Goal: Task Accomplishment & Management: Use online tool/utility

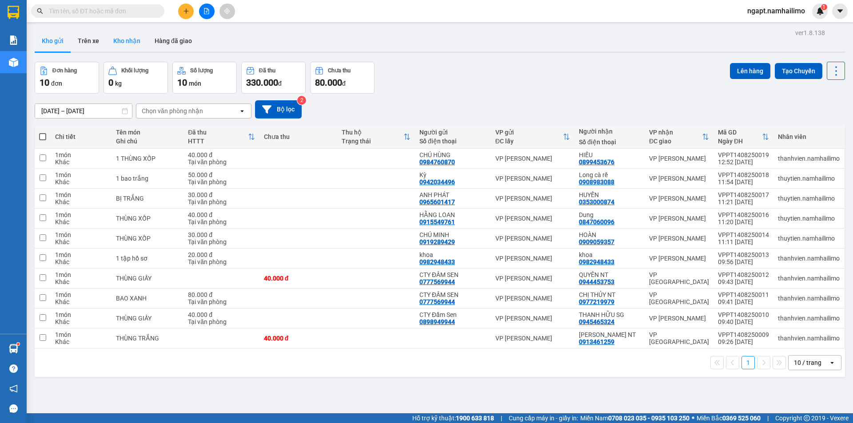
click at [132, 39] on button "Kho nhận" at bounding box center [126, 40] width 41 height 21
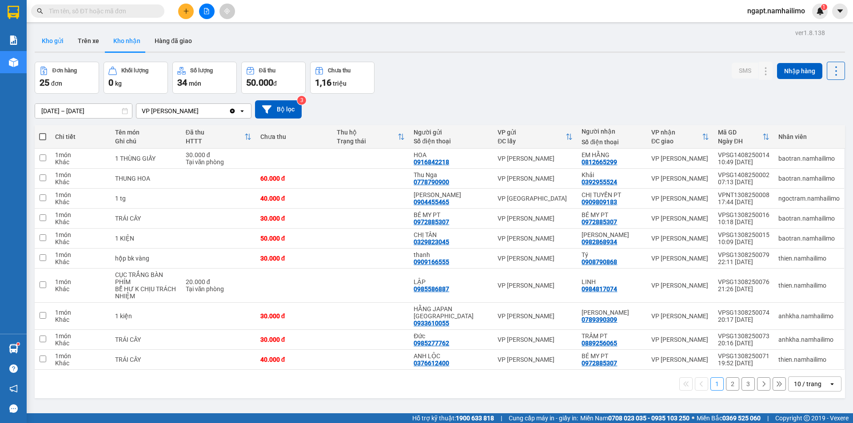
click at [59, 45] on button "Kho gửi" at bounding box center [53, 40] width 36 height 21
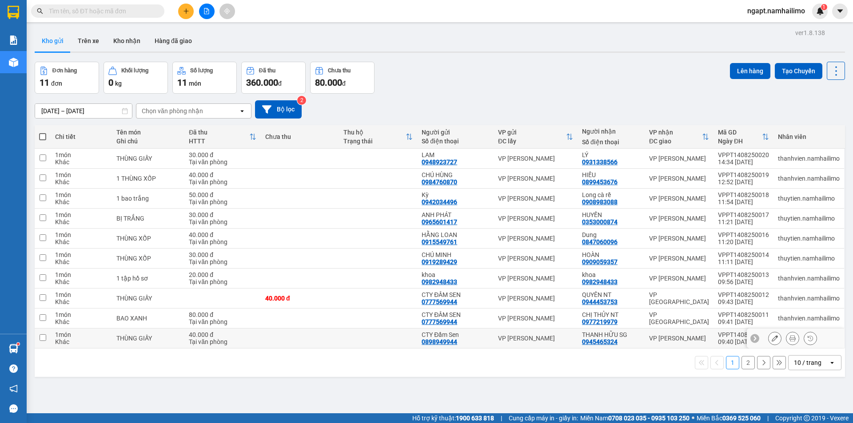
click at [43, 338] on input "checkbox" at bounding box center [43, 338] width 7 height 7
checkbox input "true"
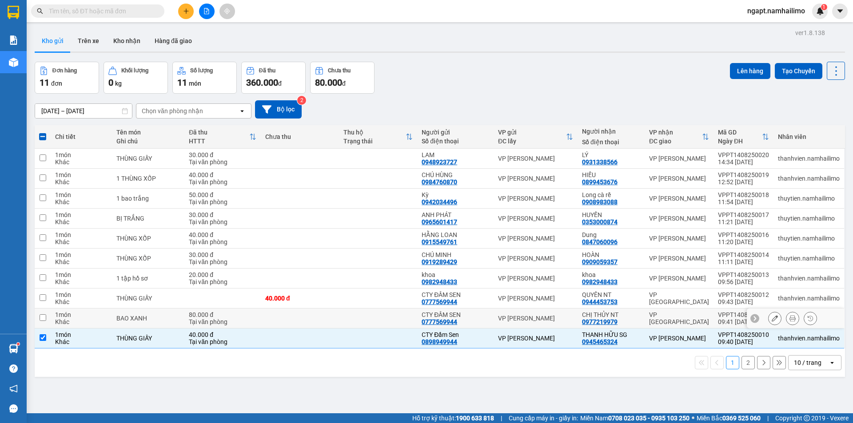
click at [43, 318] on input "checkbox" at bounding box center [43, 318] width 7 height 7
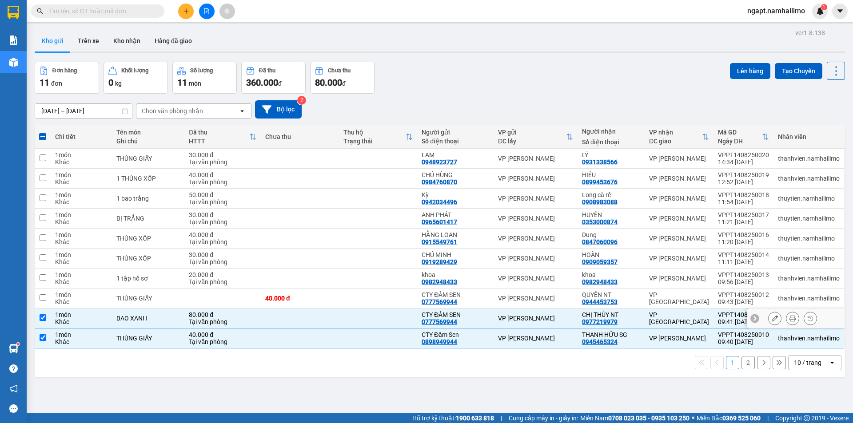
click at [40, 318] on input "checkbox" at bounding box center [43, 318] width 7 height 7
checkbox input "false"
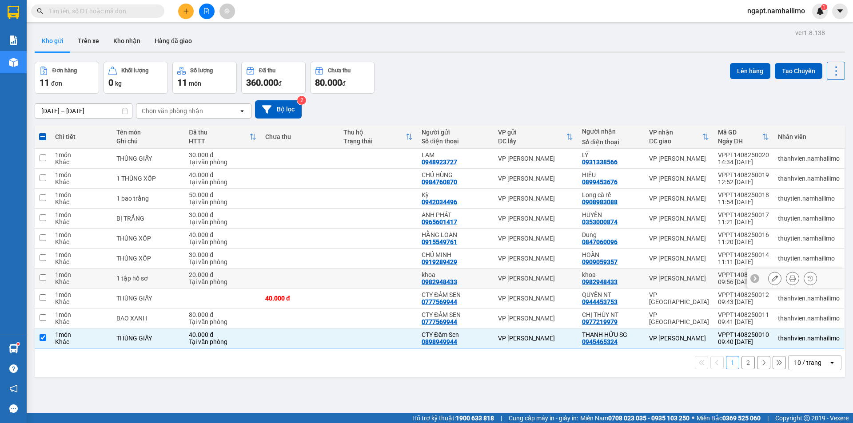
click at [43, 277] on input "checkbox" at bounding box center [43, 278] width 7 height 7
checkbox input "true"
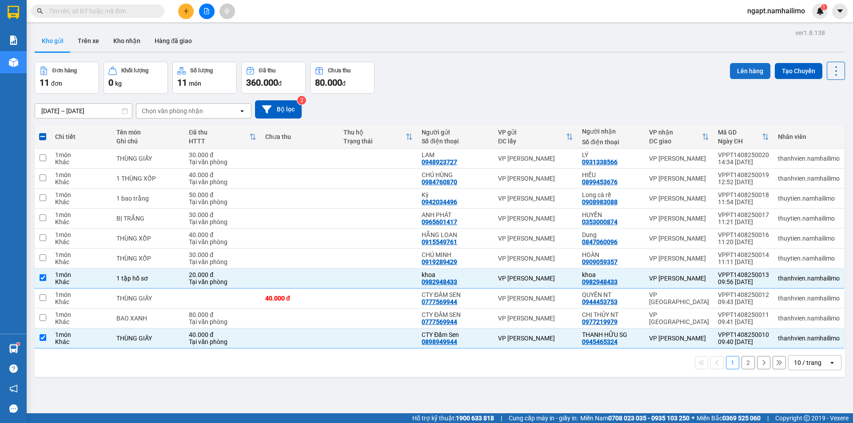
click at [745, 68] on button "Lên hàng" at bounding box center [750, 71] width 40 height 16
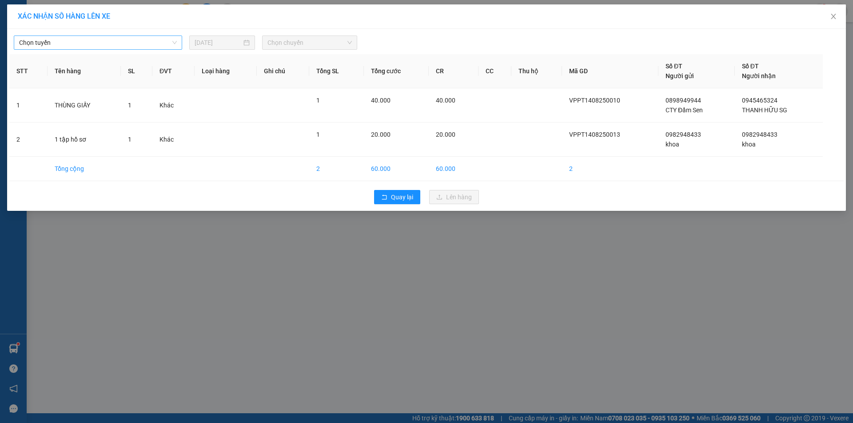
click at [148, 40] on span "Chọn tuyến" at bounding box center [98, 42] width 158 height 13
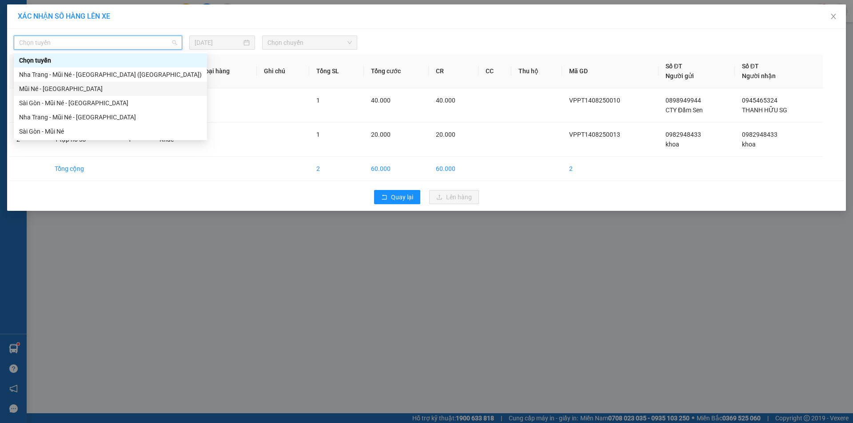
drag, startPoint x: 92, startPoint y: 92, endPoint x: 118, endPoint y: 81, distance: 28.3
click at [92, 92] on div "Mũi Né - [GEOGRAPHIC_DATA]" at bounding box center [110, 89] width 183 height 10
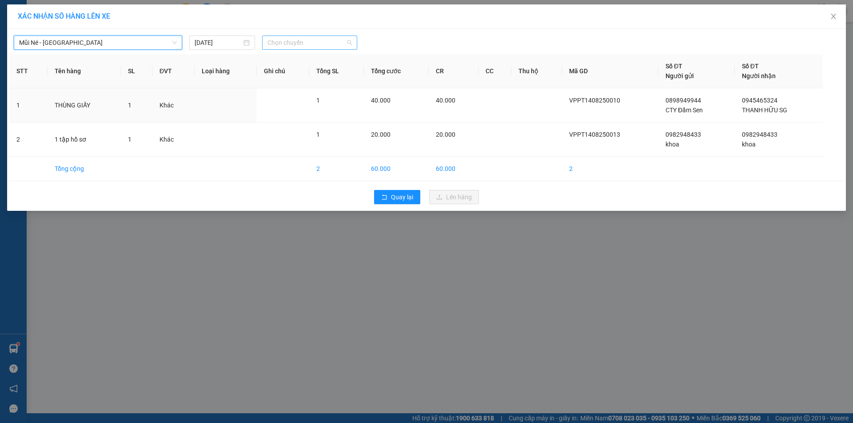
click at [326, 44] on span "Chọn chuyến" at bounding box center [309, 42] width 84 height 13
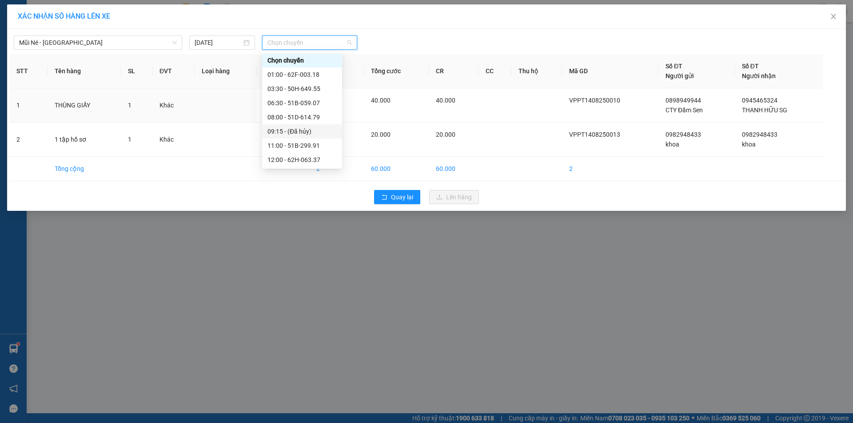
click at [304, 130] on div "09:15 - (Đã hủy)" at bounding box center [301, 132] width 69 height 10
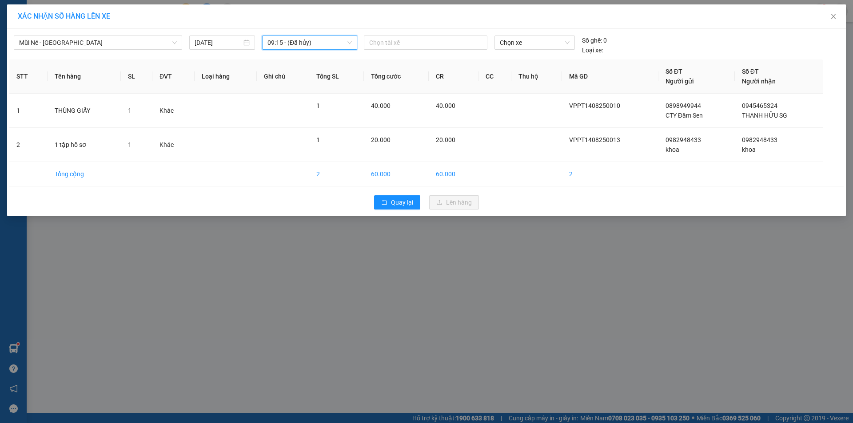
click at [347, 43] on span "09:15 - (Đã hủy)" at bounding box center [309, 42] width 84 height 13
click at [345, 255] on div "XÁC NHẬN SỐ HÀNG LÊN XE Mũi Né - Sài Gòn 14/08/2025 09:15 - (Đã hủy) Chọn tài x…" at bounding box center [426, 211] width 853 height 423
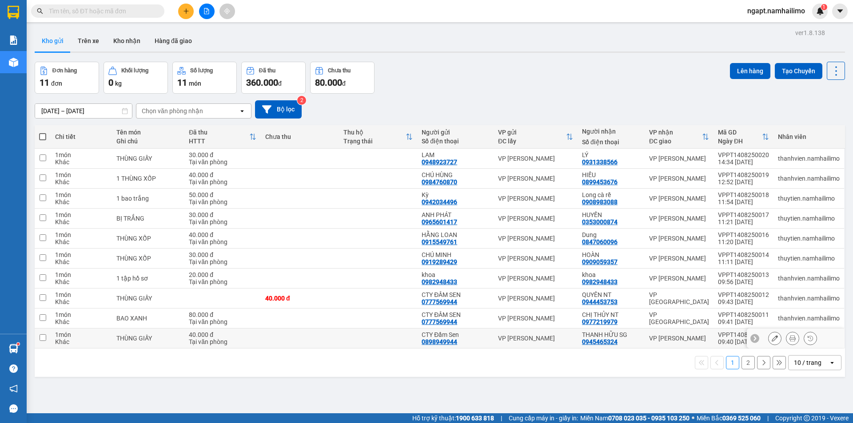
click at [42, 338] on input "checkbox" at bounding box center [43, 338] width 7 height 7
checkbox input "true"
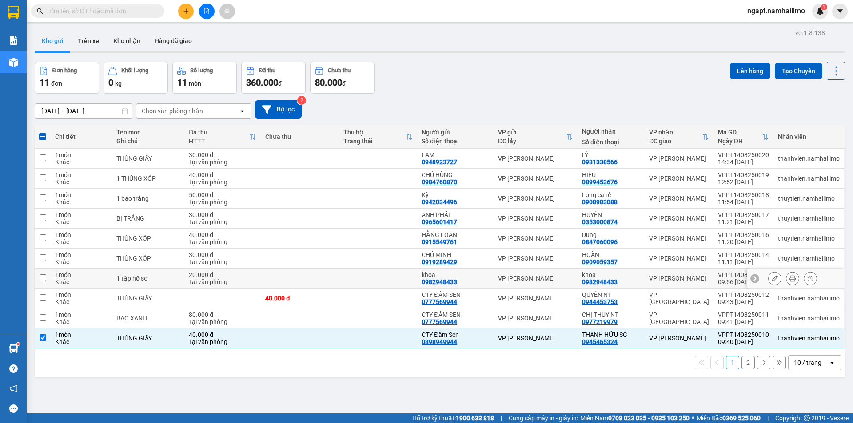
click at [44, 279] on input "checkbox" at bounding box center [43, 278] width 7 height 7
checkbox input "true"
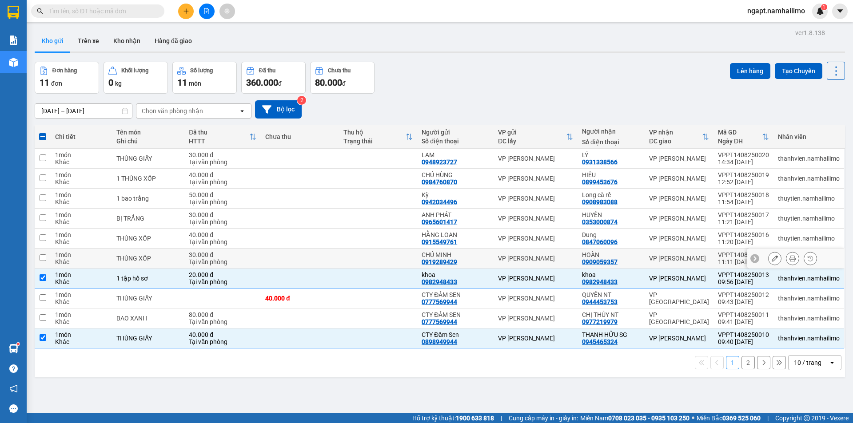
click at [43, 259] on input "checkbox" at bounding box center [43, 258] width 7 height 7
checkbox input "true"
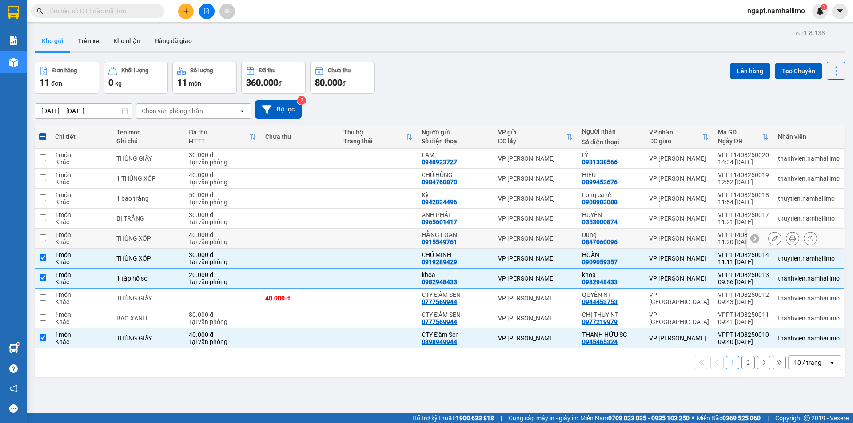
click at [44, 236] on input "checkbox" at bounding box center [43, 238] width 7 height 7
checkbox input "true"
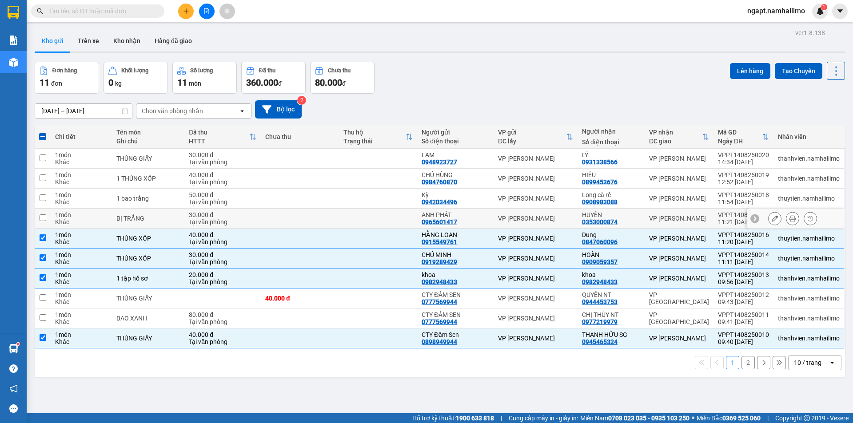
click at [42, 218] on input "checkbox" at bounding box center [43, 218] width 7 height 7
checkbox input "true"
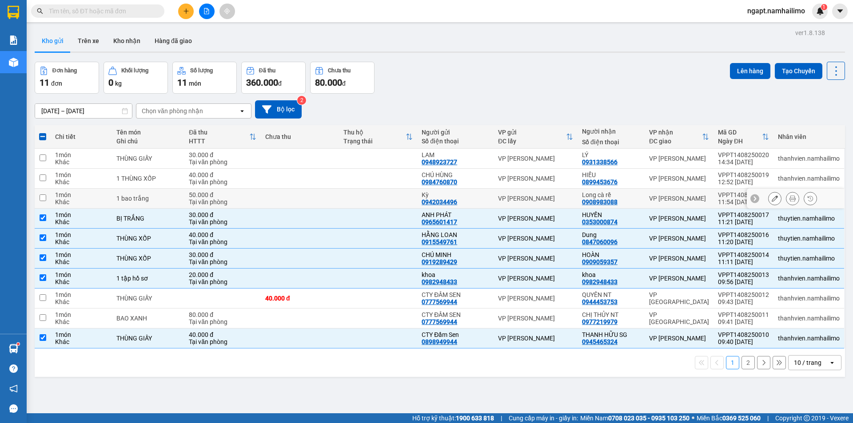
click at [42, 199] on input "checkbox" at bounding box center [43, 198] width 7 height 7
checkbox input "true"
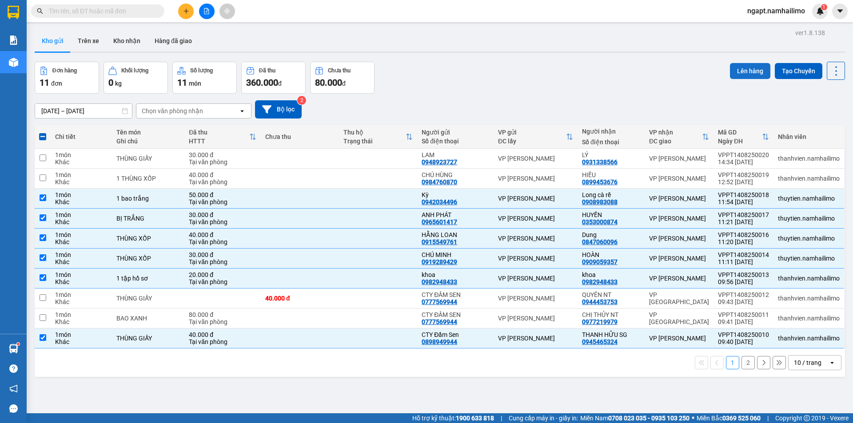
click at [738, 67] on button "Lên hàng" at bounding box center [750, 71] width 40 height 16
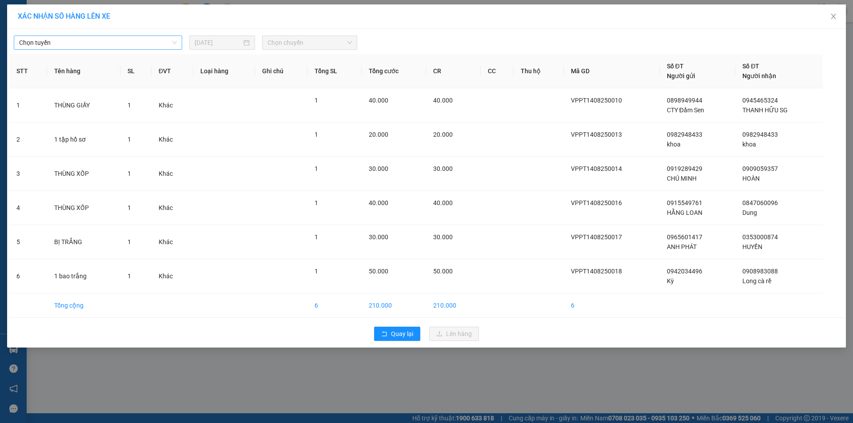
click at [136, 48] on span "Chọn tuyến" at bounding box center [98, 42] width 158 height 13
click at [164, 43] on span "Chọn tuyến" at bounding box center [98, 42] width 158 height 13
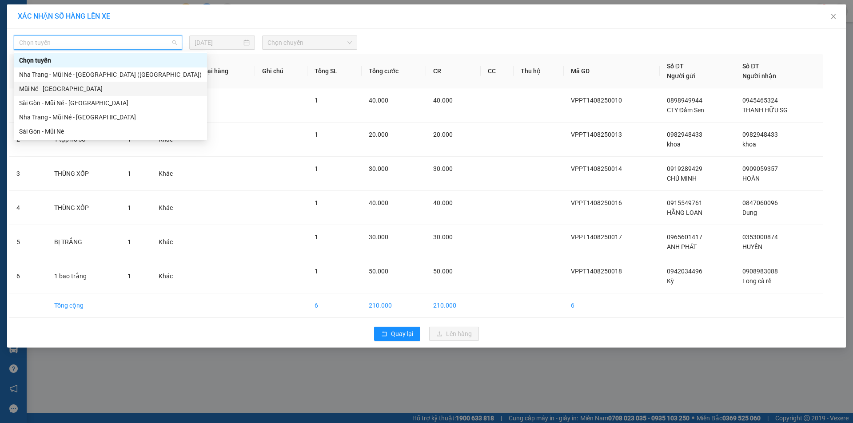
click at [104, 93] on div "Mũi Né - [GEOGRAPHIC_DATA]" at bounding box center [110, 89] width 183 height 10
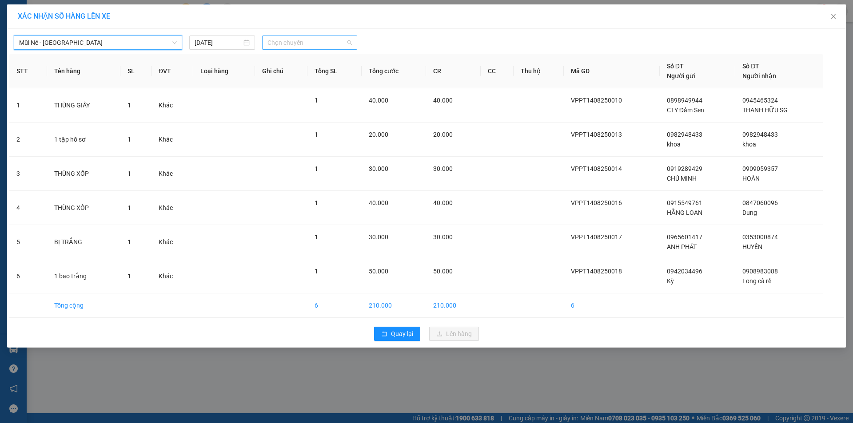
click at [317, 44] on span "Chọn chuyến" at bounding box center [309, 42] width 84 height 13
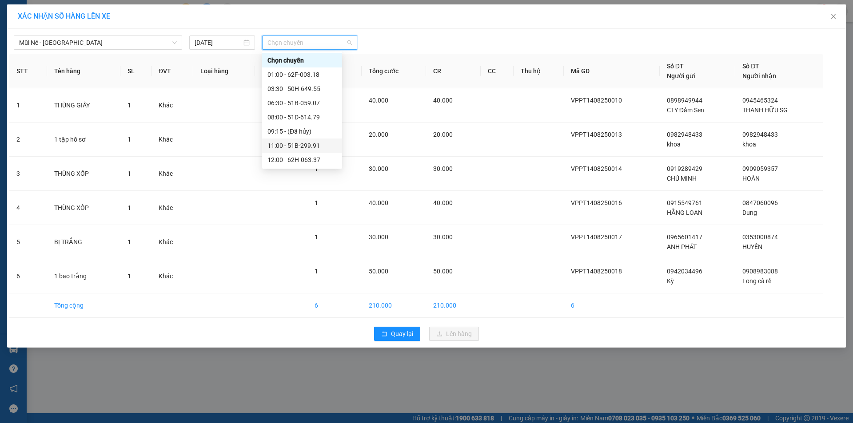
click at [305, 146] on div "11:00 - 51B-299.91" at bounding box center [301, 146] width 69 height 10
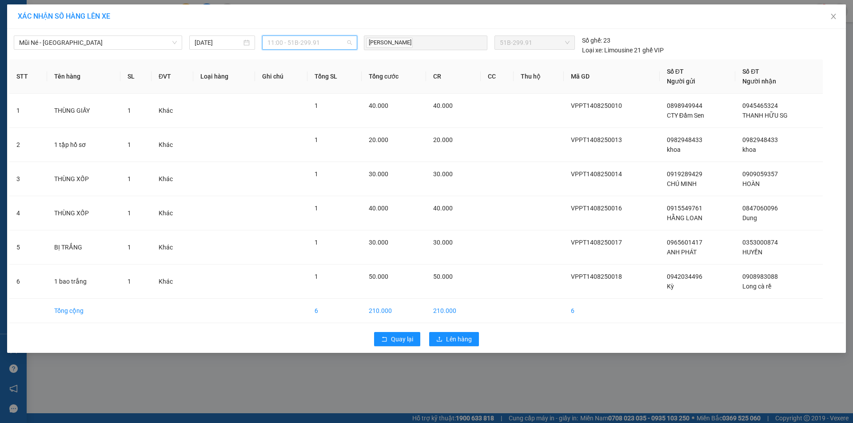
click at [331, 46] on span "11:00 - 51B-299.91" at bounding box center [309, 42] width 84 height 13
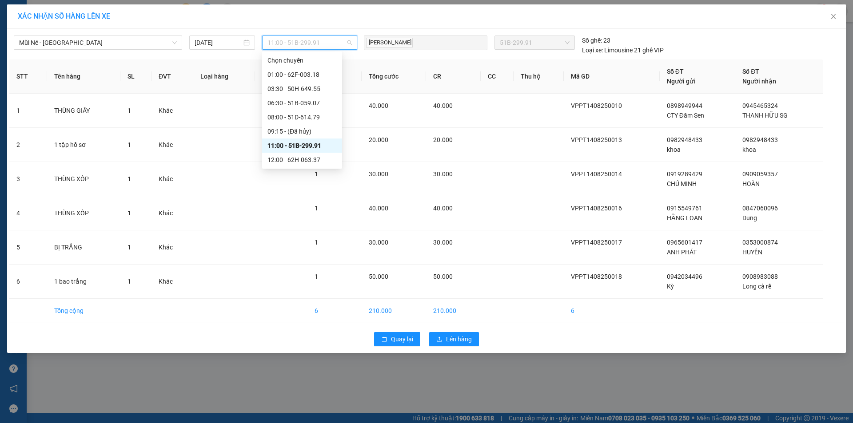
click at [311, 147] on div "11:00 - 51B-299.91" at bounding box center [301, 146] width 69 height 10
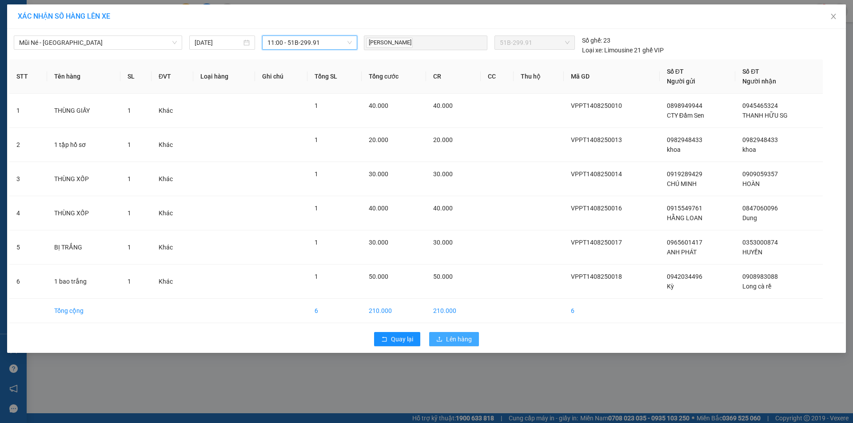
click at [454, 336] on span "Lên hàng" at bounding box center [459, 340] width 26 height 10
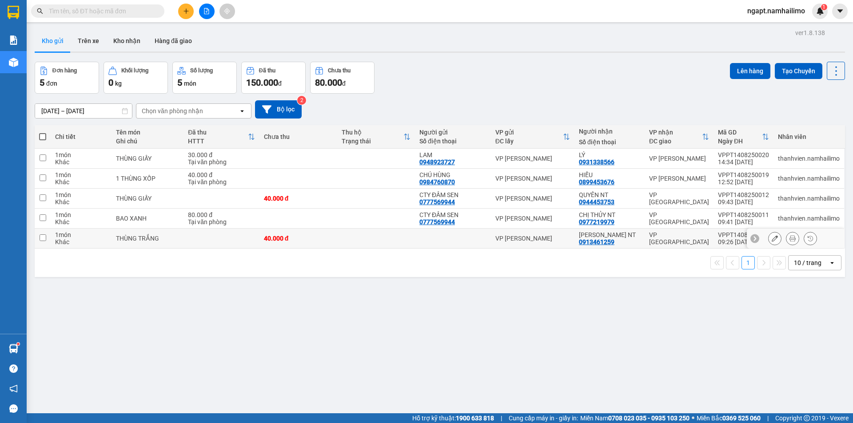
click at [43, 240] on input "checkbox" at bounding box center [43, 238] width 7 height 7
checkbox input "true"
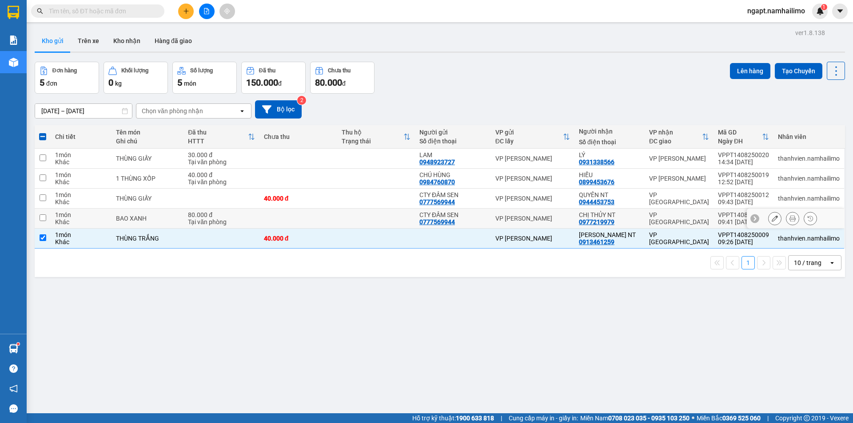
click at [40, 218] on input "checkbox" at bounding box center [43, 218] width 7 height 7
checkbox input "true"
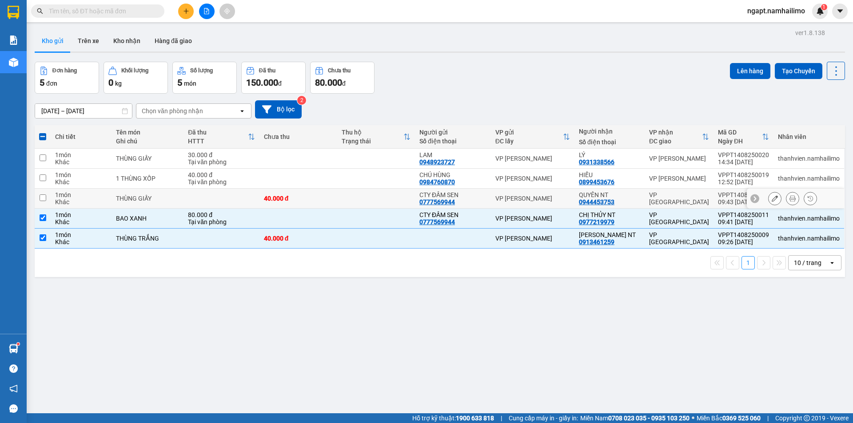
click at [43, 197] on input "checkbox" at bounding box center [43, 198] width 7 height 7
checkbox input "true"
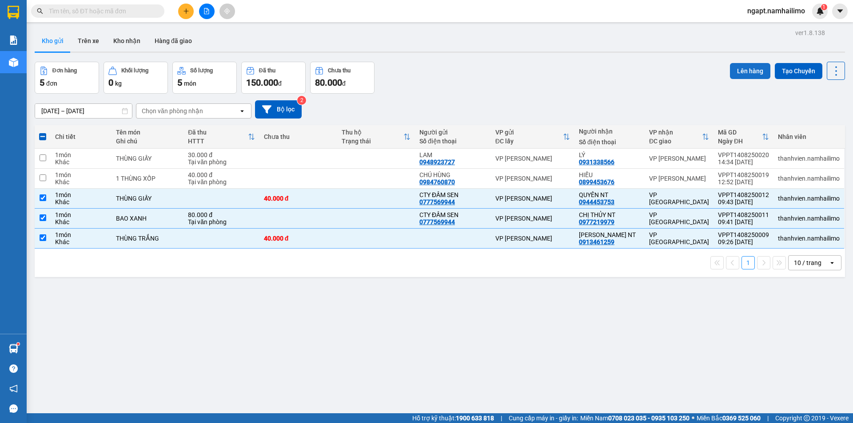
click at [751, 72] on button "Lên hàng" at bounding box center [750, 71] width 40 height 16
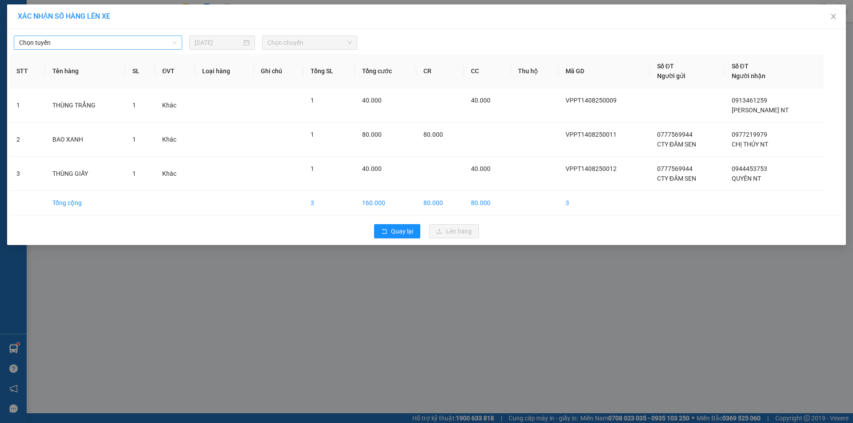
click at [124, 40] on span "Chọn tuyến" at bounding box center [98, 42] width 158 height 13
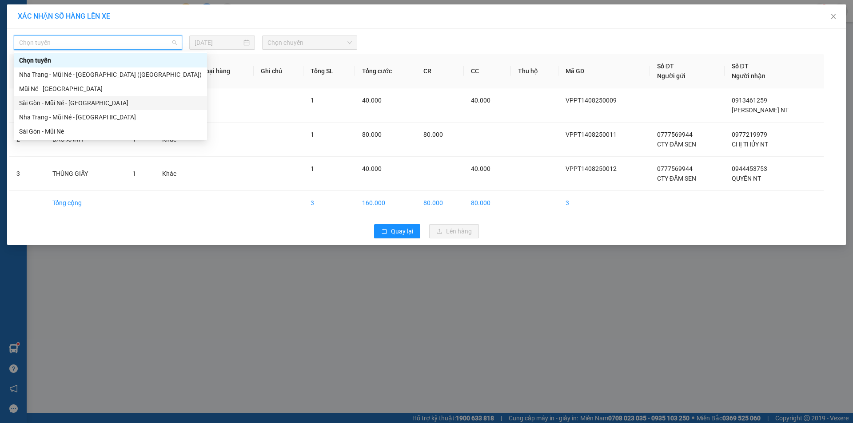
click at [87, 102] on div "Sài Gòn - Mũi Né - [GEOGRAPHIC_DATA]" at bounding box center [110, 103] width 183 height 10
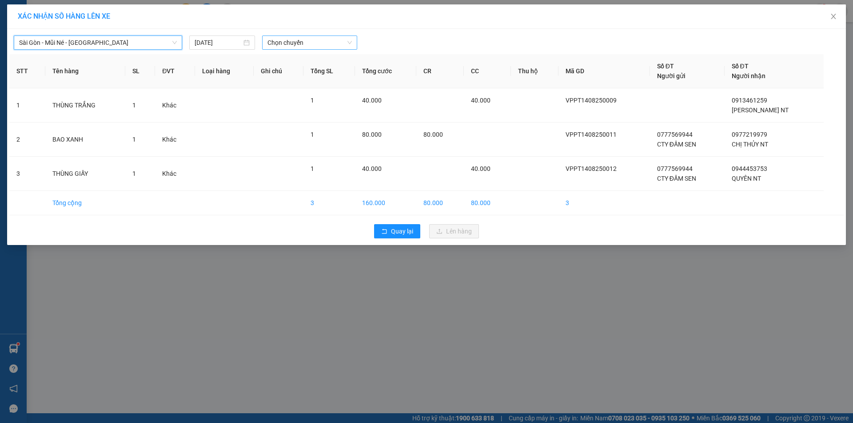
click at [327, 43] on span "Chọn chuyến" at bounding box center [309, 42] width 84 height 13
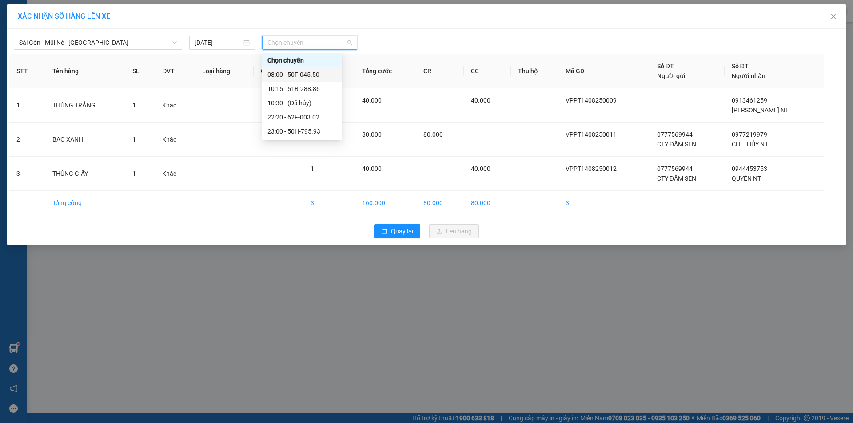
click at [321, 76] on div "08:00 - 50F-045.50" at bounding box center [301, 75] width 69 height 10
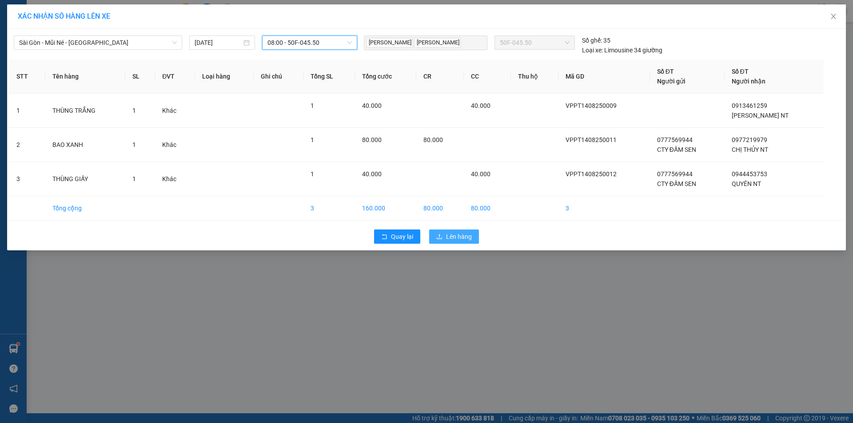
click at [459, 234] on span "Lên hàng" at bounding box center [459, 237] width 26 height 10
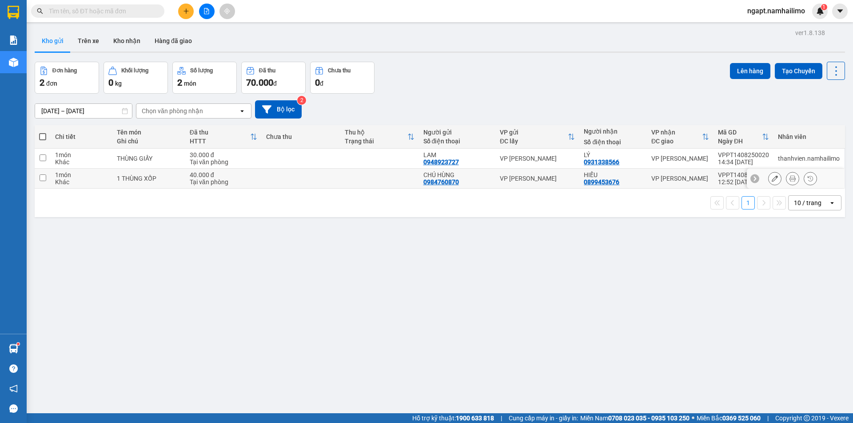
click at [44, 178] on input "checkbox" at bounding box center [43, 178] width 7 height 7
checkbox input "true"
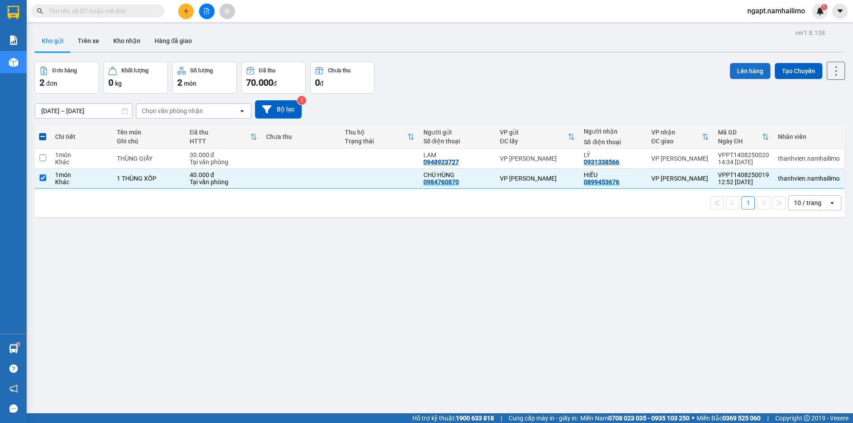
click at [746, 67] on button "Lên hàng" at bounding box center [750, 71] width 40 height 16
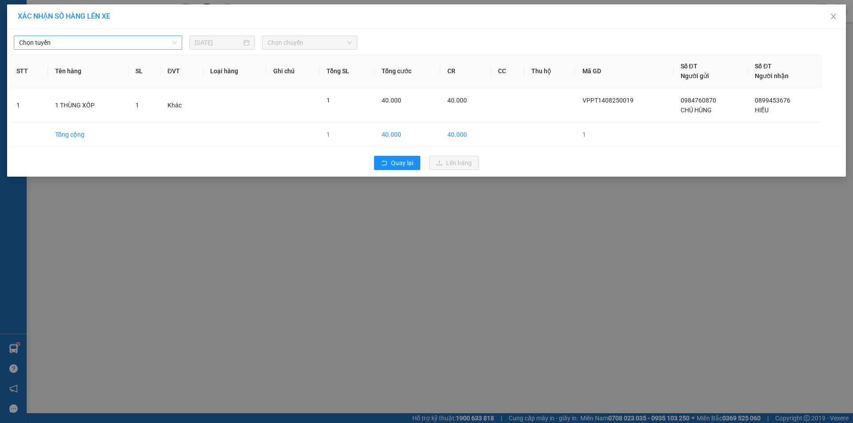
click at [130, 44] on span "Chọn tuyến" at bounding box center [98, 42] width 158 height 13
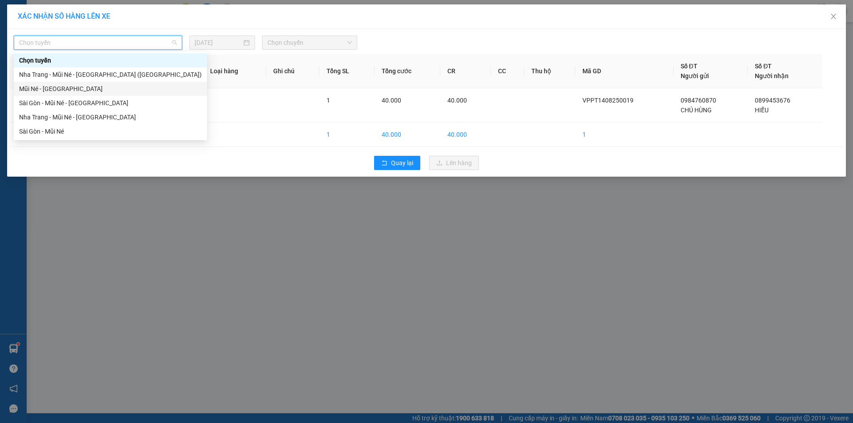
click at [75, 92] on div "Mũi Né - [GEOGRAPHIC_DATA]" at bounding box center [110, 89] width 183 height 10
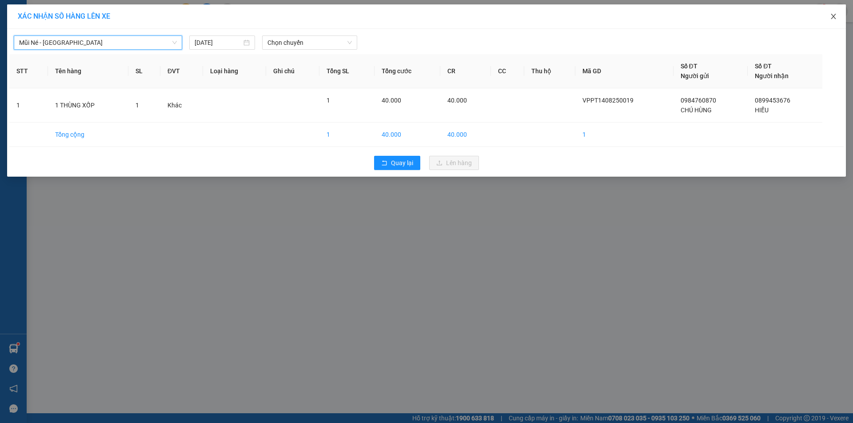
click at [832, 16] on icon "close" at bounding box center [833, 16] width 7 height 7
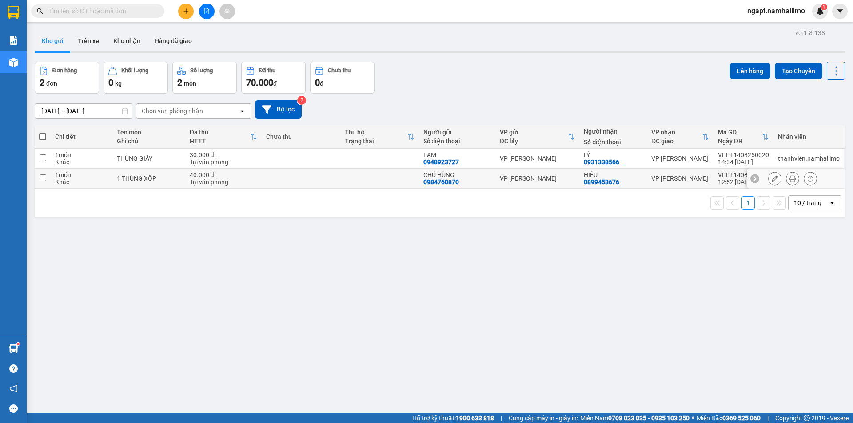
click at [38, 177] on td at bounding box center [43, 179] width 16 height 20
checkbox input "true"
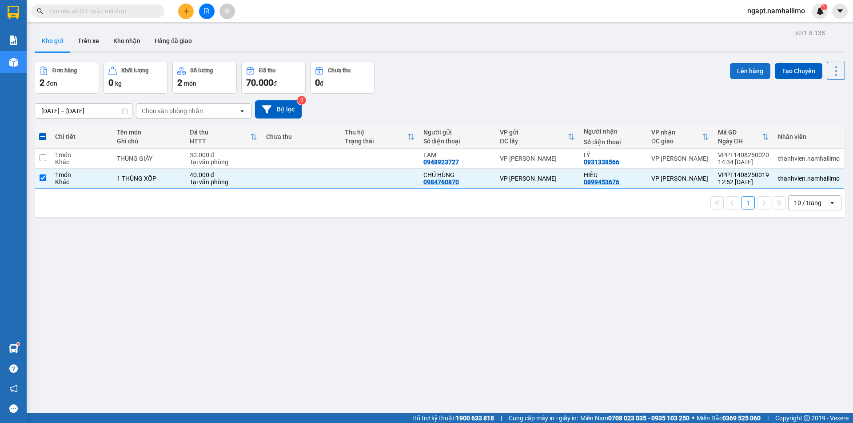
click at [747, 68] on button "Lên hàng" at bounding box center [750, 71] width 40 height 16
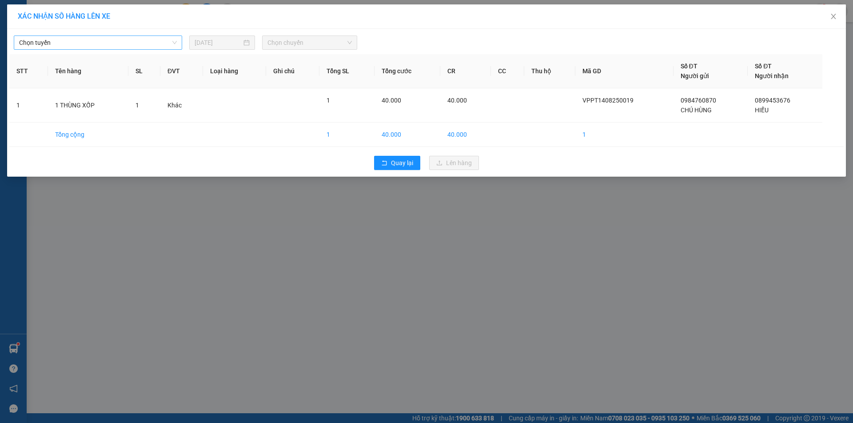
click at [93, 44] on span "Chọn tuyến" at bounding box center [98, 42] width 158 height 13
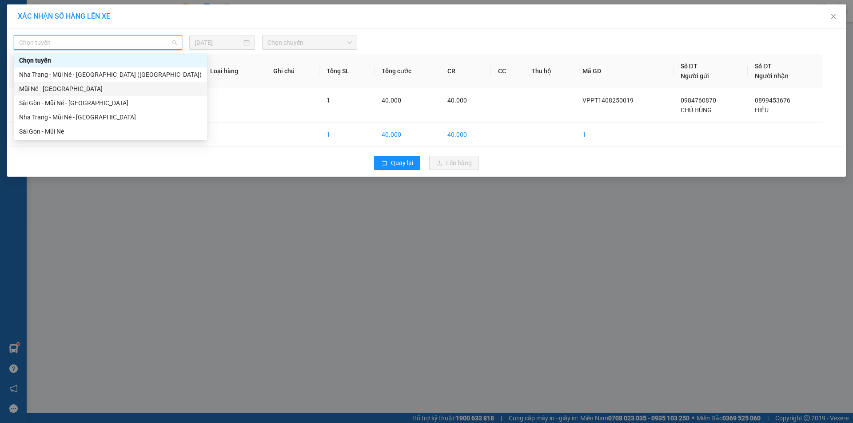
click at [55, 90] on div "Mũi Né - [GEOGRAPHIC_DATA]" at bounding box center [110, 89] width 183 height 10
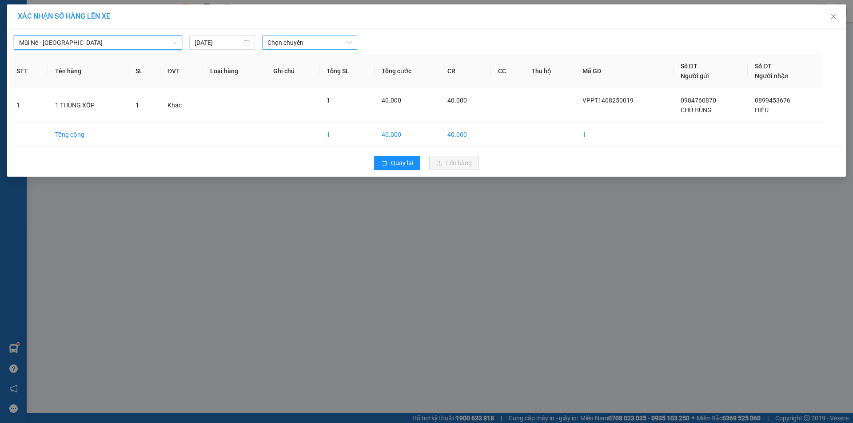
click at [306, 48] on span "Chọn chuyến" at bounding box center [309, 42] width 84 height 13
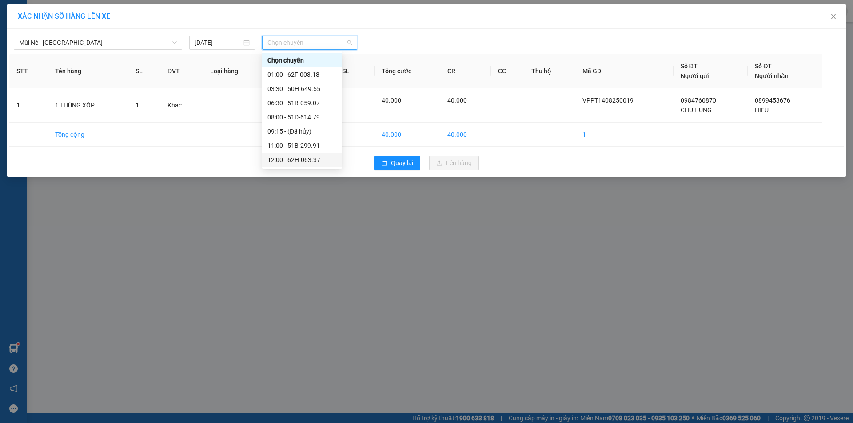
click at [295, 159] on div "12:00 - 62H-063.37" at bounding box center [301, 160] width 69 height 10
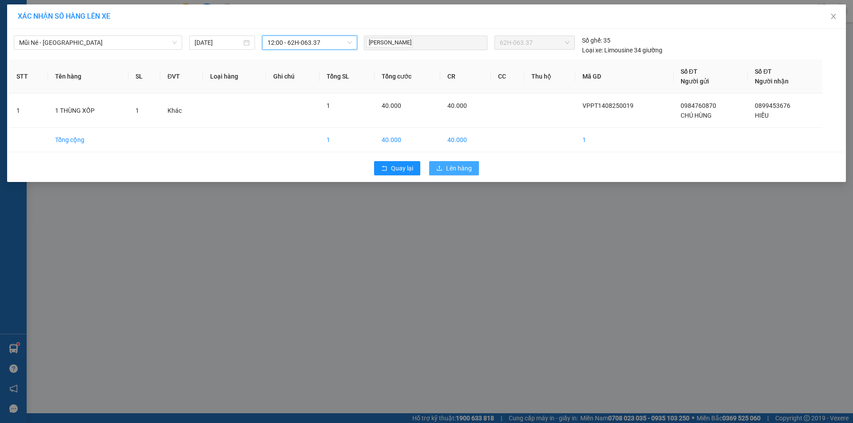
click at [432, 171] on button "Lên hàng" at bounding box center [454, 168] width 50 height 14
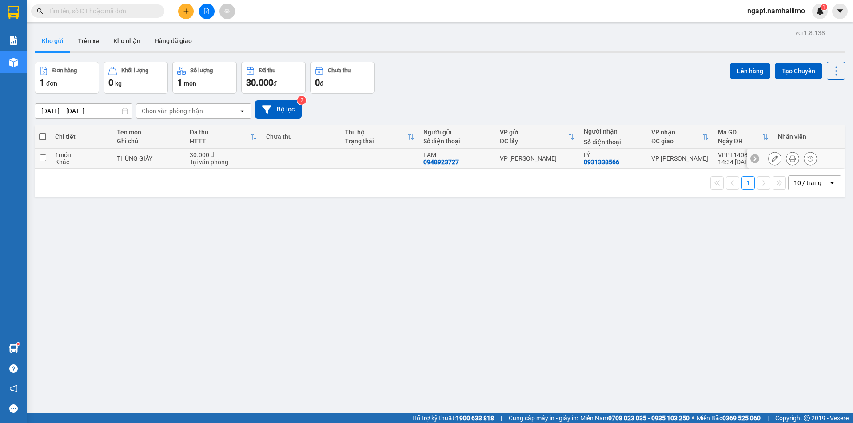
click at [44, 159] on input "checkbox" at bounding box center [43, 158] width 7 height 7
checkbox input "true"
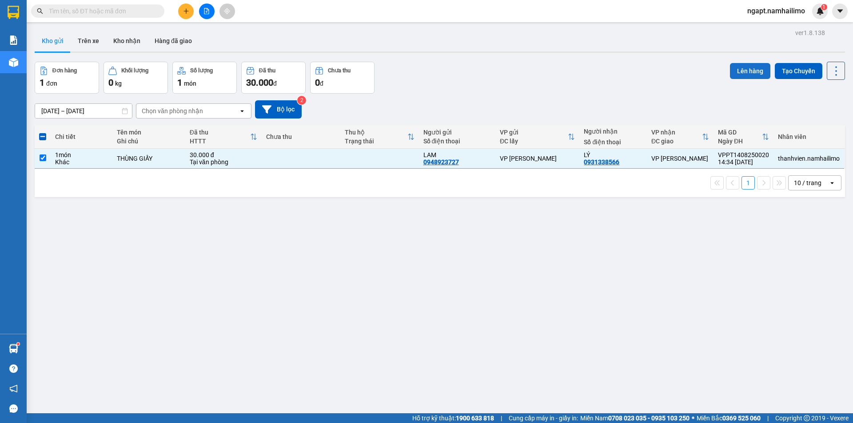
click at [753, 68] on button "Lên hàng" at bounding box center [750, 71] width 40 height 16
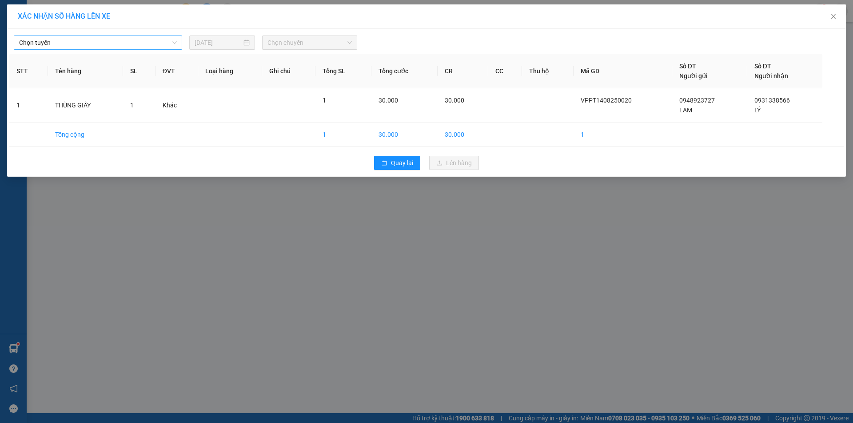
click at [89, 42] on span "Chọn tuyến" at bounding box center [98, 42] width 158 height 13
click at [154, 234] on div "XÁC NHẬN SỐ HÀNG LÊN XE Chọn tuyến 14/08/2025 Chọn chuyến STT Tên hàng SL ĐVT L…" at bounding box center [426, 211] width 853 height 423
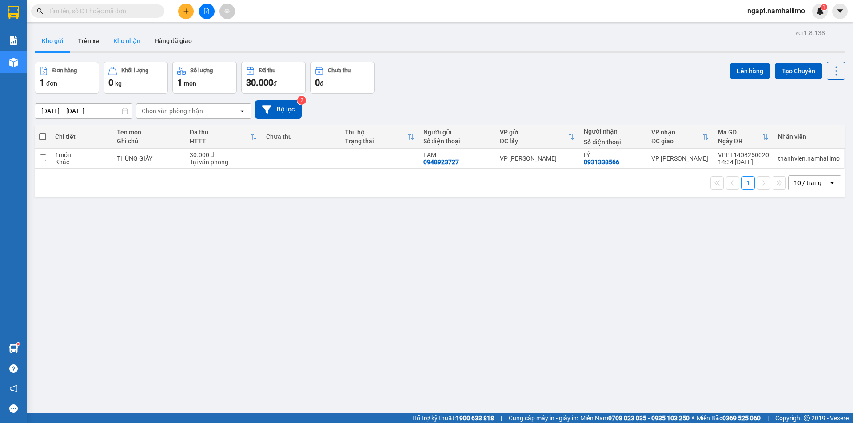
click at [141, 37] on button "Kho nhận" at bounding box center [126, 40] width 41 height 21
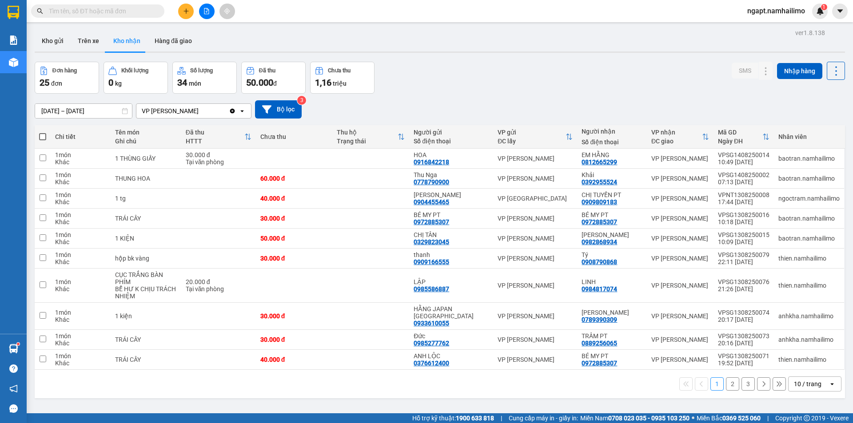
click at [727, 378] on button "2" at bounding box center [732, 384] width 13 height 13
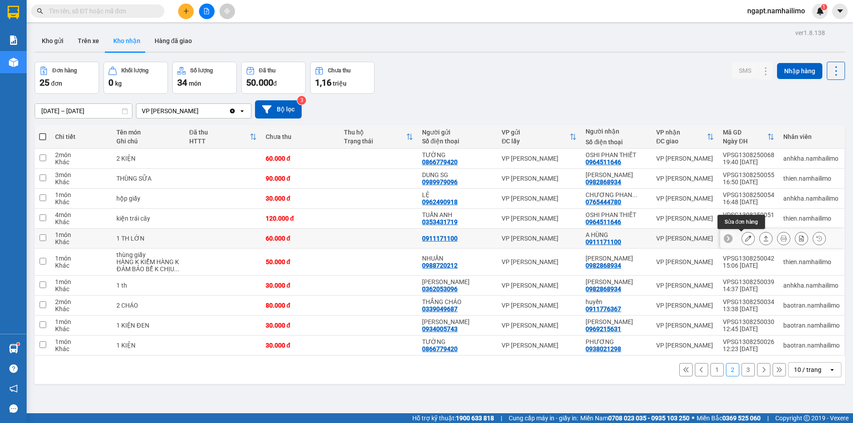
click at [745, 236] on icon at bounding box center [748, 239] width 6 height 6
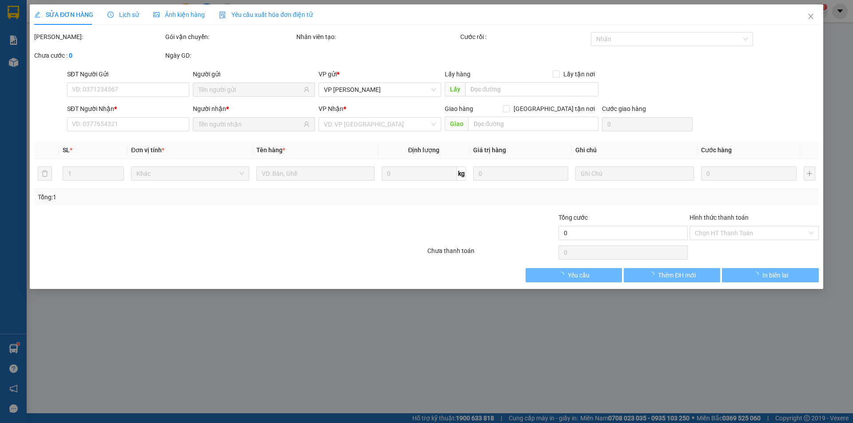
type input "0911171100"
type input "A HÙNG"
type input "60.000"
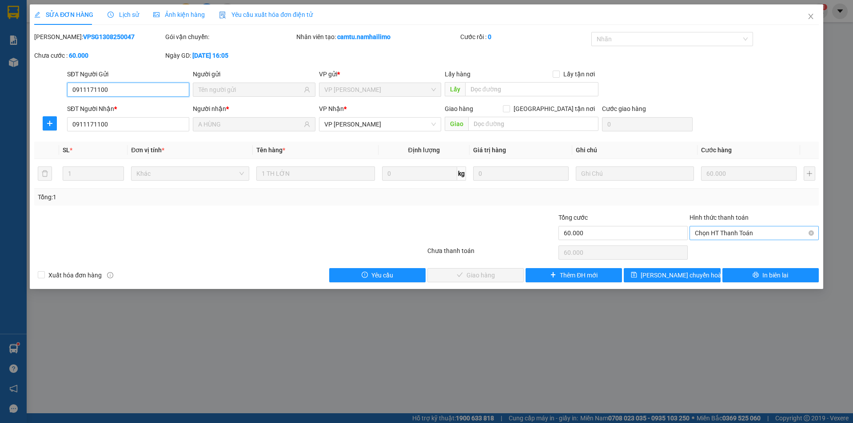
click at [743, 235] on span "Chọn HT Thanh Toán" at bounding box center [754, 233] width 119 height 13
click at [746, 249] on div "Tại văn phòng" at bounding box center [754, 251] width 119 height 10
type input "0"
click at [479, 274] on span "Giao hàng" at bounding box center [481, 276] width 28 height 10
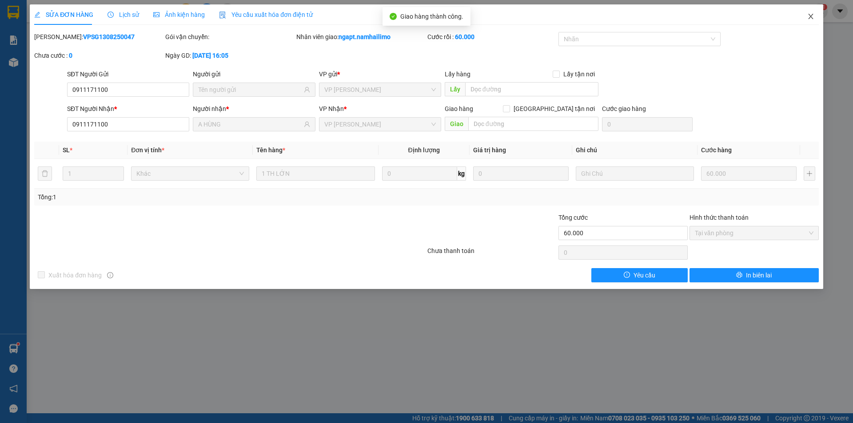
click at [807, 17] on icon "close" at bounding box center [810, 16] width 7 height 7
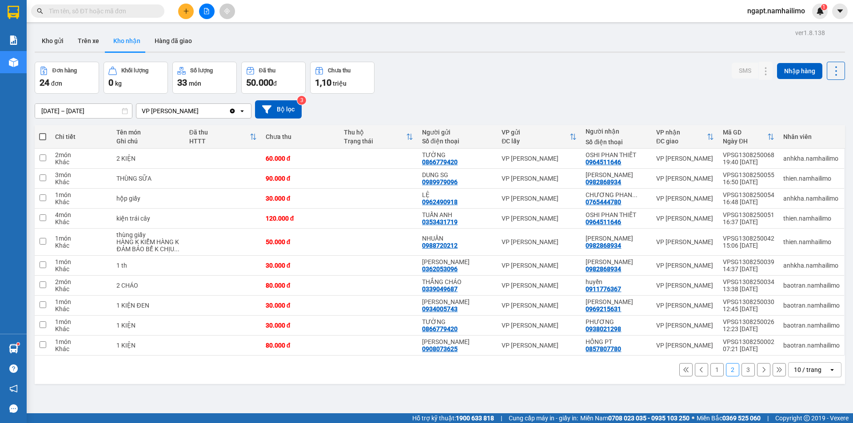
click at [742, 372] on button "3" at bounding box center [748, 369] width 13 height 13
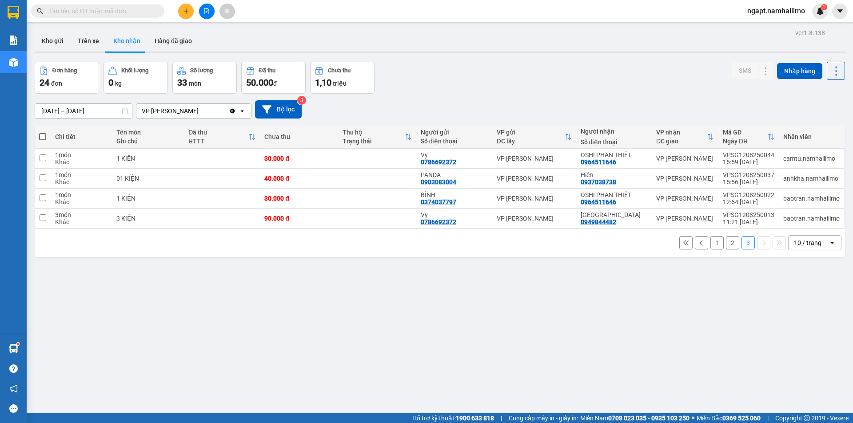
click at [729, 248] on button "2" at bounding box center [732, 242] width 13 height 13
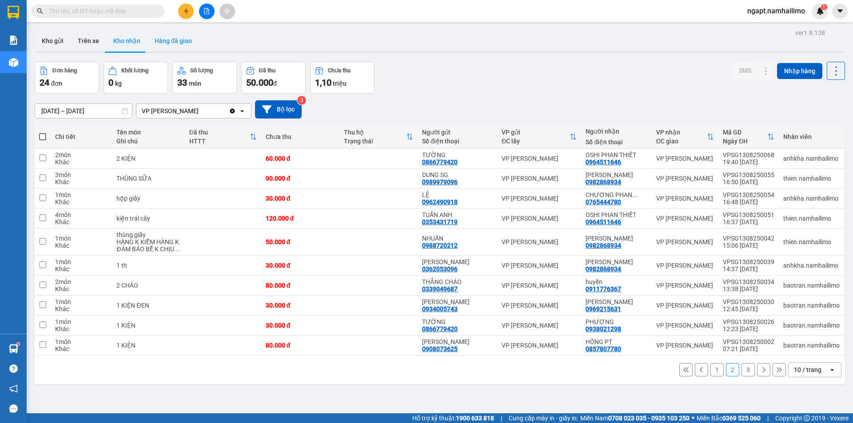
drag, startPoint x: 171, startPoint y: 36, endPoint x: 177, endPoint y: 44, distance: 10.1
click at [171, 38] on button "Hàng đã giao" at bounding box center [174, 40] width 52 height 21
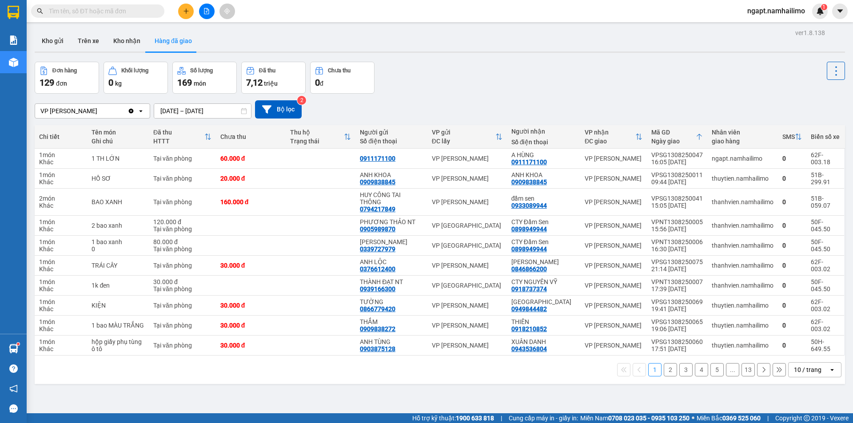
drag, startPoint x: 666, startPoint y: 373, endPoint x: 653, endPoint y: 366, distance: 14.7
click at [664, 373] on button "2" at bounding box center [670, 369] width 13 height 13
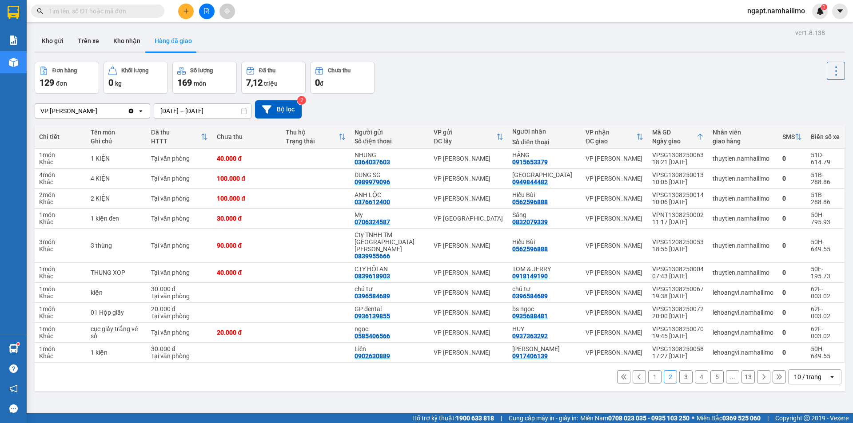
click at [679, 371] on button "3" at bounding box center [685, 377] width 13 height 13
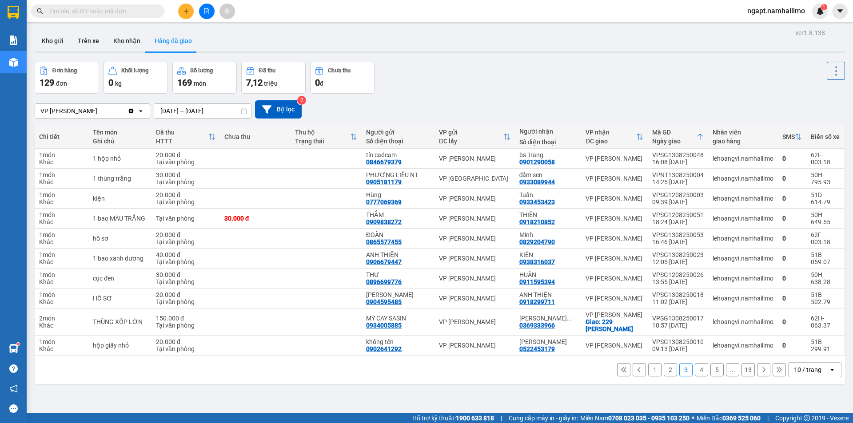
click at [695, 369] on button "4" at bounding box center [701, 369] width 13 height 13
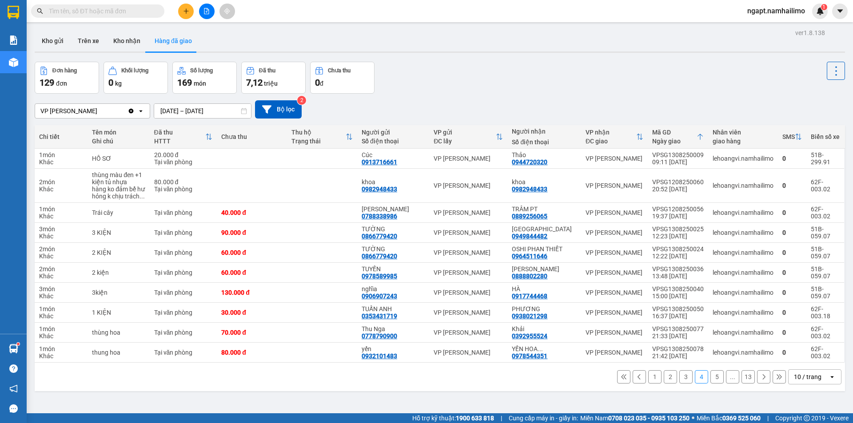
click at [711, 378] on button "5" at bounding box center [717, 377] width 13 height 13
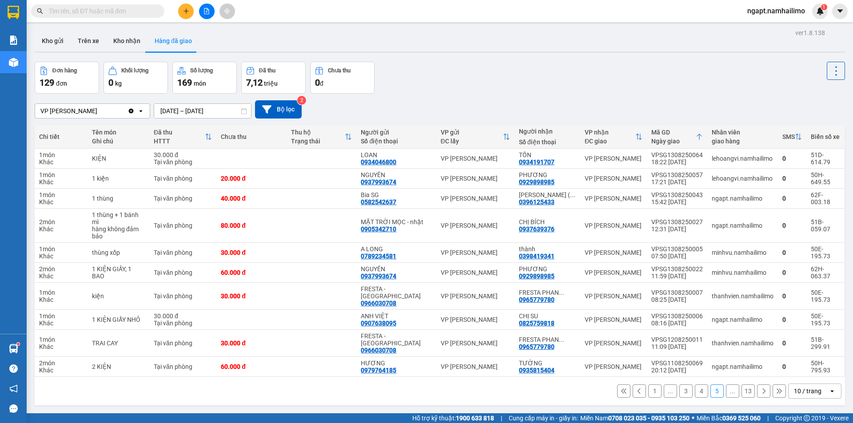
click at [727, 385] on button "..." at bounding box center [732, 391] width 13 height 13
click at [726, 385] on button "..." at bounding box center [732, 391] width 13 height 13
click at [727, 385] on button "..." at bounding box center [732, 391] width 13 height 13
click at [757, 385] on button at bounding box center [763, 391] width 13 height 13
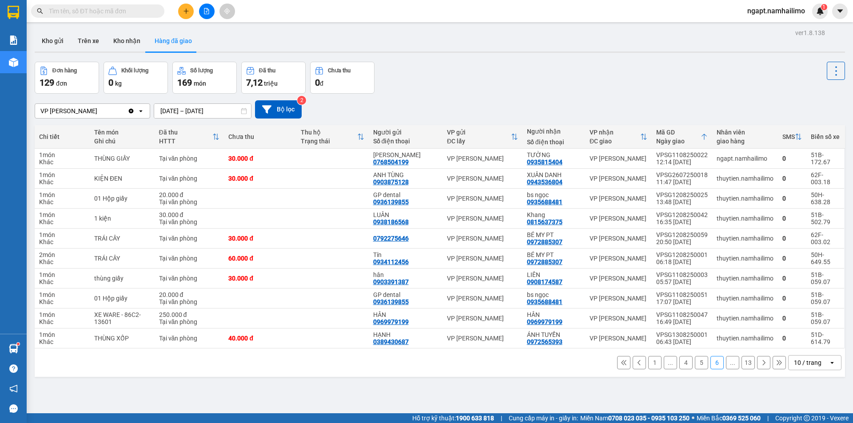
click at [649, 363] on button "1" at bounding box center [654, 362] width 13 height 13
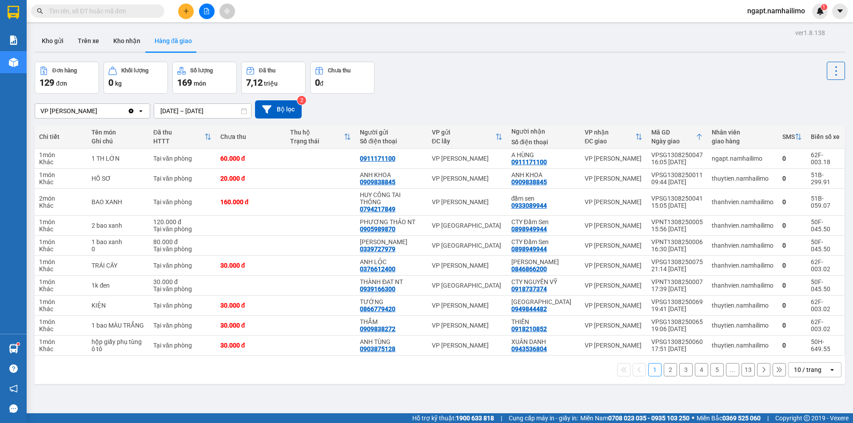
drag, startPoint x: 666, startPoint y: 372, endPoint x: 661, endPoint y: 362, distance: 11.3
click at [664, 371] on button "2" at bounding box center [670, 369] width 13 height 13
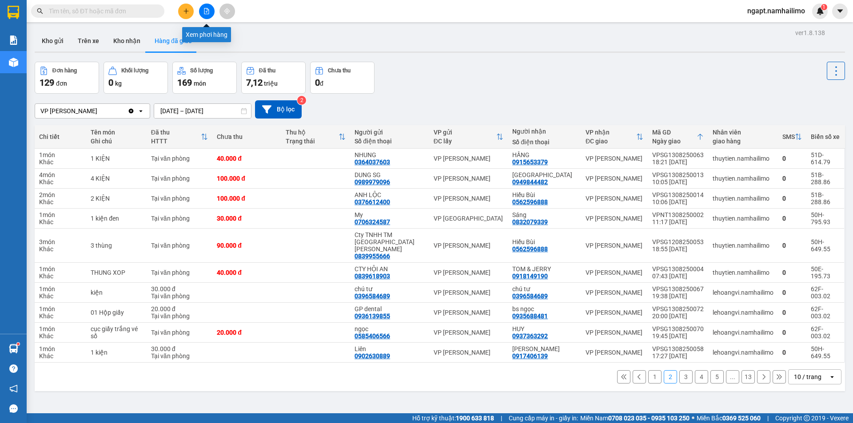
click at [206, 15] on button at bounding box center [207, 12] width 16 height 16
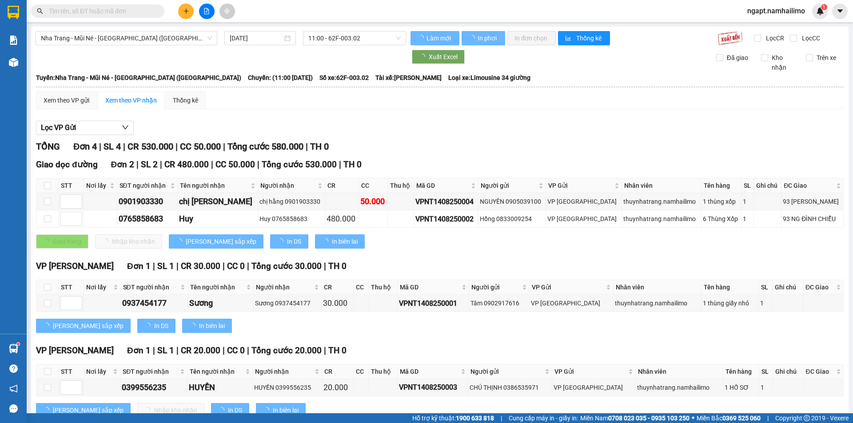
click at [158, 36] on span "Nha Trang - Mũi Né - [GEOGRAPHIC_DATA] ([GEOGRAPHIC_DATA])" at bounding box center [126, 38] width 171 height 13
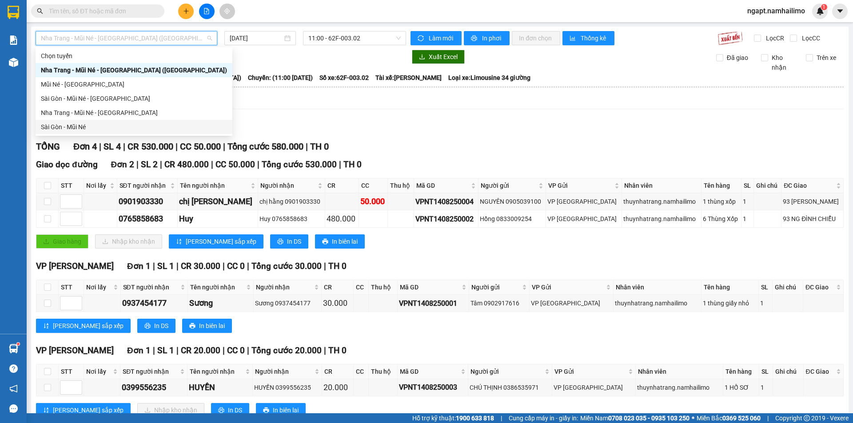
click at [90, 123] on div "Sài Gòn - Mũi Né" at bounding box center [134, 127] width 186 height 10
type input "[DATE]"
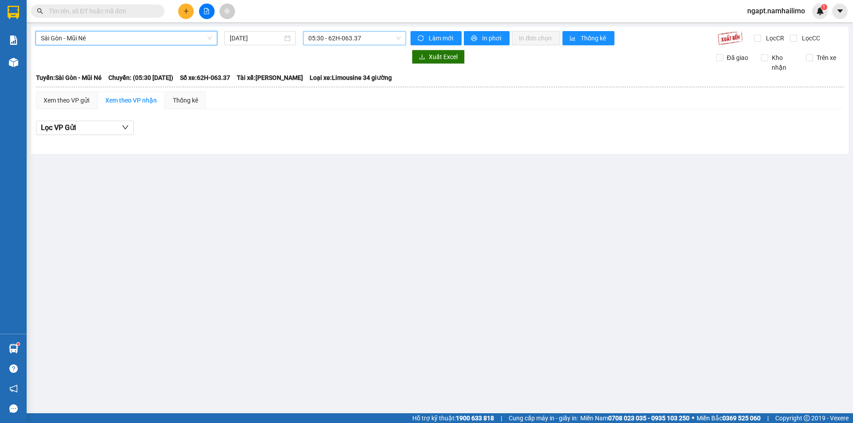
click at [377, 40] on span "05:30 - 62H-063.37" at bounding box center [354, 38] width 92 height 13
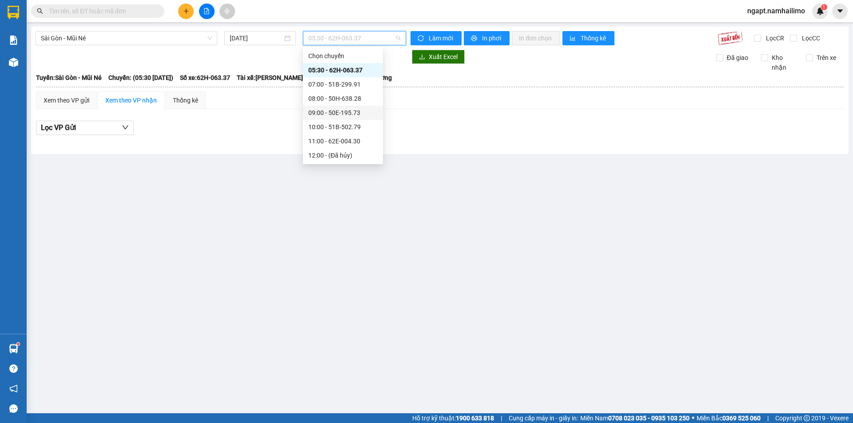
click at [360, 117] on div "09:00 - 50E-195.73" at bounding box center [342, 113] width 69 height 10
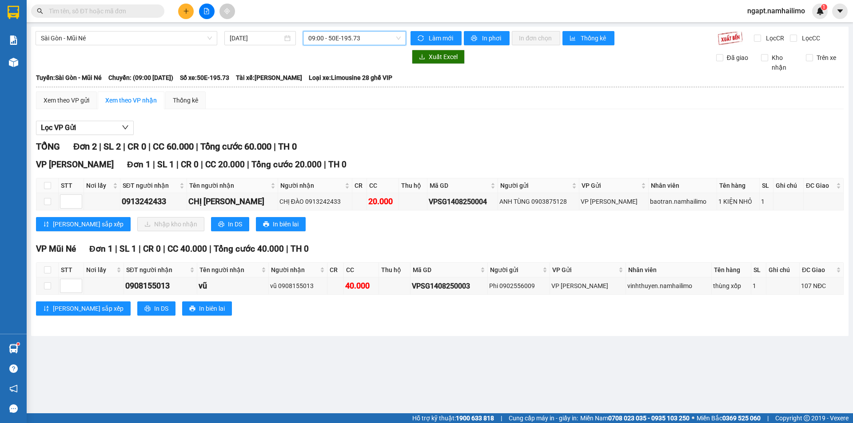
click at [396, 42] on span "09:00 - 50E-195.73" at bounding box center [354, 38] width 92 height 13
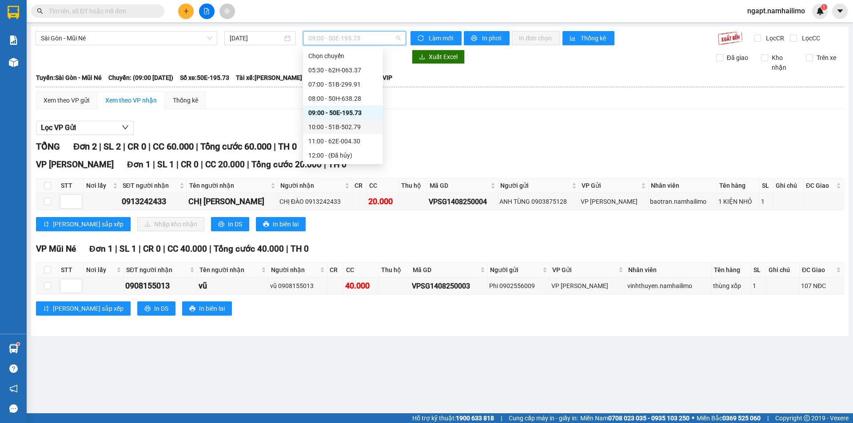
click at [351, 129] on div "10:00 - 51B-502.79" at bounding box center [342, 127] width 69 height 10
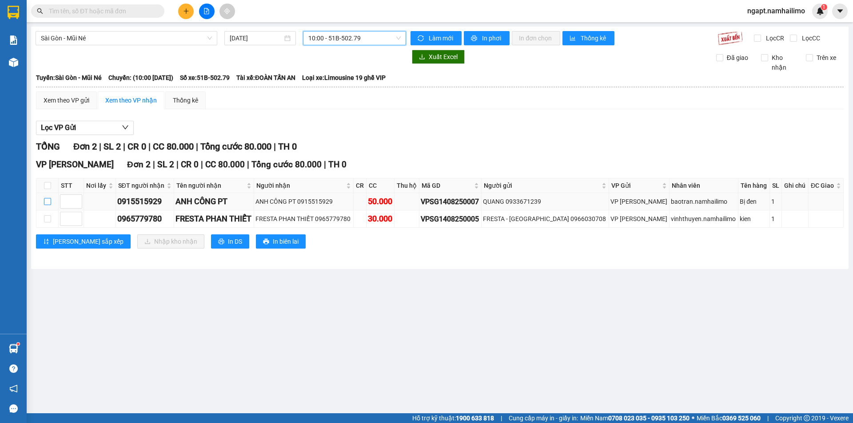
drag, startPoint x: 46, startPoint y: 201, endPoint x: 48, endPoint y: 210, distance: 9.2
click at [46, 202] on input "checkbox" at bounding box center [47, 201] width 7 height 7
checkbox input "true"
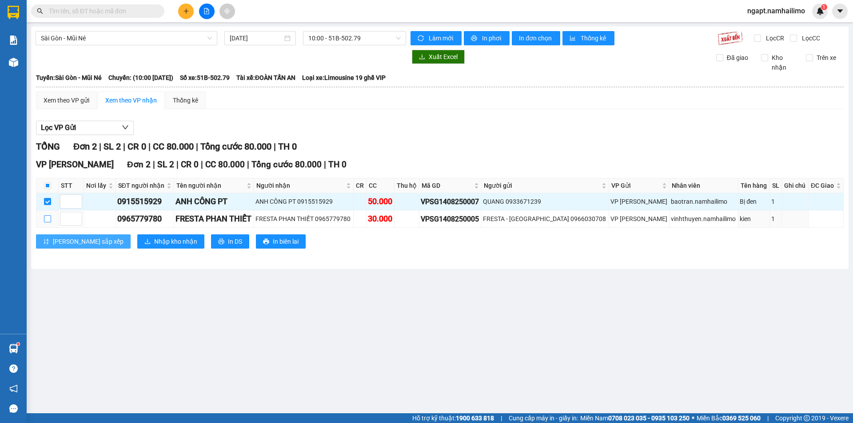
drag, startPoint x: 49, startPoint y: 220, endPoint x: 69, endPoint y: 236, distance: 25.9
click at [51, 220] on input "checkbox" at bounding box center [47, 219] width 7 height 7
checkbox input "true"
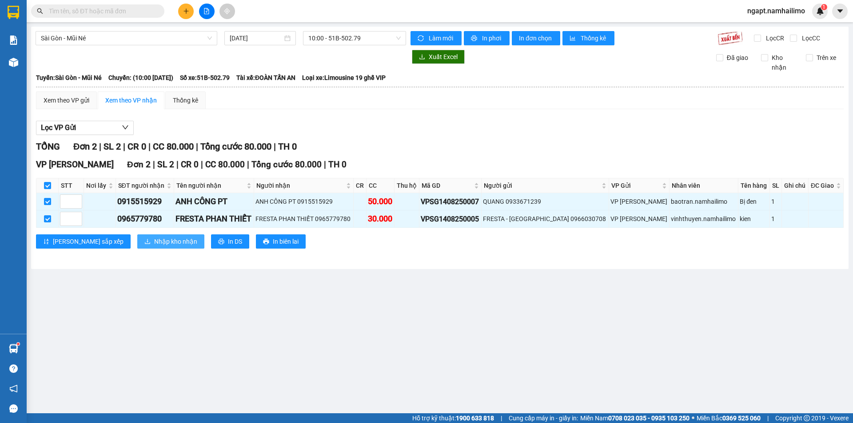
click at [154, 242] on span "Nhập kho nhận" at bounding box center [175, 242] width 43 height 10
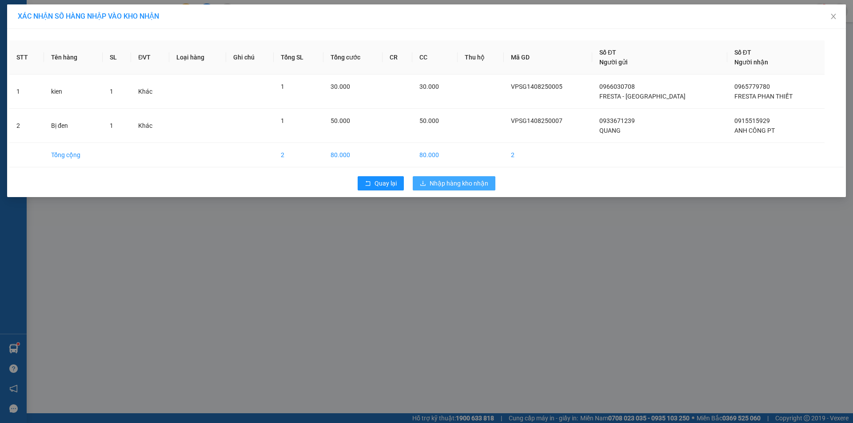
click at [456, 187] on span "Nhập hàng kho nhận" at bounding box center [459, 184] width 59 height 10
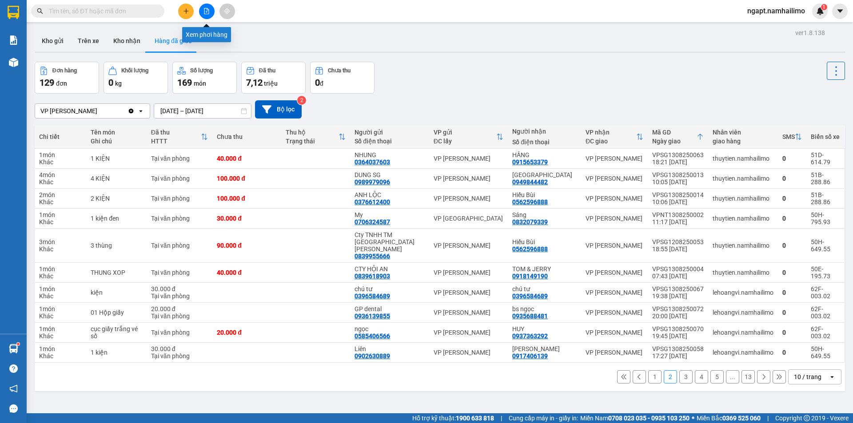
click at [201, 11] on button at bounding box center [207, 12] width 16 height 16
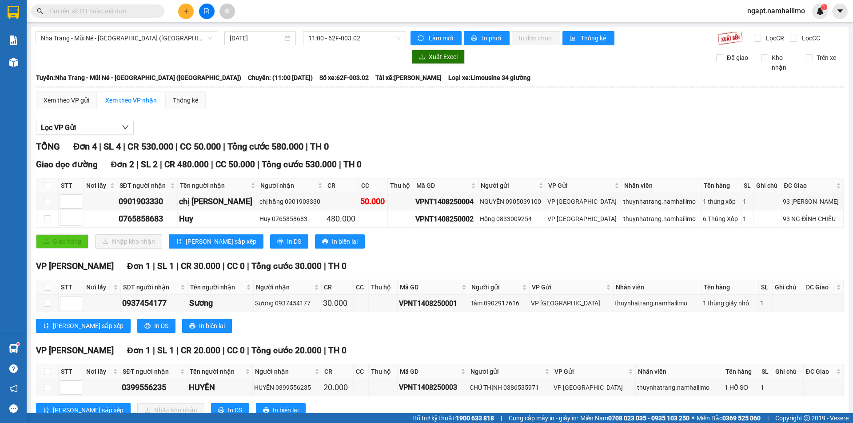
scroll to position [29, 0]
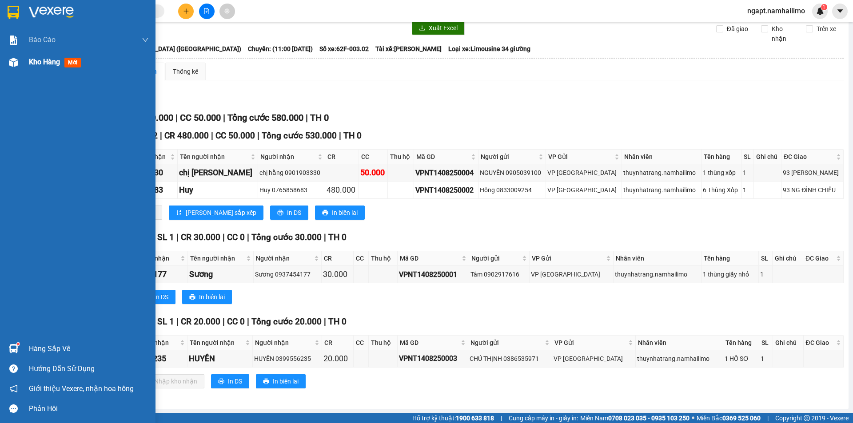
click at [35, 64] on span "Kho hàng" at bounding box center [44, 62] width 31 height 8
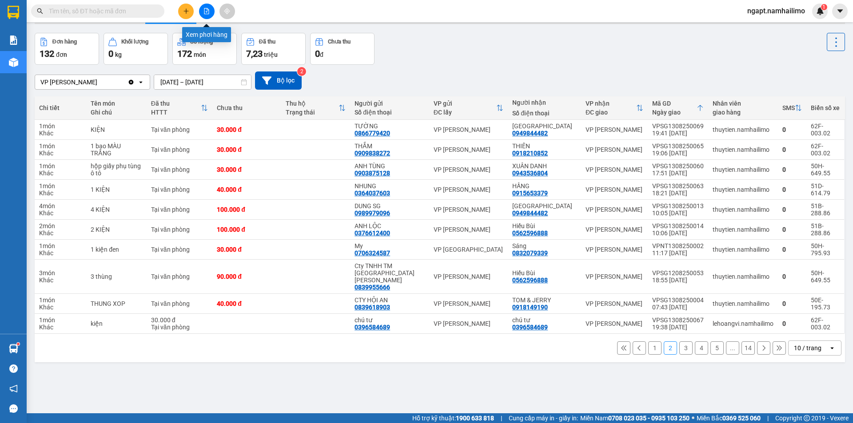
click at [208, 12] on icon "file-add" at bounding box center [207, 11] width 6 height 6
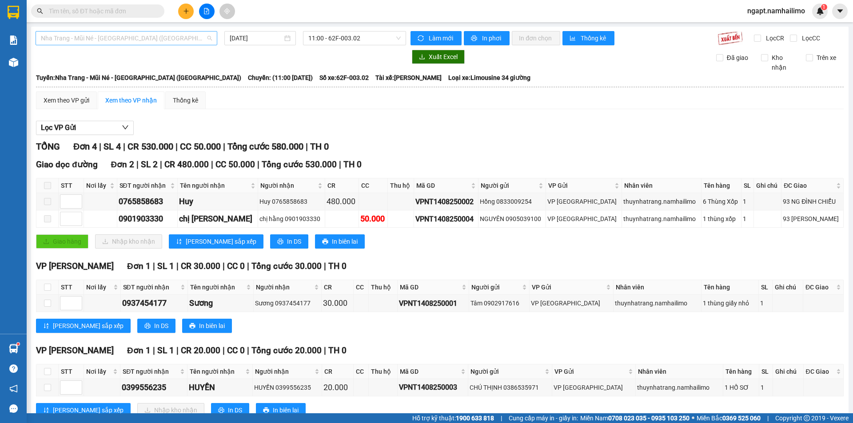
click at [179, 40] on span "Nha Trang - Mũi Né - [GEOGRAPHIC_DATA] ([GEOGRAPHIC_DATA])" at bounding box center [126, 38] width 171 height 13
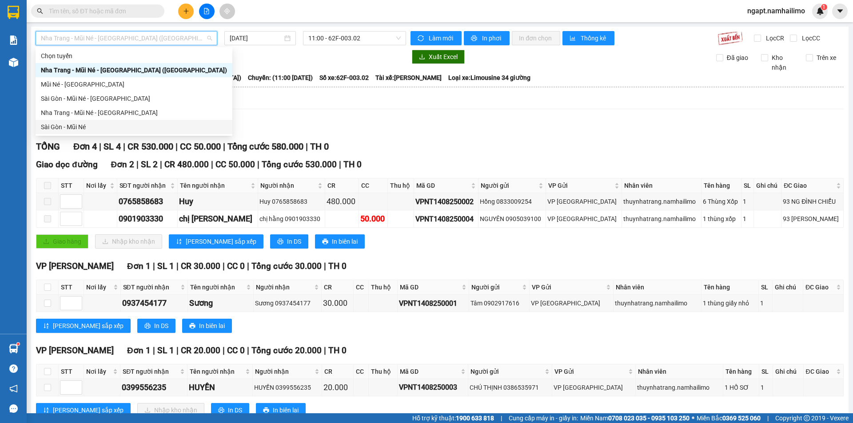
click at [96, 122] on div "Sài Gòn - Mũi Né" at bounding box center [134, 127] width 186 height 10
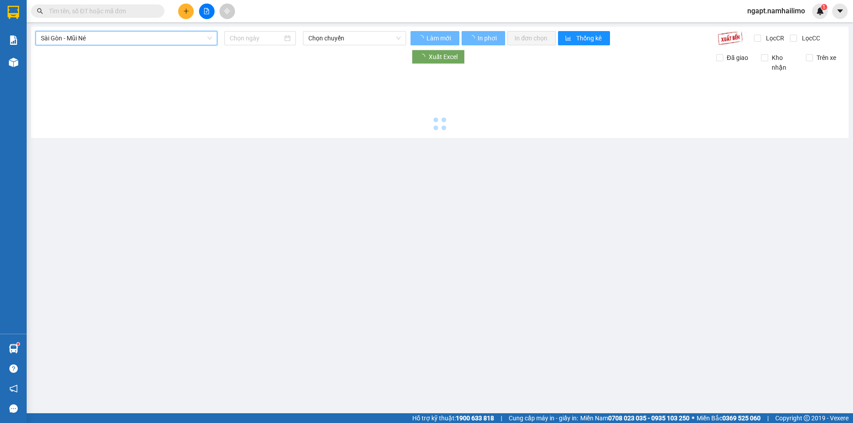
type input "[DATE]"
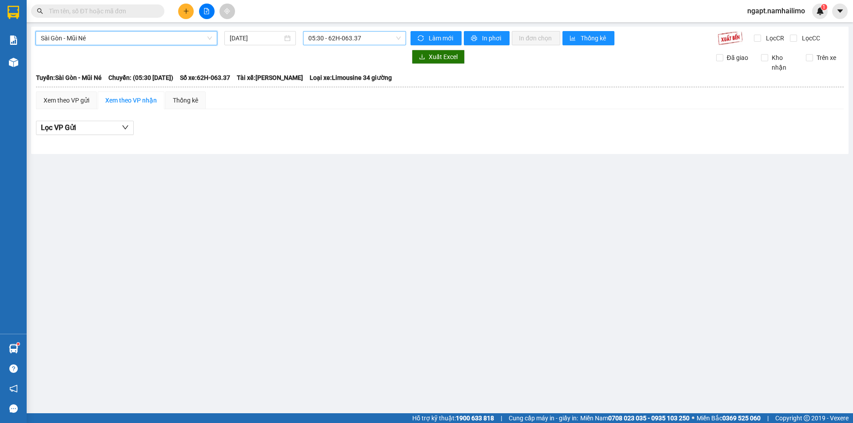
click at [394, 35] on span "05:30 - 62H-063.37" at bounding box center [354, 38] width 92 height 13
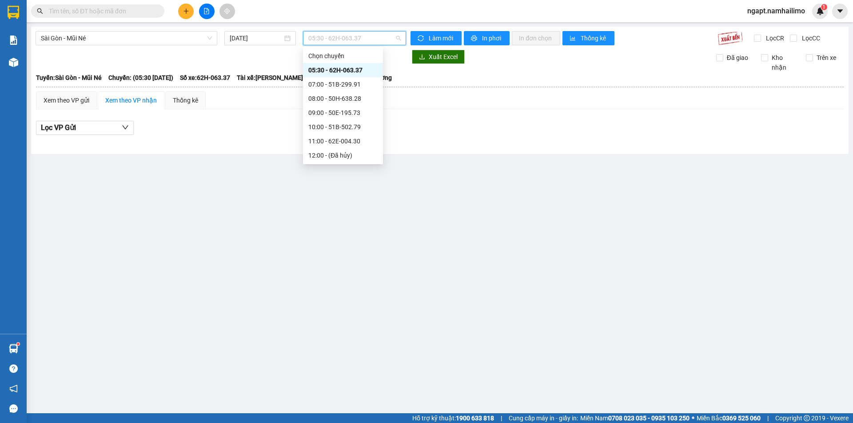
scroll to position [114, 0]
click at [359, 83] on div "15:30 - 50H-649.55" at bounding box center [342, 85] width 69 height 10
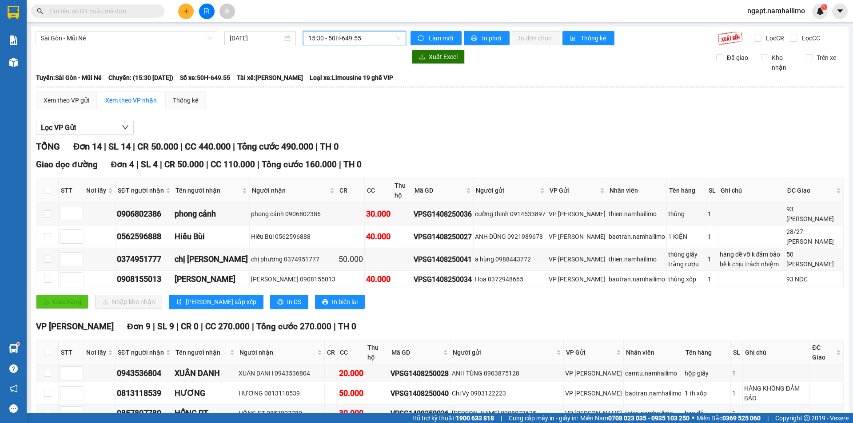
click at [393, 39] on span "15:30 - 50H-649.55" at bounding box center [354, 38] width 92 height 13
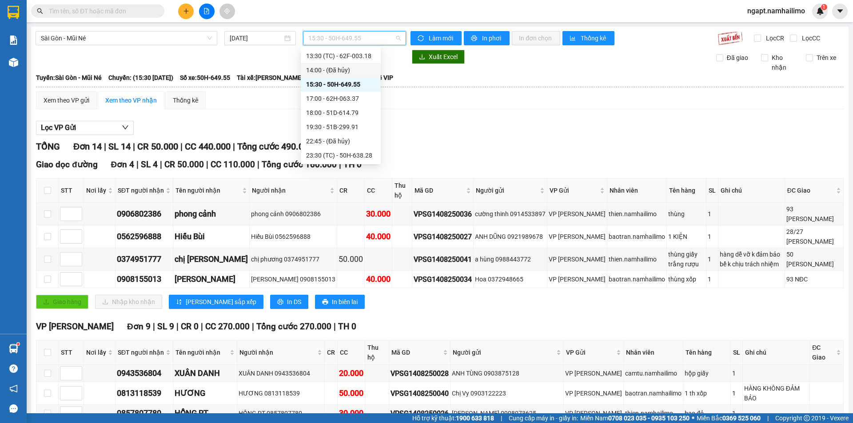
scroll to position [55, 0]
click at [339, 91] on div "11:00 - 62E-004.30" at bounding box center [340, 87] width 69 height 10
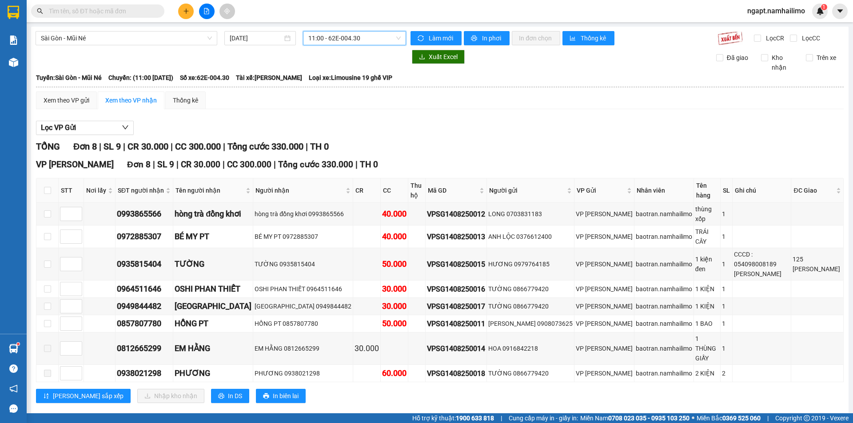
click at [382, 37] on span "11:00 - 62E-004.30" at bounding box center [354, 38] width 92 height 13
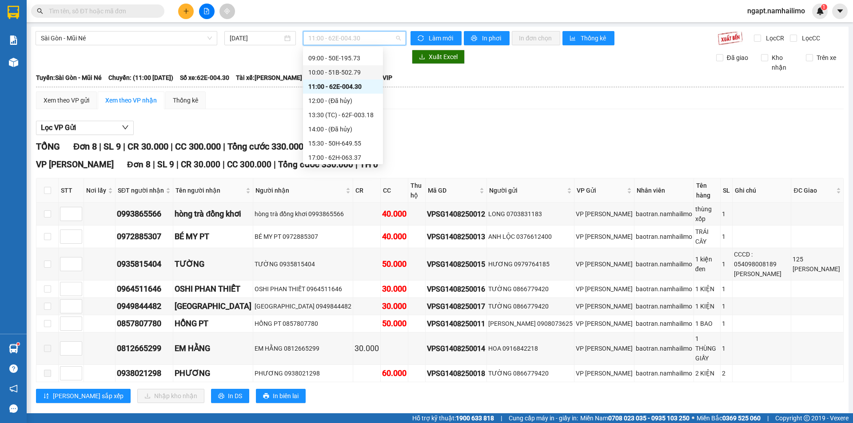
click at [346, 73] on div "10:00 - 51B-502.79" at bounding box center [342, 73] width 69 height 10
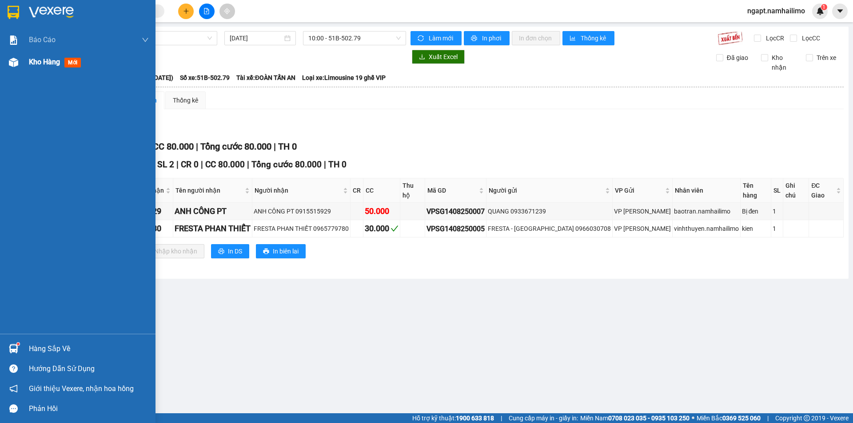
click at [29, 64] on div "Kho hàng mới" at bounding box center [78, 62] width 156 height 22
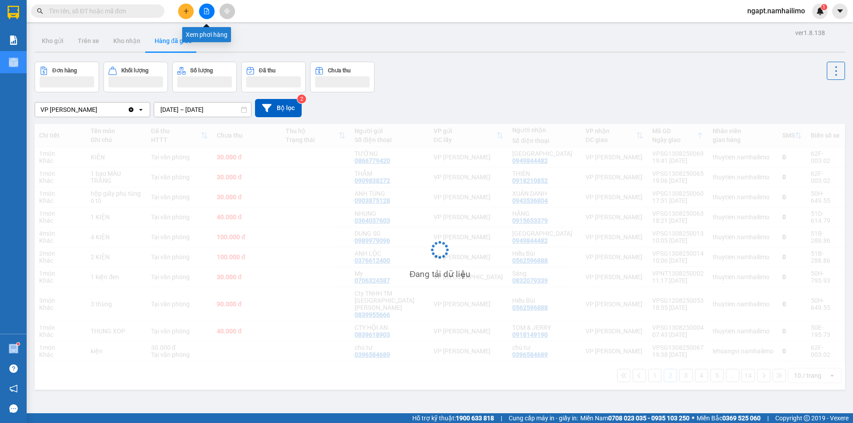
click at [205, 11] on icon "file-add" at bounding box center [207, 11] width 6 height 6
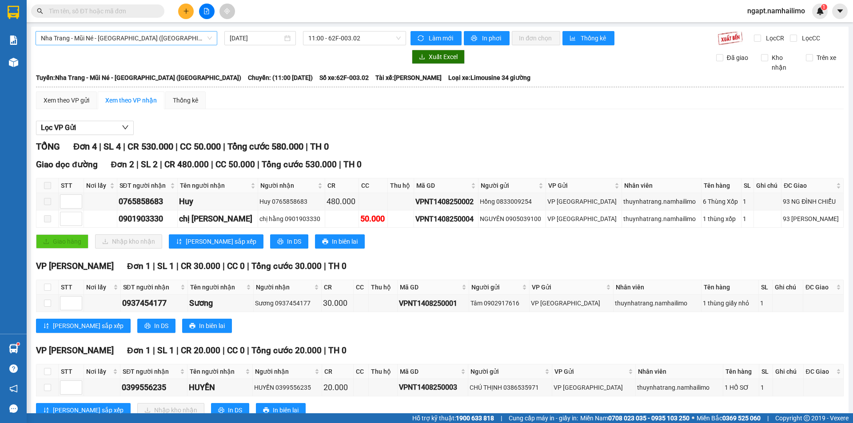
click at [170, 39] on span "Nha Trang - Mũi Né - [GEOGRAPHIC_DATA] ([GEOGRAPHIC_DATA])" at bounding box center [126, 38] width 171 height 13
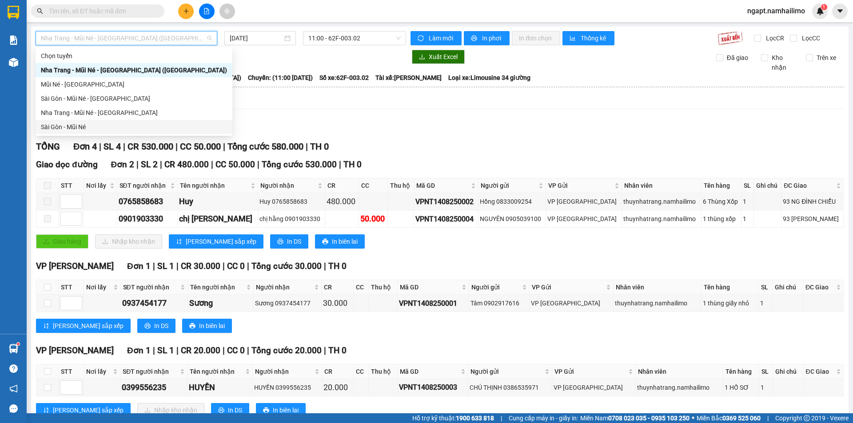
click at [78, 124] on div "Sài Gòn - Mũi Né" at bounding box center [134, 127] width 186 height 10
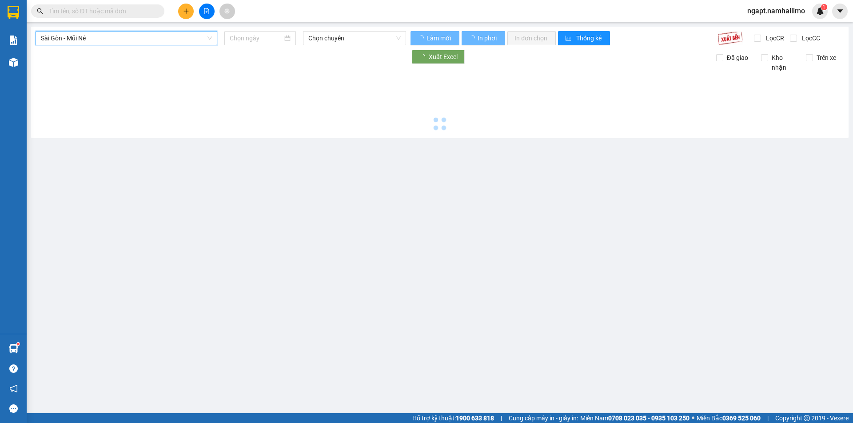
type input "[DATE]"
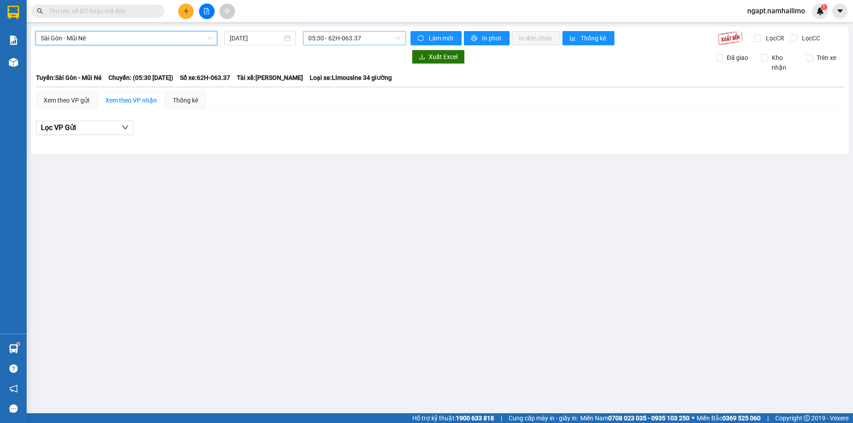
click at [385, 33] on span "05:30 - 62H-063.37" at bounding box center [354, 38] width 92 height 13
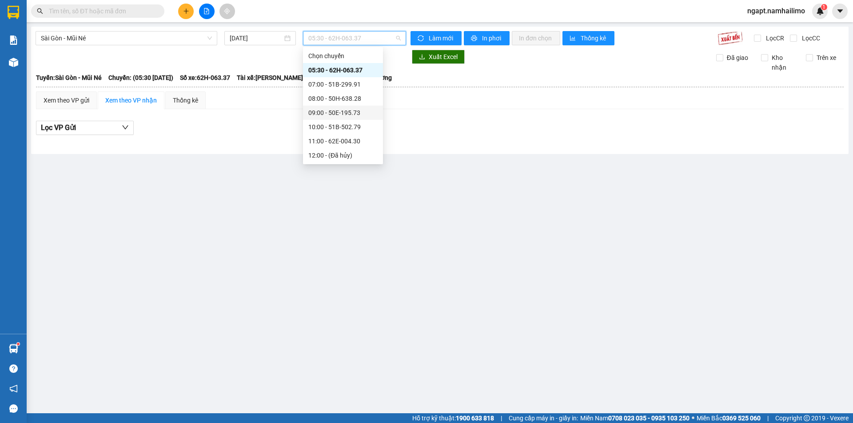
click at [339, 113] on div "09:00 - 50E-195.73" at bounding box center [342, 113] width 69 height 10
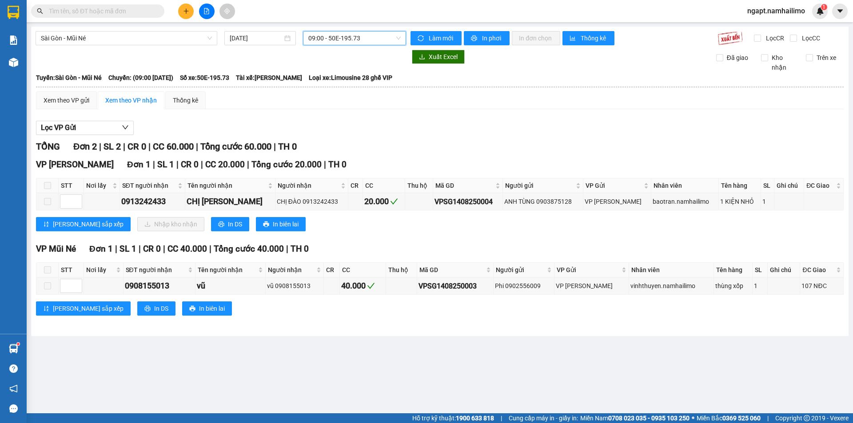
click at [397, 36] on span "09:00 - 50E-195.73" at bounding box center [354, 38] width 92 height 13
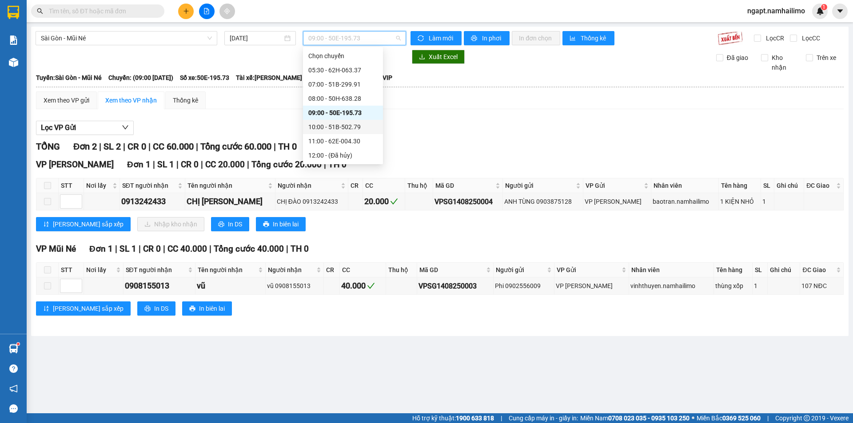
click at [335, 126] on div "10:00 - 51B-502.79" at bounding box center [342, 127] width 69 height 10
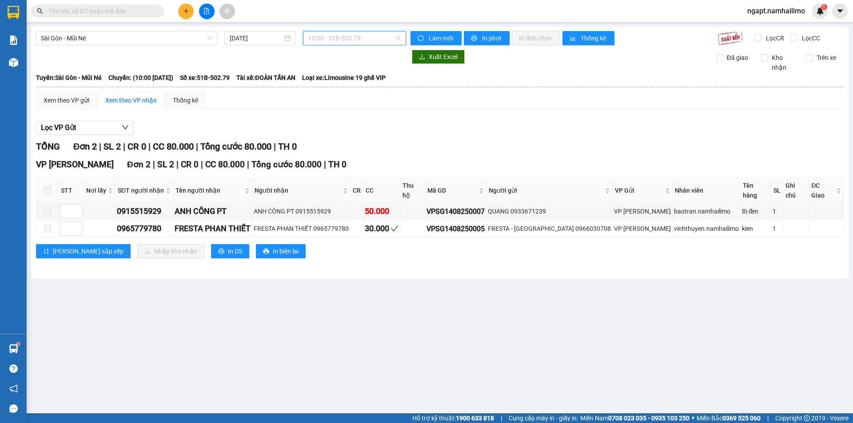
click at [371, 40] on span "10:00 - 51B-502.79" at bounding box center [354, 38] width 92 height 13
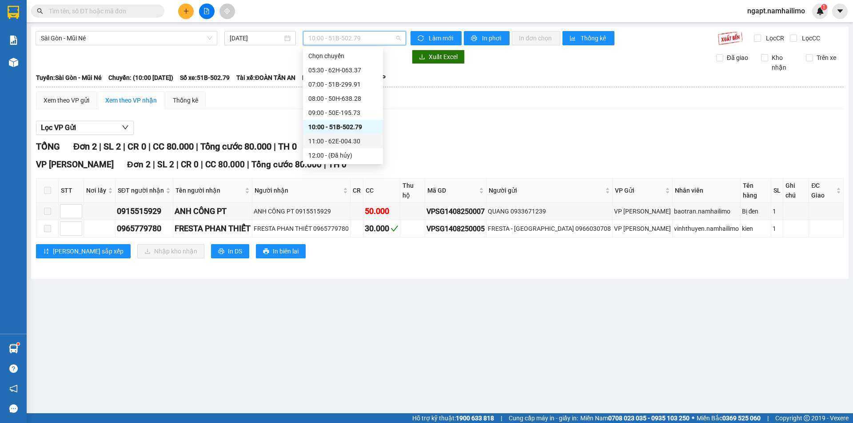
click at [323, 139] on div "11:00 - 62E-004.30" at bounding box center [342, 141] width 69 height 10
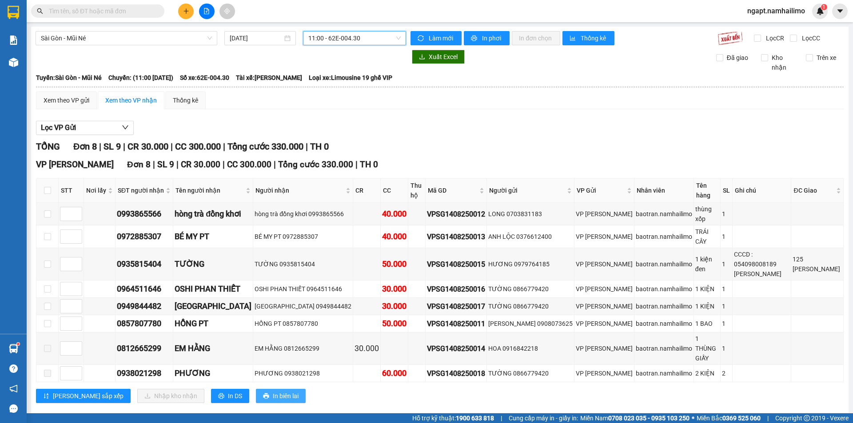
click at [263, 393] on icon "printer" at bounding box center [266, 396] width 6 height 6
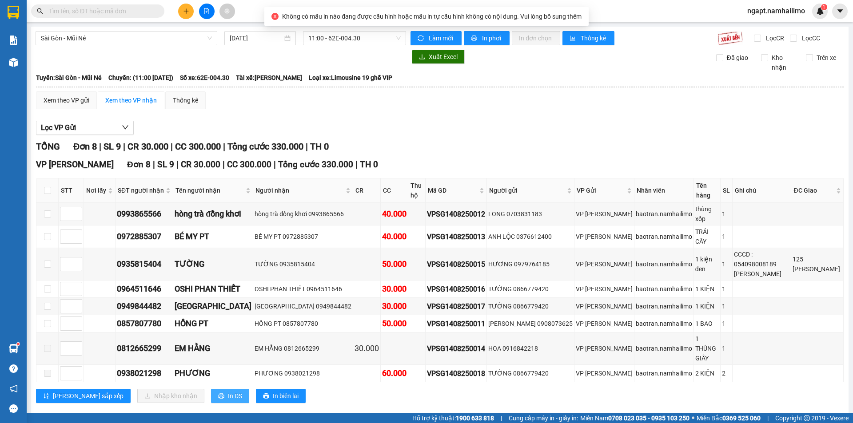
click at [211, 389] on button "In DS" at bounding box center [230, 396] width 38 height 14
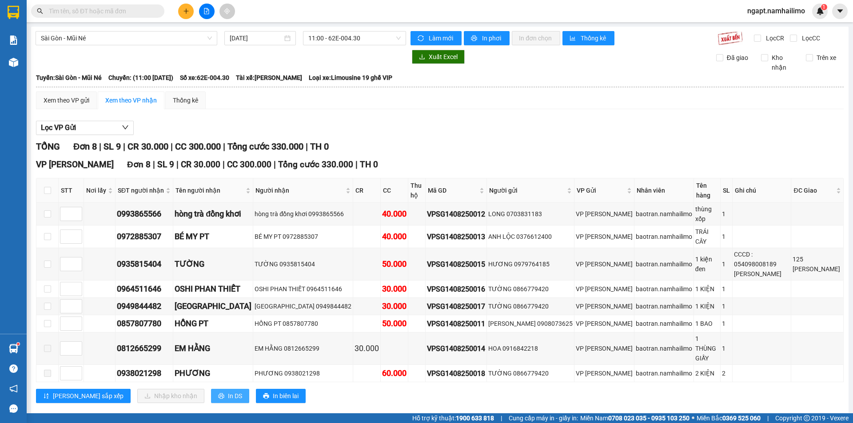
click at [228, 391] on span "In DS" at bounding box center [235, 396] width 14 height 10
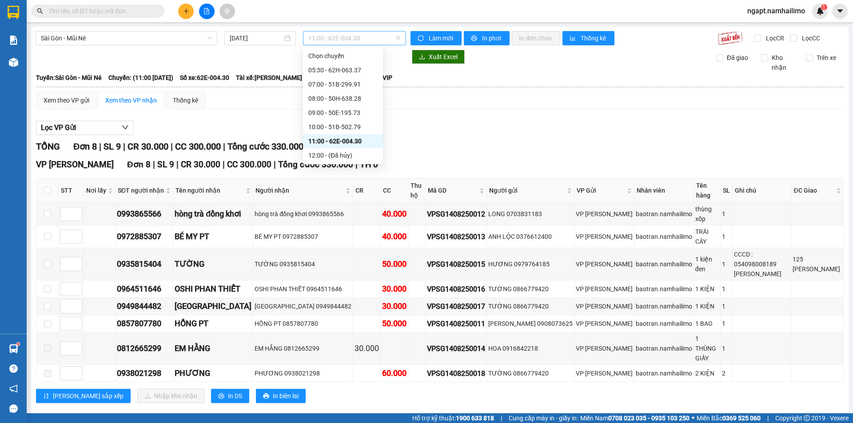
click at [397, 39] on span "11:00 - 62E-004.30" at bounding box center [354, 38] width 92 height 13
click at [791, 9] on span "ngapt.namhailimo" at bounding box center [776, 10] width 72 height 11
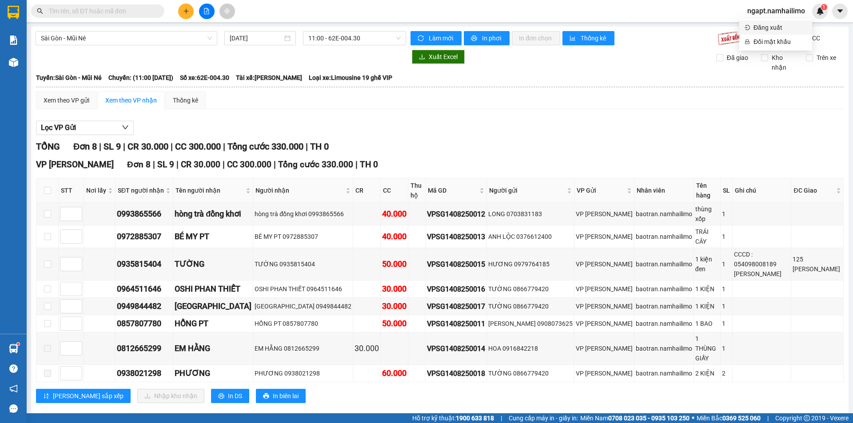
click at [786, 22] on li "Đăng xuất" at bounding box center [775, 27] width 73 height 14
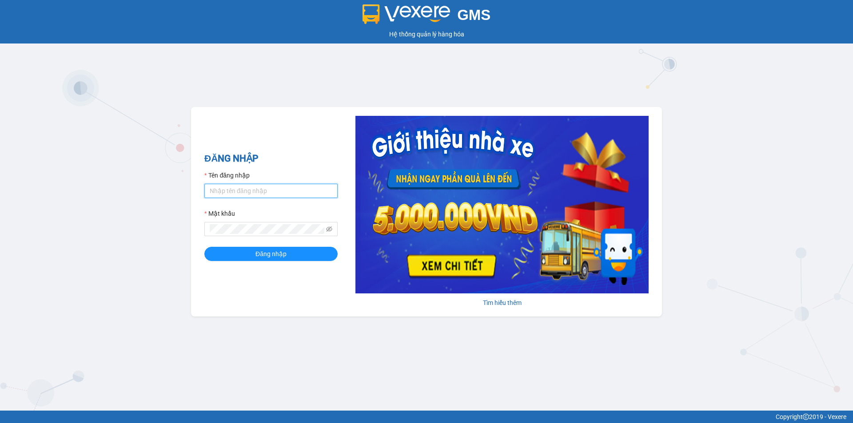
click at [243, 192] on input "Tên đăng nhập" at bounding box center [270, 191] width 133 height 14
type input "thuytien.namhailimo"
click at [271, 252] on span "Đăng nhập" at bounding box center [270, 254] width 31 height 10
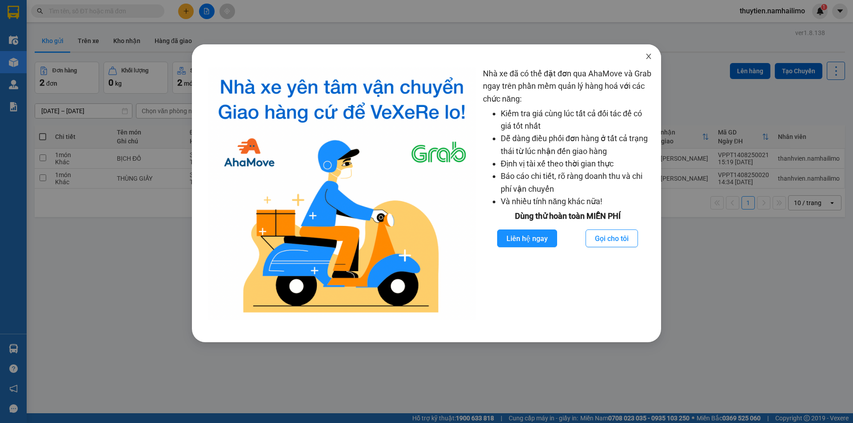
click at [649, 56] on icon "close" at bounding box center [648, 56] width 7 height 7
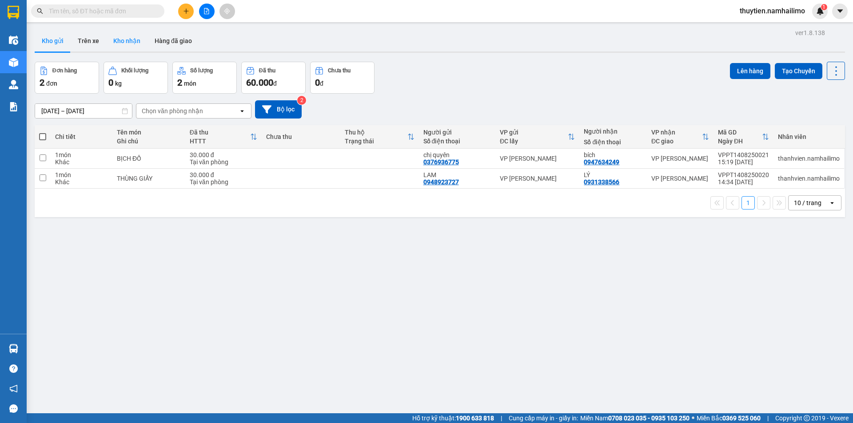
click at [123, 39] on button "Kho nhận" at bounding box center [126, 40] width 41 height 21
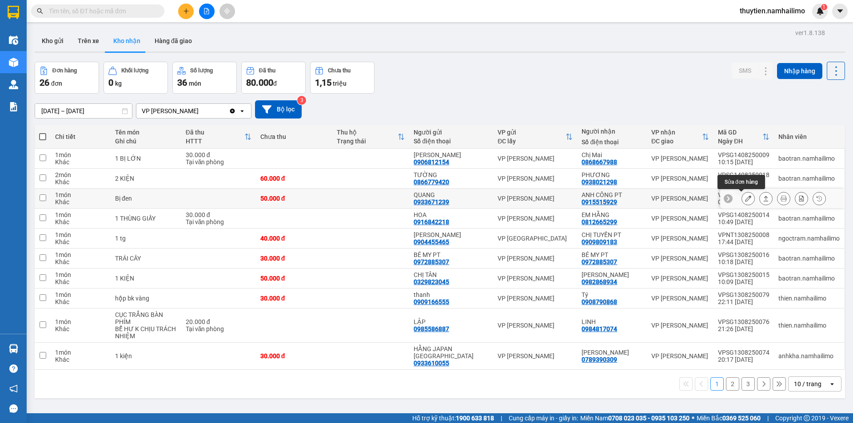
click at [745, 196] on icon at bounding box center [748, 199] width 6 height 6
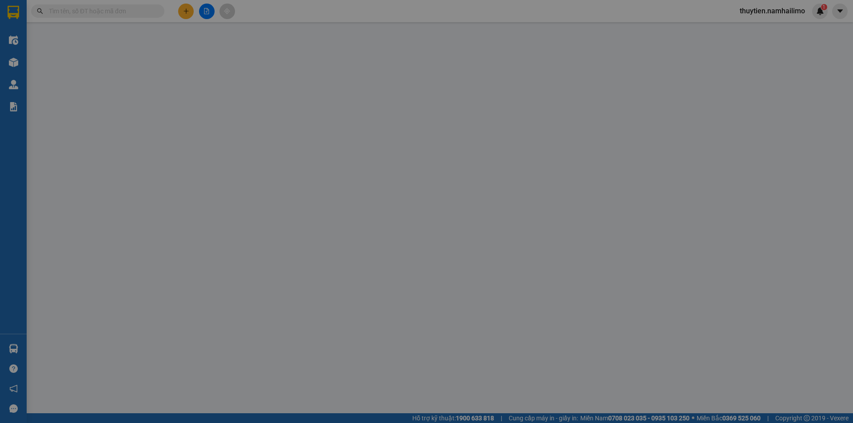
type input "0933671239"
type input "QUANG"
type input "0915515929"
type input "ANH CÔNG PT"
type input "50.000"
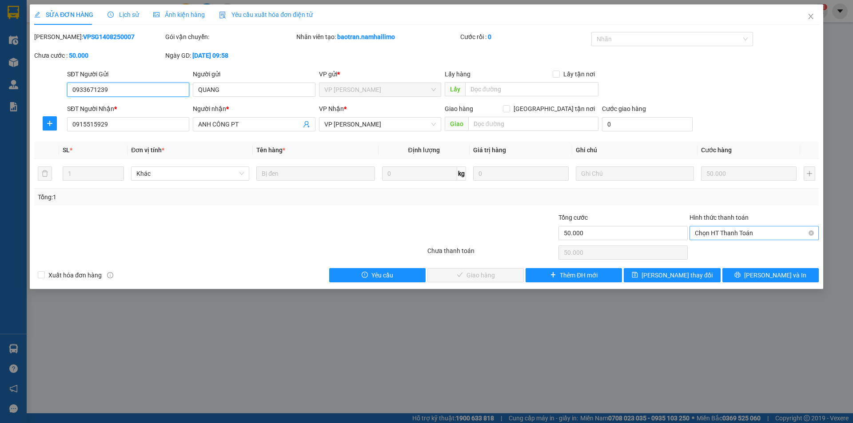
click at [713, 231] on span "Chọn HT Thanh Toán" at bounding box center [754, 233] width 119 height 13
click at [708, 247] on div "Tại văn phòng" at bounding box center [754, 251] width 119 height 10
type input "0"
drag, startPoint x: 494, startPoint y: 270, endPoint x: 519, endPoint y: 206, distance: 68.2
click at [509, 234] on div "Total Paid Fee 0 Total UnPaid Fee 50.000 Cash Collection Total Fee Mã ĐH: VPSG1…" at bounding box center [426, 157] width 785 height 251
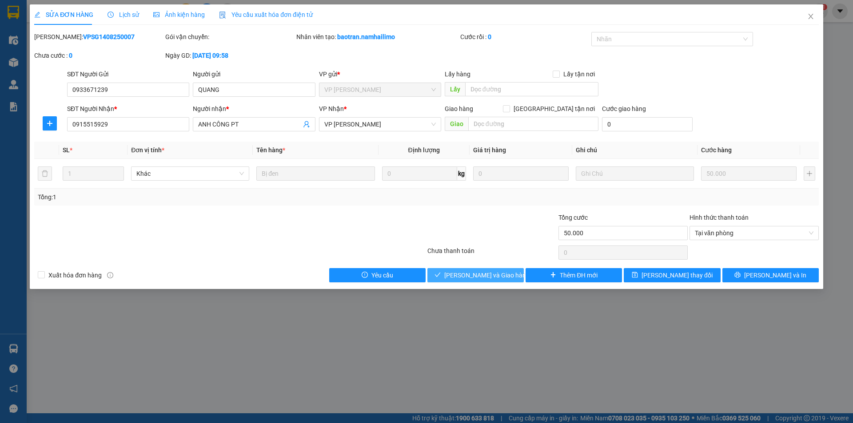
click at [496, 277] on span "Lưu và Giao hàng" at bounding box center [486, 276] width 85 height 10
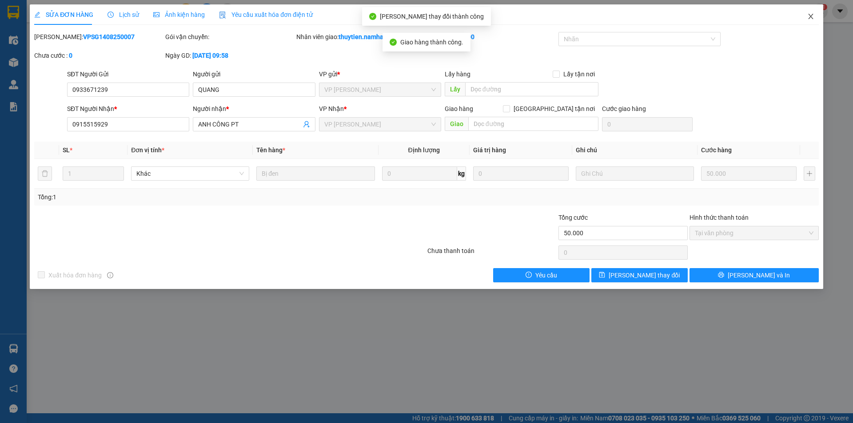
click at [812, 19] on icon "close" at bounding box center [810, 16] width 7 height 7
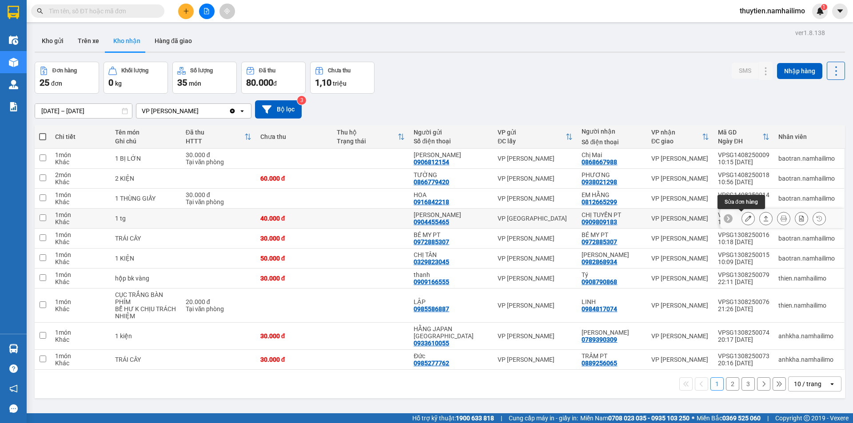
click at [745, 218] on icon at bounding box center [748, 219] width 6 height 6
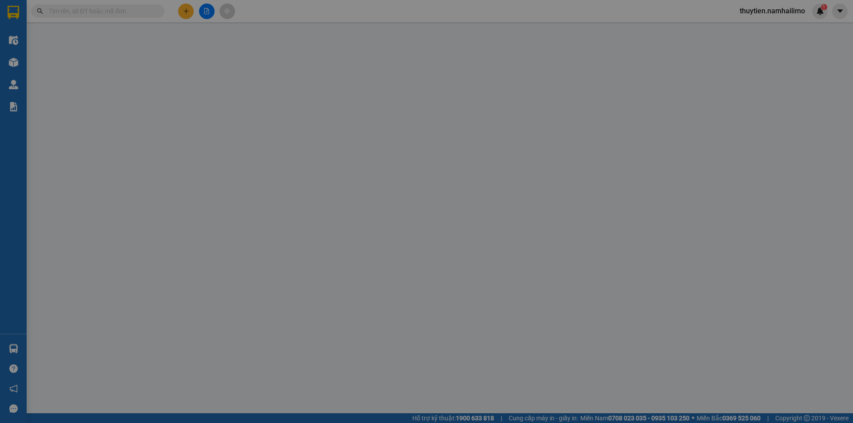
type input "0904455465"
type input "[PERSON_NAME]"
type input "0909809183"
type input "CHỊ TUYỀN PT"
type input "40.000"
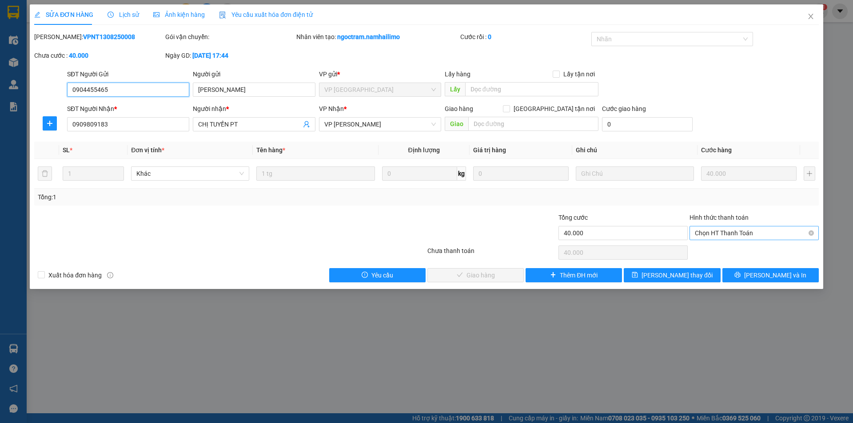
drag, startPoint x: 727, startPoint y: 231, endPoint x: 719, endPoint y: 238, distance: 10.4
click at [727, 232] on span "Chọn HT Thanh Toán" at bounding box center [754, 233] width 119 height 13
drag, startPoint x: 715, startPoint y: 251, endPoint x: 536, endPoint y: 285, distance: 181.9
click at [714, 251] on div "Tại văn phòng" at bounding box center [754, 251] width 119 height 10
type input "0"
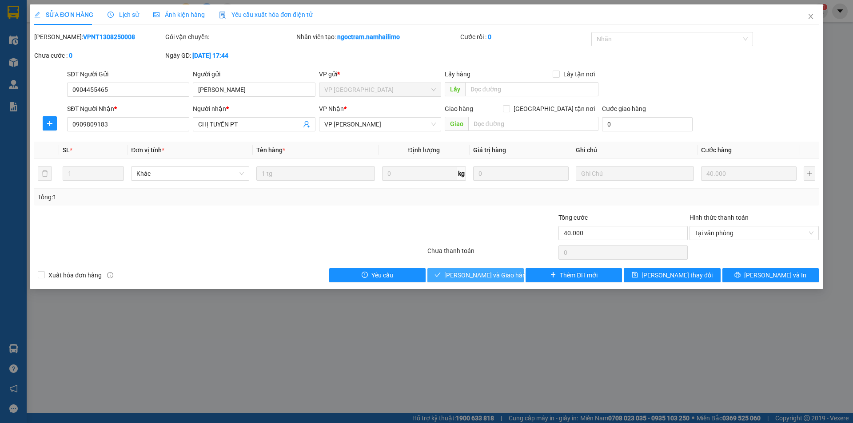
click at [497, 278] on span "Lưu và Giao hàng" at bounding box center [486, 276] width 85 height 10
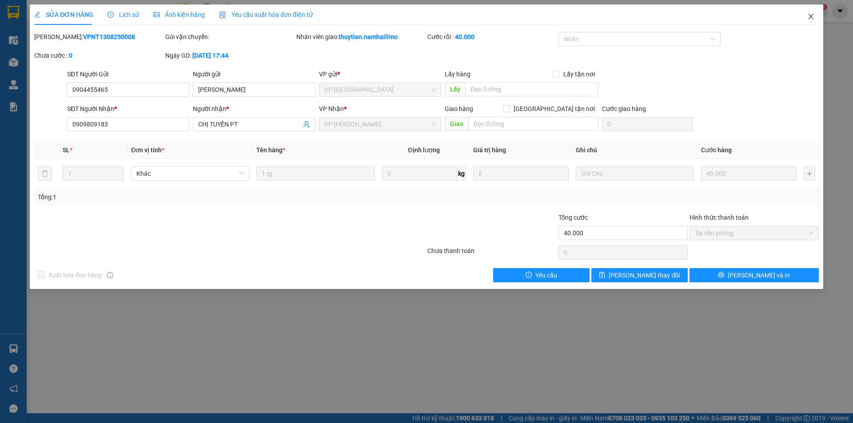
click at [814, 16] on icon "close" at bounding box center [810, 16] width 7 height 7
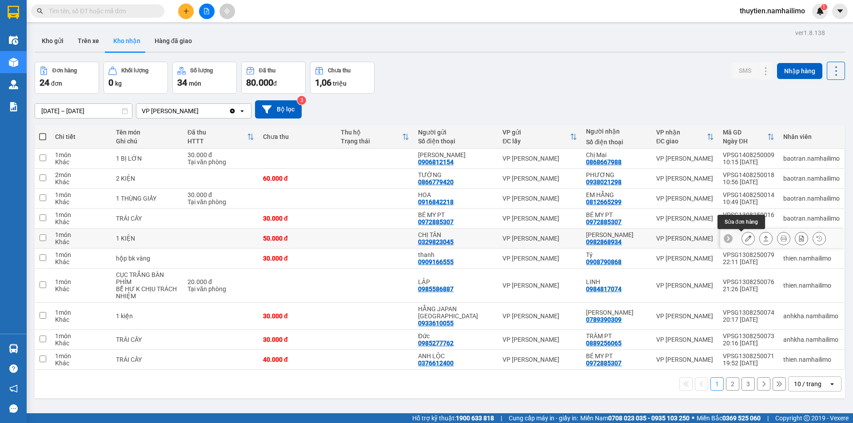
click at [746, 240] on button at bounding box center [748, 239] width 12 height 16
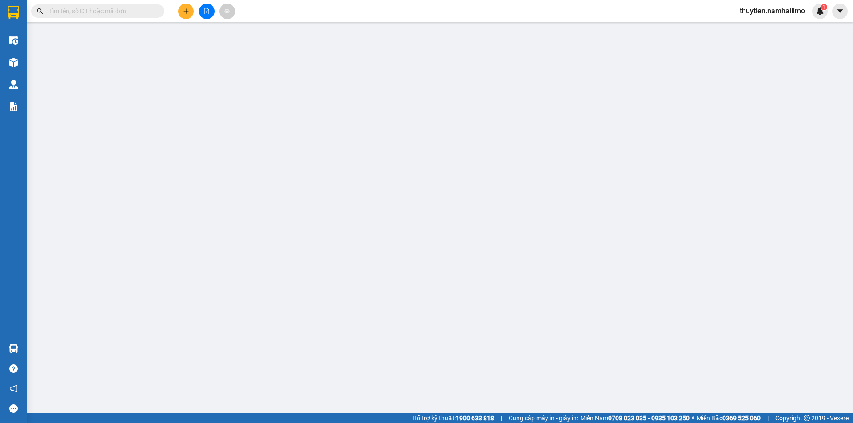
type input "0329823045"
type input "CHỊ TÂN"
type input "0982868934"
type input "[PERSON_NAME]"
type input "50.000"
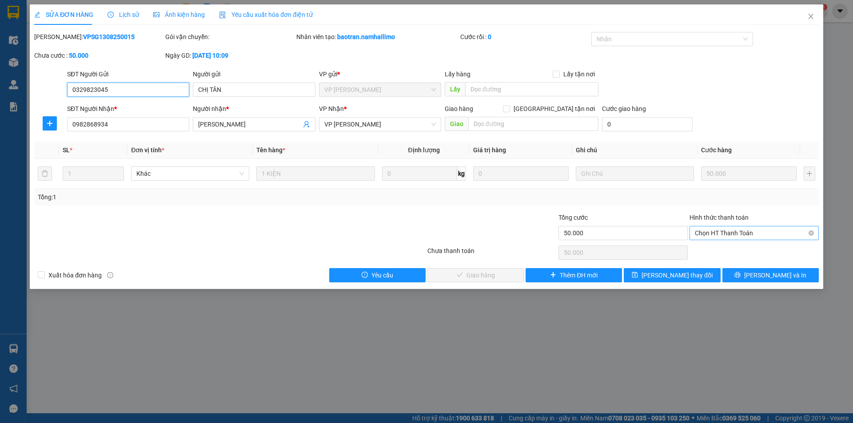
click at [727, 231] on span "Chọn HT Thanh Toán" at bounding box center [754, 233] width 119 height 13
click at [721, 249] on div "Tại văn phòng" at bounding box center [754, 251] width 119 height 10
type input "0"
drag, startPoint x: 511, startPoint y: 276, endPoint x: 589, endPoint y: 207, distance: 104.2
click at [515, 269] on button "Lưu và Giao hàng" at bounding box center [475, 275] width 96 height 14
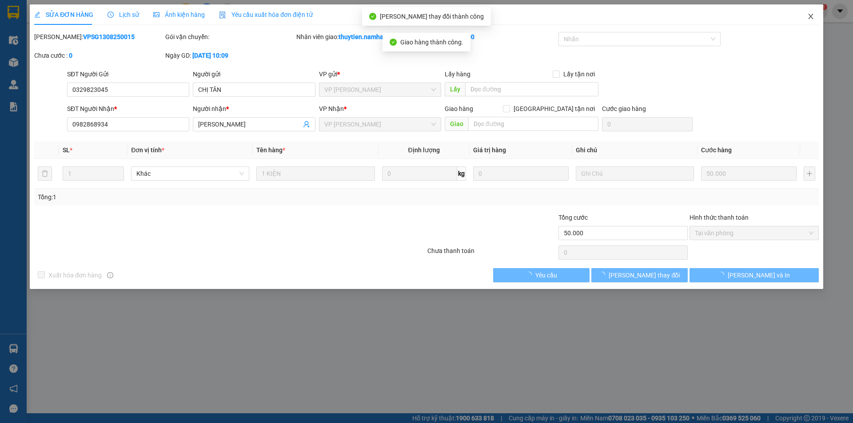
click at [812, 16] on icon "close" at bounding box center [810, 16] width 7 height 7
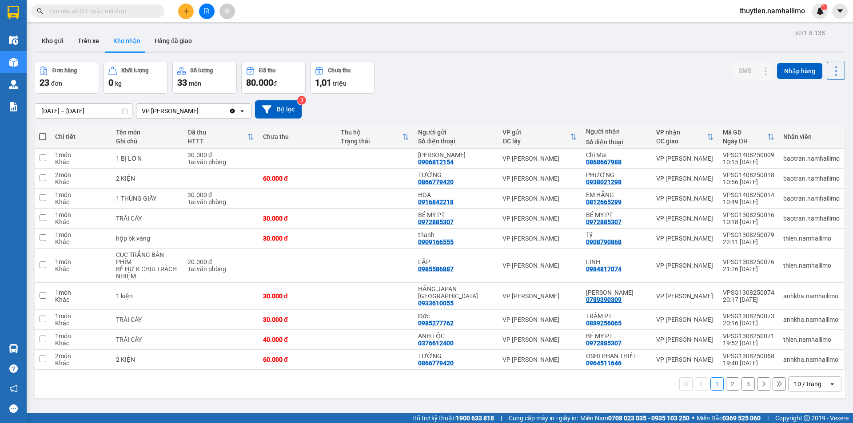
click at [727, 378] on button "2" at bounding box center [732, 384] width 13 height 13
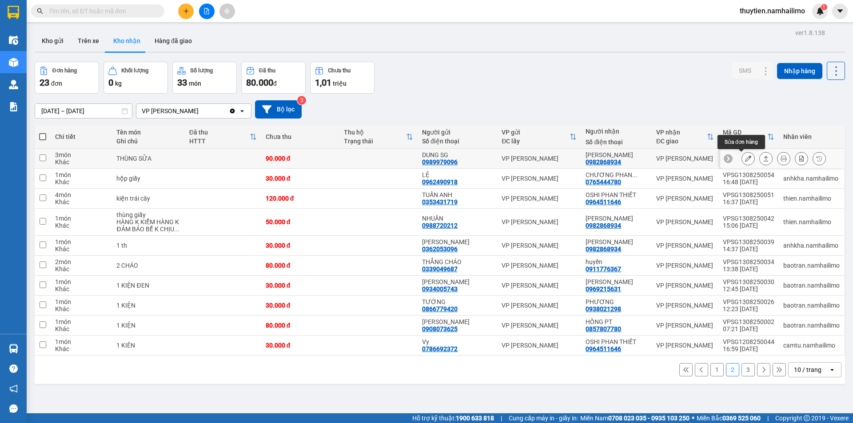
click at [745, 158] on icon at bounding box center [748, 159] width 6 height 6
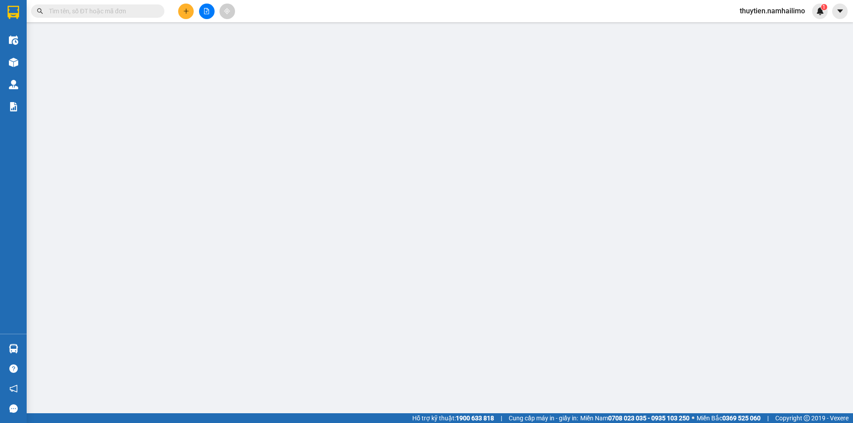
type input "0989979096"
type input "DUNG SG"
type input "0982868934"
type input "[PERSON_NAME]"
type input "90.000"
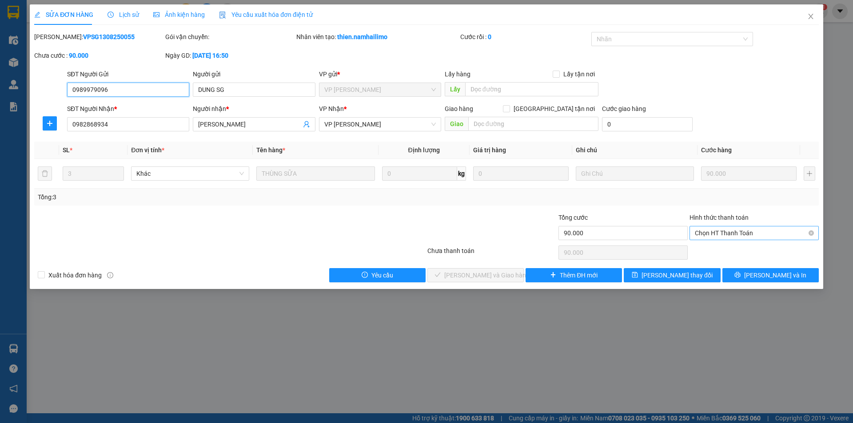
click at [738, 231] on span "Chọn HT Thanh Toán" at bounding box center [754, 233] width 119 height 13
click at [730, 251] on div "Tại văn phòng" at bounding box center [754, 251] width 119 height 10
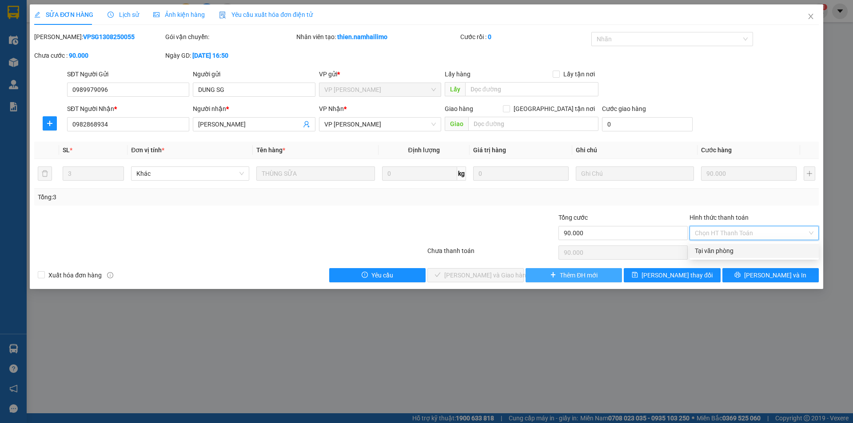
type input "0"
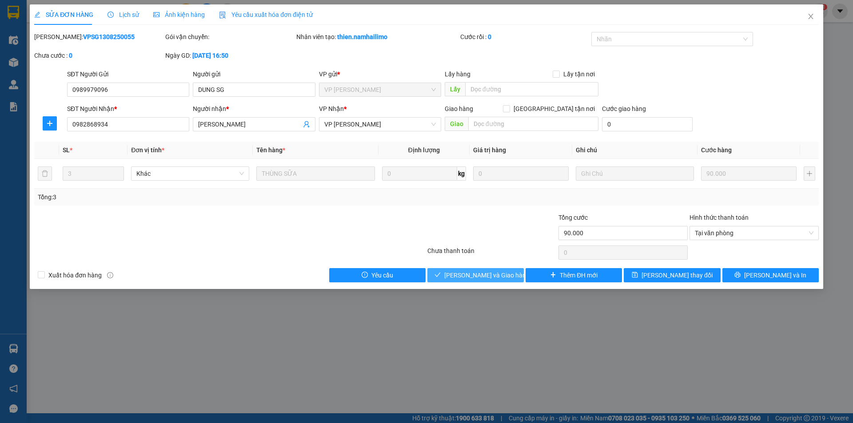
click at [503, 269] on button "Lưu và Giao hàng" at bounding box center [475, 275] width 96 height 14
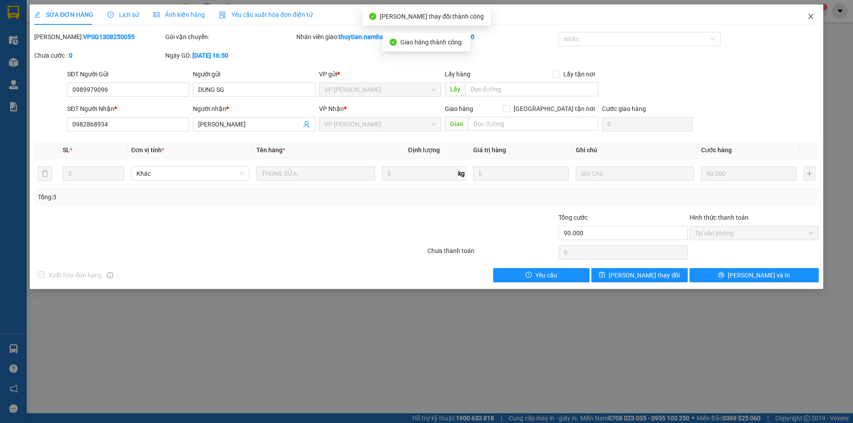
click at [812, 18] on icon "close" at bounding box center [810, 16] width 5 height 5
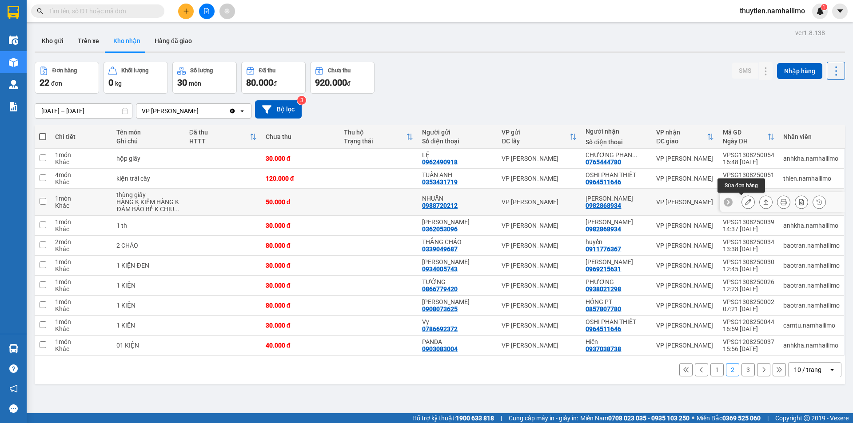
click at [742, 203] on button at bounding box center [748, 203] width 12 height 16
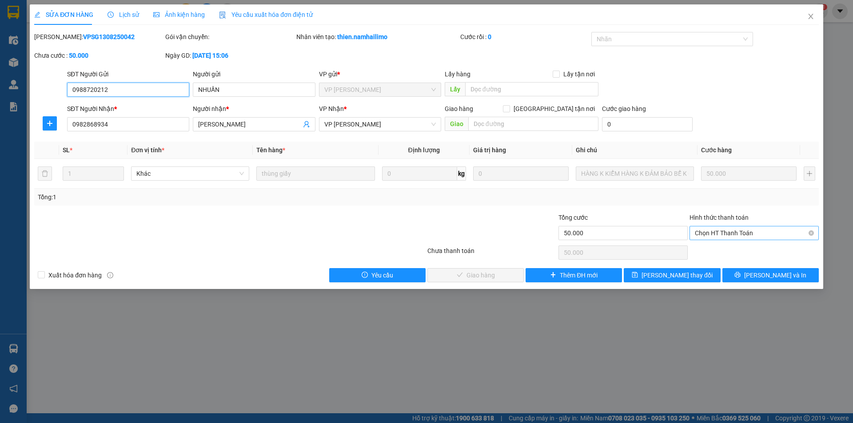
click at [735, 236] on span "Chọn HT Thanh Toán" at bounding box center [754, 233] width 119 height 13
click at [722, 255] on div "Tại văn phòng" at bounding box center [754, 251] width 119 height 10
type input "0"
drag, startPoint x: 497, startPoint y: 274, endPoint x: 557, endPoint y: 183, distance: 109.2
click at [498, 271] on span "Lưu và Giao hàng" at bounding box center [486, 276] width 85 height 10
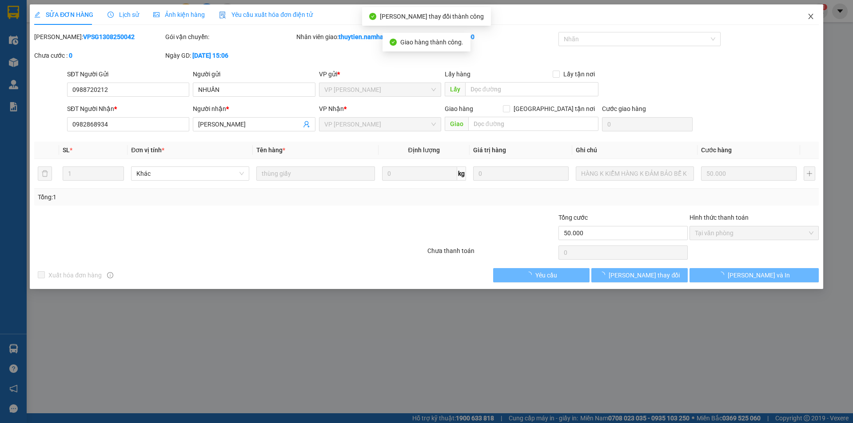
click at [813, 18] on icon "close" at bounding box center [810, 16] width 7 height 7
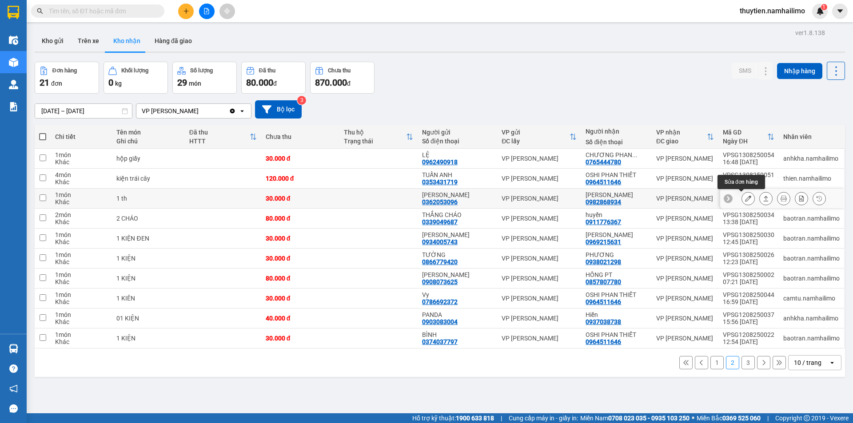
click at [745, 199] on icon at bounding box center [748, 199] width 6 height 6
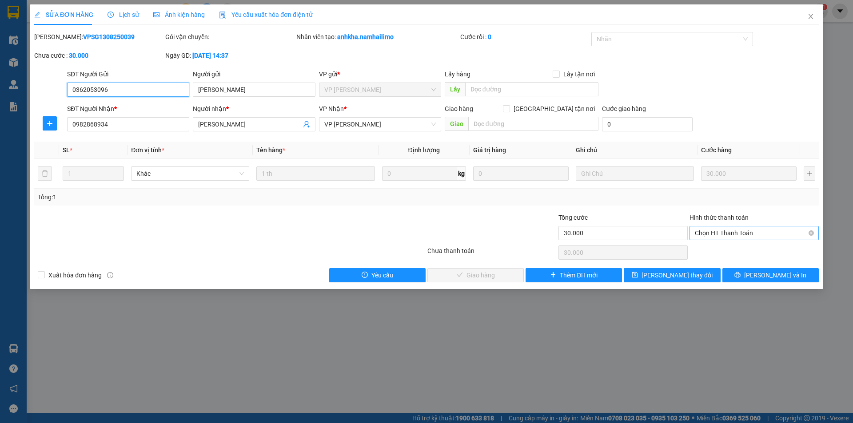
click at [729, 231] on span "Chọn HT Thanh Toán" at bounding box center [754, 233] width 119 height 13
drag, startPoint x: 720, startPoint y: 252, endPoint x: 615, endPoint y: 266, distance: 105.3
click at [719, 252] on div "Tại văn phòng" at bounding box center [754, 251] width 119 height 10
type input "0"
click at [504, 273] on span "Lưu và Giao hàng" at bounding box center [486, 276] width 85 height 10
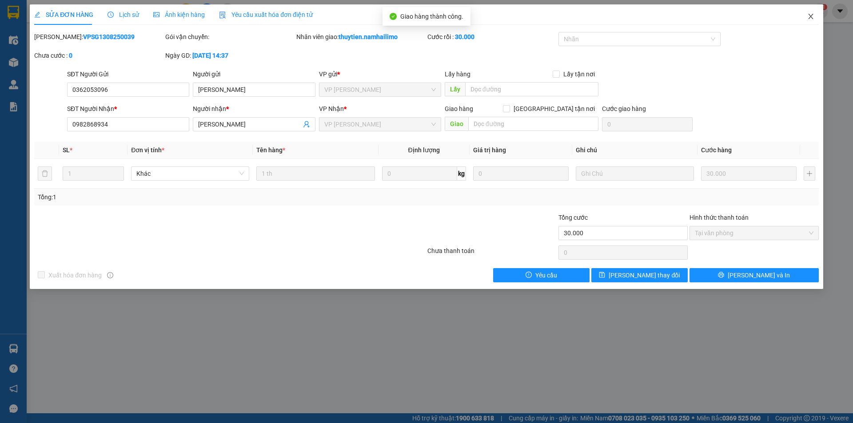
click at [810, 17] on icon "close" at bounding box center [810, 16] width 7 height 7
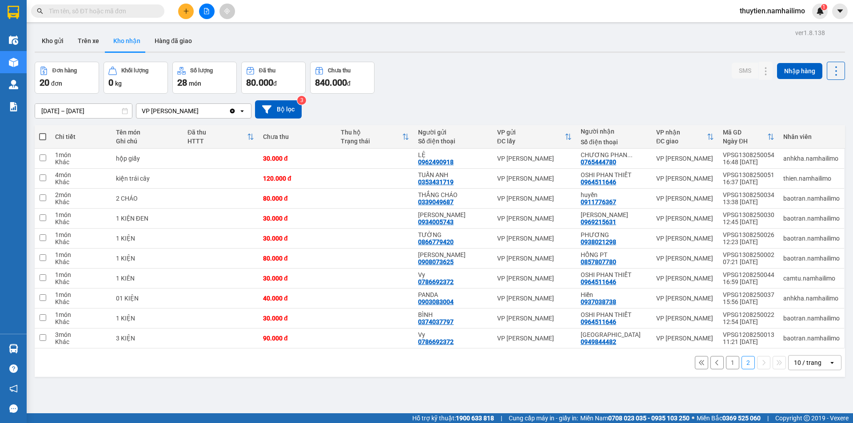
click at [726, 364] on button "1" at bounding box center [732, 362] width 13 height 13
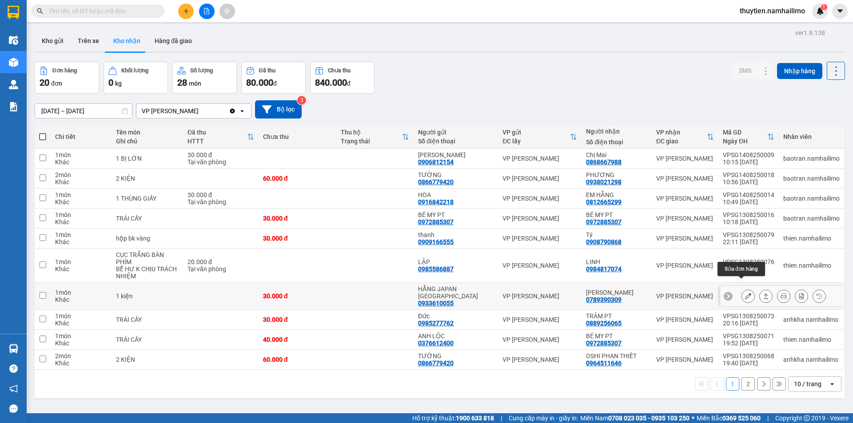
click at [745, 293] on icon at bounding box center [748, 296] width 6 height 6
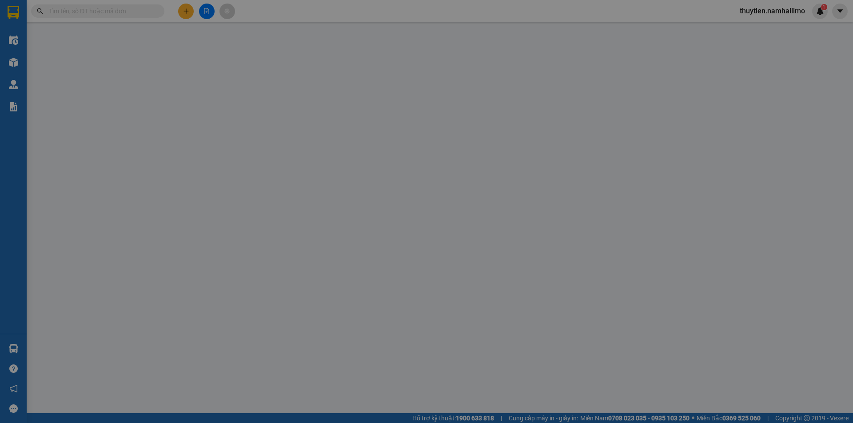
type input "0933610055"
type input "HẰNG JAPAN [GEOGRAPHIC_DATA]"
type input "0789390309"
type input "[PERSON_NAME]"
type input "30.000"
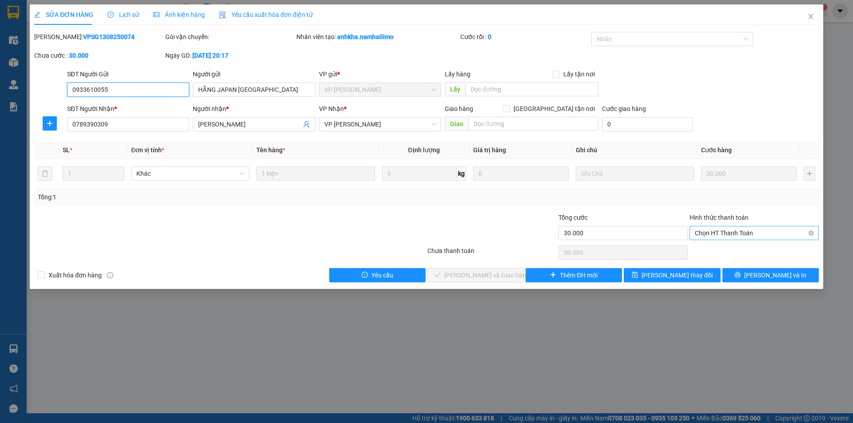
click at [721, 229] on span "Chọn HT Thanh Toán" at bounding box center [754, 233] width 119 height 13
drag, startPoint x: 716, startPoint y: 250, endPoint x: 609, endPoint y: 261, distance: 107.7
click at [716, 251] on div "Tại văn phòng" at bounding box center [754, 251] width 119 height 10
type input "0"
click at [511, 271] on button "Lưu và Giao hàng" at bounding box center [475, 275] width 96 height 14
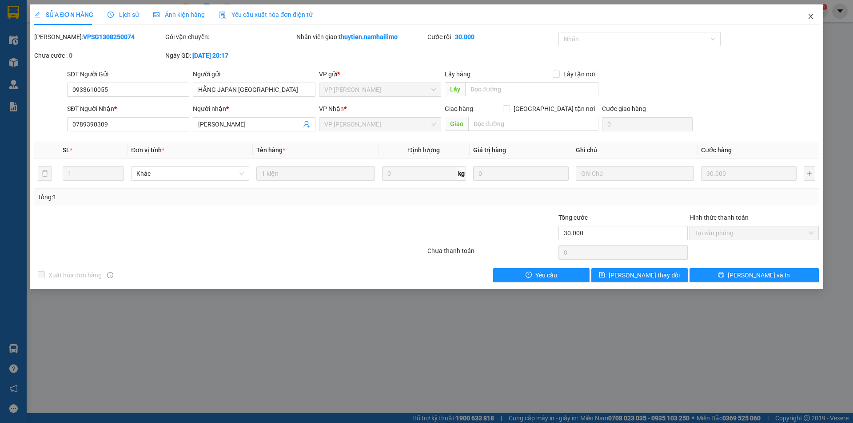
click at [813, 20] on span "Close" at bounding box center [810, 16] width 25 height 25
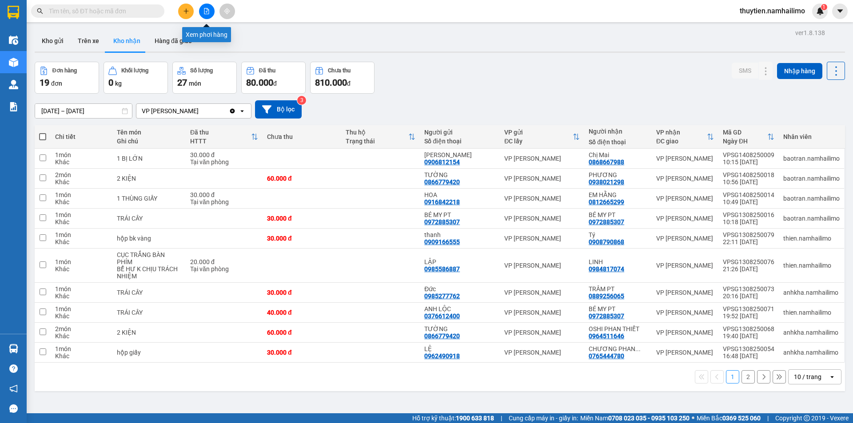
click at [210, 9] on button at bounding box center [207, 12] width 16 height 16
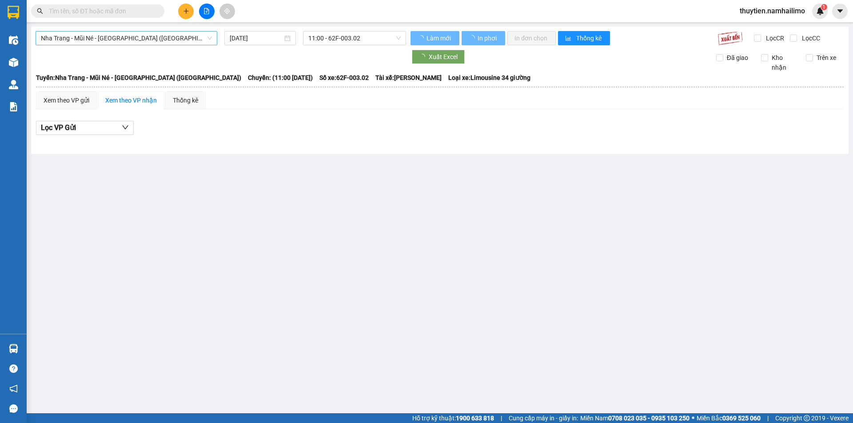
click at [107, 35] on span "Nha Trang - Mũi Né - [GEOGRAPHIC_DATA] ([GEOGRAPHIC_DATA])" at bounding box center [126, 38] width 171 height 13
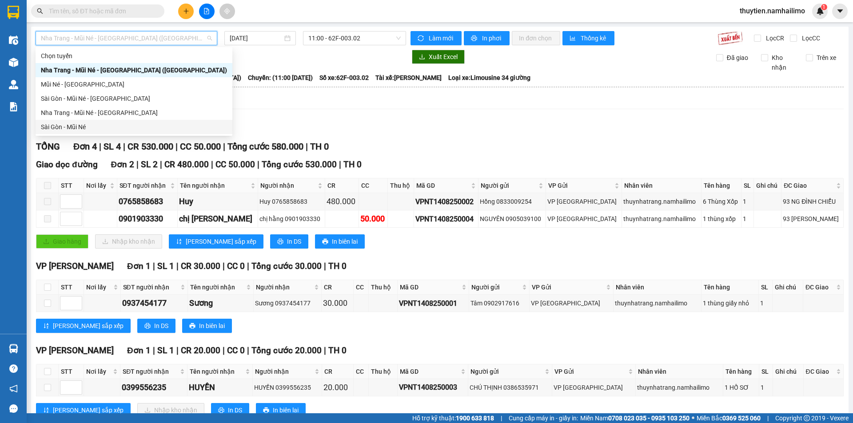
click at [75, 122] on div "Sài Gòn - Mũi Né" at bounding box center [134, 127] width 186 height 10
type input "[DATE]"
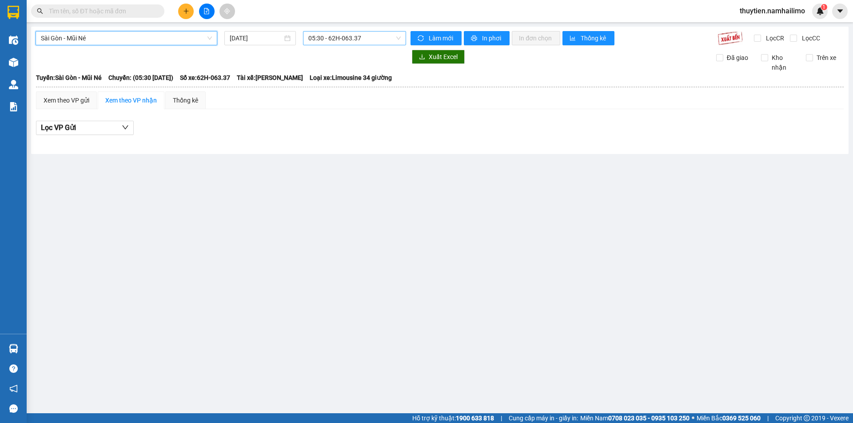
click at [331, 40] on span "05:30 - 62H-063.37" at bounding box center [354, 38] width 92 height 13
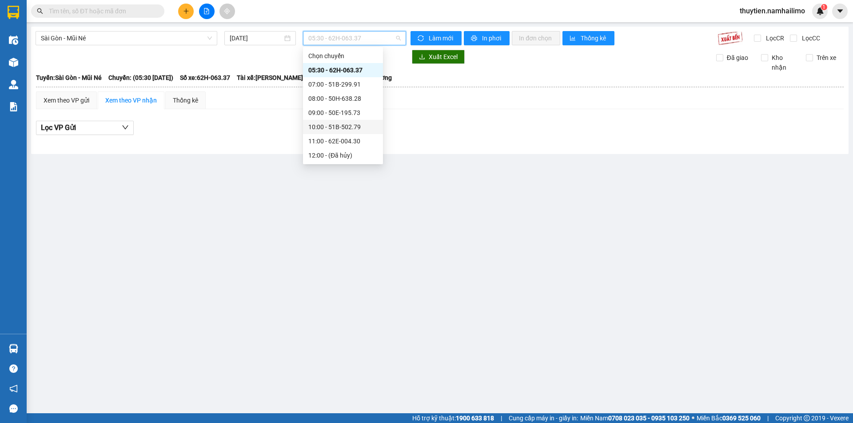
click at [332, 127] on div "10:00 - 51B-502.79" at bounding box center [342, 127] width 69 height 10
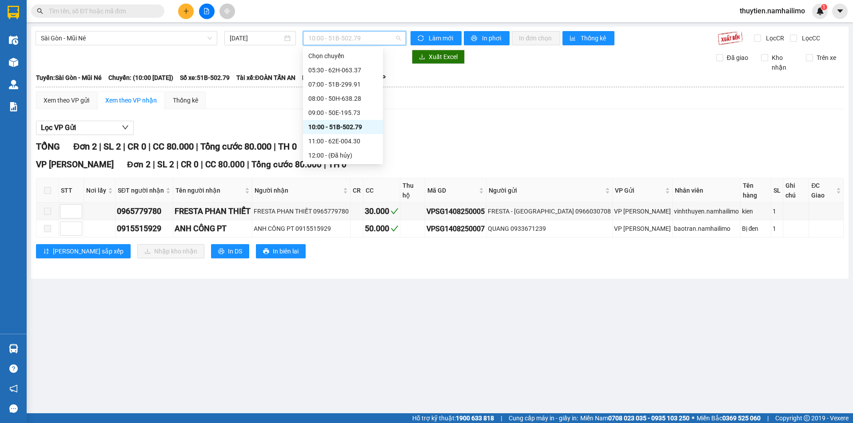
click at [343, 39] on span "10:00 - 51B-502.79" at bounding box center [354, 38] width 92 height 13
click at [347, 139] on div "11:00 - 62E-004.30" at bounding box center [342, 141] width 69 height 10
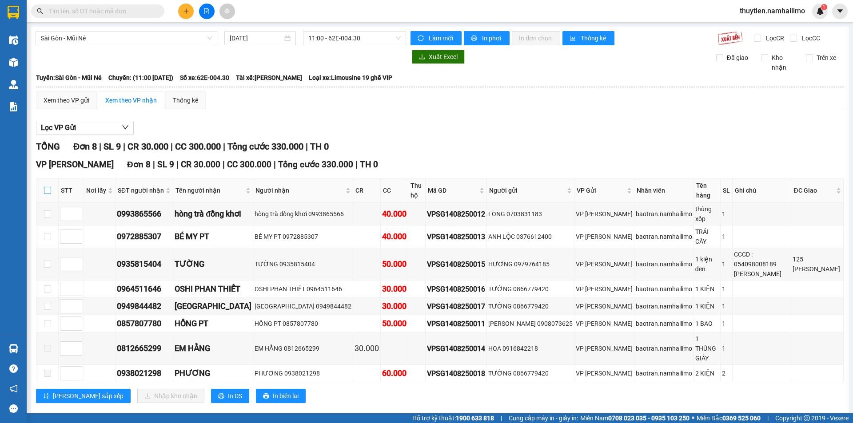
click at [47, 188] on input "checkbox" at bounding box center [47, 190] width 7 height 7
checkbox input "true"
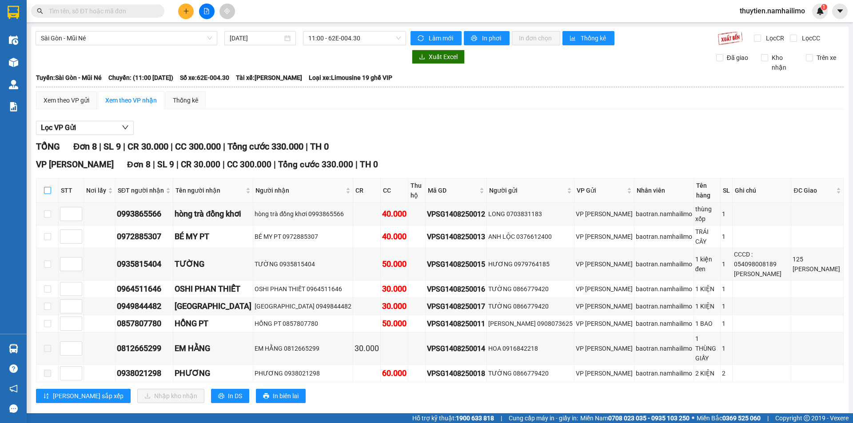
checkbox input "true"
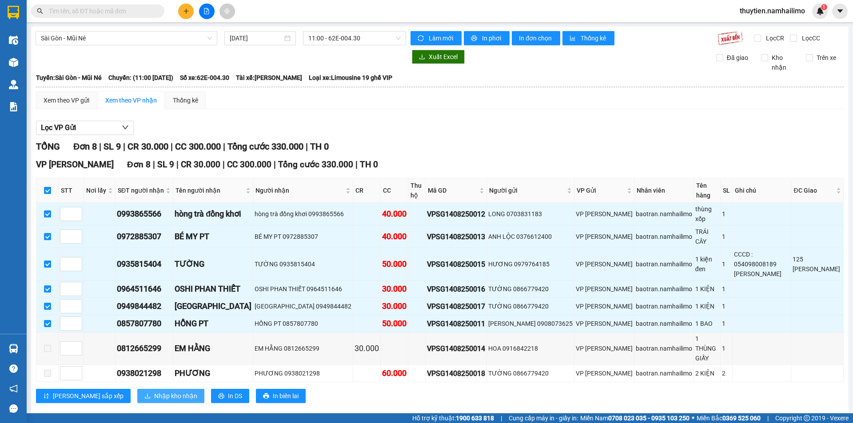
click at [154, 391] on span "Nhập kho nhận" at bounding box center [175, 396] width 43 height 10
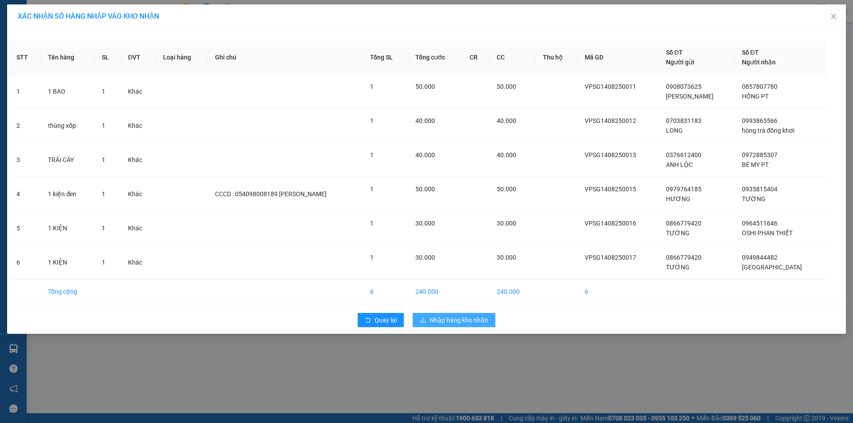
click at [460, 317] on span "Nhập hàng kho nhận" at bounding box center [459, 320] width 59 height 10
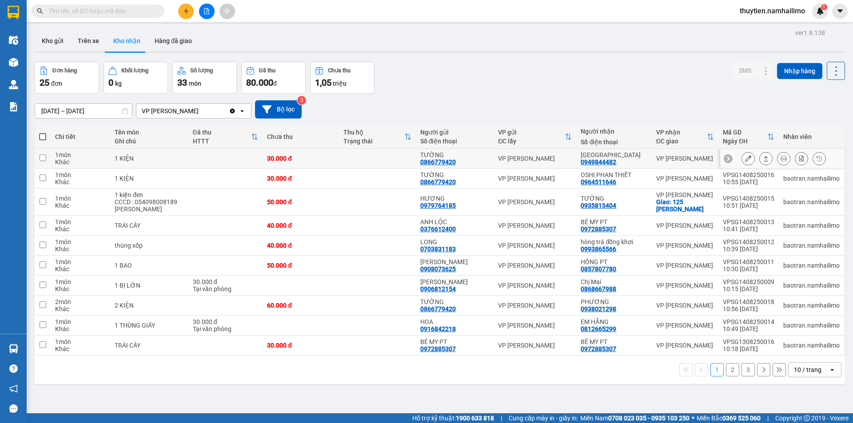
click at [745, 158] on icon at bounding box center [748, 159] width 6 height 6
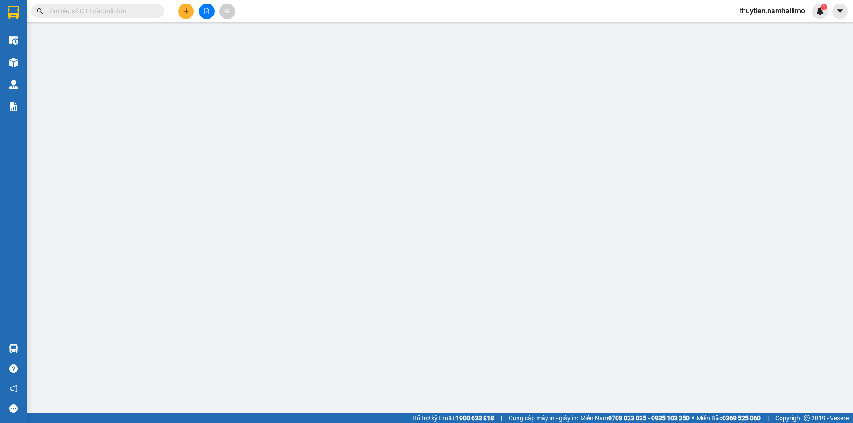
type input "0866779420"
type input "TƯỜNG"
type input "0949844482"
type input "[GEOGRAPHIC_DATA]"
type input "30.000"
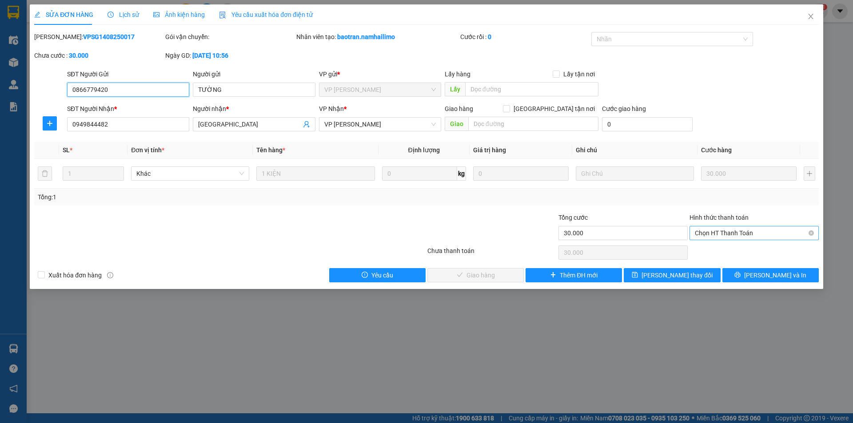
click at [724, 226] on div "Chọn HT Thanh Toán" at bounding box center [754, 233] width 129 height 14
drag, startPoint x: 717, startPoint y: 254, endPoint x: 711, endPoint y: 249, distance: 8.2
click at [717, 251] on div "Tại văn phòng" at bounding box center [754, 251] width 119 height 10
type input "0"
click at [498, 275] on span "Lưu và Giao hàng" at bounding box center [486, 276] width 85 height 10
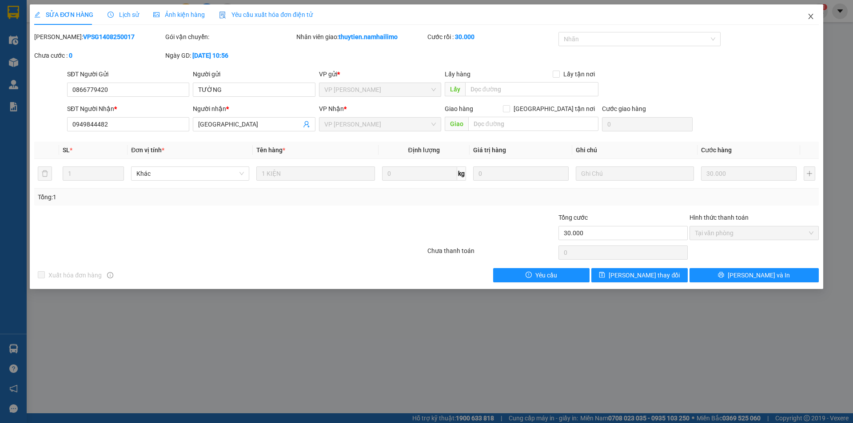
click at [808, 16] on icon "close" at bounding box center [810, 16] width 7 height 7
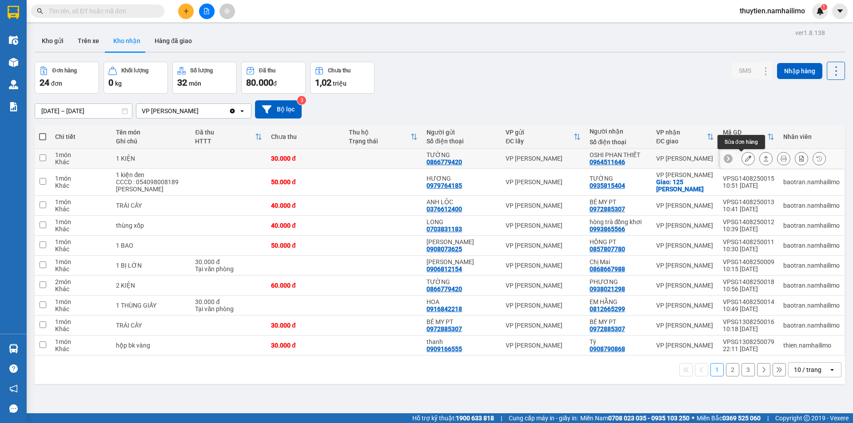
click at [745, 155] on button at bounding box center [748, 159] width 12 height 16
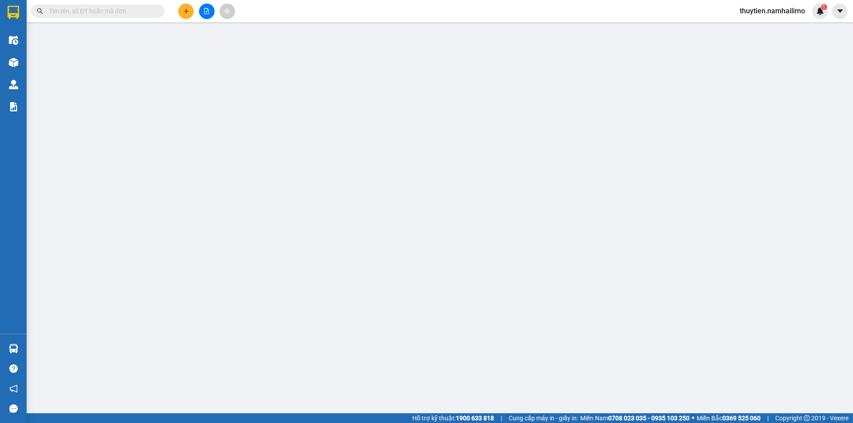
type input "0866779420"
type input "TƯỜNG"
type input "0964511646"
type input "OSHI PHAN THIẾT"
type input "30.000"
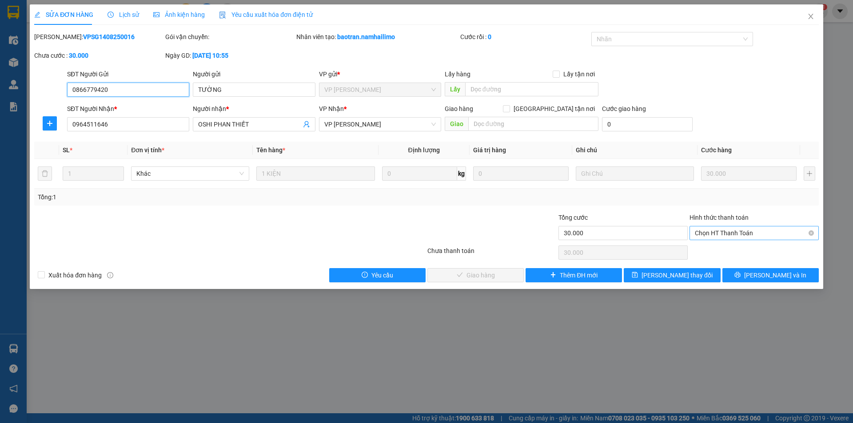
click at [734, 228] on span "Chọn HT Thanh Toán" at bounding box center [754, 233] width 119 height 13
click at [727, 250] on div "Tại văn phòng" at bounding box center [754, 251] width 119 height 10
type input "0"
click at [490, 277] on span "Lưu và Giao hàng" at bounding box center [486, 276] width 85 height 10
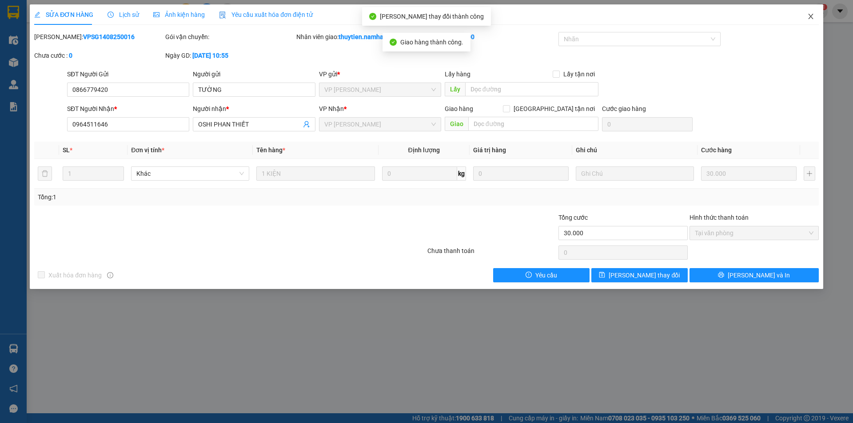
click at [812, 19] on icon "close" at bounding box center [810, 16] width 7 height 7
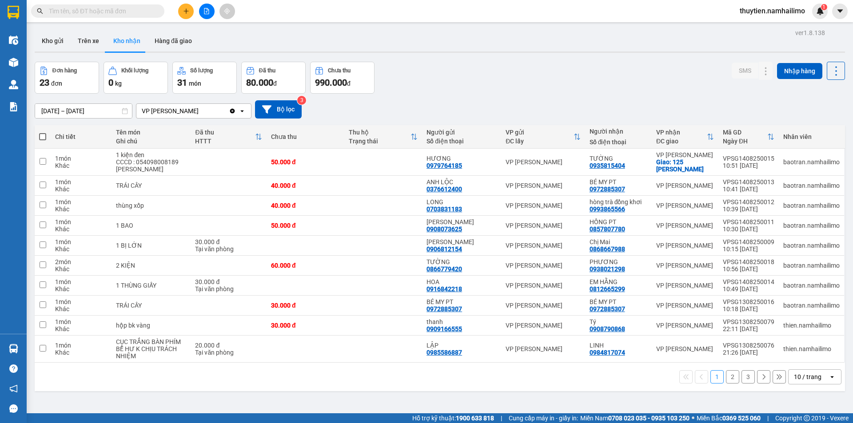
click at [727, 376] on button "2" at bounding box center [732, 377] width 13 height 13
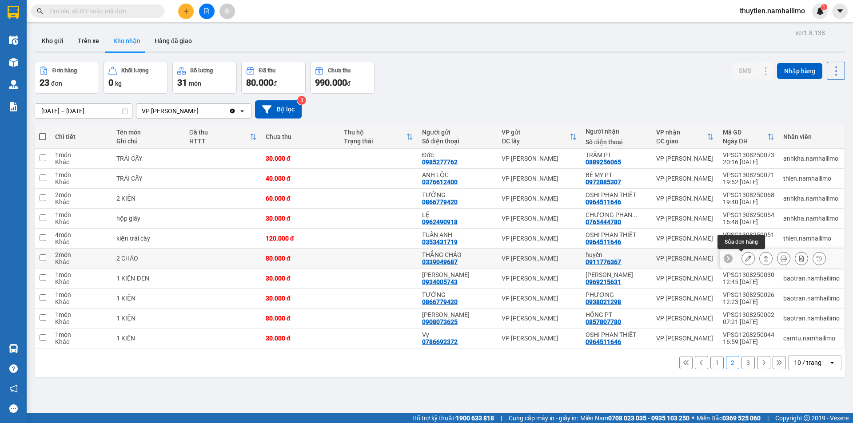
click at [745, 261] on icon at bounding box center [748, 258] width 6 height 6
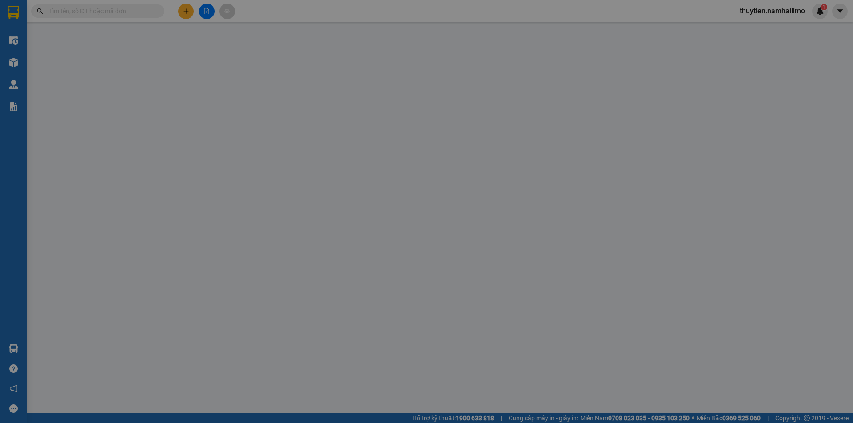
type input "0339049687"
type input "THẮNG CHÁO"
type input "0911776367"
type input "huyền"
type input "80.000"
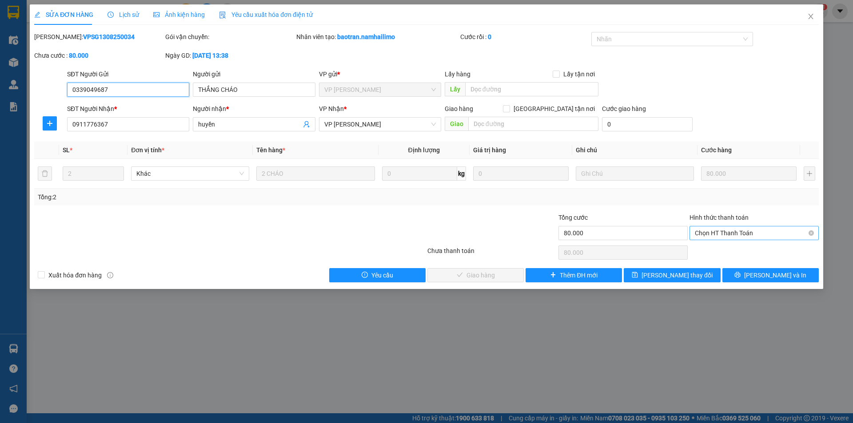
click at [725, 235] on span "Chọn HT Thanh Toán" at bounding box center [754, 233] width 119 height 13
click at [728, 232] on span "Chọn HT Thanh Toán" at bounding box center [754, 233] width 119 height 13
click at [725, 252] on div "Tại văn phòng" at bounding box center [754, 251] width 119 height 10
type input "0"
drag, startPoint x: 500, startPoint y: 272, endPoint x: 499, endPoint y: 265, distance: 6.9
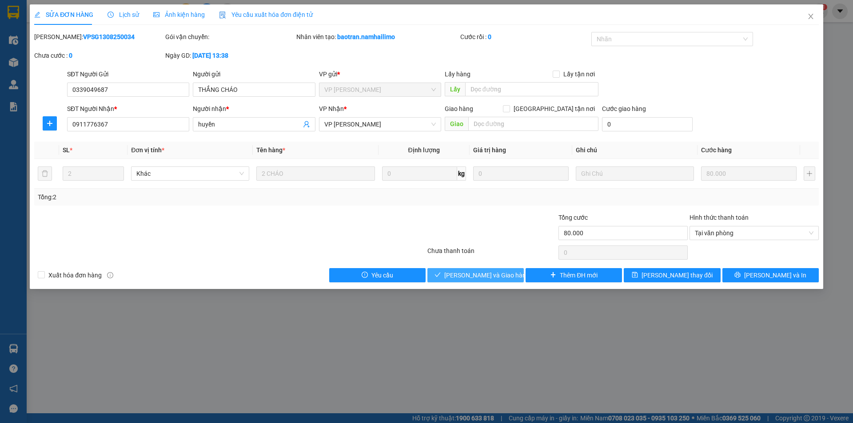
click at [499, 270] on button "Lưu và Giao hàng" at bounding box center [475, 275] width 96 height 14
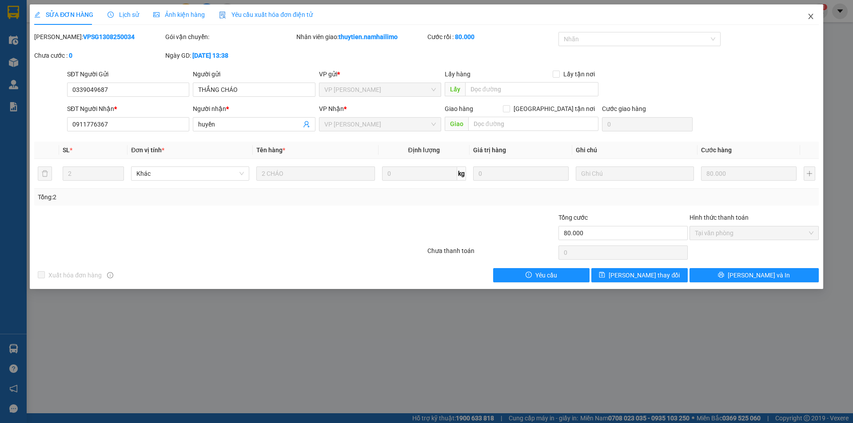
click at [815, 13] on span "Close" at bounding box center [810, 16] width 25 height 25
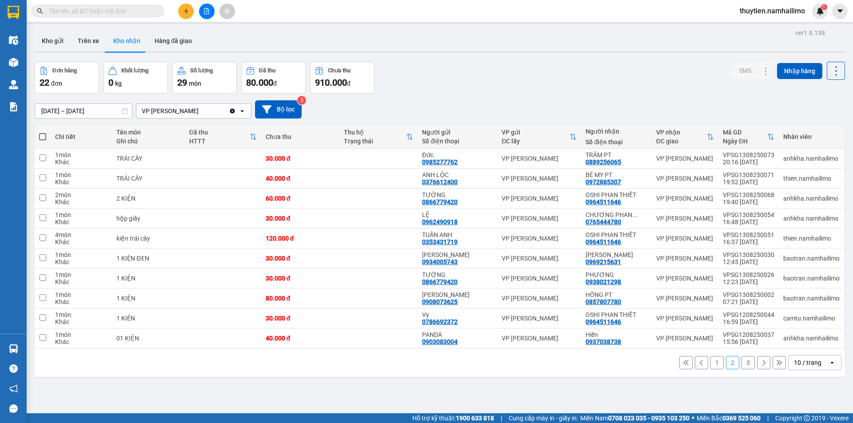
click at [711, 362] on button "1" at bounding box center [717, 362] width 13 height 13
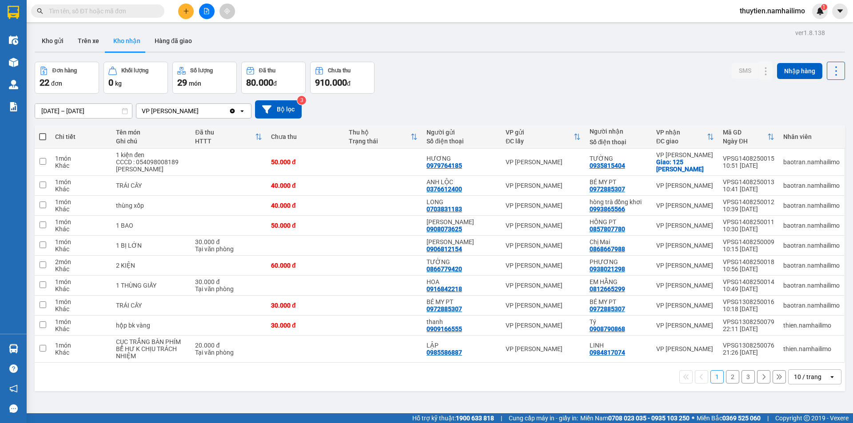
click at [727, 375] on button "2" at bounding box center [732, 377] width 13 height 13
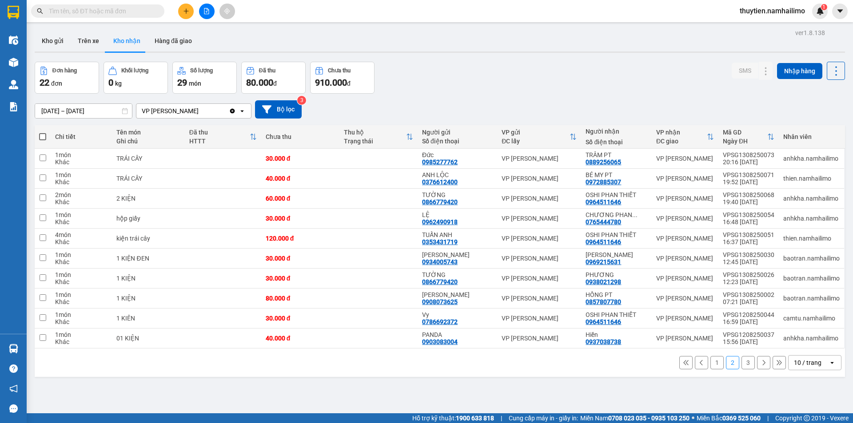
click at [742, 364] on button "3" at bounding box center [748, 362] width 13 height 13
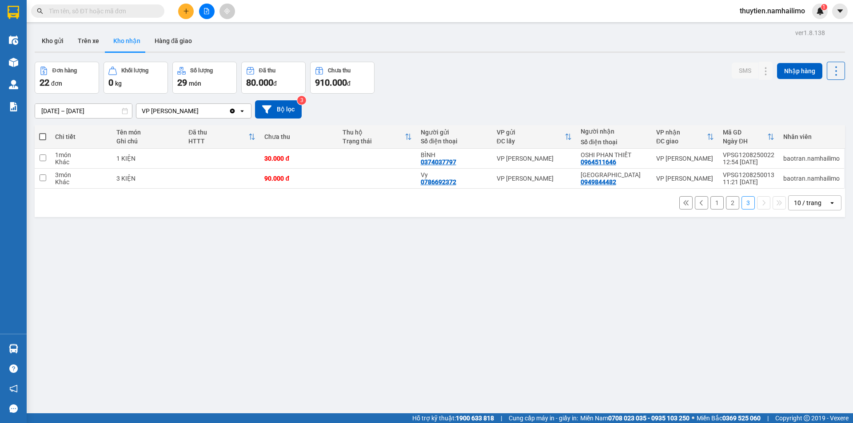
click at [712, 204] on button "1" at bounding box center [717, 202] width 13 height 13
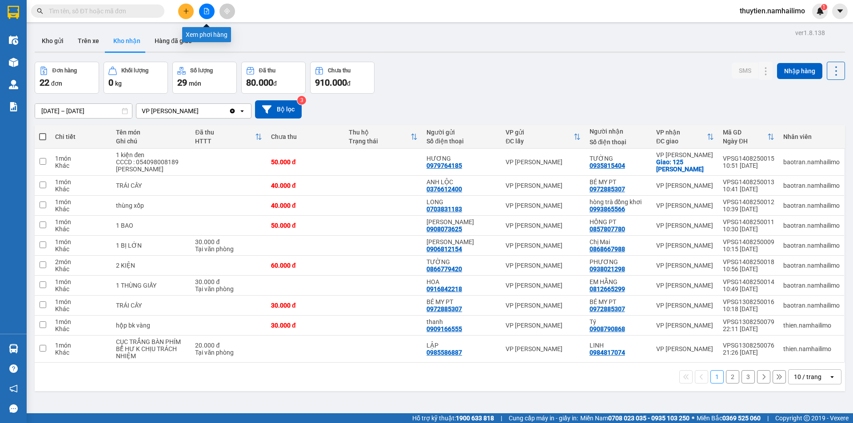
click at [207, 13] on icon "file-add" at bounding box center [207, 11] width 6 height 6
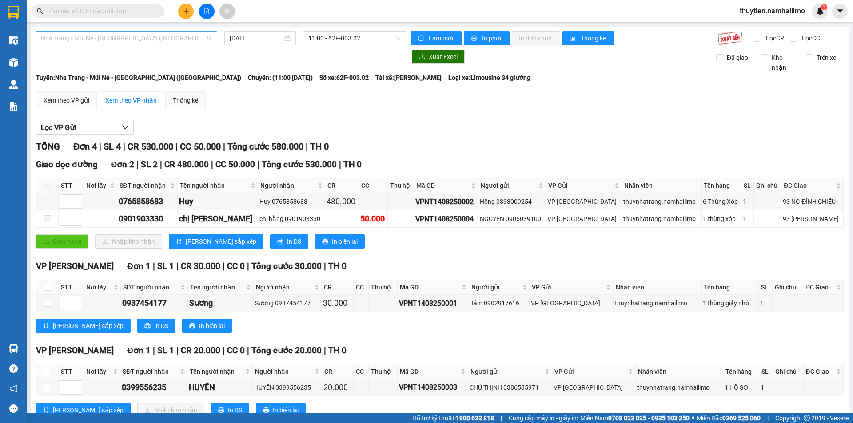
click at [89, 40] on span "Nha Trang - Mũi Né - [GEOGRAPHIC_DATA] ([GEOGRAPHIC_DATA])" at bounding box center [126, 38] width 171 height 13
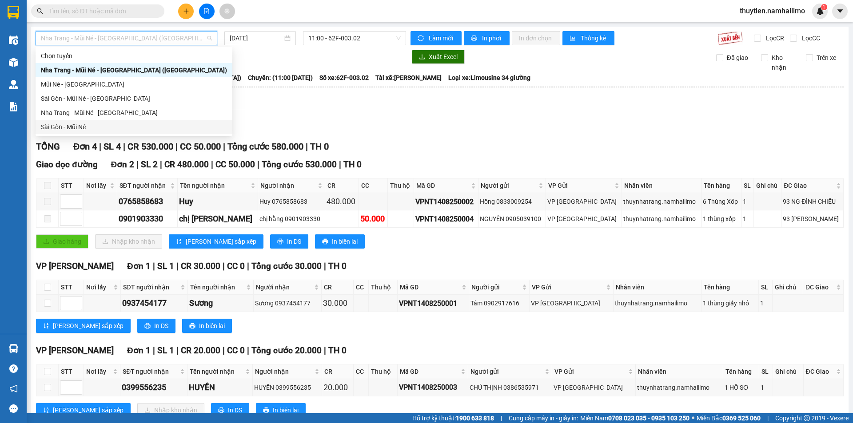
click at [68, 123] on div "Sài Gòn - Mũi Né" at bounding box center [134, 127] width 186 height 10
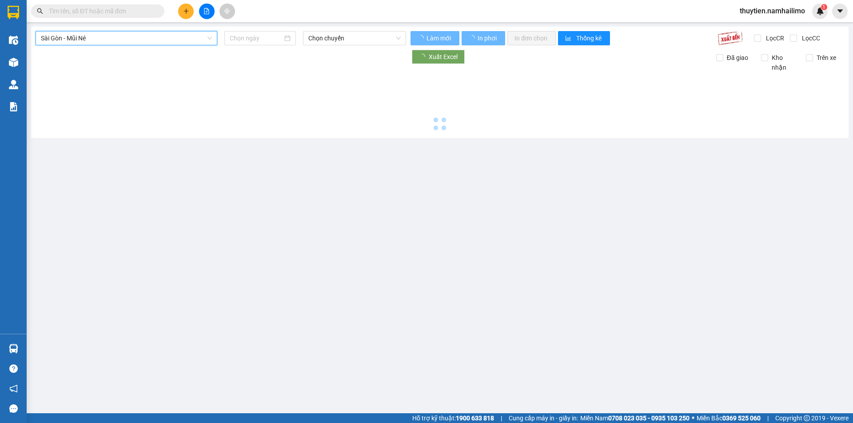
type input "[DATE]"
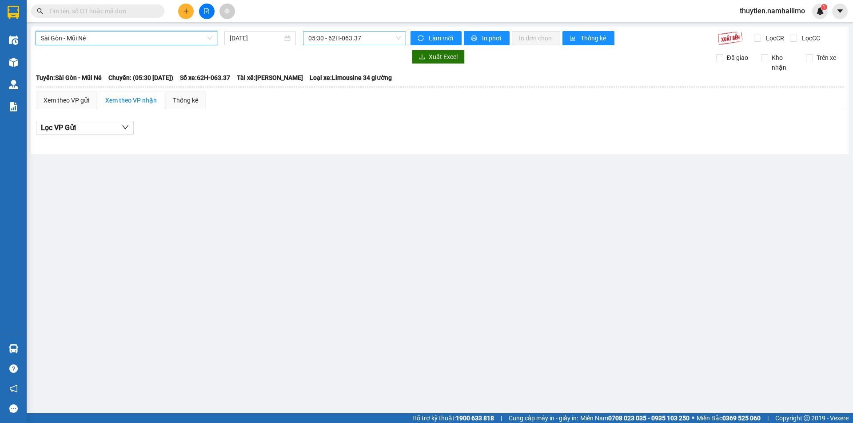
click at [327, 39] on span "05:30 - 62H-063.37" at bounding box center [354, 38] width 92 height 13
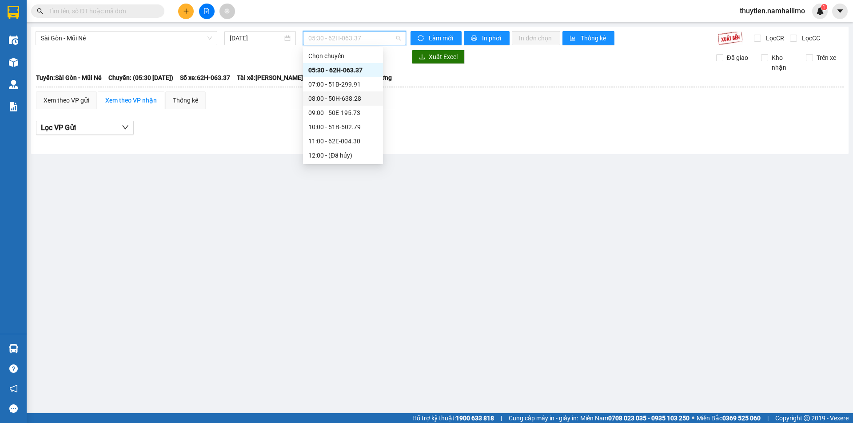
click at [343, 99] on div "08:00 - 50H-638.28" at bounding box center [342, 99] width 69 height 10
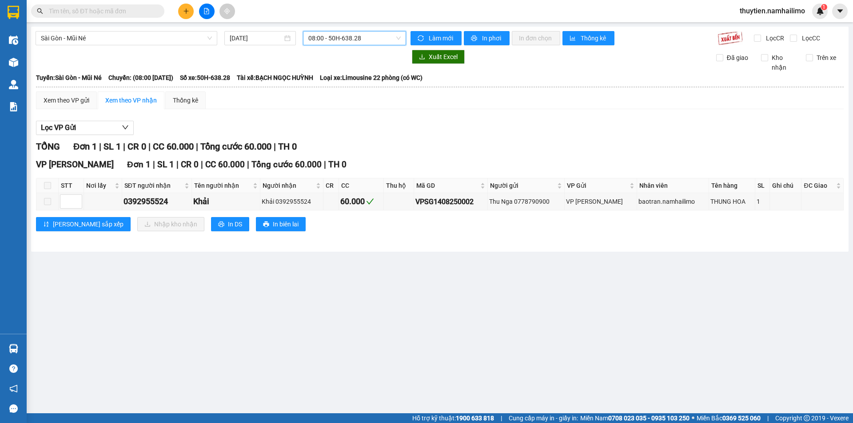
click at [355, 41] on span "08:00 - 50H-638.28" at bounding box center [354, 38] width 92 height 13
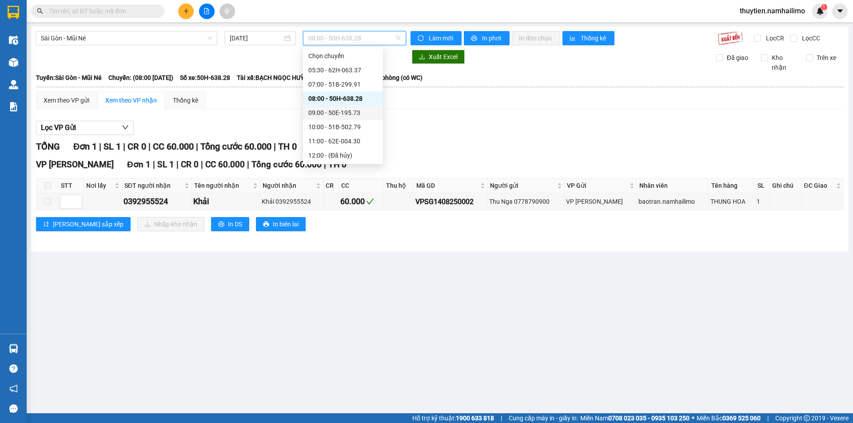
click at [347, 112] on div "09:00 - 50E-195.73" at bounding box center [342, 113] width 69 height 10
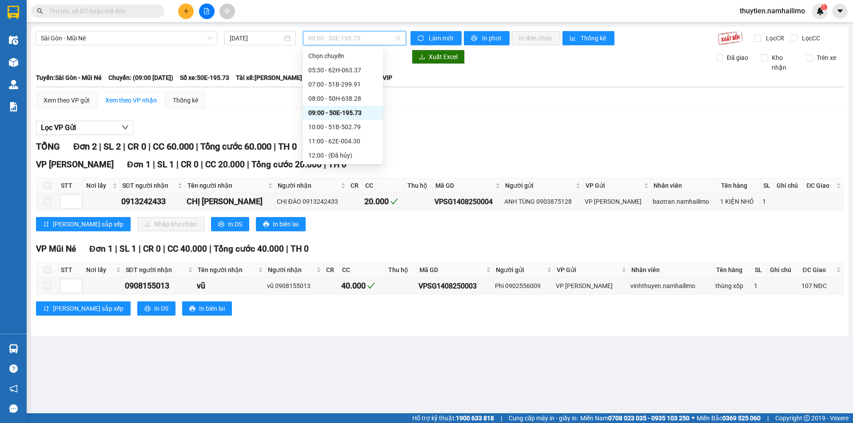
click at [356, 36] on span "09:00 - 50E-195.73" at bounding box center [354, 38] width 92 height 13
click at [343, 125] on div "10:00 - 51B-502.79" at bounding box center [342, 127] width 69 height 10
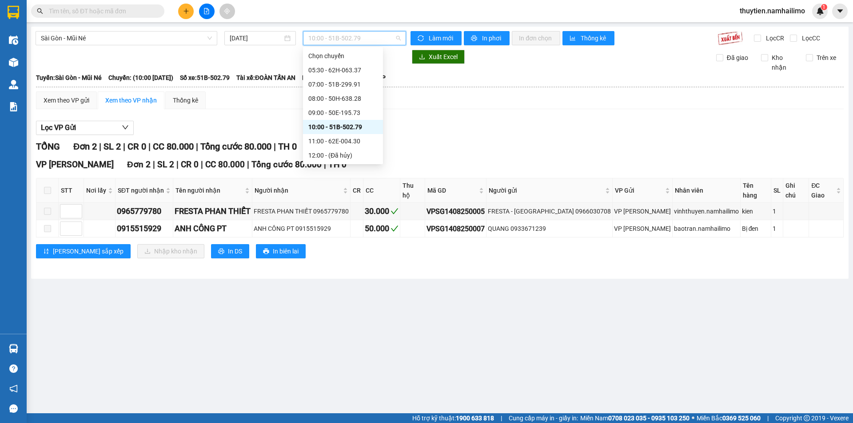
click at [347, 40] on span "10:00 - 51B-502.79" at bounding box center [354, 38] width 92 height 13
click at [351, 142] on div "11:00 - 62E-004.30" at bounding box center [342, 141] width 69 height 10
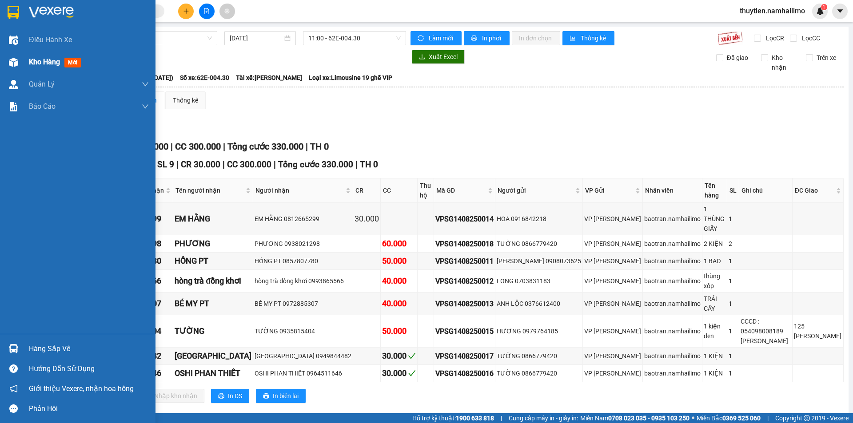
click at [38, 64] on span "Kho hàng" at bounding box center [44, 62] width 31 height 8
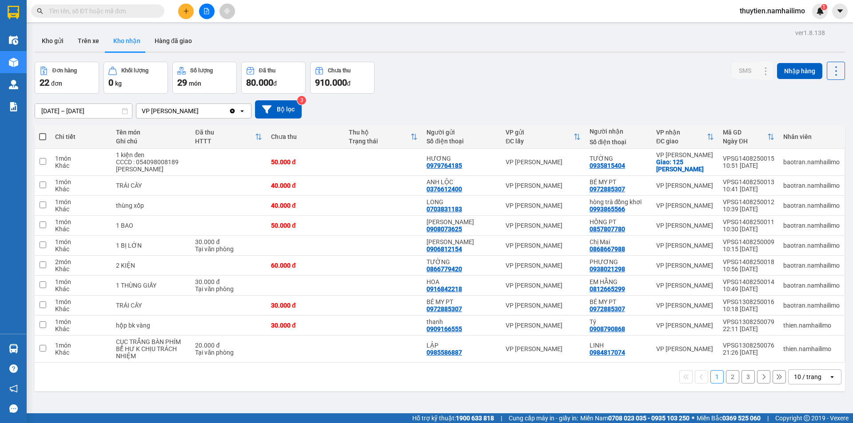
click at [727, 378] on button "2" at bounding box center [732, 377] width 13 height 13
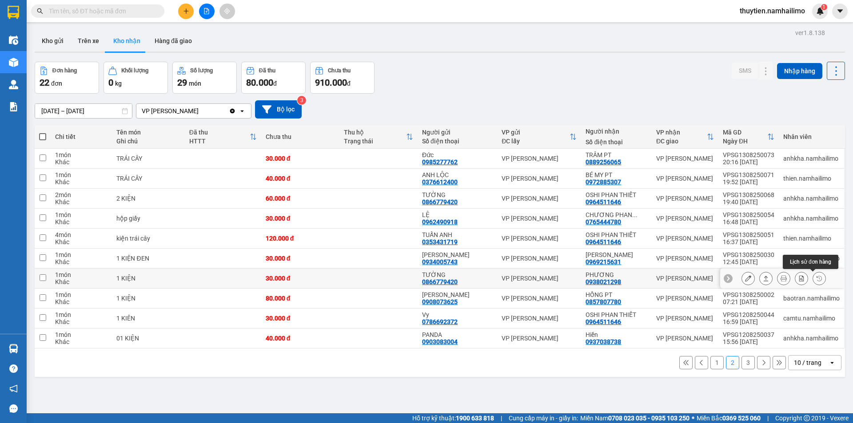
click at [816, 281] on icon at bounding box center [819, 278] width 6 height 6
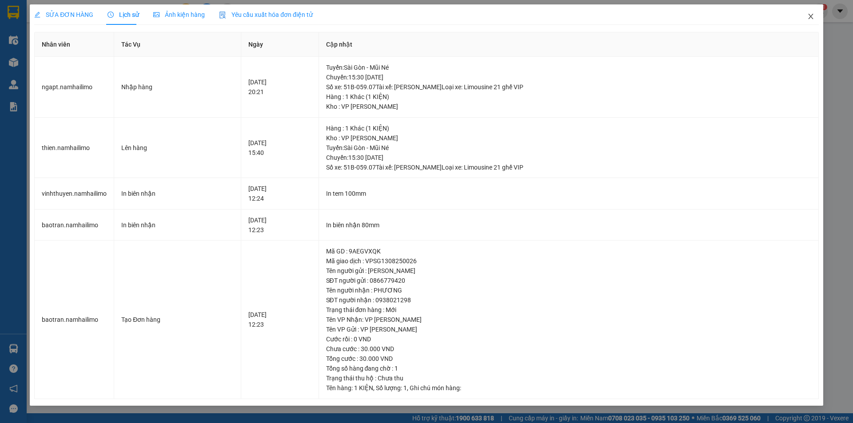
click at [812, 17] on icon "close" at bounding box center [810, 16] width 7 height 7
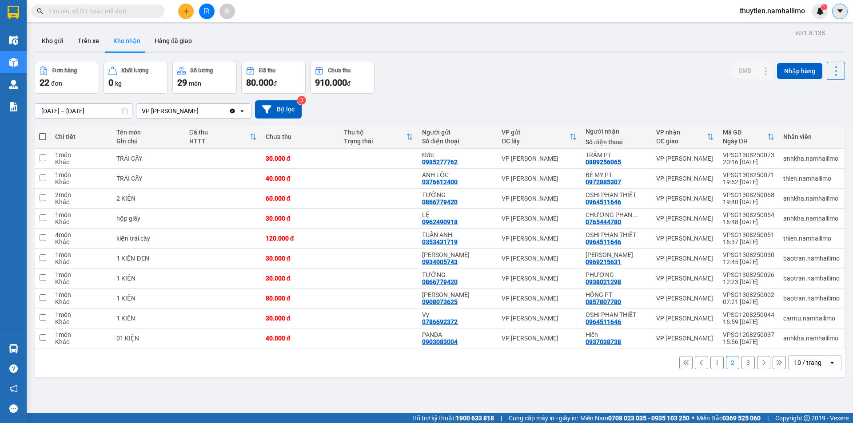
click at [844, 11] on button at bounding box center [840, 12] width 16 height 16
click at [795, 11] on span "thuytien.namhailimo" at bounding box center [773, 10] width 80 height 11
click at [782, 30] on span "Đăng xuất" at bounding box center [776, 28] width 61 height 10
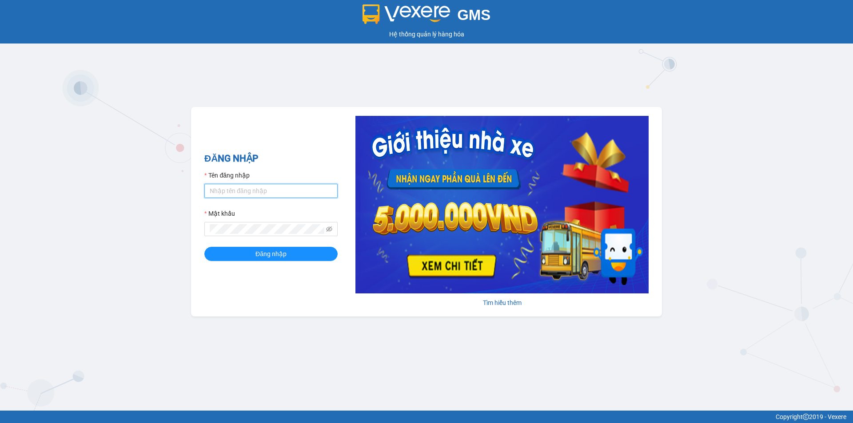
click at [225, 188] on input "Tên đăng nhập" at bounding box center [270, 191] width 133 height 14
type input "ngapt.namhailimo"
click at [278, 257] on span "Đăng nhập" at bounding box center [270, 254] width 31 height 10
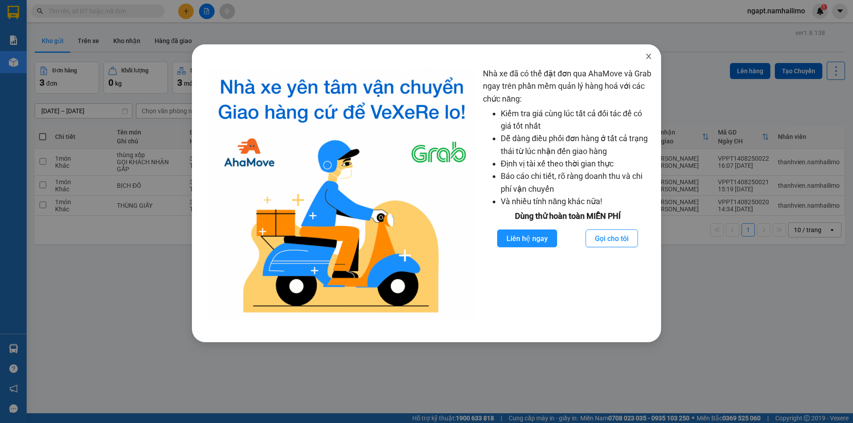
click at [650, 55] on icon "close" at bounding box center [648, 56] width 7 height 7
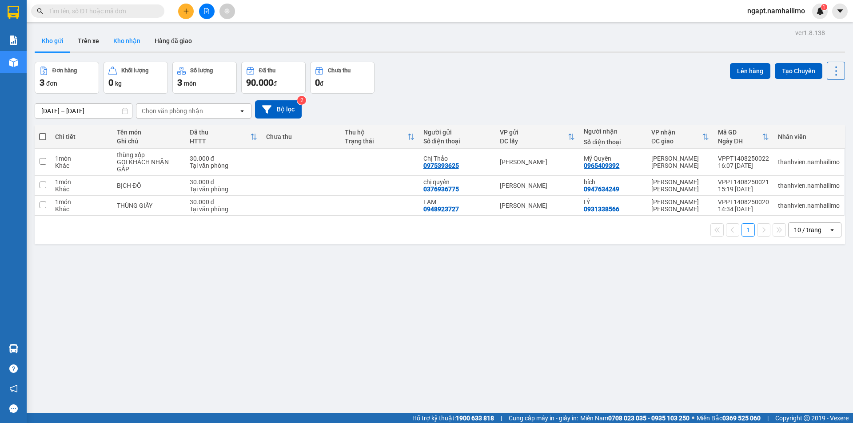
click at [126, 39] on button "Kho nhận" at bounding box center [126, 40] width 41 height 21
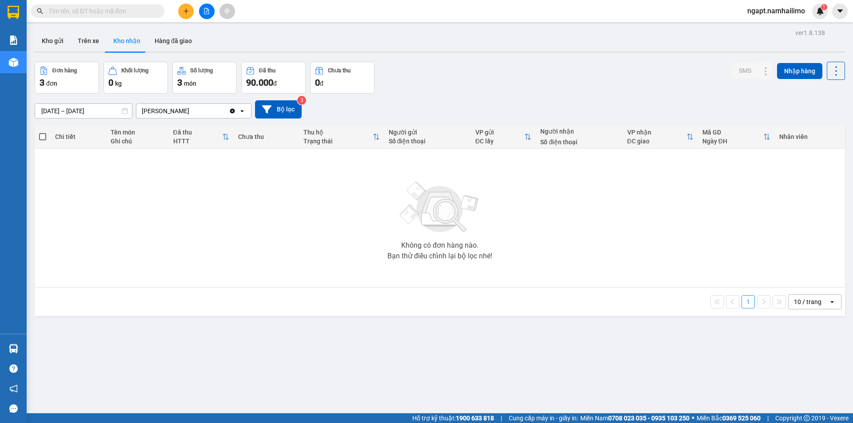
click at [787, 11] on span "ngapt.namhailimo" at bounding box center [776, 10] width 72 height 11
click at [782, 30] on span "Đăng xuất" at bounding box center [780, 28] width 53 height 10
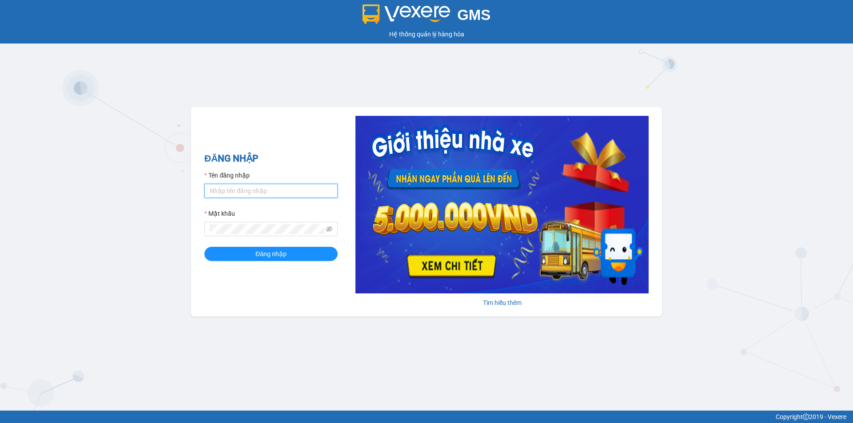
click at [290, 191] on input "Tên đăng nhập" at bounding box center [270, 191] width 133 height 14
type input "ngapt.namhailimo"
click at [204, 247] on button "Đăng nhập" at bounding box center [270, 254] width 133 height 14
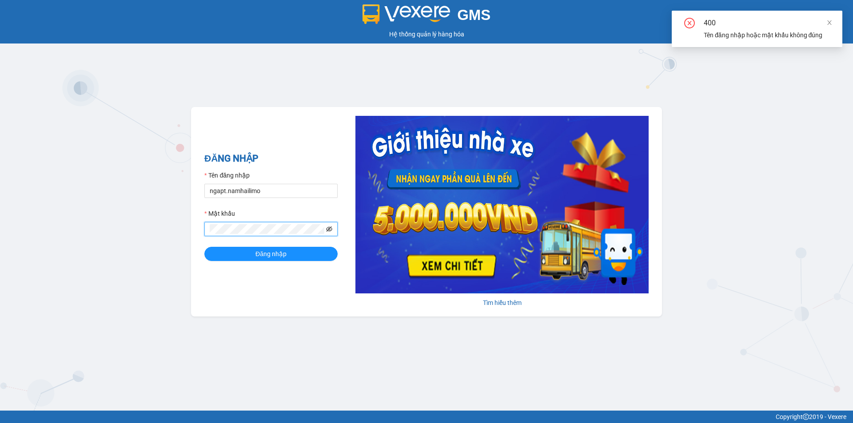
click at [330, 230] on icon "eye-invisible" at bounding box center [330, 230] width 2 height 2
click at [103, 232] on div "GMS Hệ thống quản lý hàng hóa ĐĂNG NHẬP Tên đăng nhập ngapt.[PERSON_NAME] khẩu …" at bounding box center [426, 205] width 853 height 411
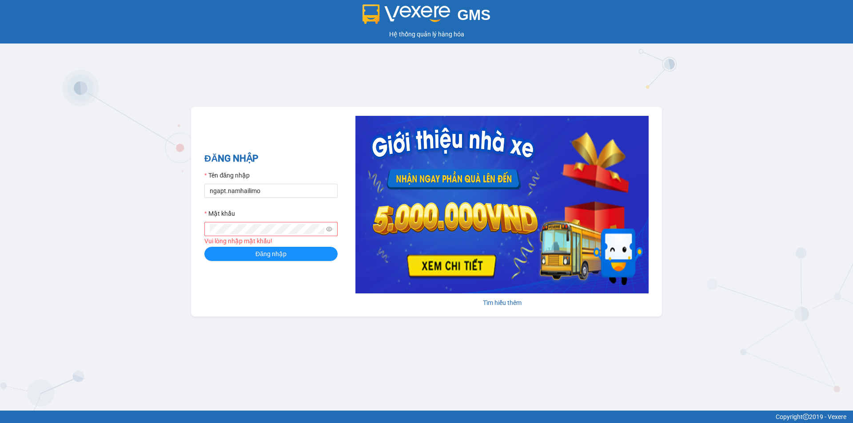
click at [334, 230] on span at bounding box center [270, 229] width 133 height 14
click at [332, 231] on icon "eye" at bounding box center [329, 229] width 6 height 6
click at [204, 247] on button "Đăng nhập" at bounding box center [270, 254] width 133 height 14
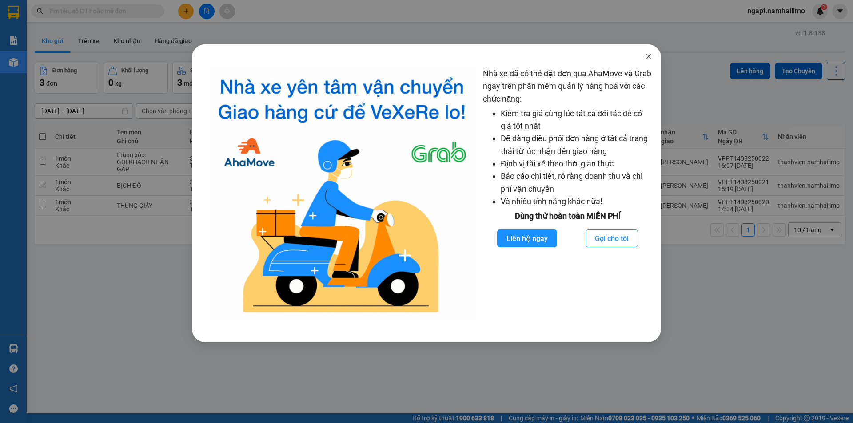
click at [650, 58] on icon "close" at bounding box center [648, 56] width 5 height 5
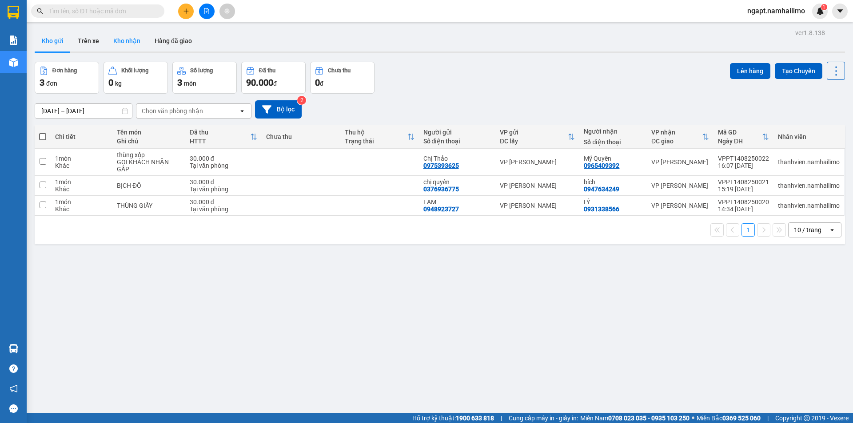
click at [129, 44] on button "Kho nhận" at bounding box center [126, 40] width 41 height 21
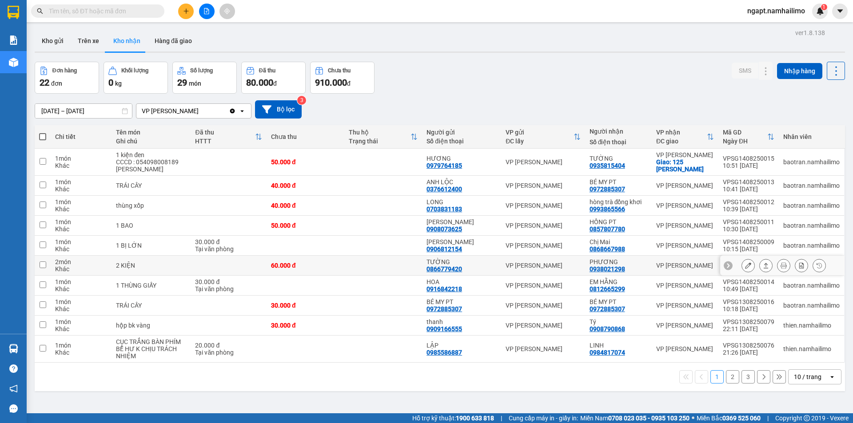
click at [742, 269] on button at bounding box center [748, 266] width 12 height 16
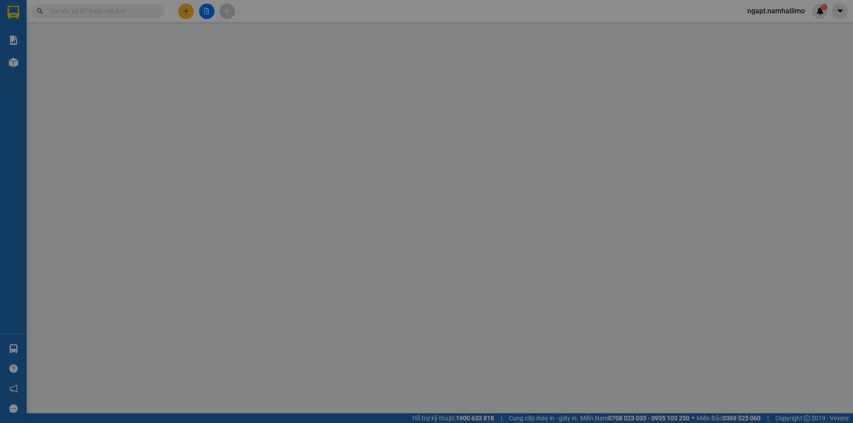
type input "0866779420"
type input "TƯỜNG"
type input "0938021298"
type input "PHƯƠNG"
type input "60.000"
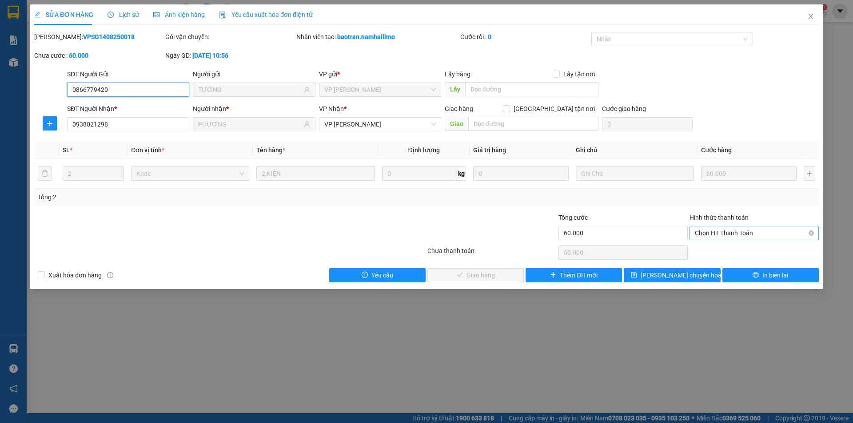
click at [755, 236] on span "Chọn HT Thanh Toán" at bounding box center [754, 233] width 119 height 13
click at [757, 254] on div "Tại văn phòng" at bounding box center [754, 251] width 119 height 10
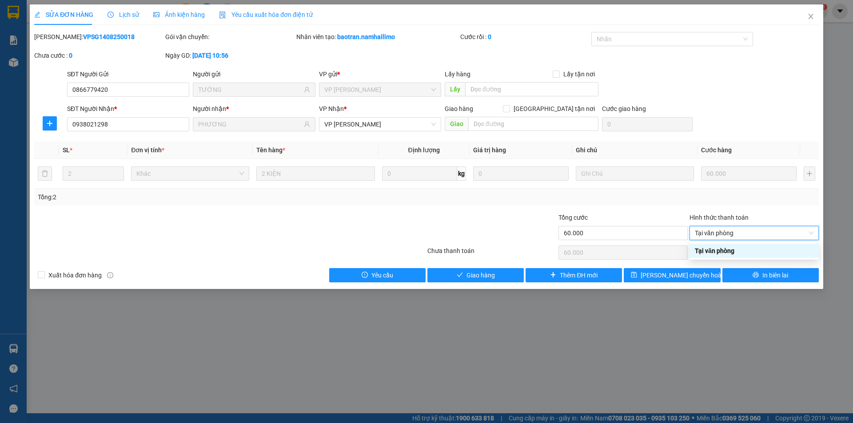
type input "0"
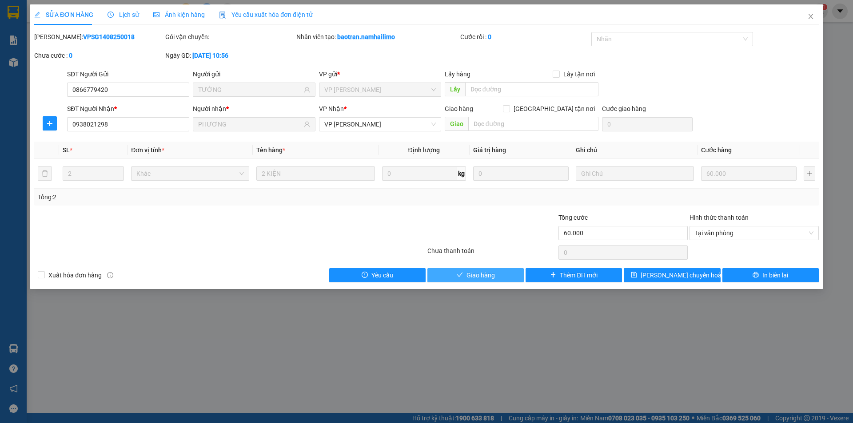
click at [472, 278] on span "Giao hàng" at bounding box center [481, 276] width 28 height 10
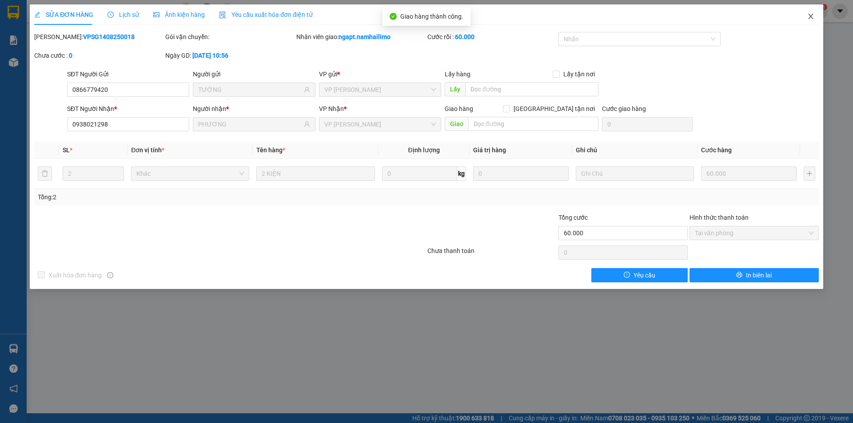
click at [812, 18] on icon "close" at bounding box center [810, 16] width 5 height 5
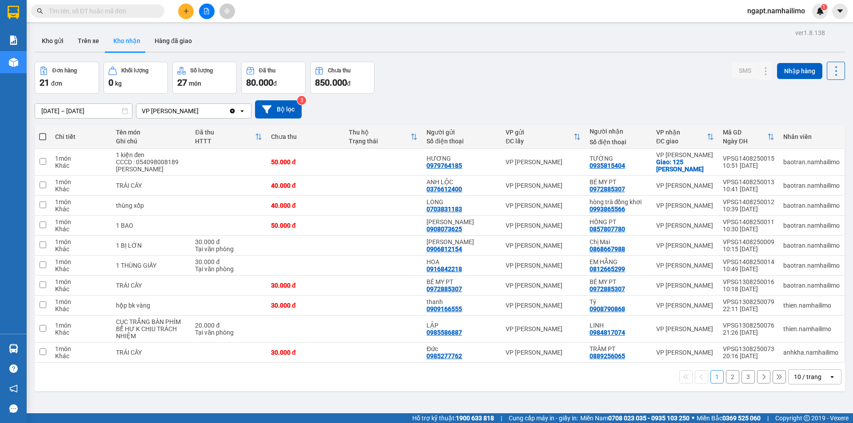
click at [726, 377] on button "2" at bounding box center [732, 377] width 13 height 13
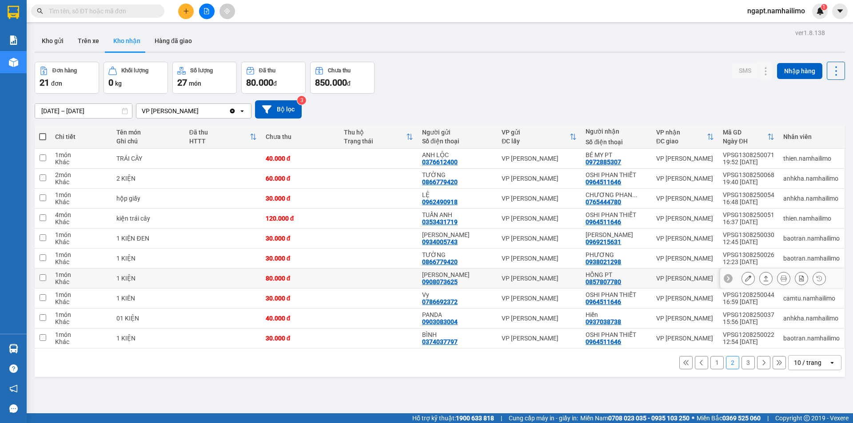
click at [742, 282] on button at bounding box center [748, 279] width 12 height 16
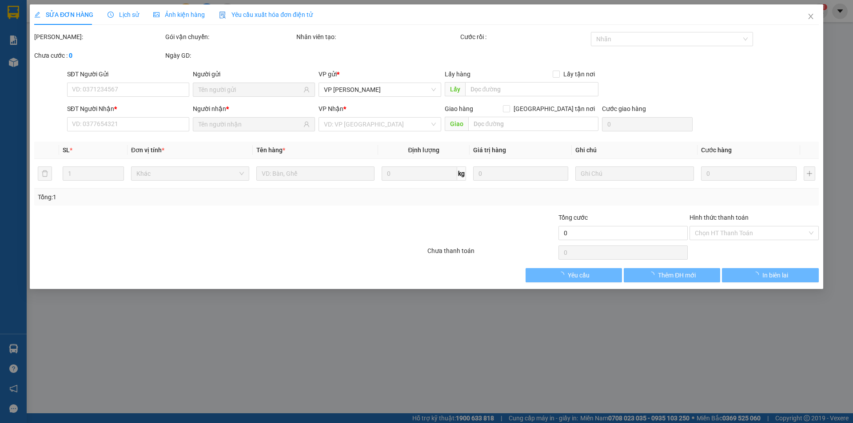
type input "0908073625"
type input "[PERSON_NAME]"
type input "0857807780"
type input "HỒNG PT"
type input "80.000"
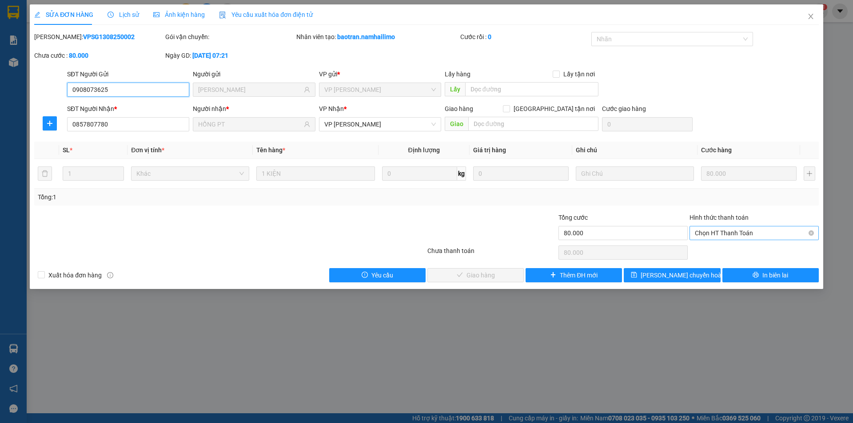
click at [769, 235] on span "Chọn HT Thanh Toán" at bounding box center [754, 233] width 119 height 13
click at [761, 253] on div "Tại văn phòng" at bounding box center [754, 251] width 119 height 10
type input "0"
click at [501, 279] on button "Giao hàng" at bounding box center [475, 275] width 96 height 14
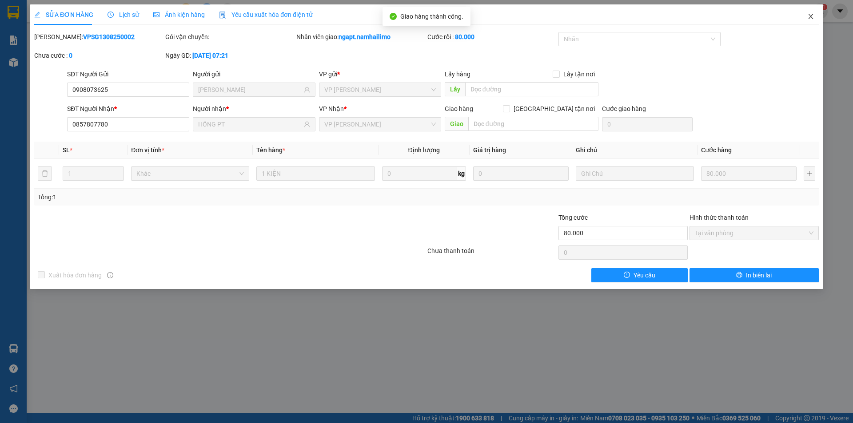
click at [810, 18] on icon "close" at bounding box center [810, 16] width 7 height 7
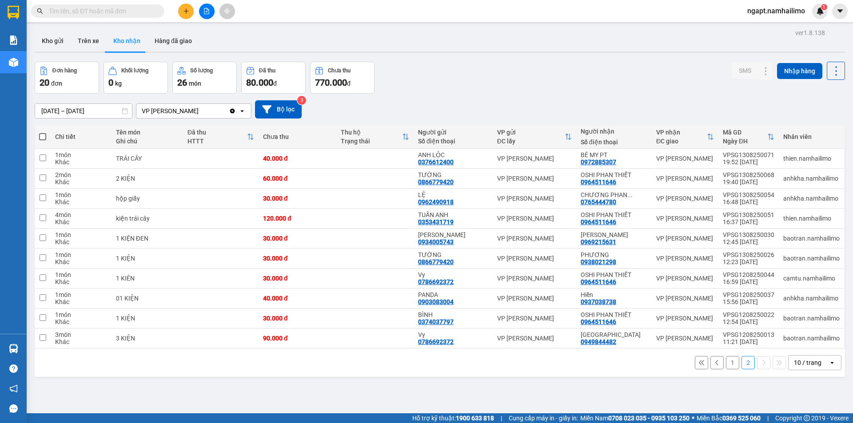
click at [726, 365] on button "1" at bounding box center [732, 362] width 13 height 13
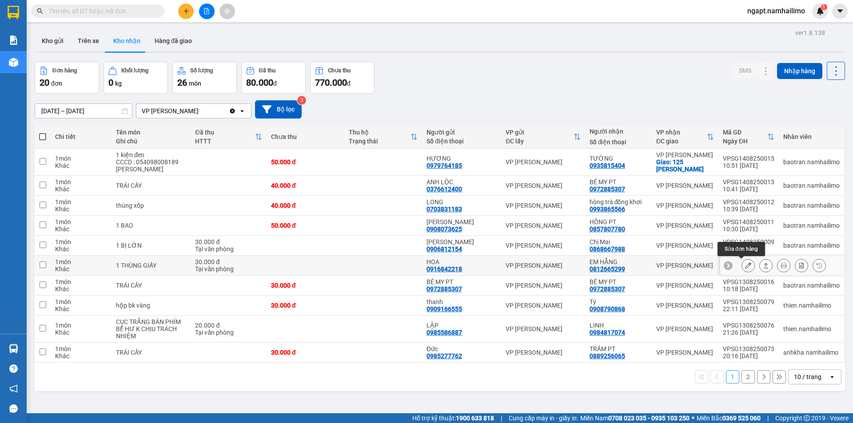
click at [742, 265] on button at bounding box center [748, 266] width 12 height 16
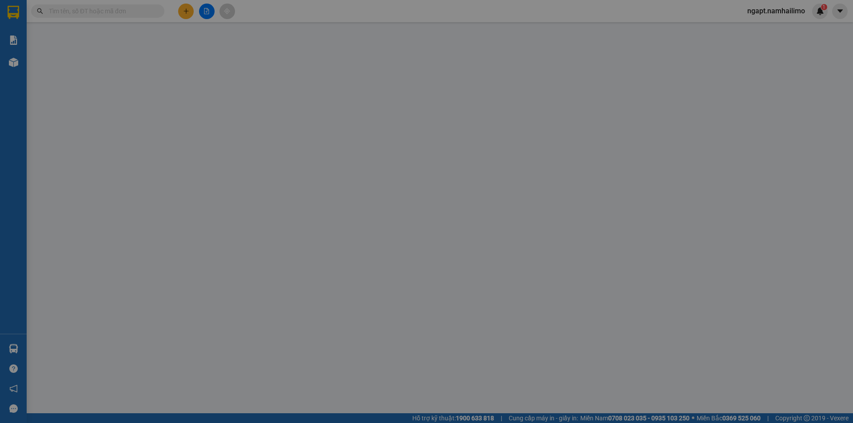
type input "0916842218"
type input "HOA"
type input "0812665299"
type input "EM HẰNG"
type input "30.000"
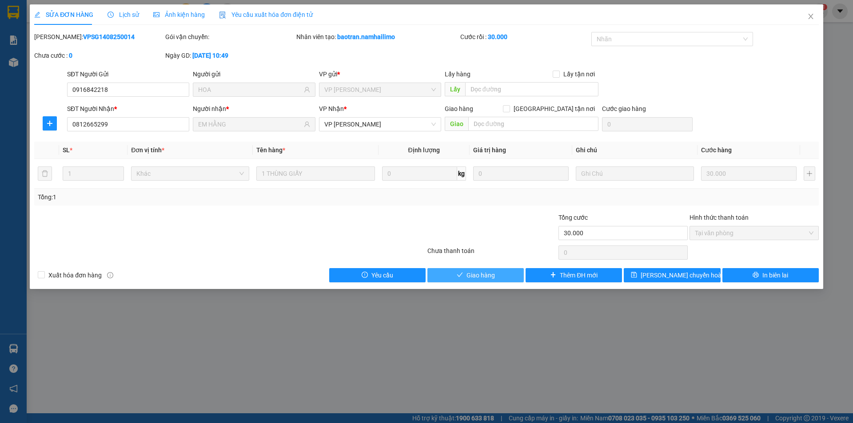
click at [495, 278] on span "Giao hàng" at bounding box center [481, 276] width 28 height 10
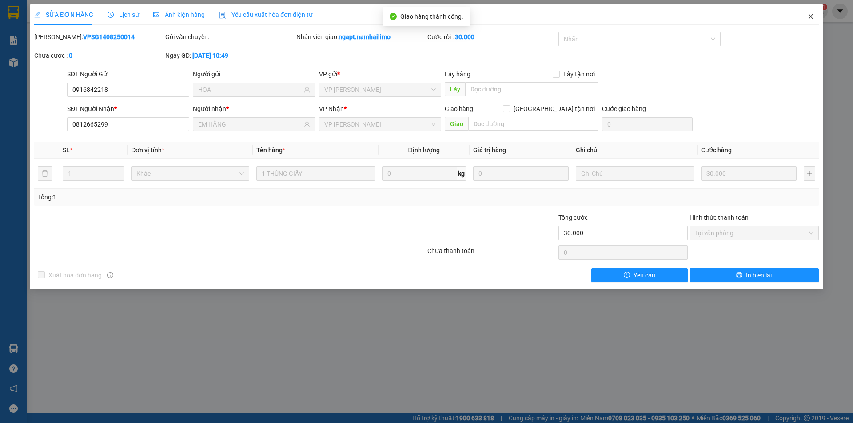
click at [812, 17] on icon "close" at bounding box center [810, 16] width 7 height 7
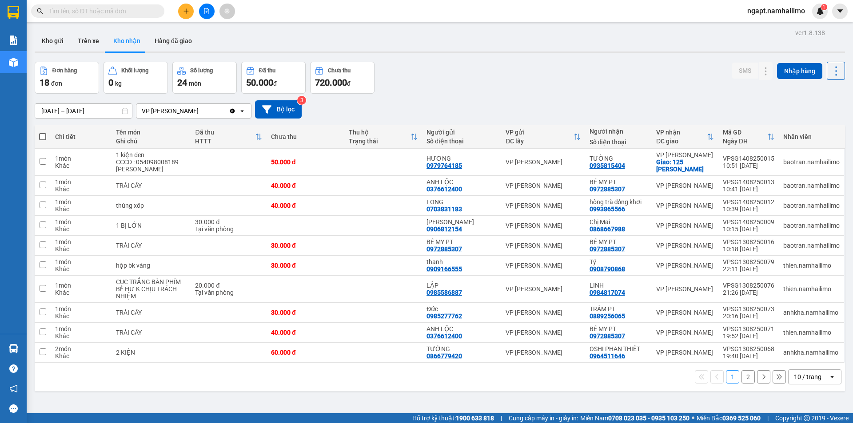
click at [746, 380] on button "2" at bounding box center [748, 377] width 13 height 13
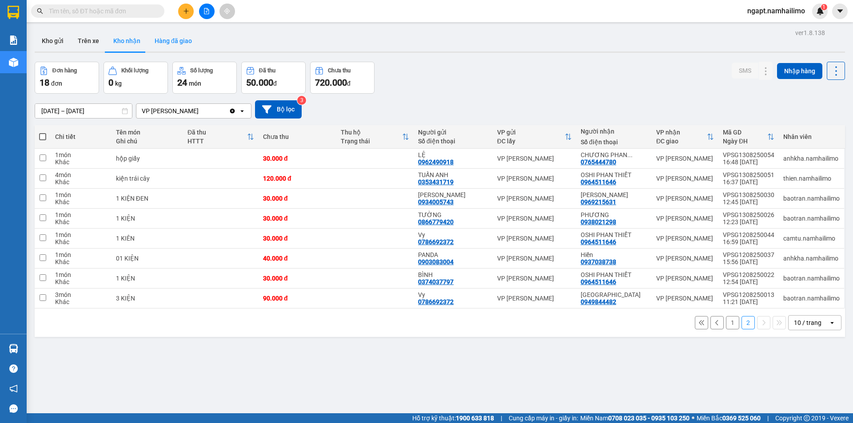
drag, startPoint x: 167, startPoint y: 43, endPoint x: 172, endPoint y: 45, distance: 6.2
click at [167, 43] on button "Hàng đã giao" at bounding box center [174, 40] width 52 height 21
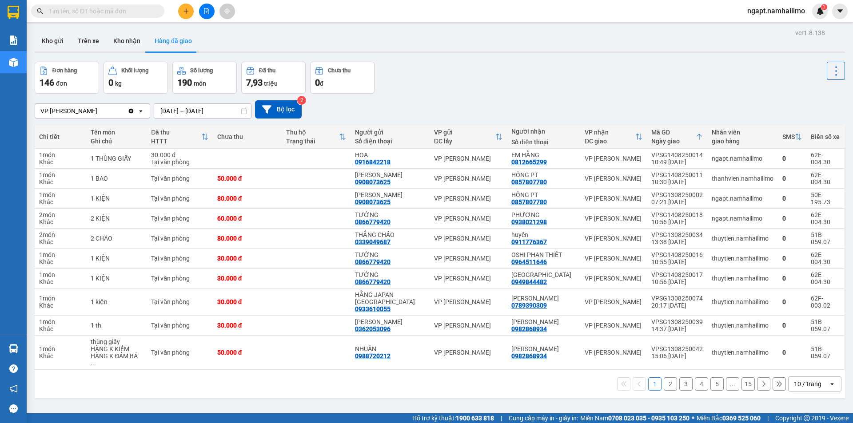
click at [204, 12] on icon "file-add" at bounding box center [206, 11] width 5 height 6
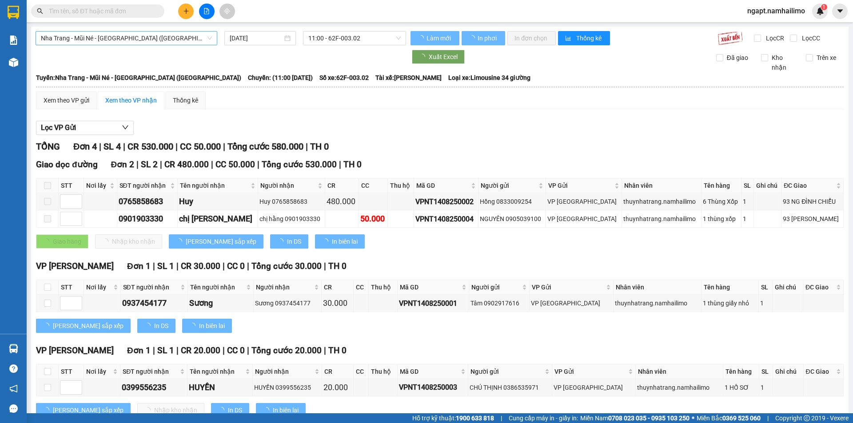
click at [116, 33] on span "Nha Trang - Mũi Né - [GEOGRAPHIC_DATA] ([GEOGRAPHIC_DATA])" at bounding box center [126, 38] width 171 height 13
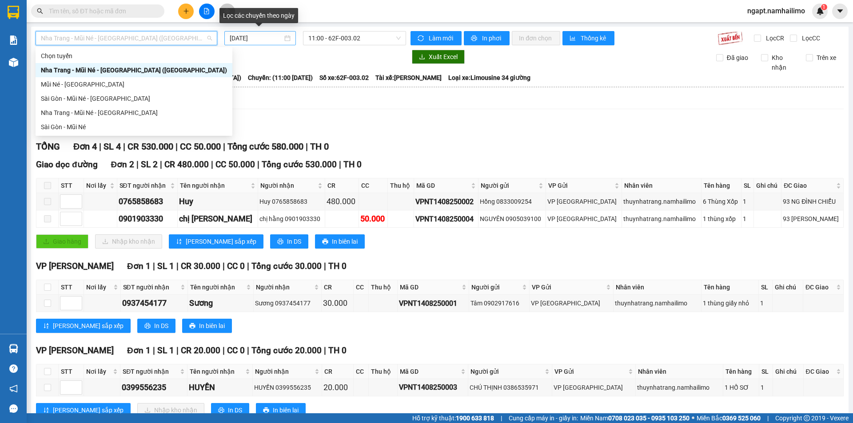
click at [233, 38] on input "[DATE]" at bounding box center [256, 38] width 53 height 10
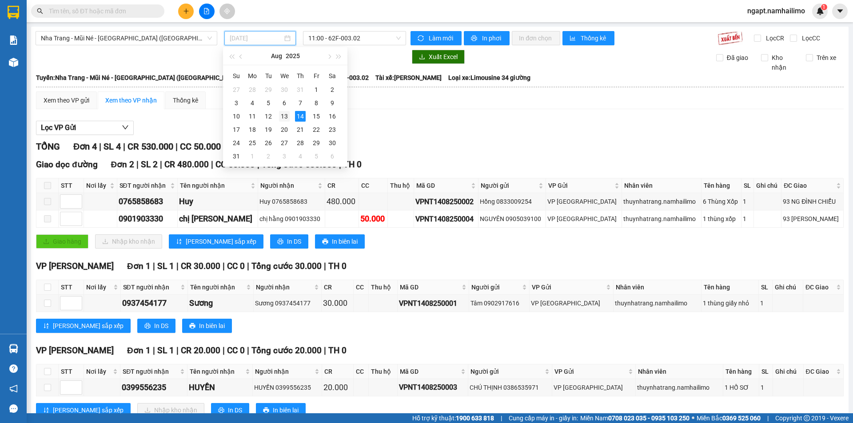
click at [286, 118] on div "13" at bounding box center [284, 116] width 11 height 11
type input "[DATE]"
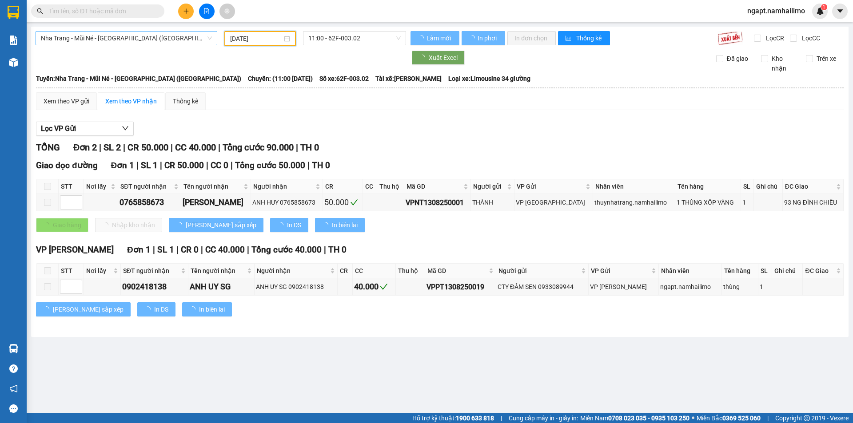
click at [113, 34] on span "Nha Trang - Mũi Né - [GEOGRAPHIC_DATA] ([GEOGRAPHIC_DATA])" at bounding box center [126, 38] width 171 height 13
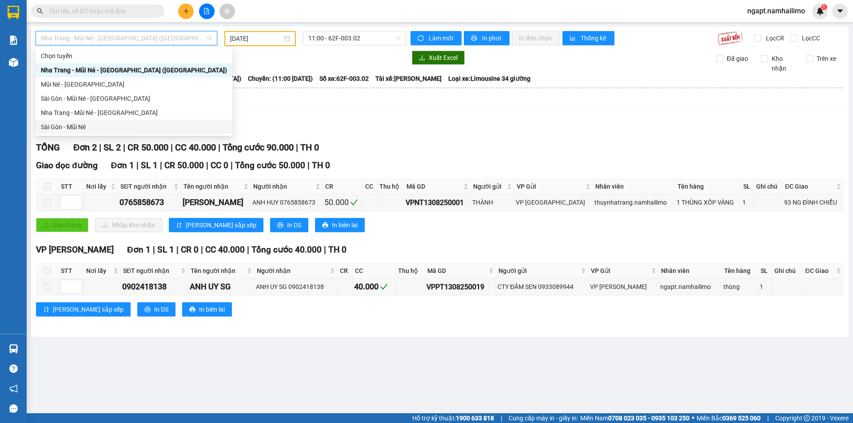
click at [68, 125] on div "Sài Gòn - Mũi Né" at bounding box center [134, 127] width 186 height 10
type input "[DATE]"
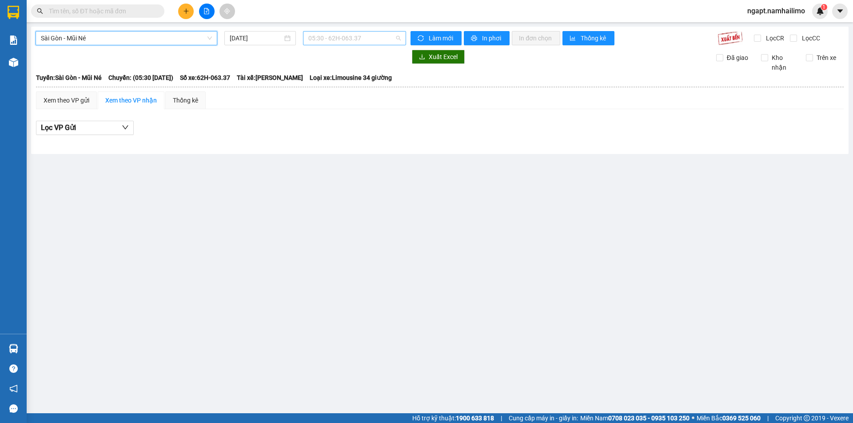
click at [387, 39] on span "05:30 - 62H-063.37" at bounding box center [354, 38] width 92 height 13
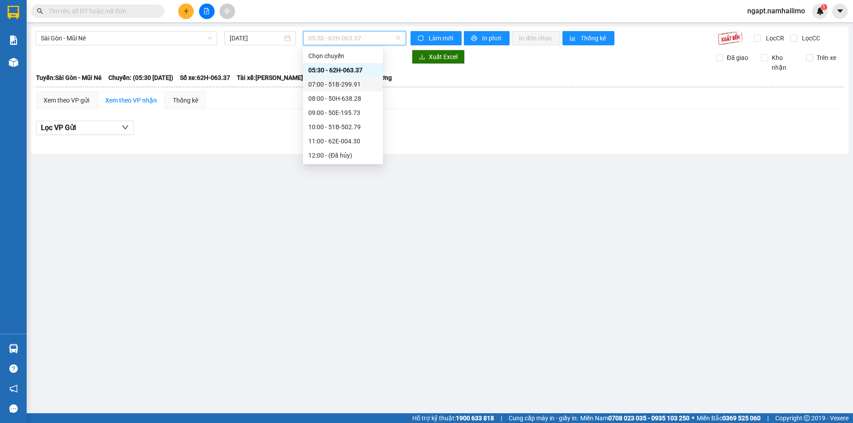
click at [350, 88] on div "07:00 - 51B-299.91" at bounding box center [342, 85] width 69 height 10
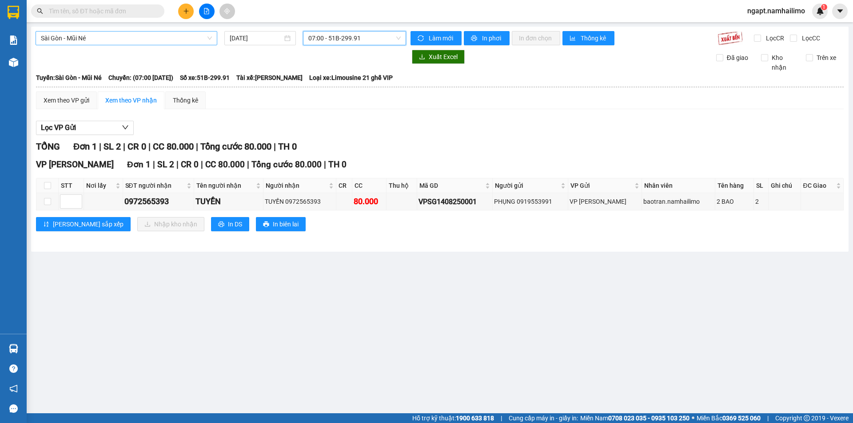
click at [160, 38] on span "Sài Gòn - Mũi Né" at bounding box center [126, 38] width 171 height 13
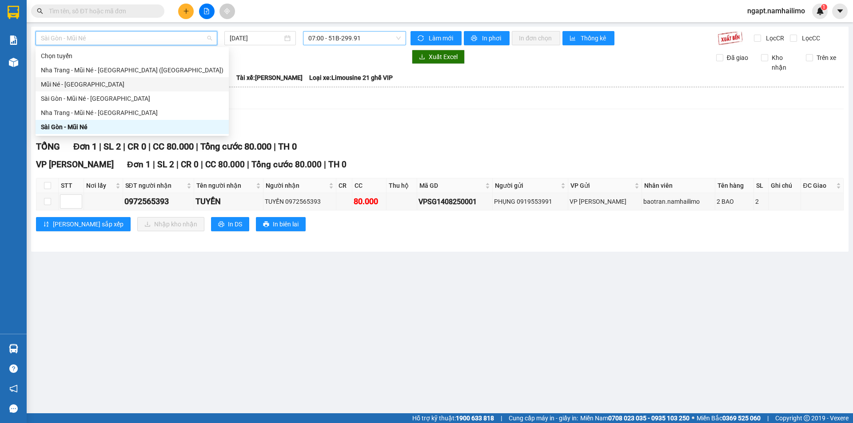
click at [360, 39] on span "07:00 - 51B-299.91" at bounding box center [354, 38] width 92 height 13
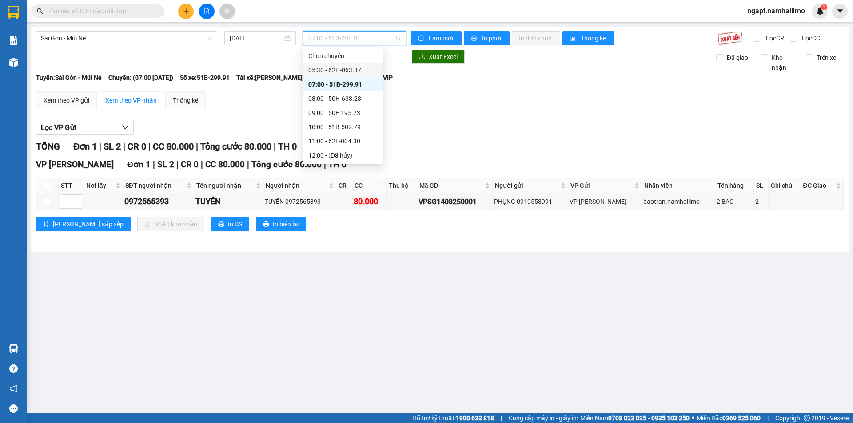
click at [324, 72] on div "05:30 - 62H-063.37" at bounding box center [342, 70] width 69 height 10
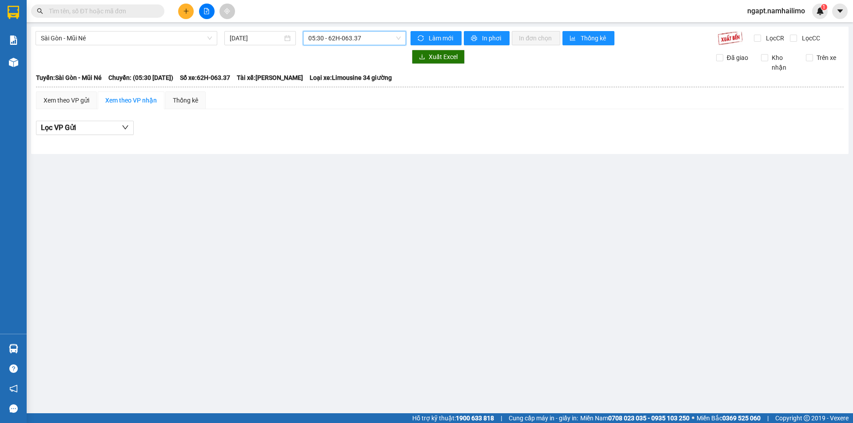
click at [388, 40] on span "05:30 - 62H-063.37" at bounding box center [354, 38] width 92 height 13
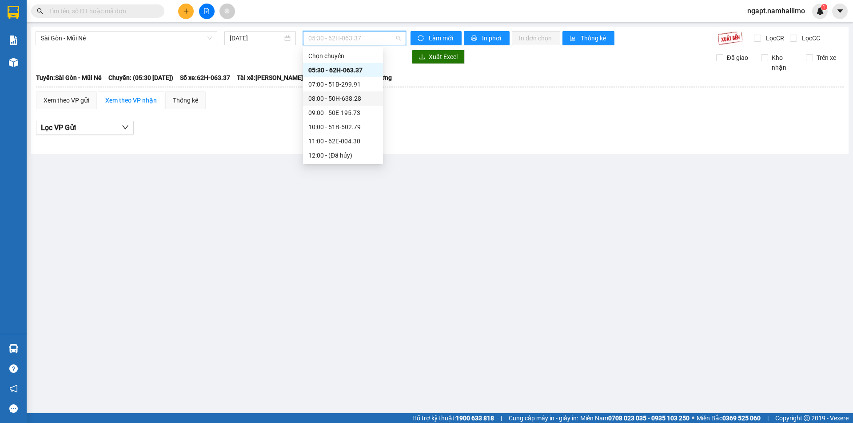
click at [331, 100] on div "08:00 - 50H-638.28" at bounding box center [342, 99] width 69 height 10
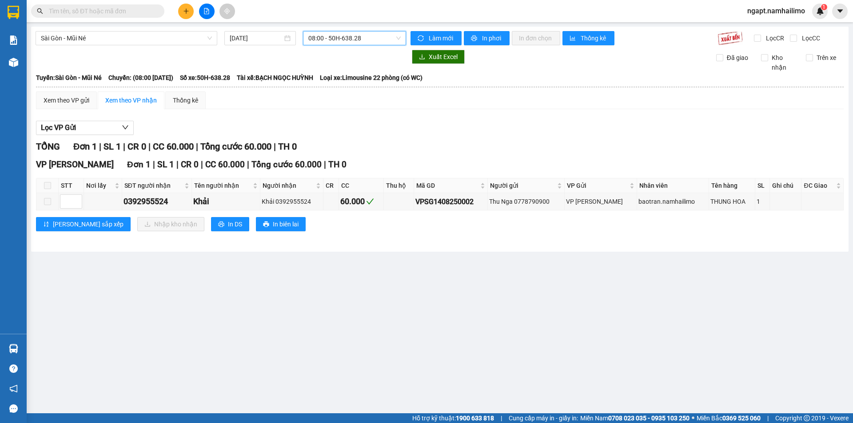
click at [388, 40] on span "08:00 - 50H-638.28" at bounding box center [354, 38] width 92 height 13
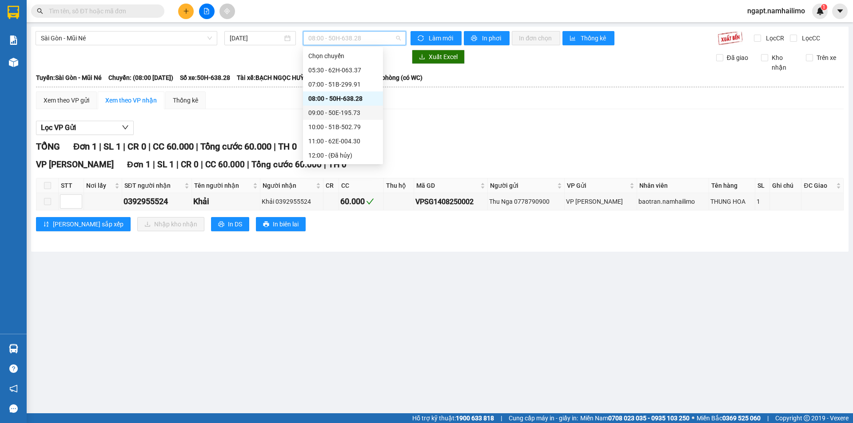
click at [337, 112] on div "09:00 - 50E-195.73" at bounding box center [342, 113] width 69 height 10
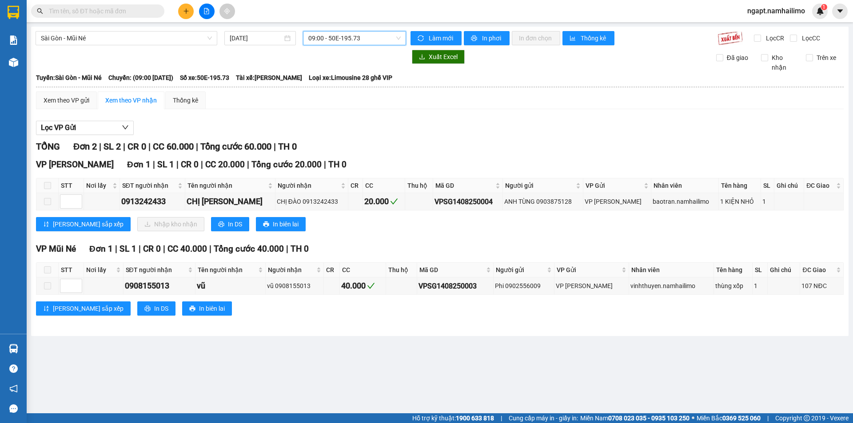
click at [379, 35] on span "09:00 - 50E-195.73" at bounding box center [354, 38] width 92 height 13
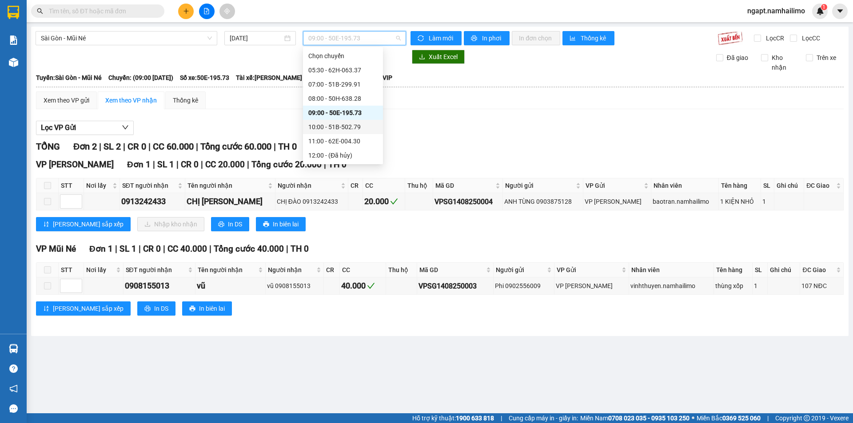
click at [341, 127] on div "10:00 - 51B-502.79" at bounding box center [342, 127] width 69 height 10
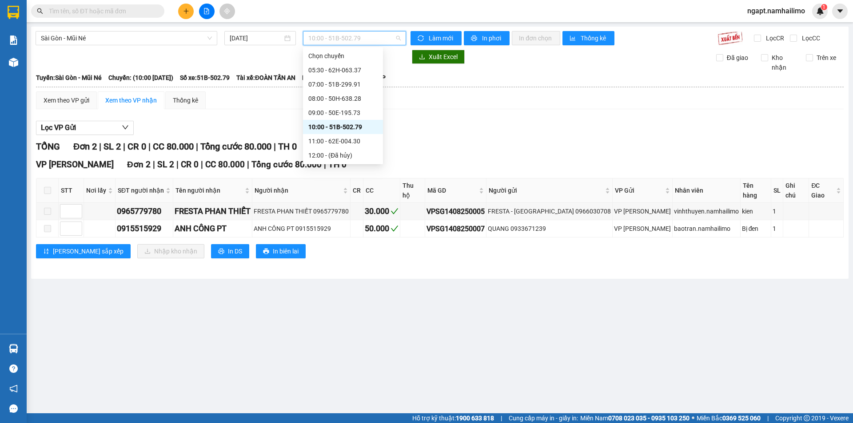
click at [377, 39] on span "10:00 - 51B-502.79" at bounding box center [354, 38] width 92 height 13
click at [332, 140] on div "11:00 - 62E-004.30" at bounding box center [342, 141] width 69 height 10
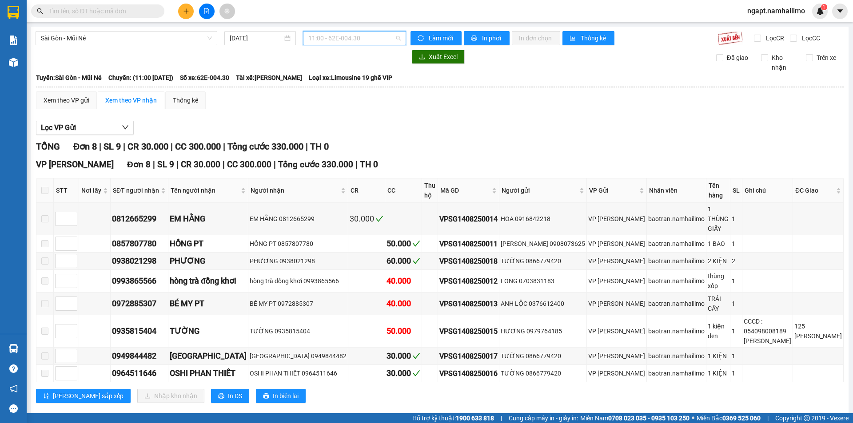
click at [369, 38] on span "11:00 - 62E-004.30" at bounding box center [354, 38] width 92 height 13
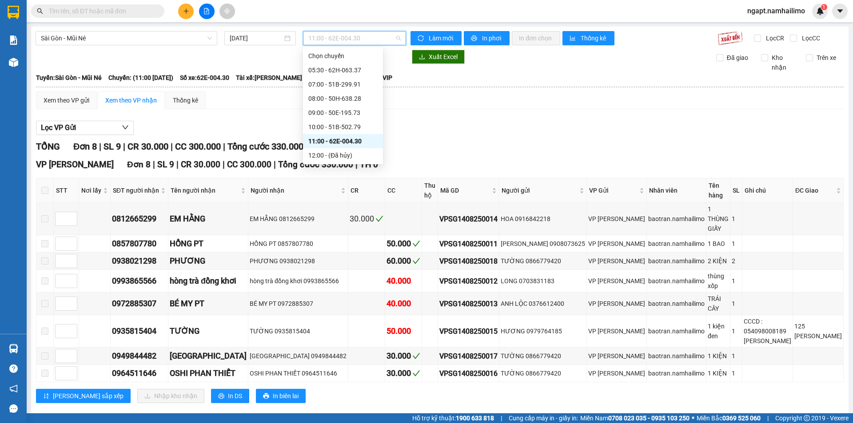
scroll to position [18, 0]
click at [350, 151] on div "13:30 (TC) - 62F-003.18" at bounding box center [342, 152] width 69 height 10
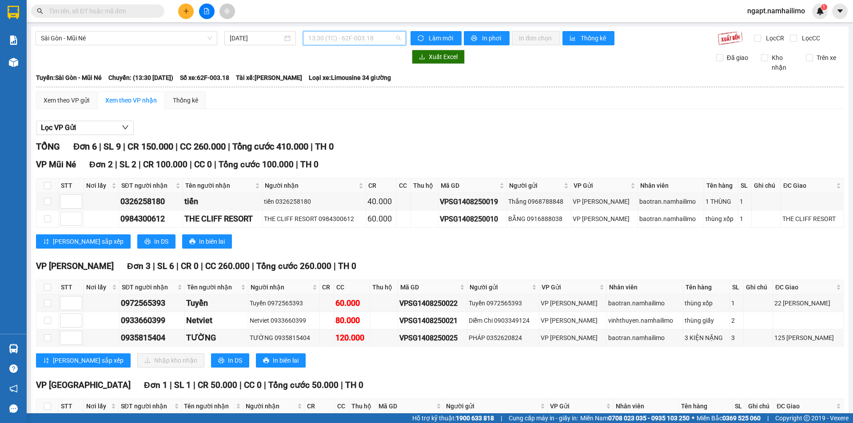
click at [383, 39] on span "13:30 (TC) - 62F-003.18" at bounding box center [354, 38] width 92 height 13
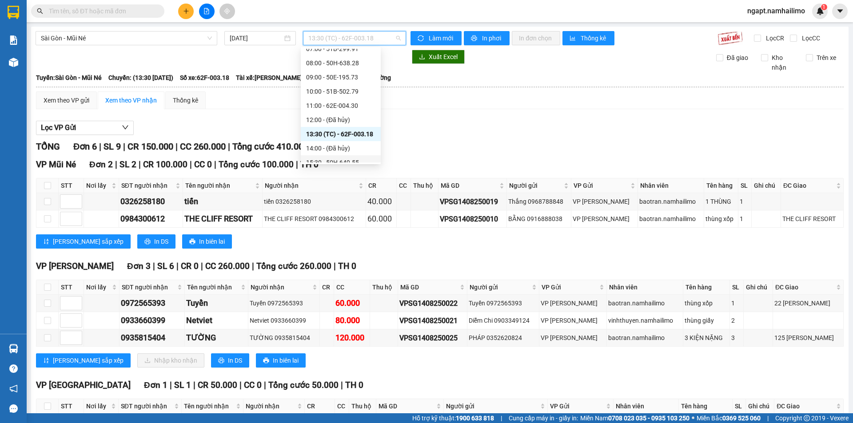
scroll to position [53, 0]
click at [363, 148] on div "15:30 - 50H-649.55" at bounding box center [340, 145] width 69 height 10
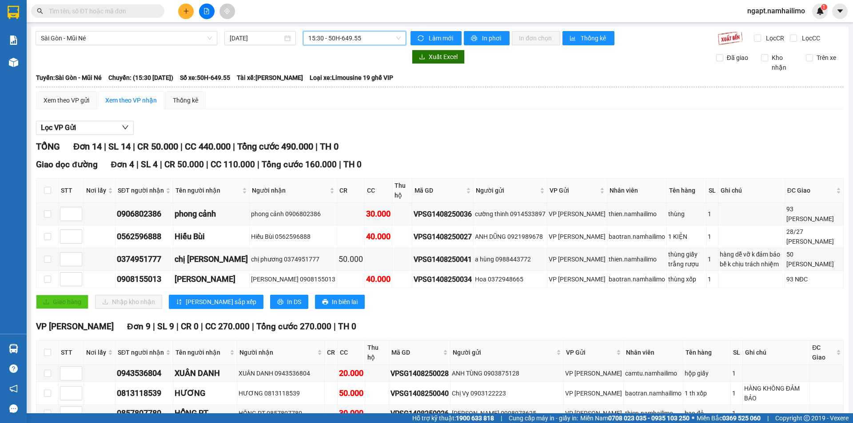
click at [385, 38] on span "15:30 - 50H-649.55" at bounding box center [354, 38] width 92 height 13
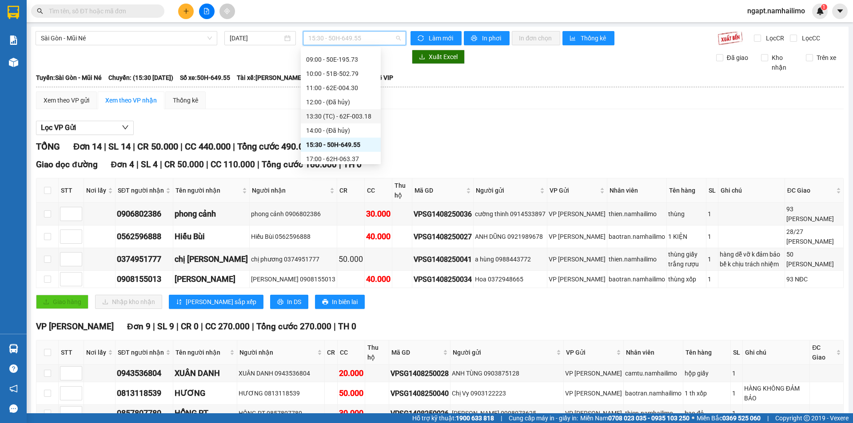
click at [347, 119] on div "13:30 (TC) - 62F-003.18" at bounding box center [340, 117] width 69 height 10
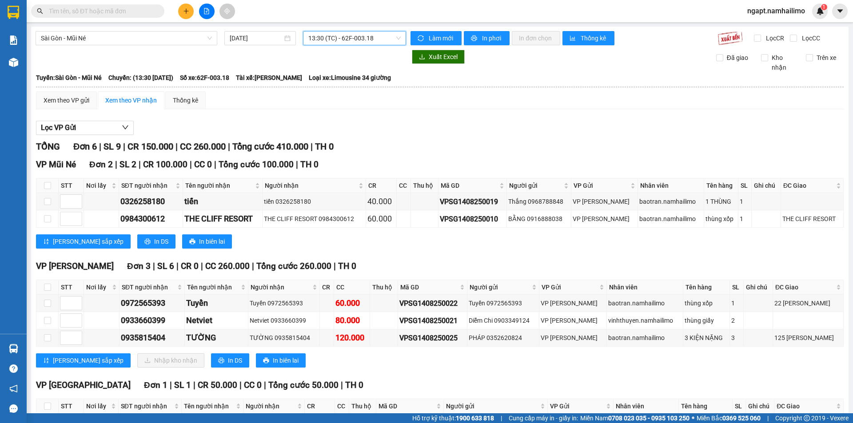
click at [374, 38] on span "13:30 (TC) - 62F-003.18" at bounding box center [354, 38] width 92 height 13
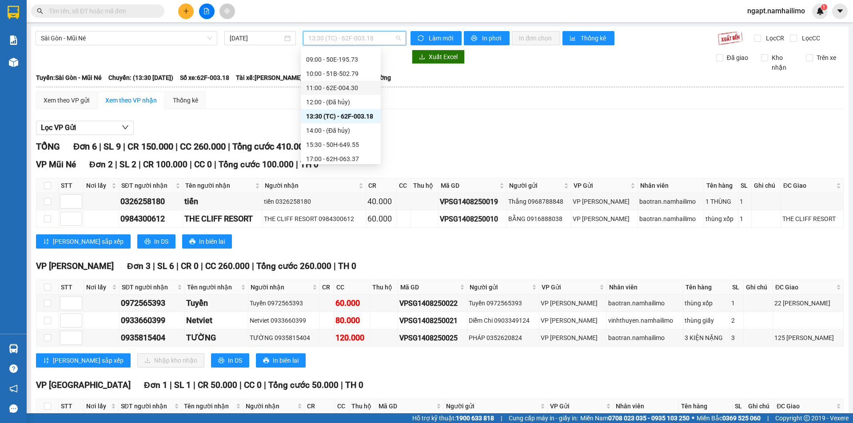
click at [353, 89] on div "11:00 - 62E-004.30" at bounding box center [340, 88] width 69 height 10
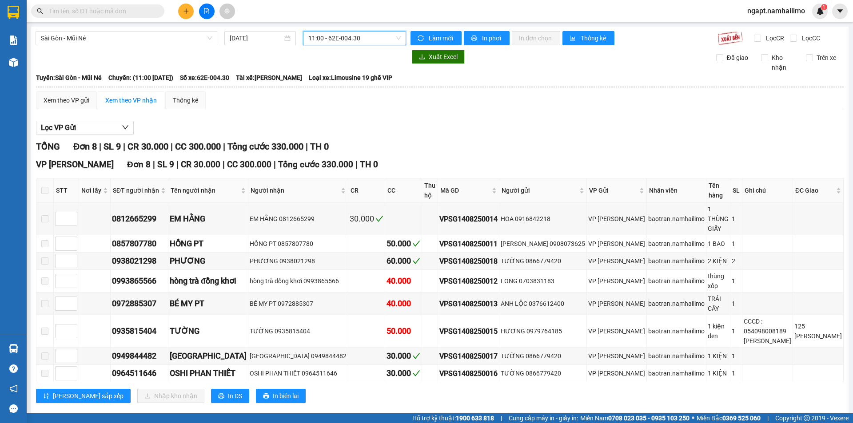
click at [380, 40] on span "11:00 - 62E-004.30" at bounding box center [354, 38] width 92 height 13
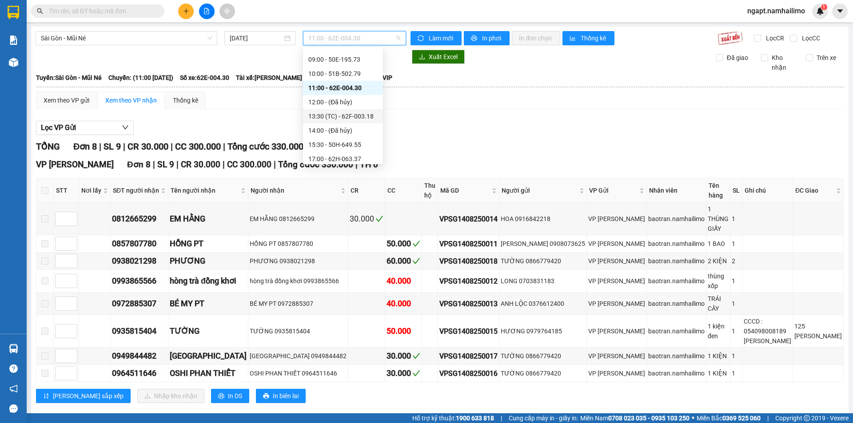
click at [367, 120] on div "13:30 (TC) - 62F-003.18" at bounding box center [342, 117] width 69 height 10
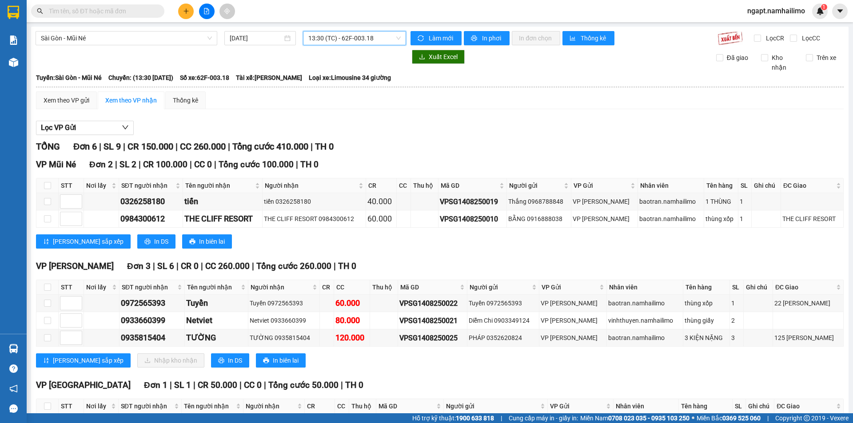
click at [382, 33] on span "13:30 (TC) - 62F-003.18" at bounding box center [354, 38] width 92 height 13
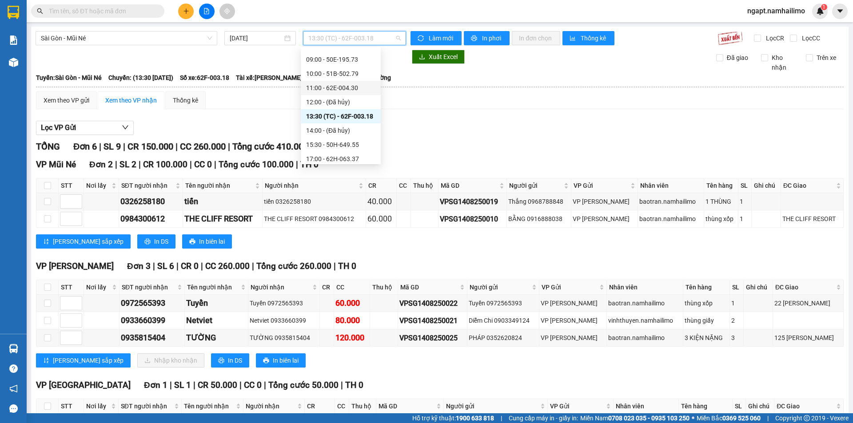
click at [339, 87] on div "11:00 - 62E-004.30" at bounding box center [340, 88] width 69 height 10
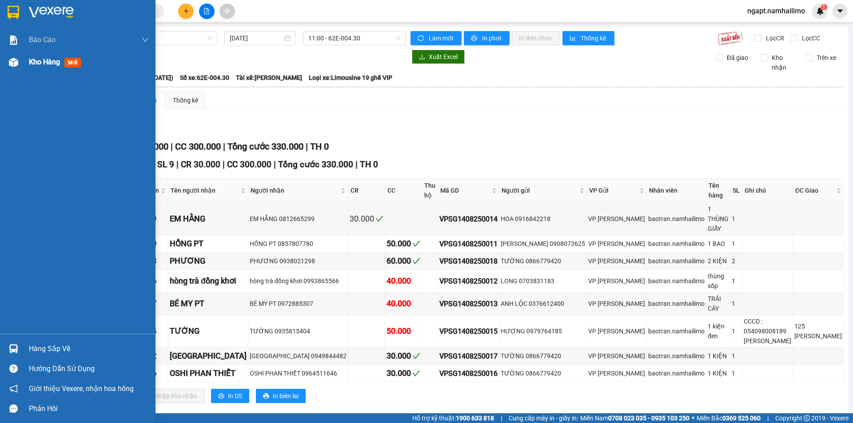
click at [32, 61] on span "Kho hàng" at bounding box center [44, 62] width 31 height 8
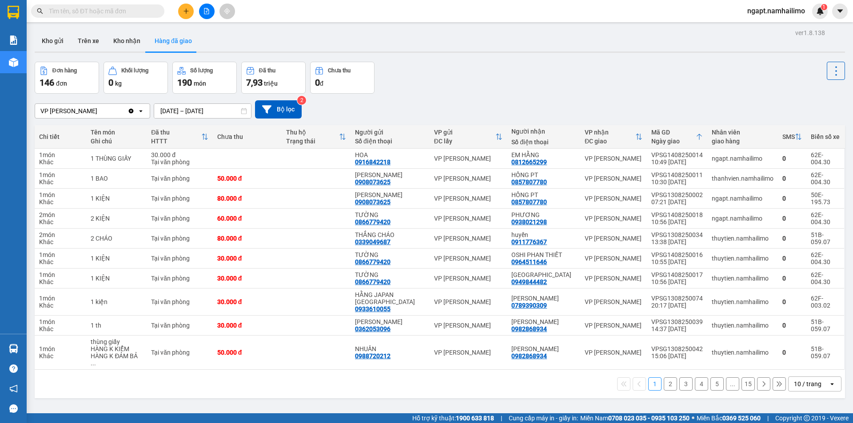
click at [665, 380] on button "2" at bounding box center [670, 384] width 13 height 13
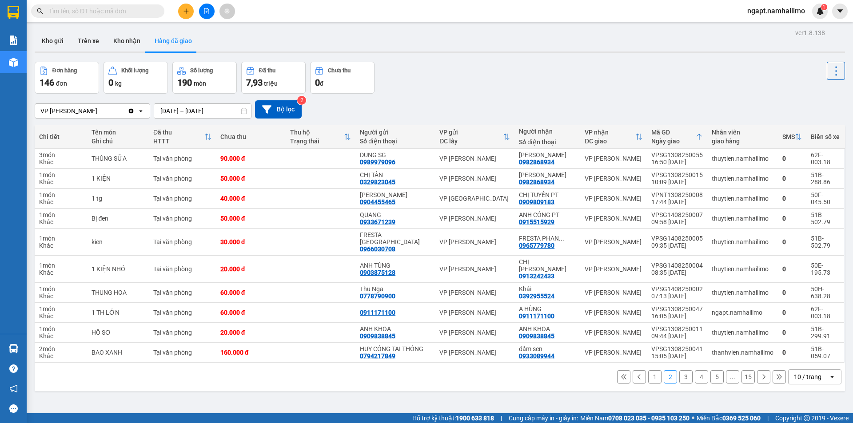
click at [681, 375] on button "3" at bounding box center [685, 377] width 13 height 13
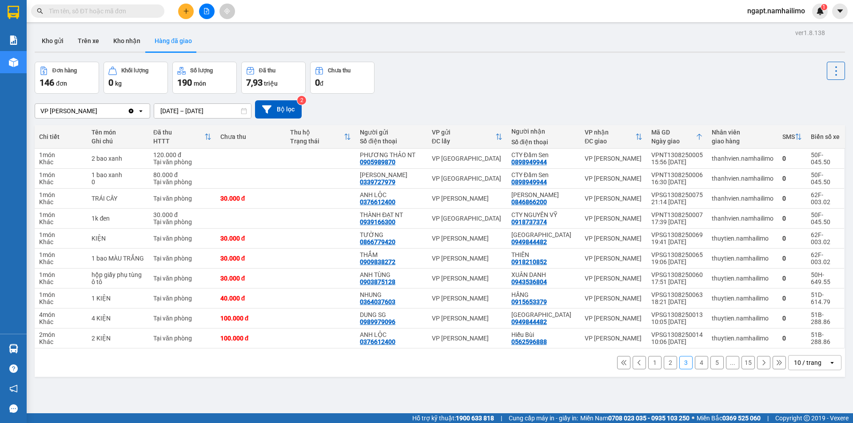
click at [698, 367] on button "4" at bounding box center [701, 362] width 13 height 13
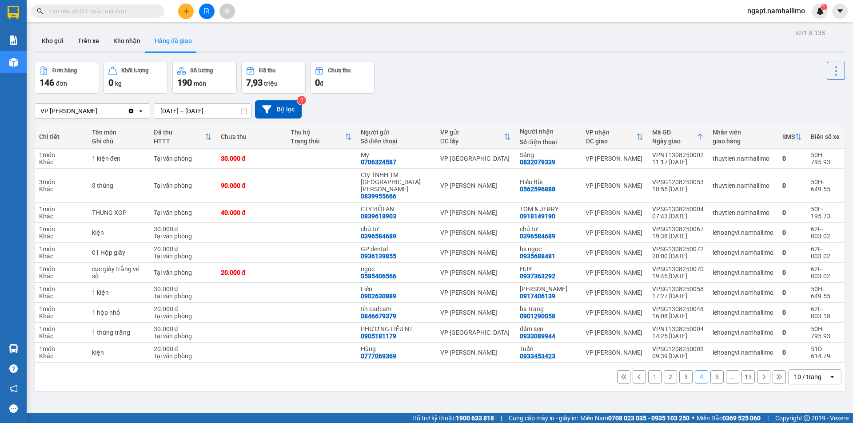
click at [711, 374] on button "5" at bounding box center [717, 377] width 13 height 13
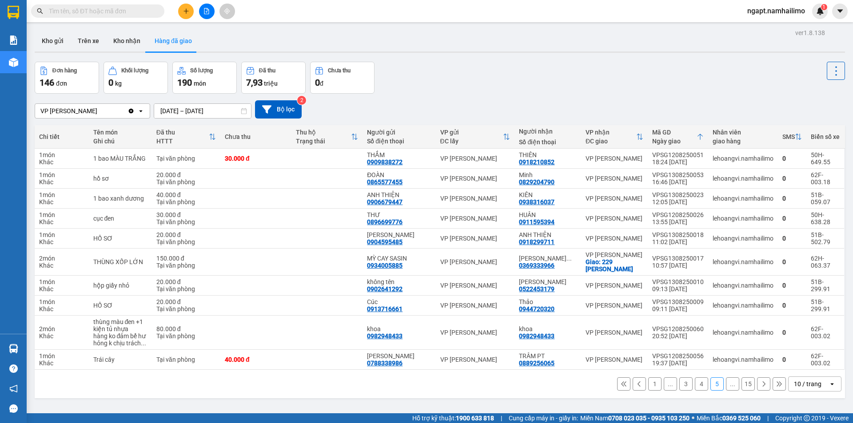
click at [726, 386] on button "..." at bounding box center [732, 384] width 13 height 13
click at [761, 386] on icon at bounding box center [764, 384] width 6 height 6
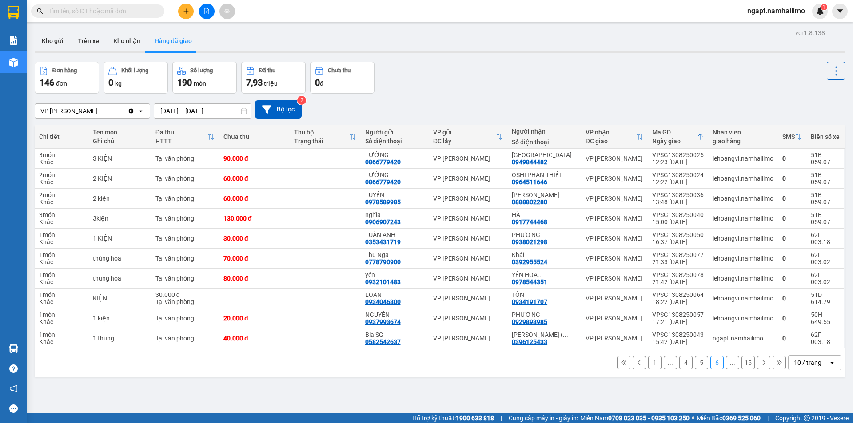
click at [633, 366] on button at bounding box center [639, 362] width 13 height 13
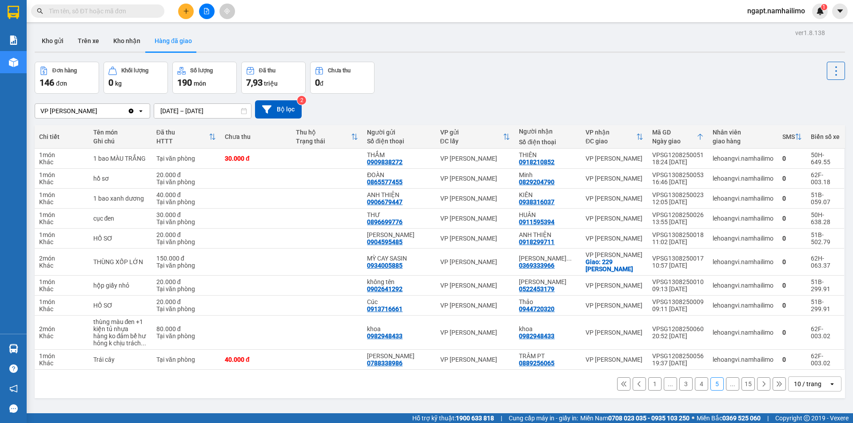
click at [633, 387] on button at bounding box center [639, 384] width 13 height 13
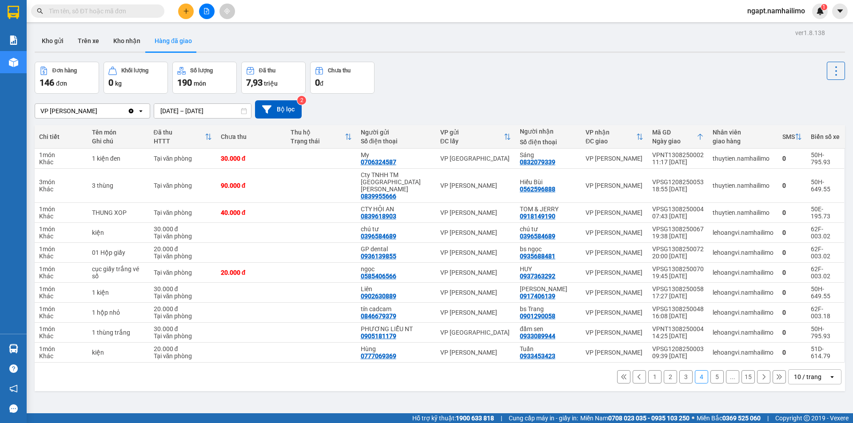
click at [636, 374] on icon at bounding box center [639, 377] width 6 height 6
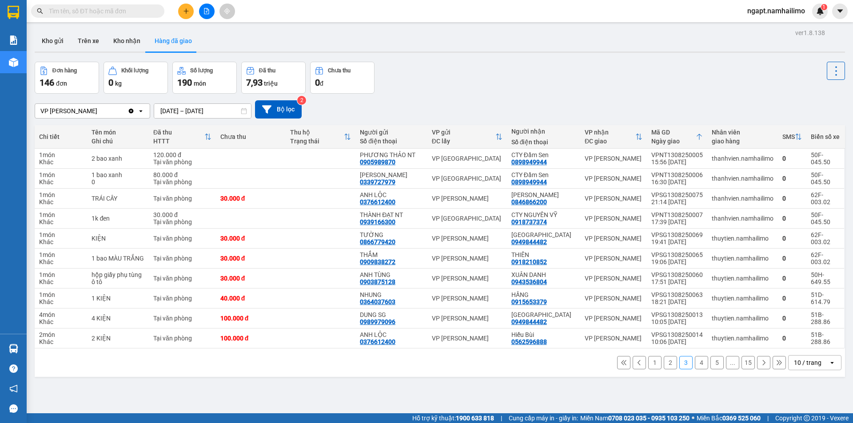
click at [648, 366] on button "1" at bounding box center [654, 362] width 13 height 13
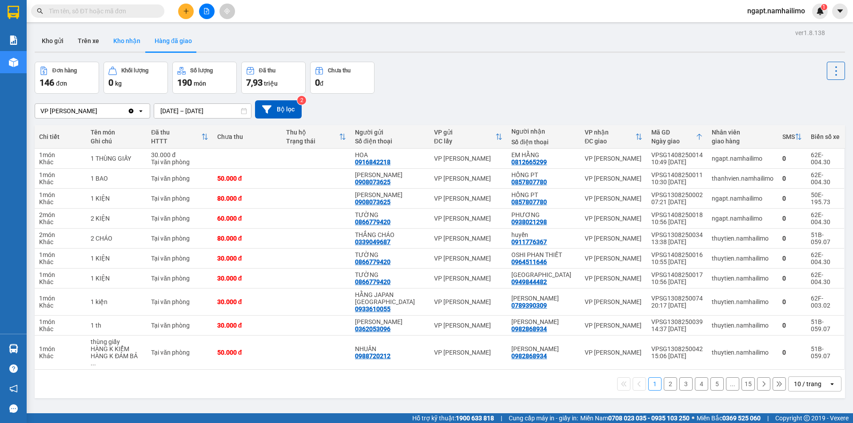
click at [127, 35] on button "Kho nhận" at bounding box center [126, 40] width 41 height 21
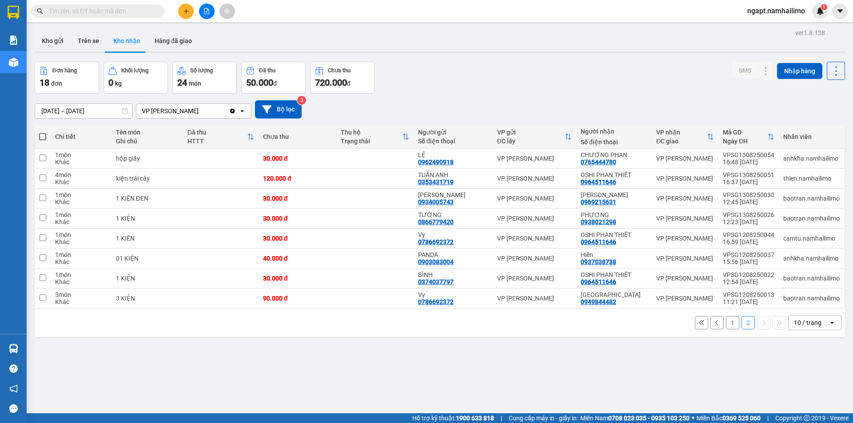
click at [726, 320] on button "1" at bounding box center [732, 322] width 13 height 13
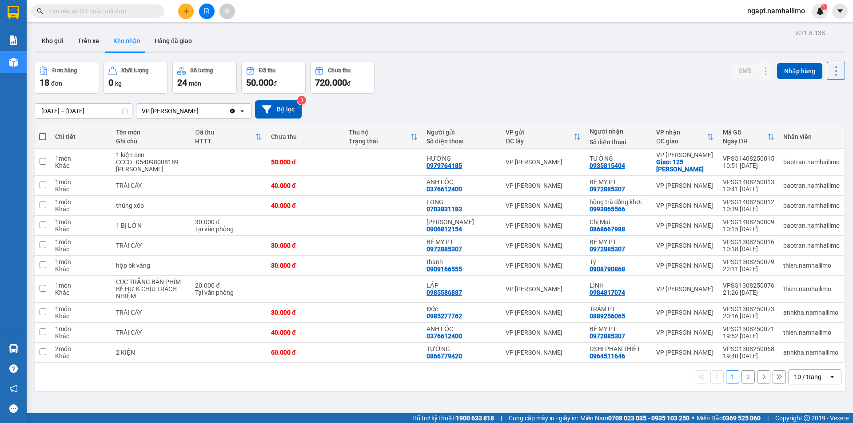
click at [742, 378] on button "2" at bounding box center [748, 377] width 13 height 13
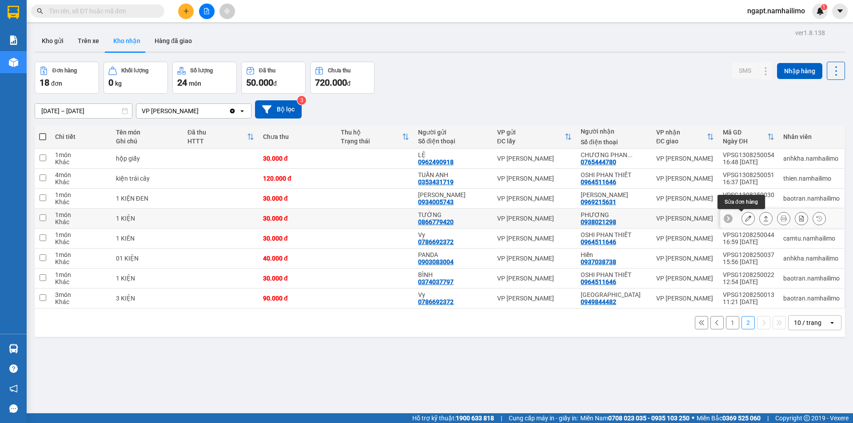
click at [742, 218] on button at bounding box center [748, 219] width 12 height 16
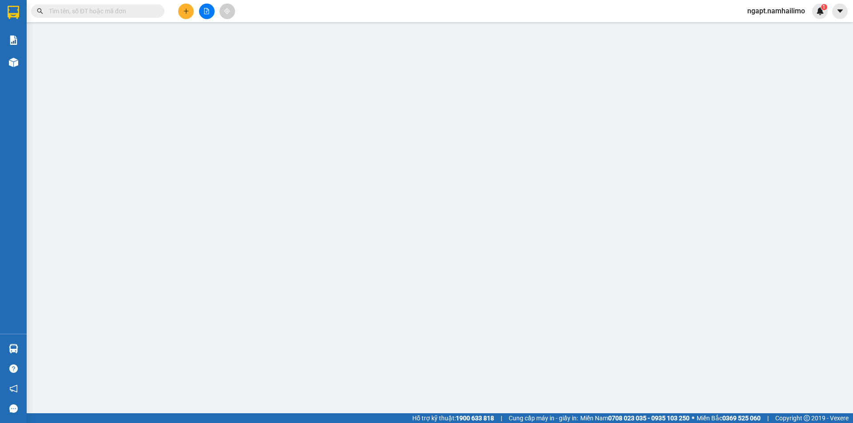
type input "0866779420"
type input "TƯỜNG"
type input "0938021298"
type input "PHƯƠNG"
type input "30.000"
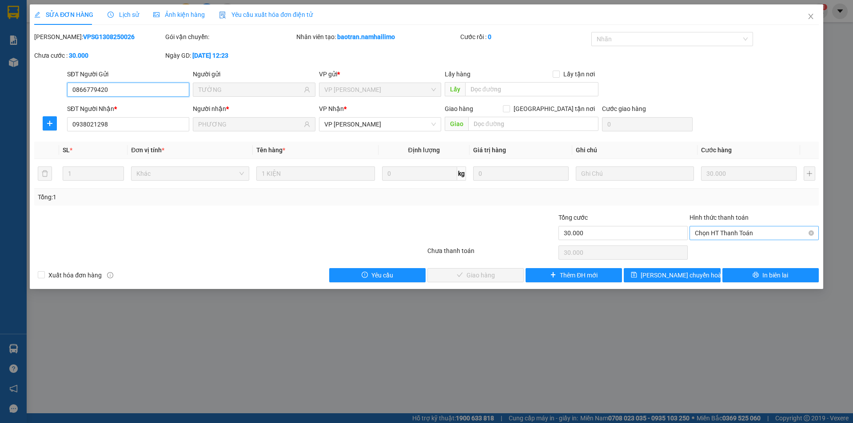
click at [738, 230] on span "Chọn HT Thanh Toán" at bounding box center [754, 233] width 119 height 13
click at [734, 248] on div "Tại văn phòng" at bounding box center [754, 251] width 119 height 10
type input "0"
click at [483, 272] on span "Giao hàng" at bounding box center [481, 276] width 28 height 10
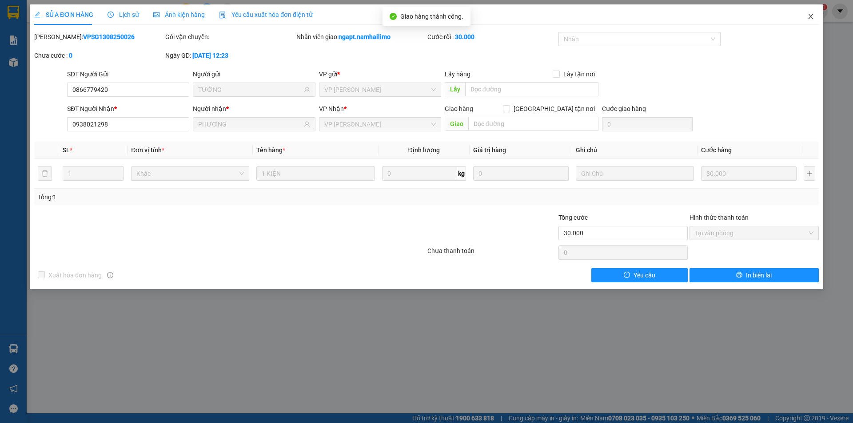
click at [810, 18] on icon "close" at bounding box center [810, 16] width 7 height 7
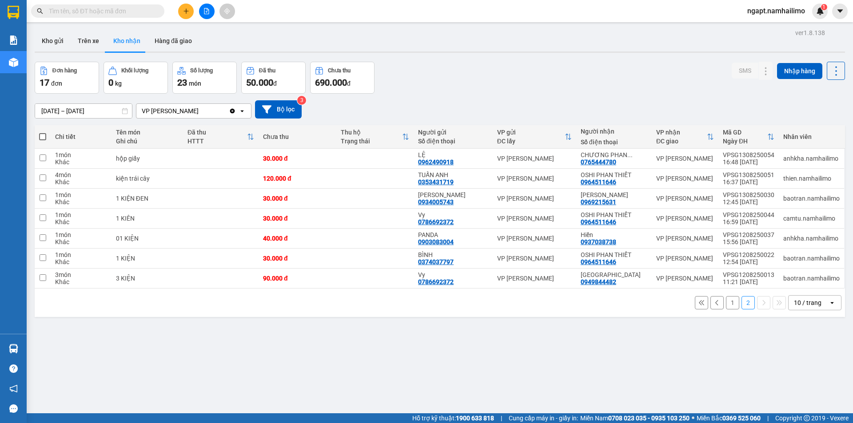
click at [726, 303] on button "1" at bounding box center [732, 302] width 13 height 13
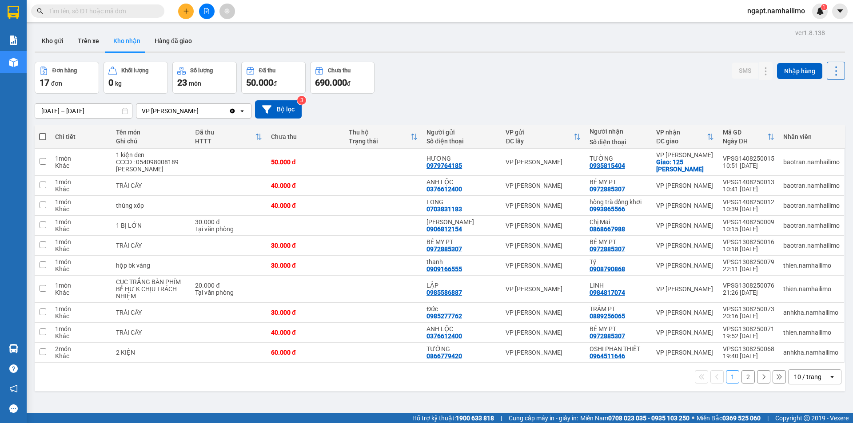
click at [746, 379] on button "2" at bounding box center [748, 377] width 13 height 13
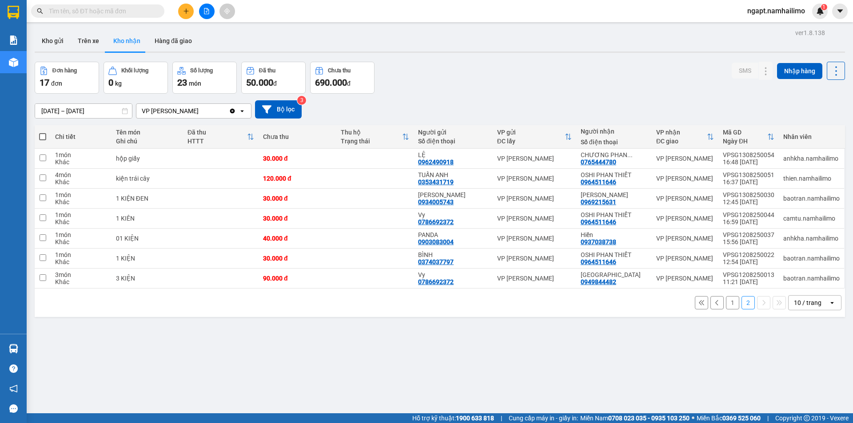
click at [728, 304] on button "1" at bounding box center [732, 302] width 13 height 13
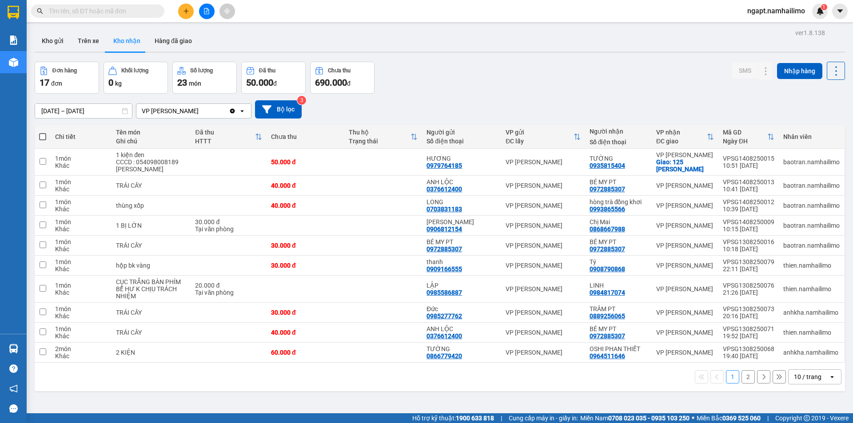
click at [206, 12] on icon "file-add" at bounding box center [207, 11] width 6 height 6
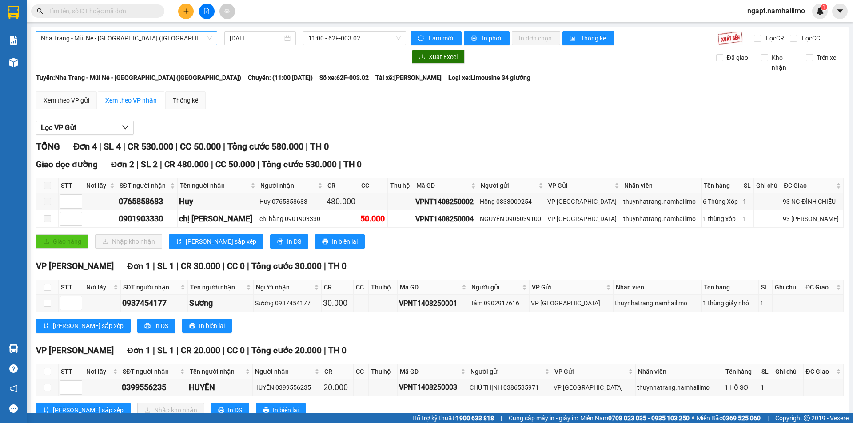
click at [176, 38] on span "Nha Trang - Mũi Né - [GEOGRAPHIC_DATA] ([GEOGRAPHIC_DATA])" at bounding box center [126, 38] width 171 height 13
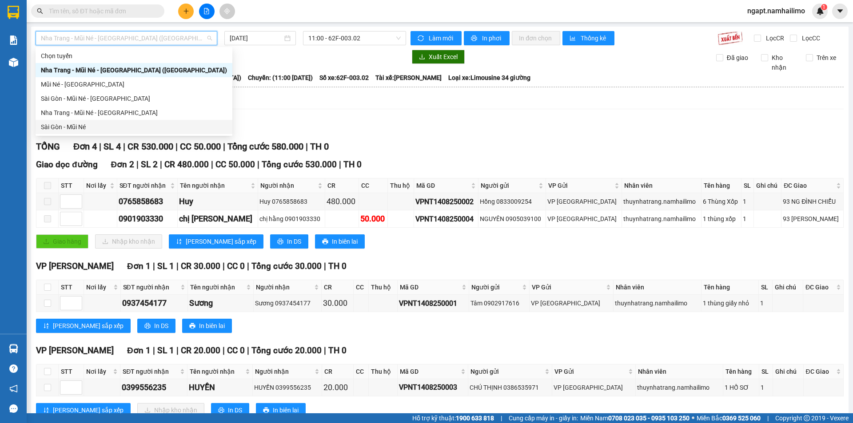
click at [78, 127] on div "Sài Gòn - Mũi Né" at bounding box center [134, 127] width 186 height 10
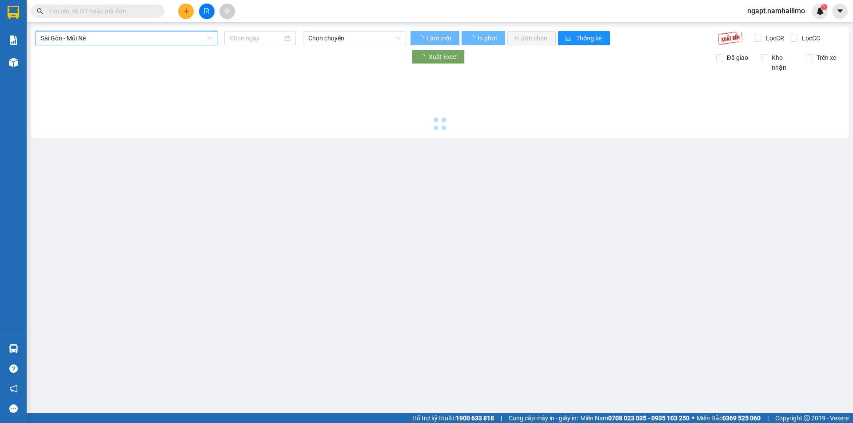
type input "[DATE]"
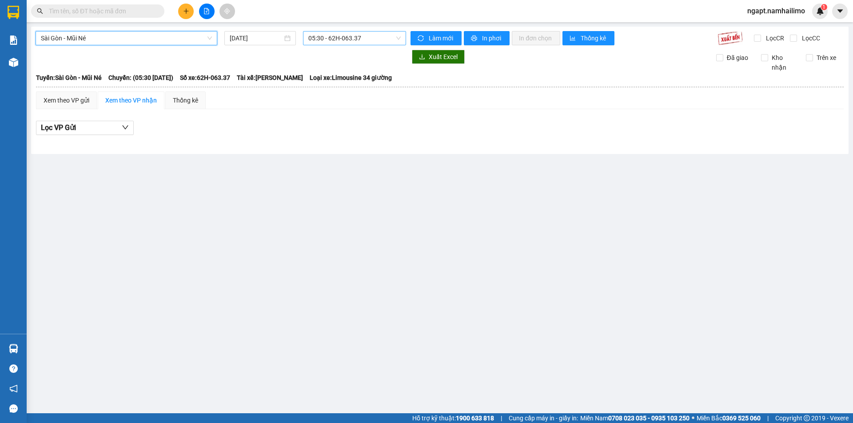
click at [378, 36] on span "05:30 - 62H-063.37" at bounding box center [354, 38] width 92 height 13
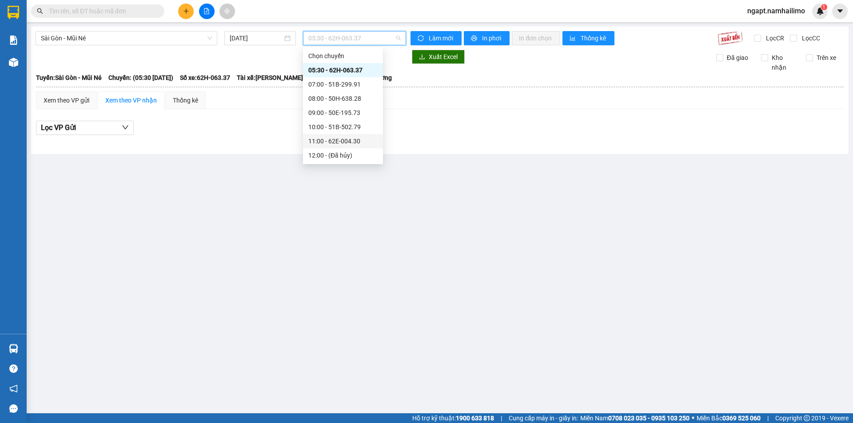
click at [355, 141] on div "11:00 - 62E-004.30" at bounding box center [342, 141] width 69 height 10
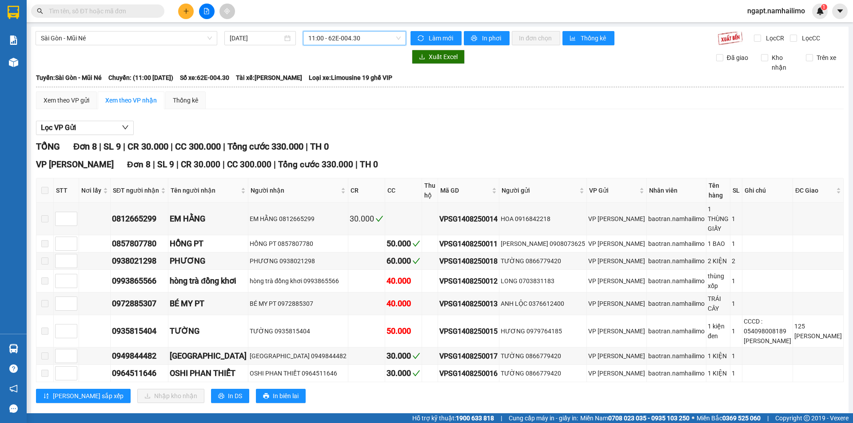
click at [375, 38] on span "11:00 - 62E-004.30" at bounding box center [354, 38] width 92 height 13
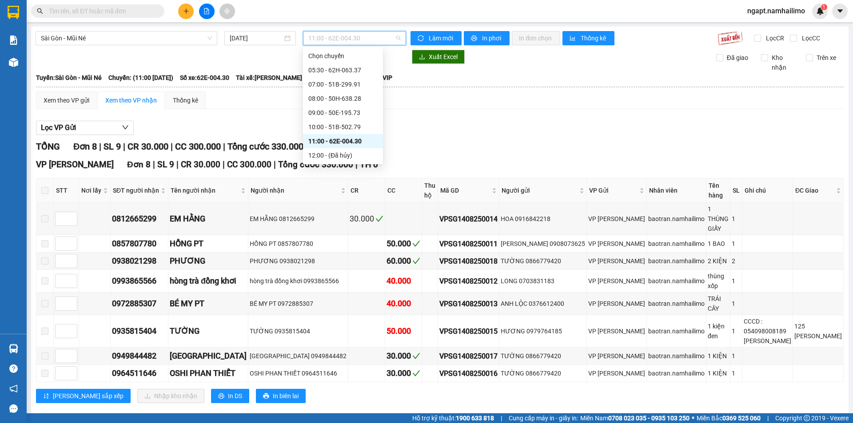
scroll to position [59, 0]
click at [355, 140] on div "15:30 - 50H-649.55" at bounding box center [342, 139] width 69 height 10
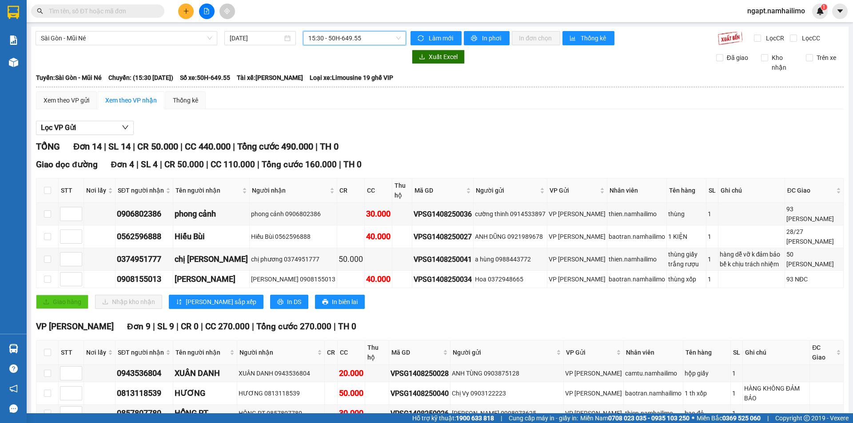
click at [380, 40] on span "15:30 - 50H-649.55" at bounding box center [354, 38] width 92 height 13
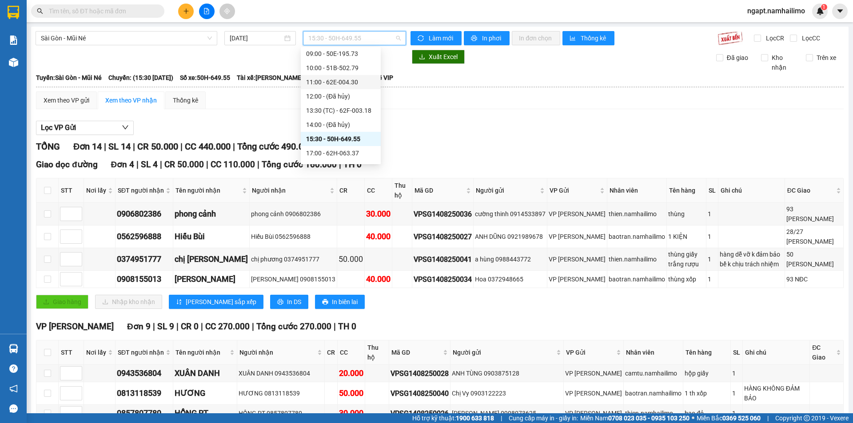
click at [359, 82] on div "11:00 - 62E-004.30" at bounding box center [340, 82] width 69 height 10
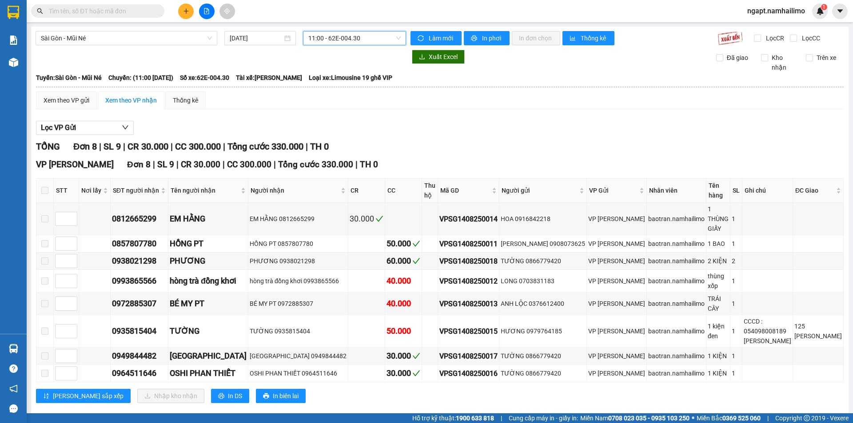
click at [392, 41] on span "11:00 - 62E-004.30" at bounding box center [354, 38] width 92 height 13
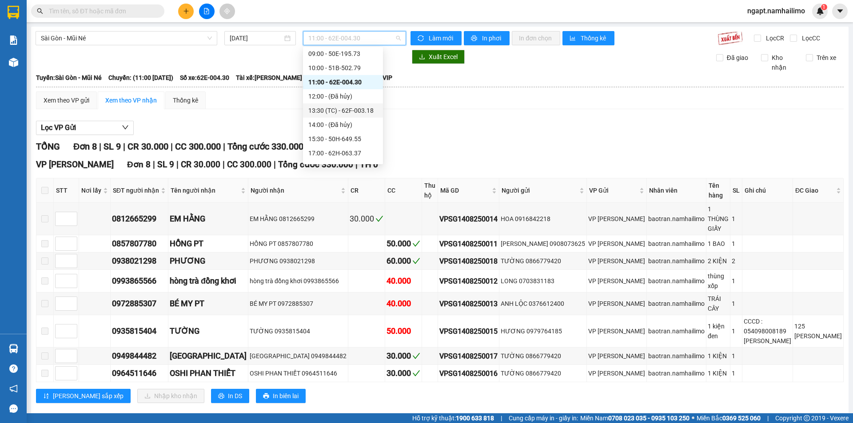
click at [359, 113] on div "13:30 (TC) - 62F-003.18" at bounding box center [342, 111] width 69 height 10
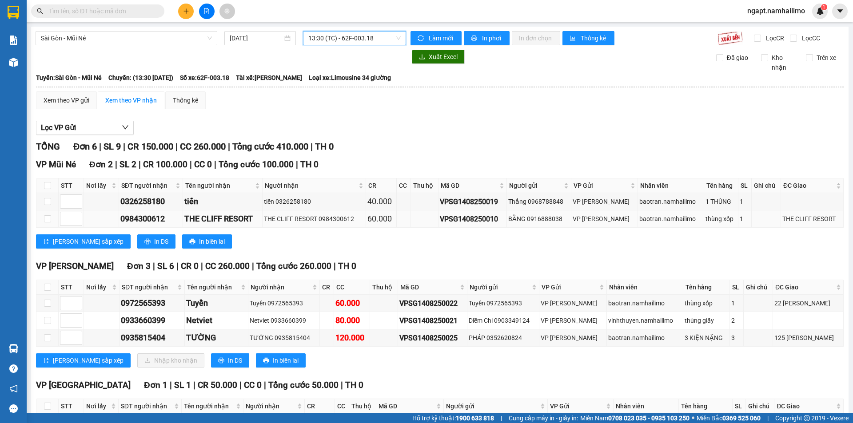
scroll to position [59, 0]
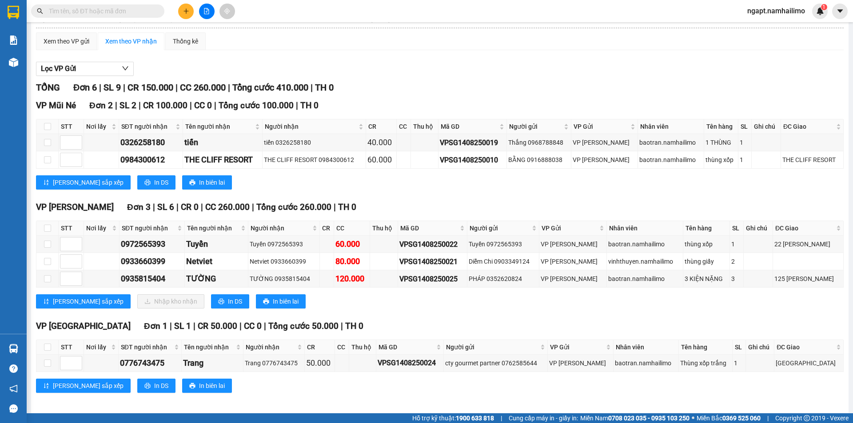
click at [128, 10] on input "text" at bounding box center [101, 11] width 105 height 10
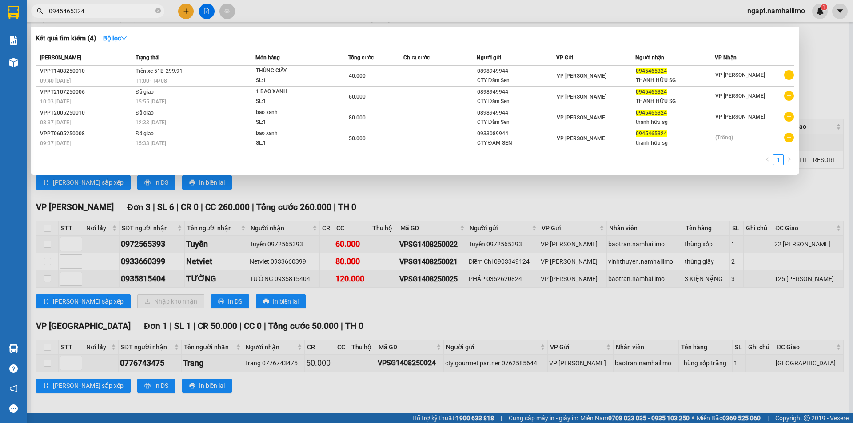
type input "0945465324"
click at [566, 197] on div at bounding box center [426, 211] width 853 height 423
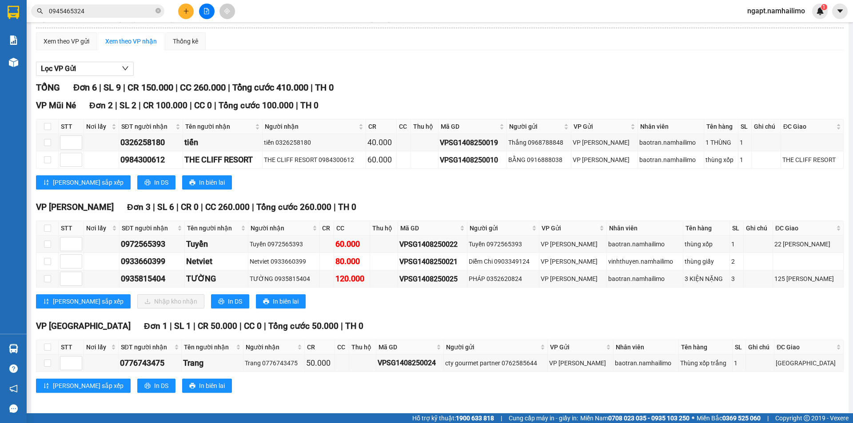
scroll to position [0, 0]
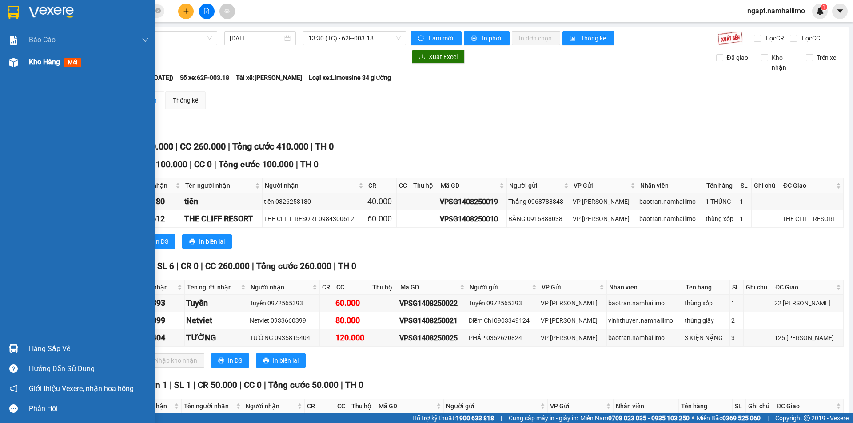
drag, startPoint x: 33, startPoint y: 66, endPoint x: 29, endPoint y: 70, distance: 5.4
click at [33, 66] on span "Kho hàng" at bounding box center [44, 62] width 31 height 8
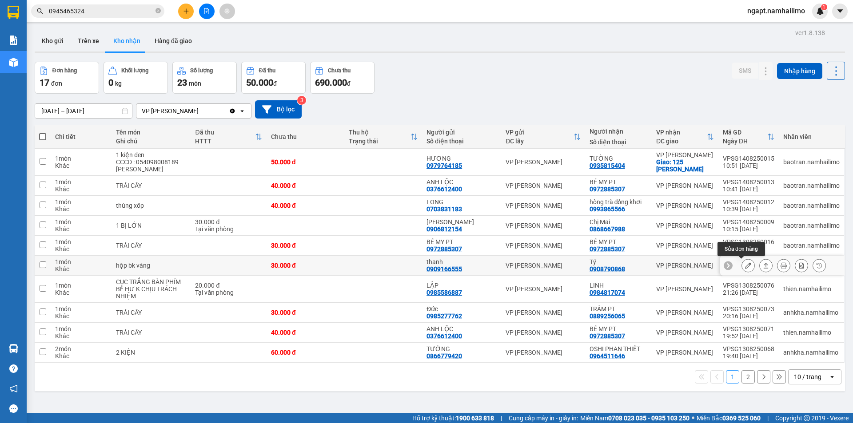
click at [745, 265] on icon at bounding box center [748, 266] width 6 height 6
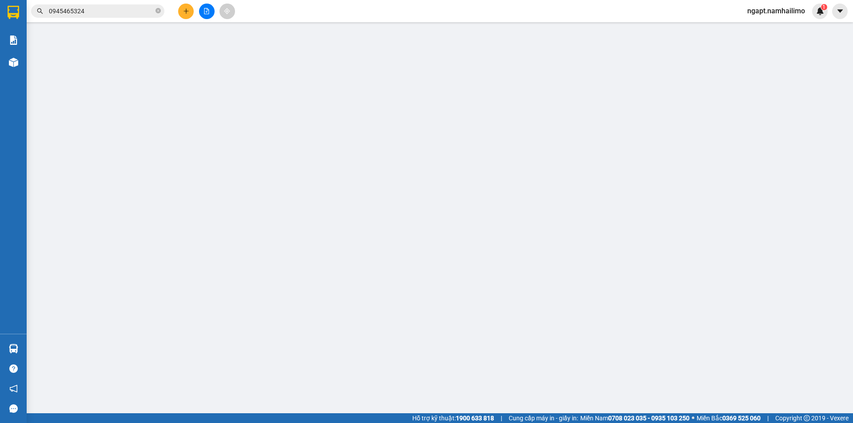
type input "0909166555"
type input "thanh"
type input "0908790868"
type input "Tý"
type input "30.000"
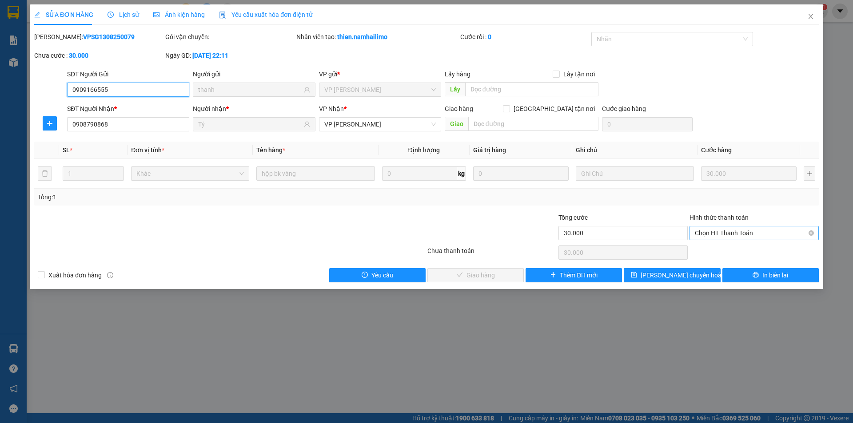
click at [735, 231] on span "Chọn HT Thanh Toán" at bounding box center [754, 233] width 119 height 13
click at [733, 249] on div "Tại văn phòng" at bounding box center [754, 251] width 119 height 10
type input "0"
click at [497, 277] on button "Giao hàng" at bounding box center [475, 275] width 96 height 14
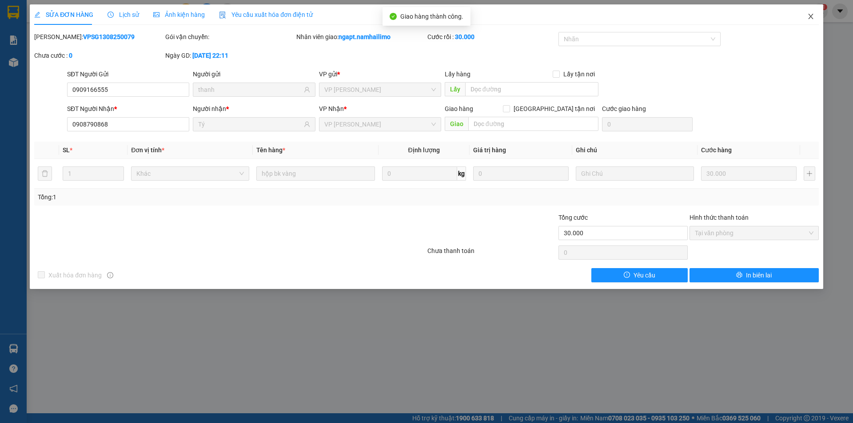
click at [808, 19] on icon "close" at bounding box center [810, 16] width 7 height 7
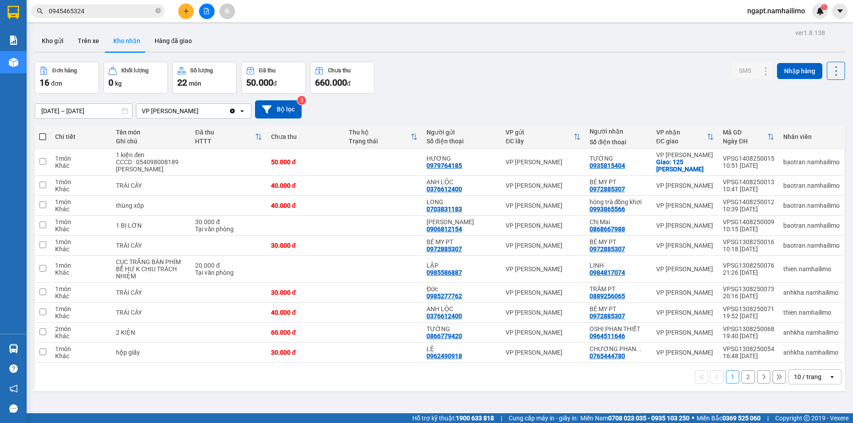
click at [742, 373] on button "2" at bounding box center [748, 377] width 13 height 13
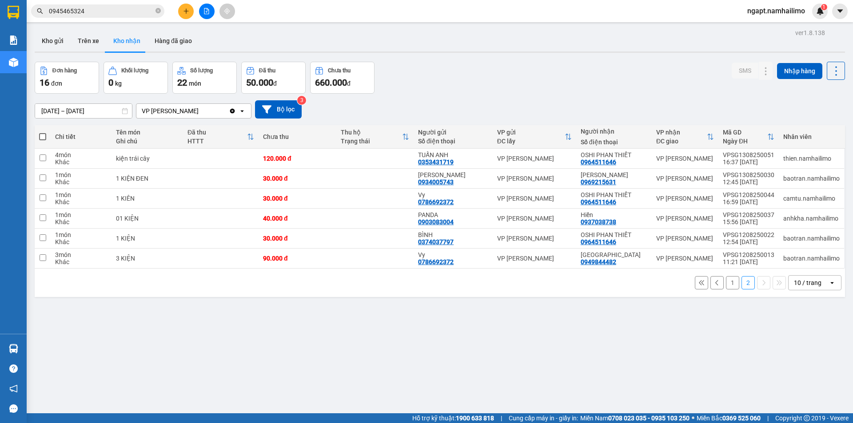
click at [730, 284] on button "1" at bounding box center [732, 282] width 13 height 13
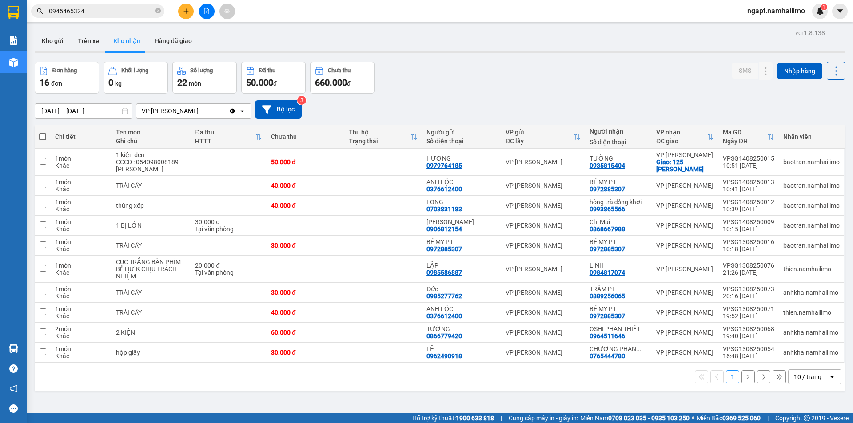
click at [744, 377] on button "2" at bounding box center [748, 377] width 13 height 13
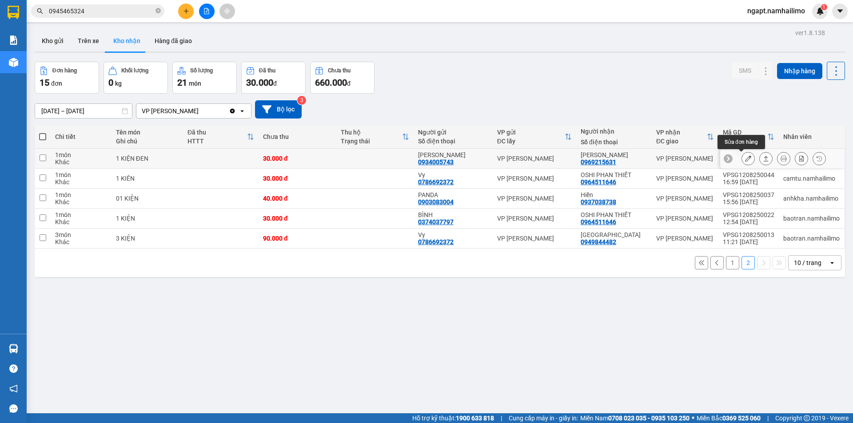
click at [745, 157] on icon at bounding box center [748, 159] width 6 height 6
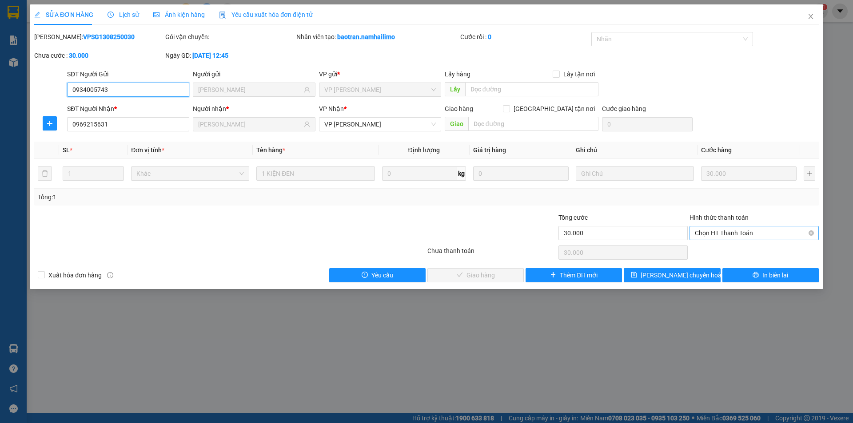
click at [737, 230] on span "Chọn HT Thanh Toán" at bounding box center [754, 233] width 119 height 13
click at [735, 249] on div "Tại văn phòng" at bounding box center [754, 251] width 119 height 10
type input "0"
click at [474, 277] on span "Giao hàng" at bounding box center [481, 276] width 28 height 10
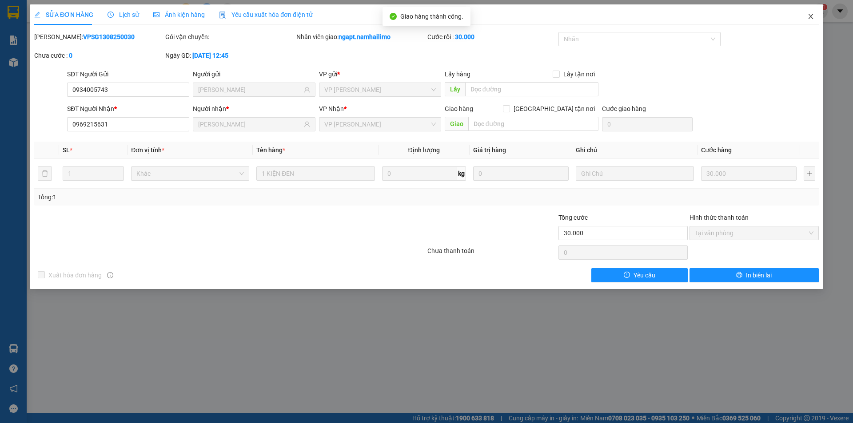
click at [814, 17] on icon "close" at bounding box center [810, 16] width 7 height 7
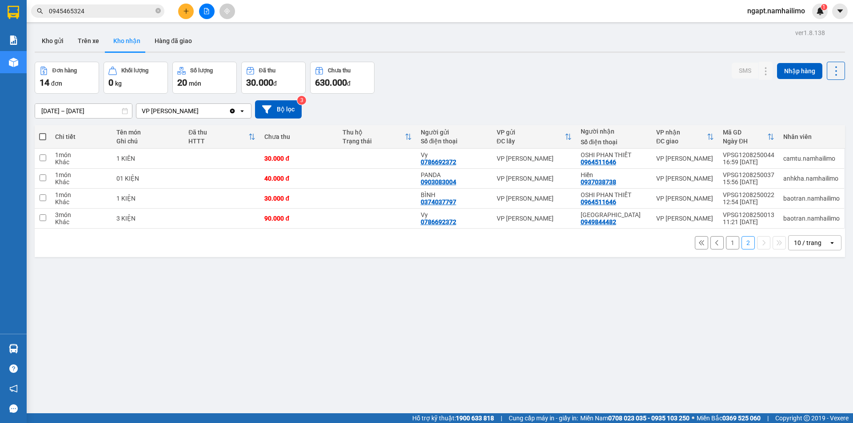
click at [729, 248] on button "1" at bounding box center [732, 242] width 13 height 13
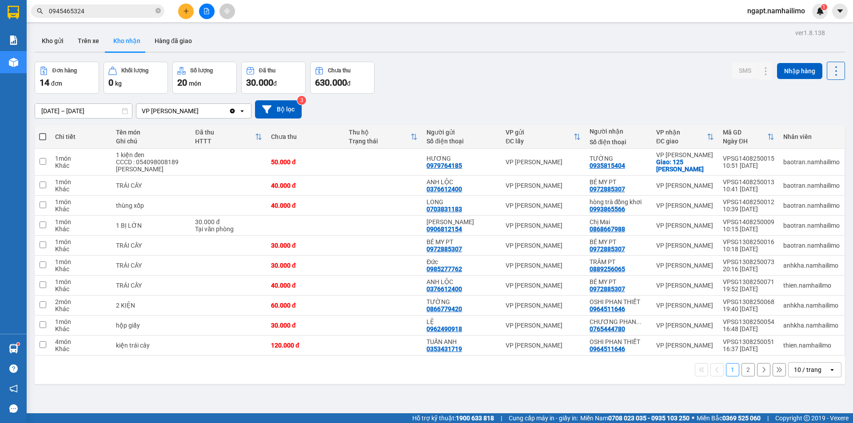
click at [205, 11] on icon "file-add" at bounding box center [207, 11] width 6 height 6
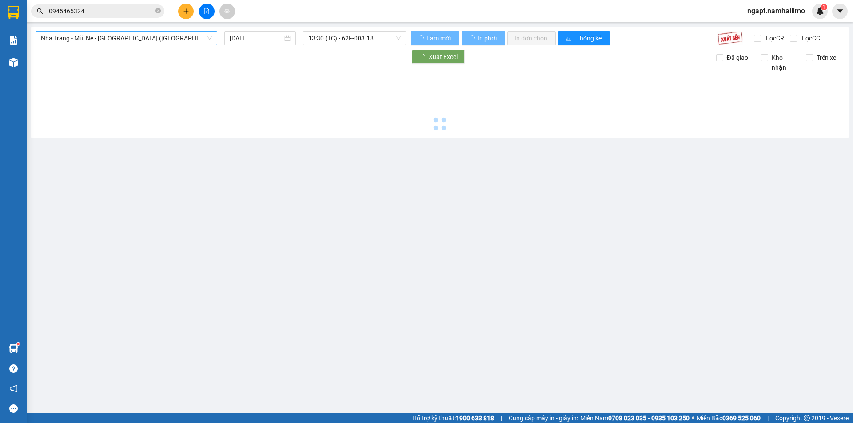
click at [161, 43] on span "Nha Trang - Mũi Né - [GEOGRAPHIC_DATA] ([GEOGRAPHIC_DATA])" at bounding box center [126, 38] width 171 height 13
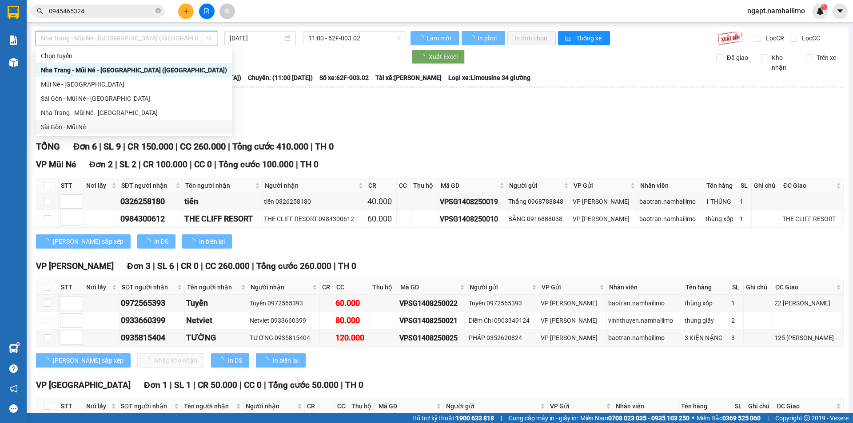
click at [97, 125] on div "Sài Gòn - Mũi Né" at bounding box center [134, 127] width 186 height 10
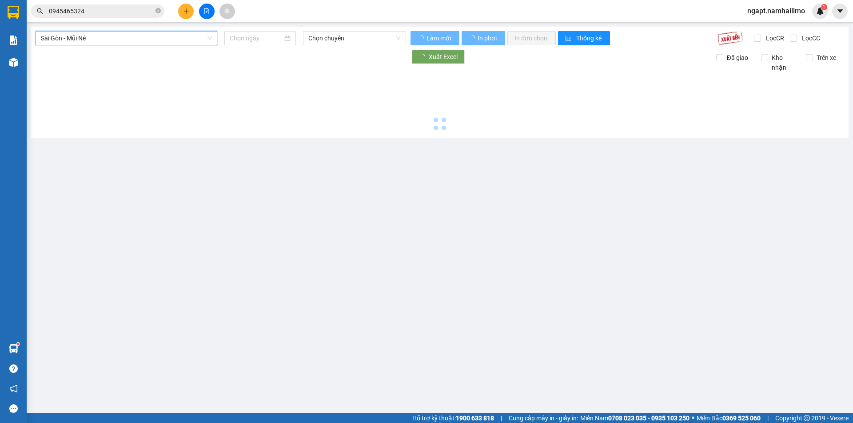
type input "[DATE]"
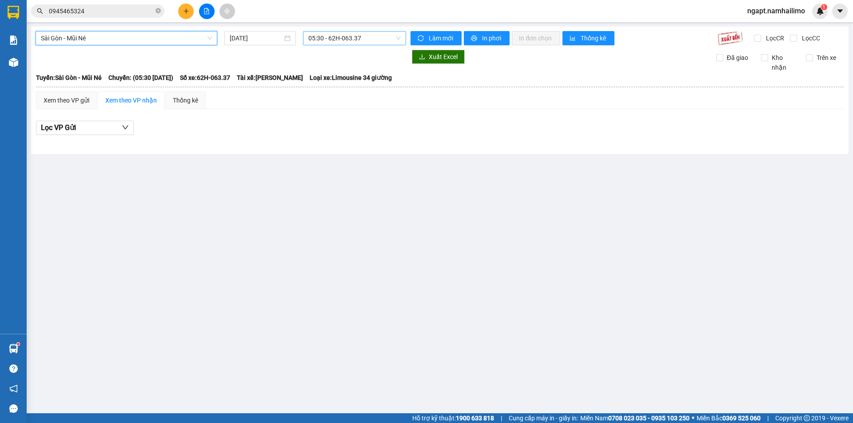
click at [364, 40] on span "05:30 - 62H-063.37" at bounding box center [354, 38] width 92 height 13
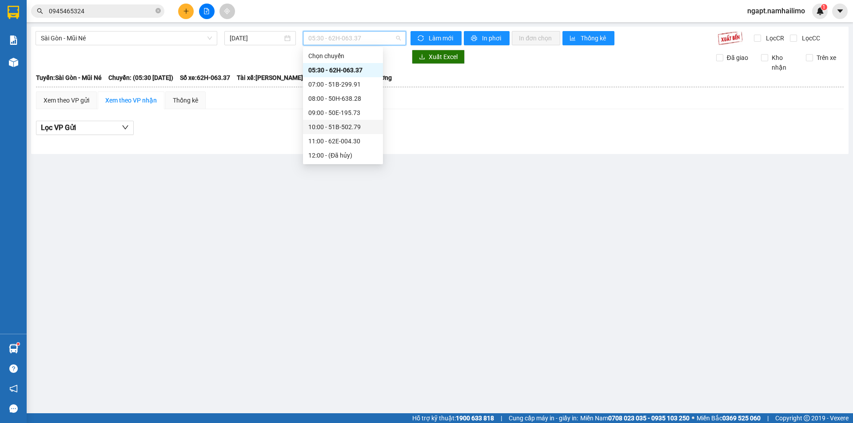
scroll to position [59, 0]
click at [348, 108] on div "13:30 (TC) - 62F-003.18" at bounding box center [342, 111] width 69 height 10
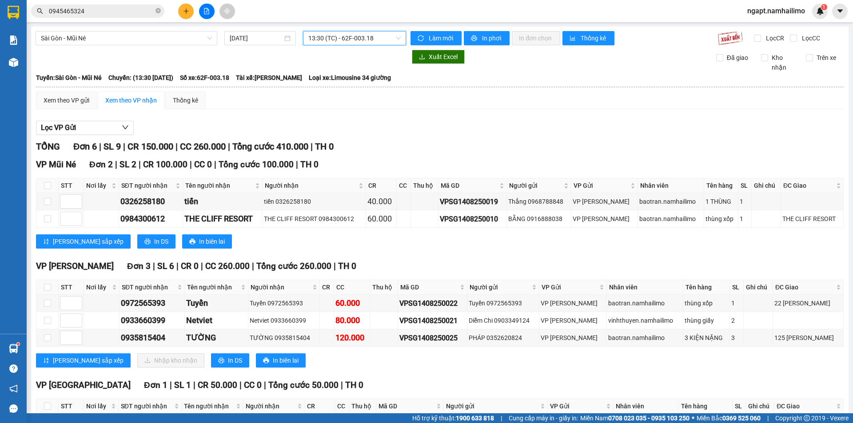
scroll to position [59, 0]
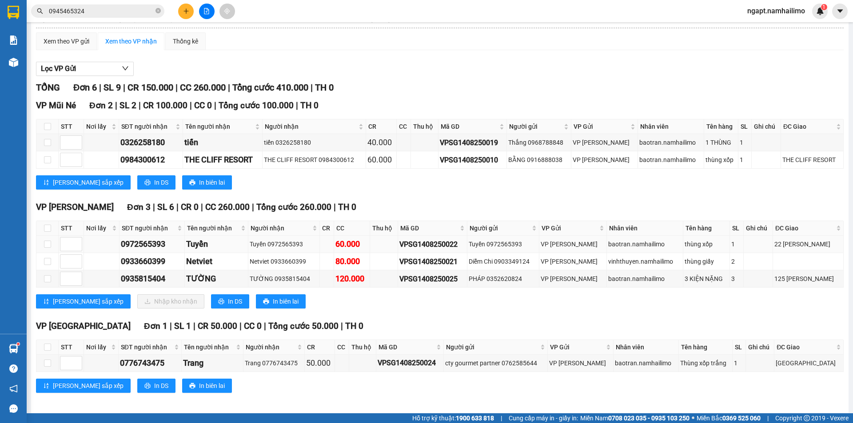
click at [51, 242] on td at bounding box center [47, 244] width 22 height 17
click at [48, 245] on input "checkbox" at bounding box center [47, 244] width 7 height 7
checkbox input "true"
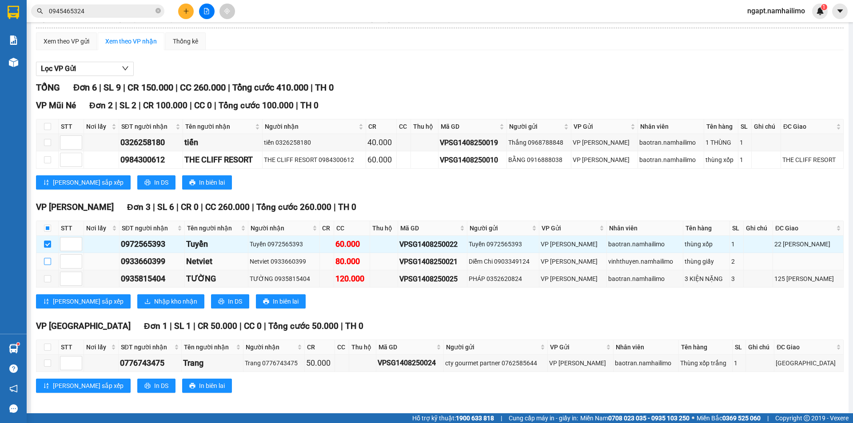
click at [50, 265] on input "checkbox" at bounding box center [47, 261] width 7 height 7
checkbox input "true"
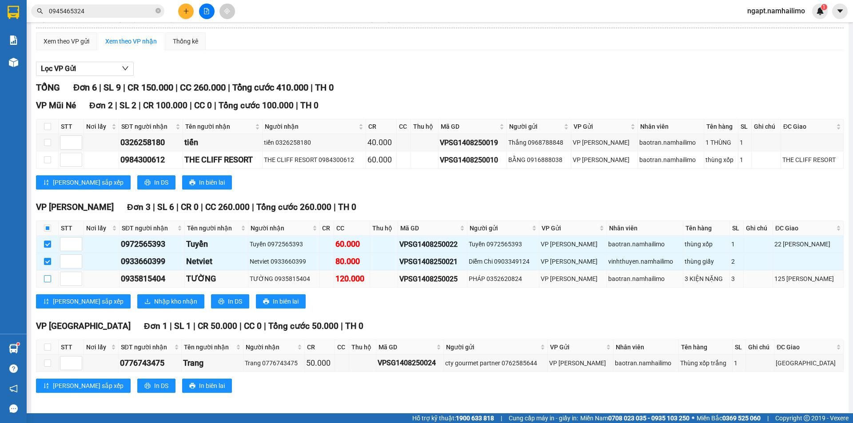
click at [46, 281] on input "checkbox" at bounding box center [47, 278] width 7 height 7
checkbox input "true"
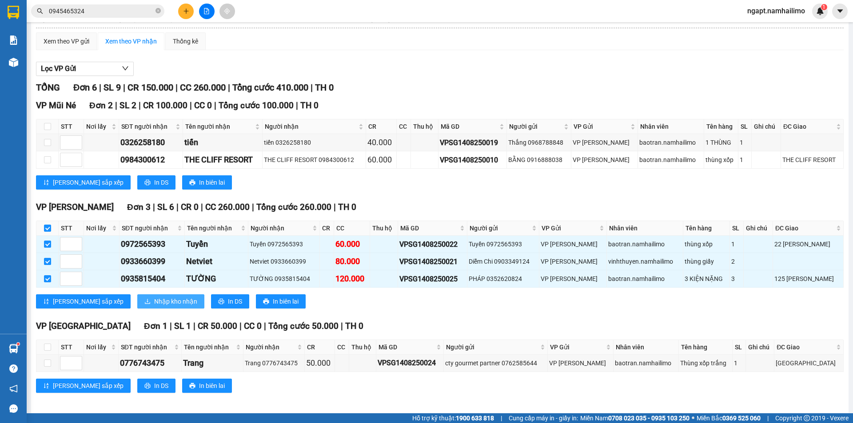
click at [154, 298] on span "Nhập kho nhận" at bounding box center [175, 302] width 43 height 10
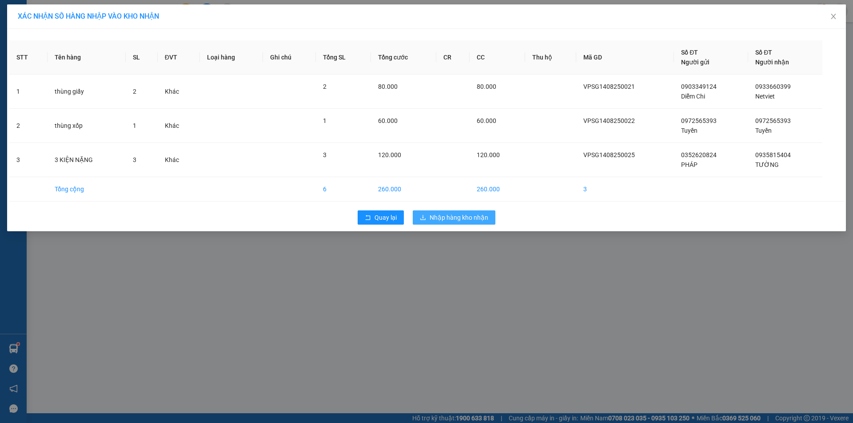
click at [469, 220] on span "Nhập hàng kho nhận" at bounding box center [459, 218] width 59 height 10
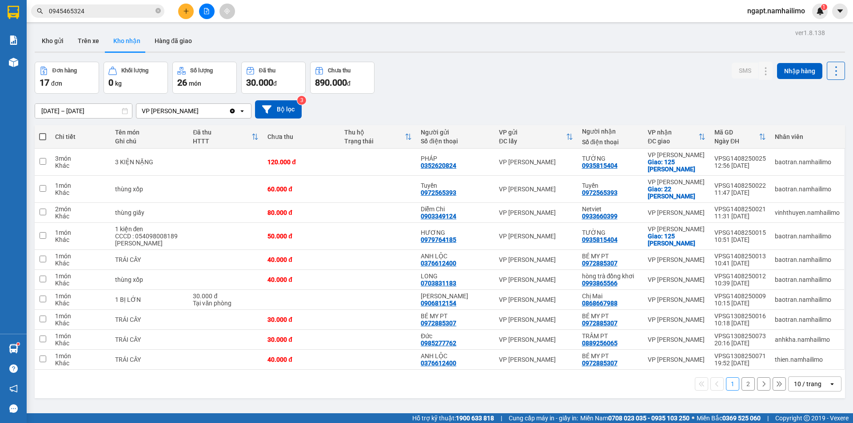
click at [208, 14] on icon "file-add" at bounding box center [206, 11] width 5 height 6
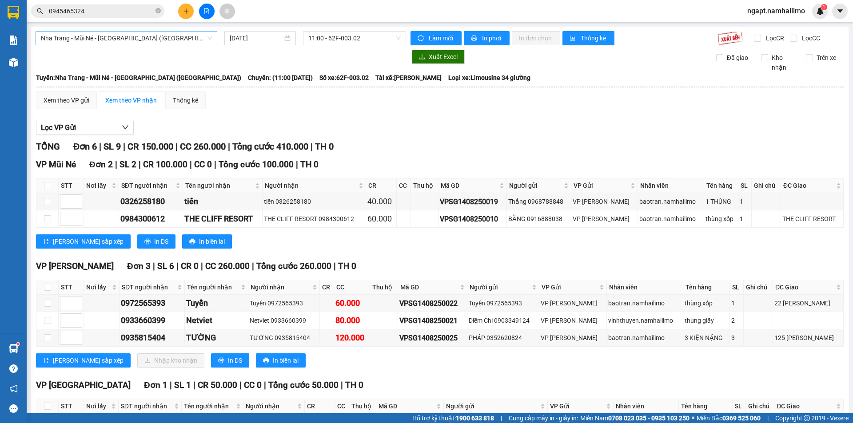
click at [196, 37] on span "Nha Trang - Mũi Né - [GEOGRAPHIC_DATA] ([GEOGRAPHIC_DATA])" at bounding box center [126, 38] width 171 height 13
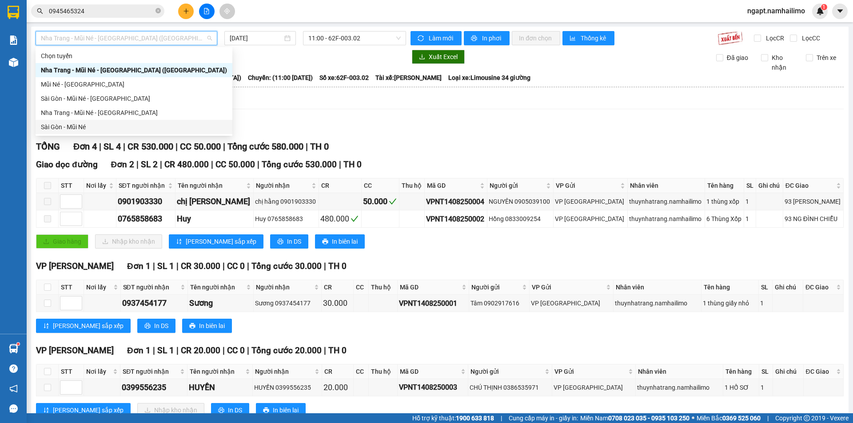
drag, startPoint x: 98, startPoint y: 128, endPoint x: 265, endPoint y: 51, distance: 184.7
click at [97, 128] on div "Sài Gòn - Mũi Né" at bounding box center [134, 127] width 186 height 10
type input "[DATE]"
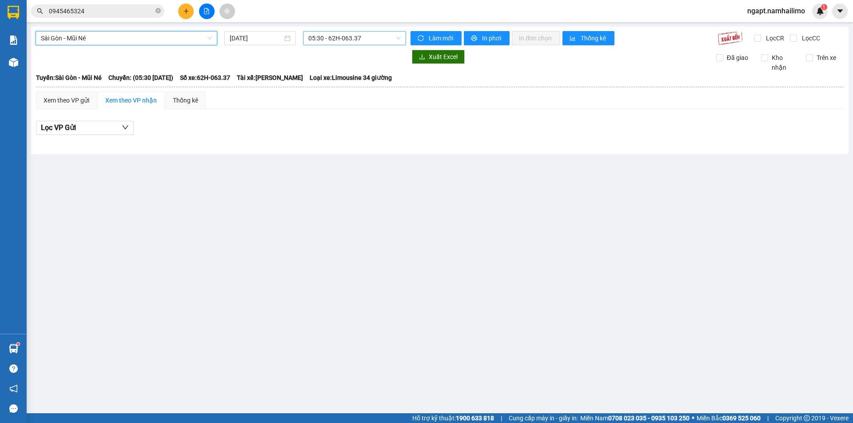
click at [387, 41] on span "05:30 - 62H-063.37" at bounding box center [354, 38] width 92 height 13
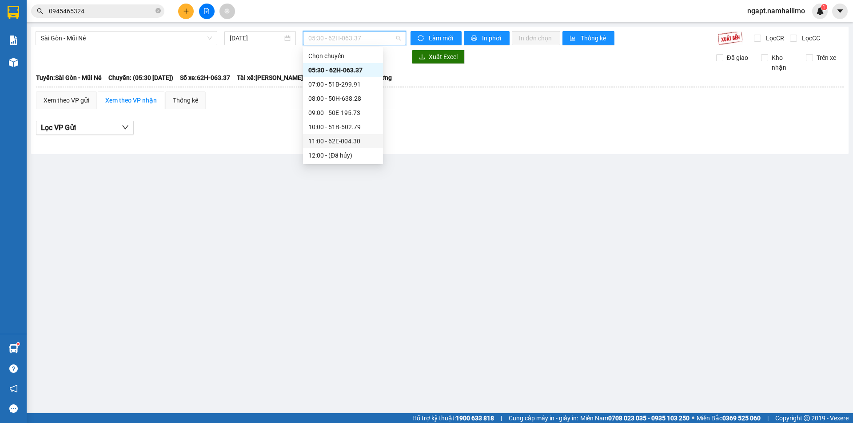
scroll to position [59, 0]
click at [354, 132] on div "15:30 - 50H-649.55" at bounding box center [343, 139] width 80 height 14
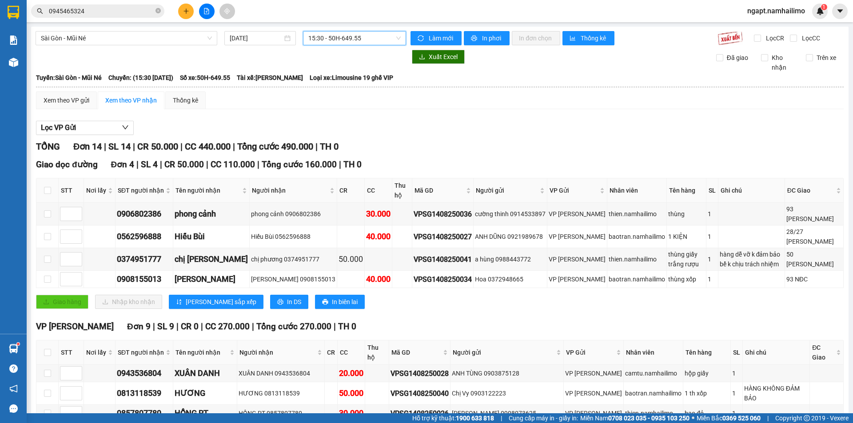
click at [376, 39] on span "15:30 - 50H-649.55" at bounding box center [354, 38] width 92 height 13
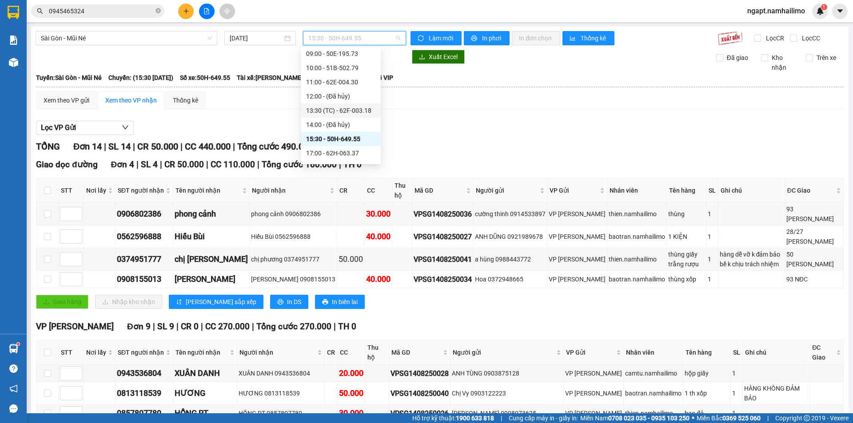
click at [348, 107] on div "13:30 (TC) - 62F-003.18" at bounding box center [340, 111] width 69 height 10
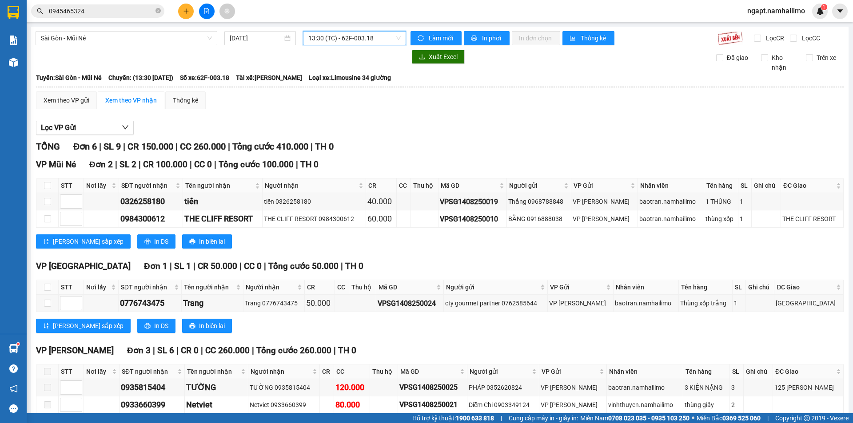
click at [388, 38] on span "13:30 (TC) - 62F-003.18" at bounding box center [354, 38] width 92 height 13
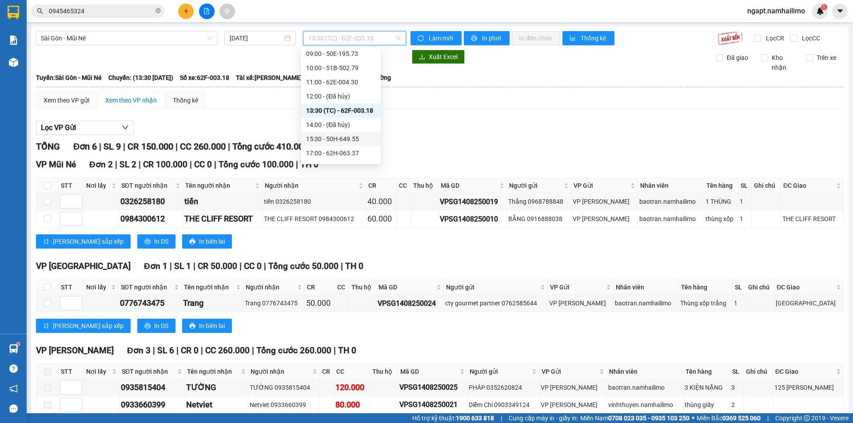
click at [367, 140] on div "15:30 - 50H-649.55" at bounding box center [340, 139] width 69 height 10
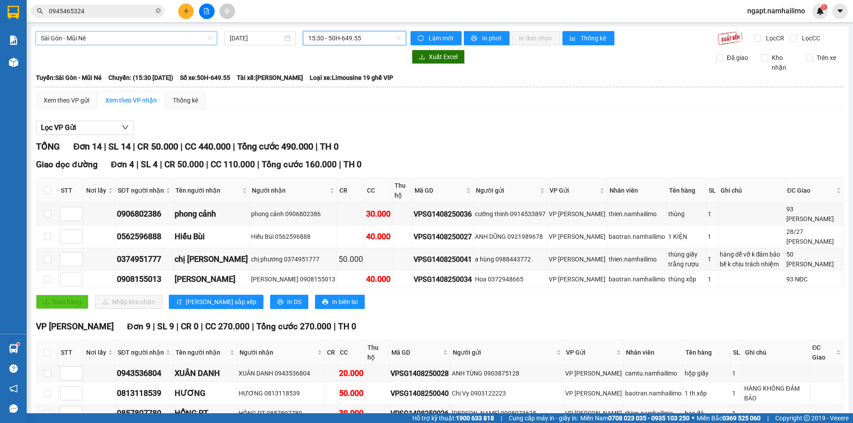
click at [154, 43] on span "Sài Gòn - Mũi Né" at bounding box center [126, 38] width 171 height 13
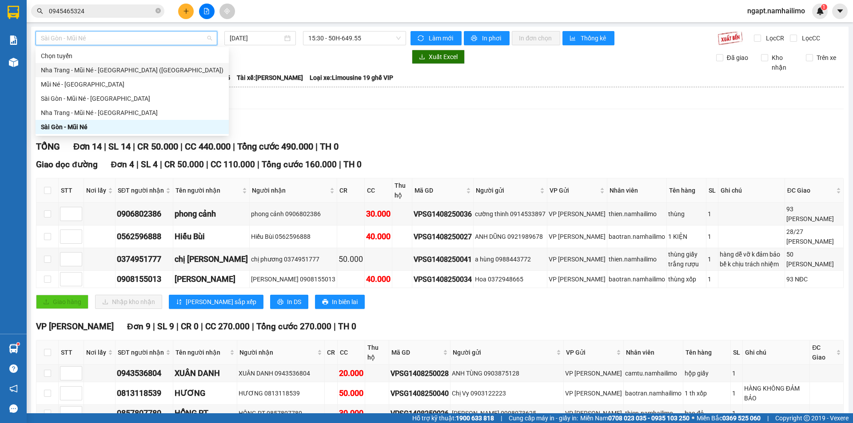
drag, startPoint x: 116, startPoint y: 72, endPoint x: 407, endPoint y: 68, distance: 290.6
click at [116, 72] on div "Nha Trang - Mũi Né - [GEOGRAPHIC_DATA] ([GEOGRAPHIC_DATA])" at bounding box center [132, 70] width 183 height 10
type input "[DATE]"
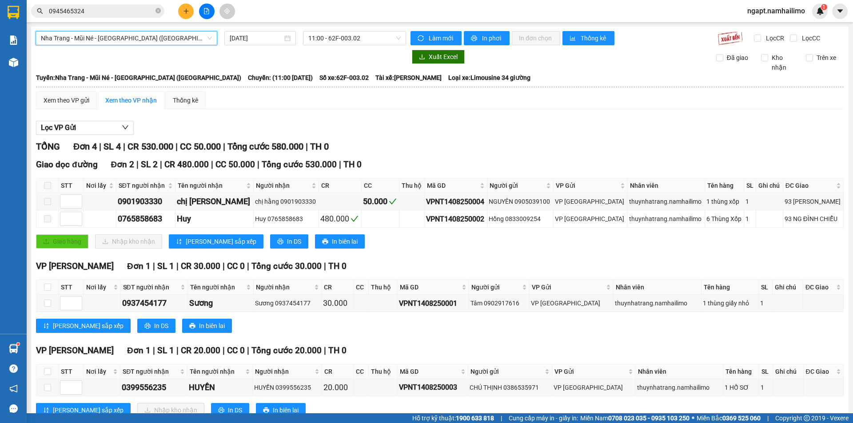
scroll to position [29, 0]
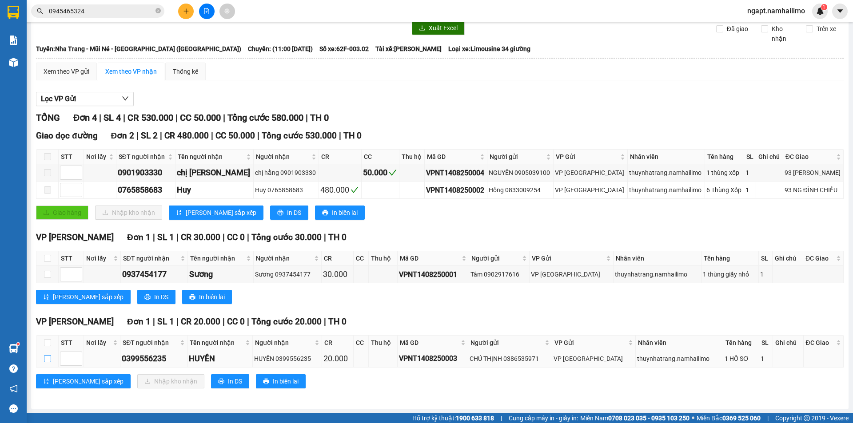
click at [50, 359] on input "checkbox" at bounding box center [47, 358] width 7 height 7
checkbox input "true"
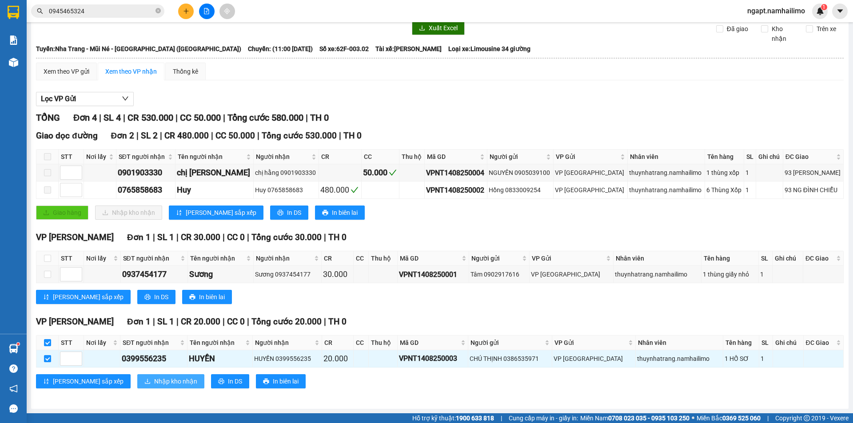
click at [154, 383] on span "Nhập kho nhận" at bounding box center [175, 382] width 43 height 10
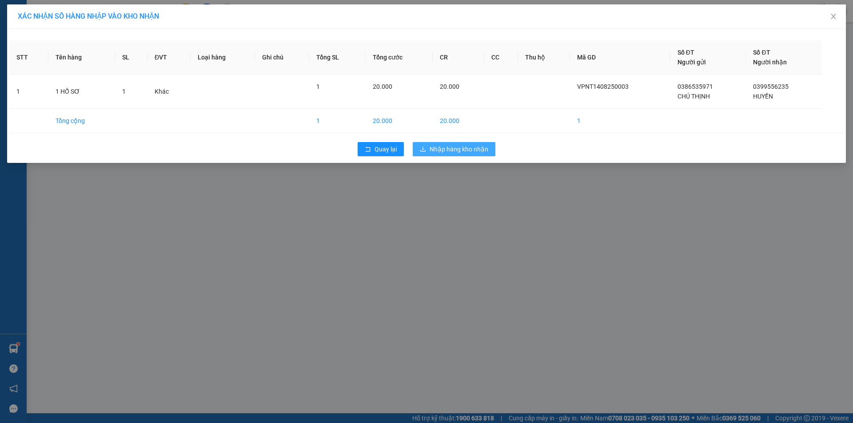
click at [481, 147] on span "Nhập hàng kho nhận" at bounding box center [459, 149] width 59 height 10
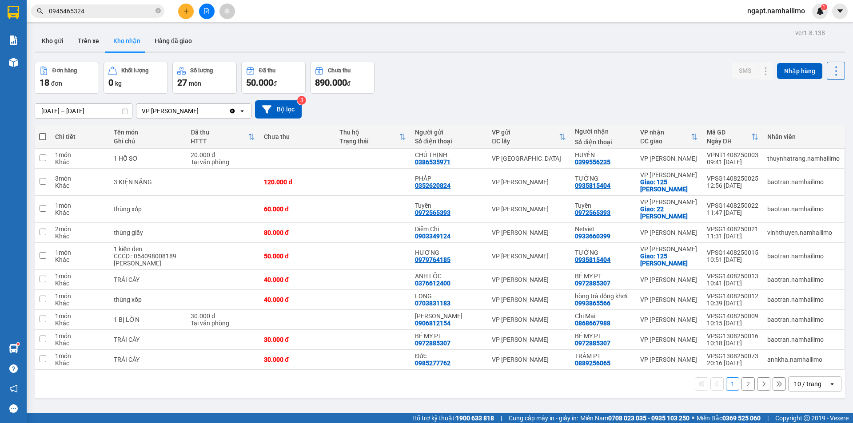
click at [209, 16] on button at bounding box center [207, 12] width 16 height 16
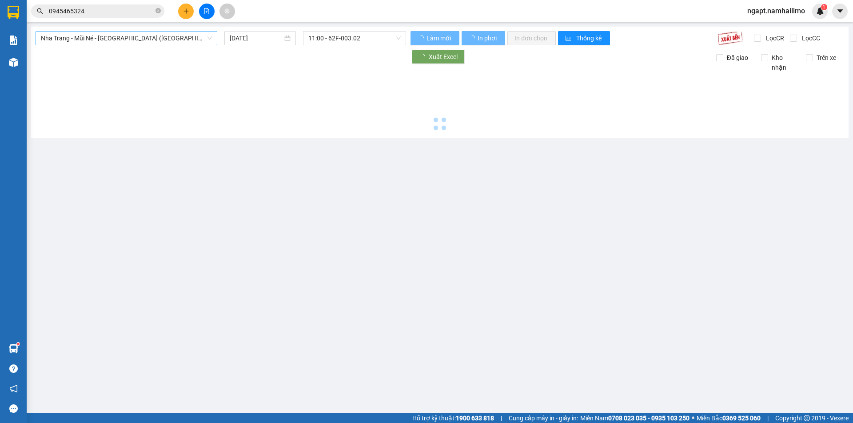
click at [155, 34] on span "Nha Trang - Mũi Né - [GEOGRAPHIC_DATA] ([GEOGRAPHIC_DATA])" at bounding box center [126, 38] width 171 height 13
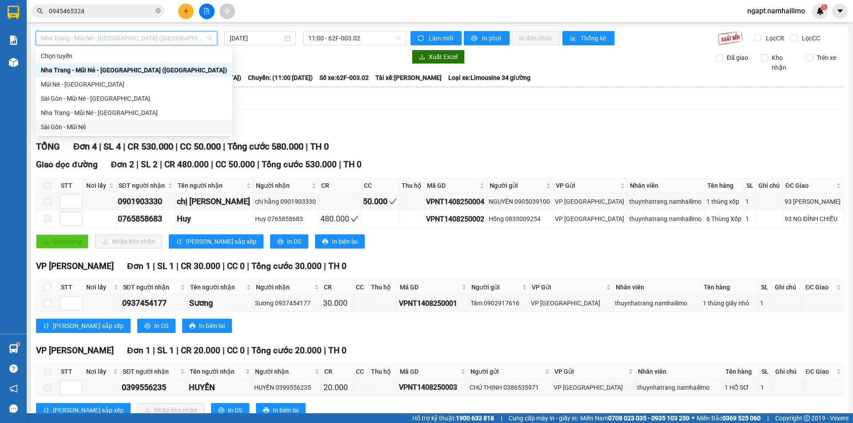
click at [94, 123] on div "Sài Gòn - Mũi Né" at bounding box center [134, 127] width 186 height 10
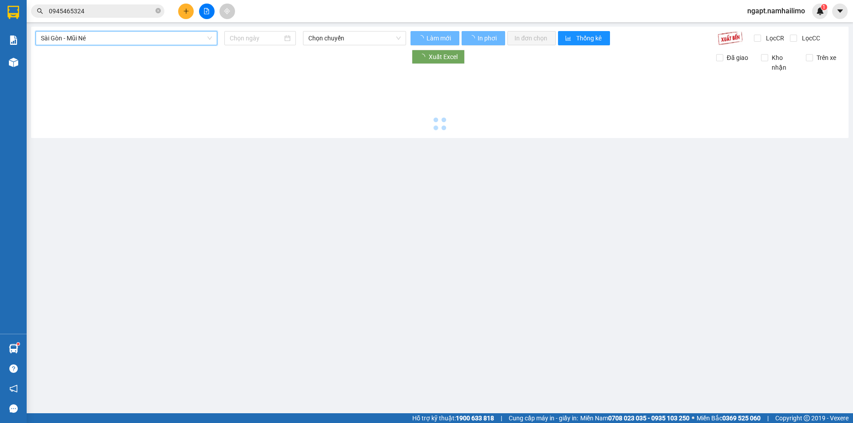
type input "[DATE]"
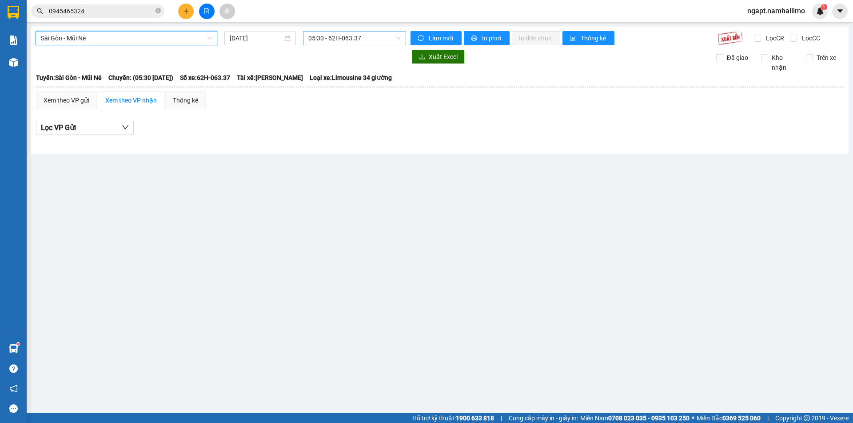
click at [388, 36] on span "05:30 - 62H-063.37" at bounding box center [354, 38] width 92 height 13
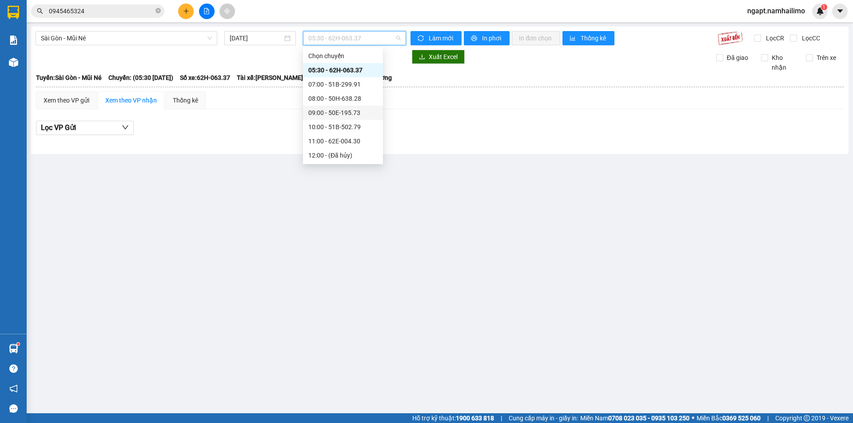
scroll to position [114, 0]
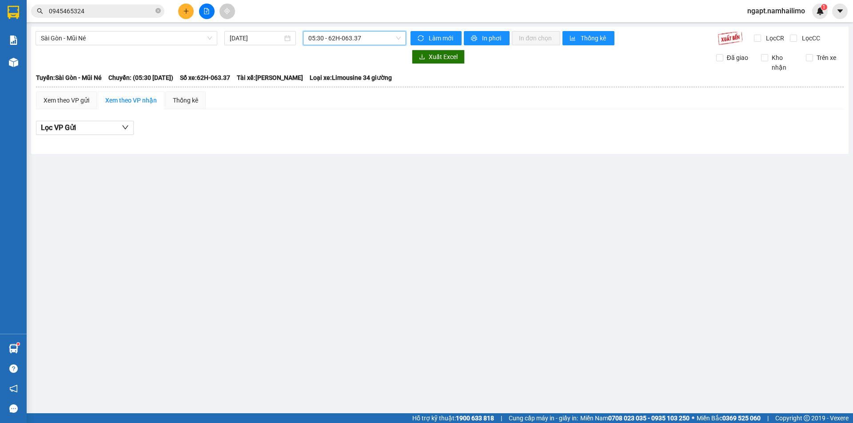
click at [388, 37] on span "05:30 - 62H-063.37" at bounding box center [354, 38] width 92 height 13
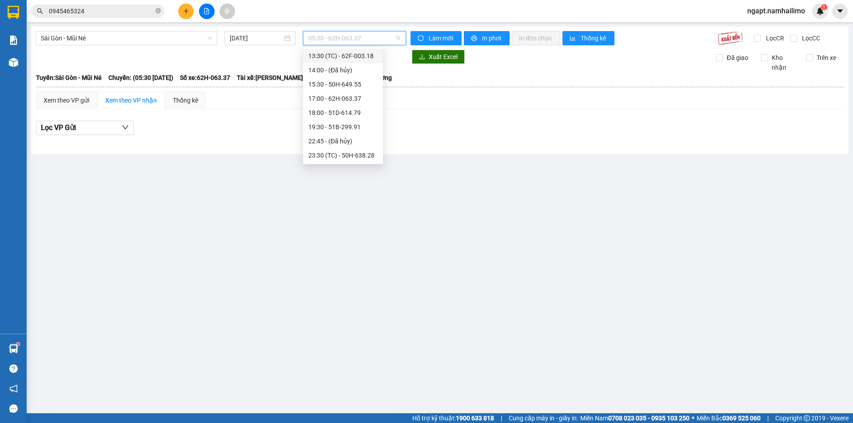
click at [359, 60] on div "13:30 (TC) - 62F-003.18" at bounding box center [342, 56] width 69 height 10
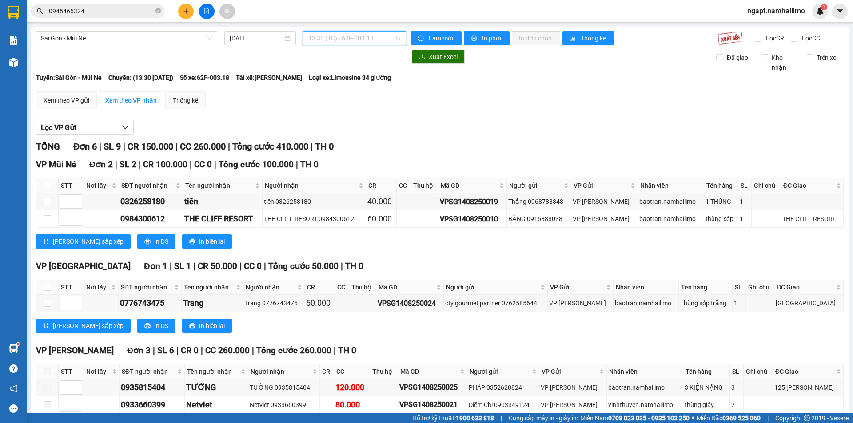
click at [391, 42] on span "13:30 (TC) - 62F-003.18" at bounding box center [354, 38] width 92 height 13
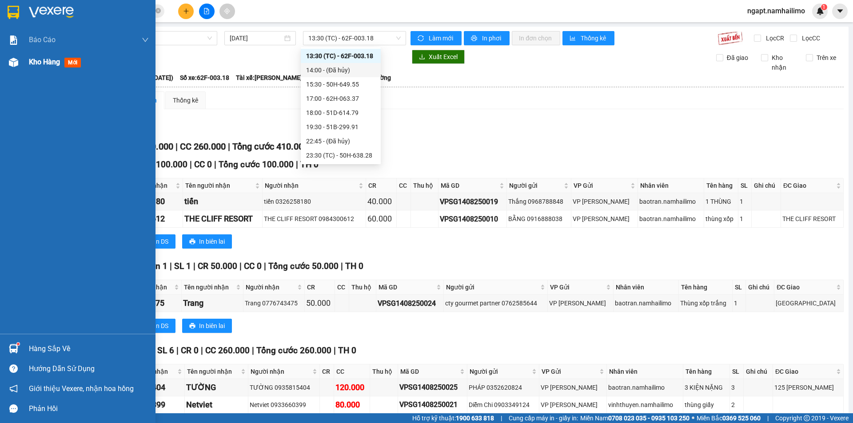
click at [44, 63] on span "Kho hàng" at bounding box center [44, 62] width 31 height 8
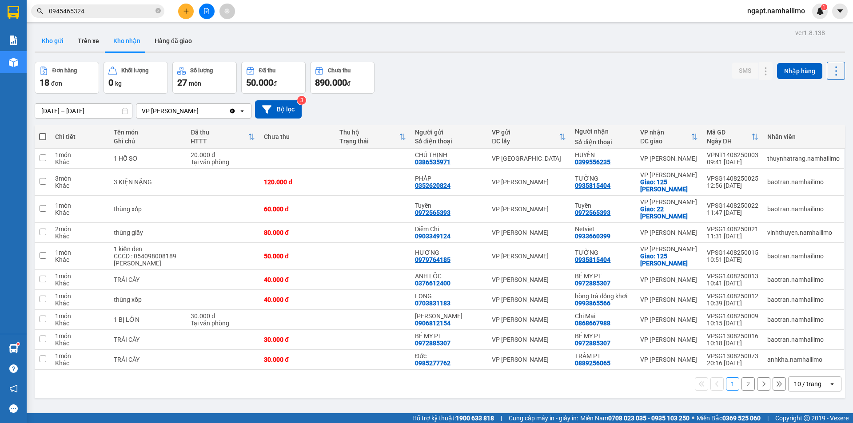
click at [40, 40] on button "Kho gửi" at bounding box center [53, 40] width 36 height 21
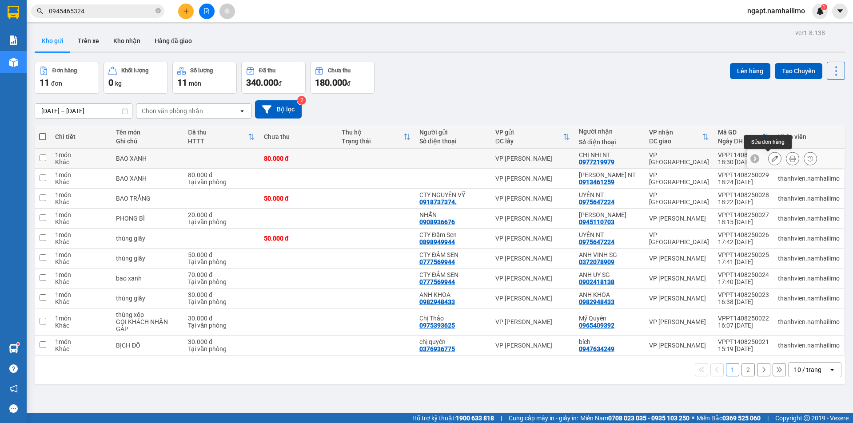
click at [772, 158] on icon at bounding box center [775, 159] width 6 height 6
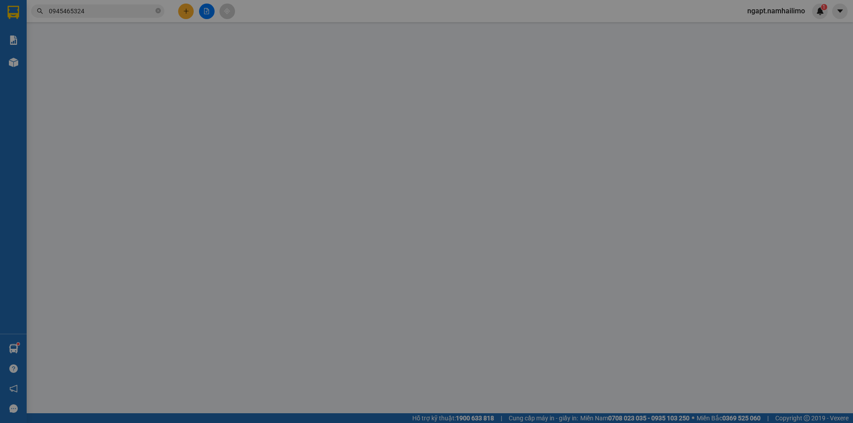
type input "0977219979"
type input "80.000"
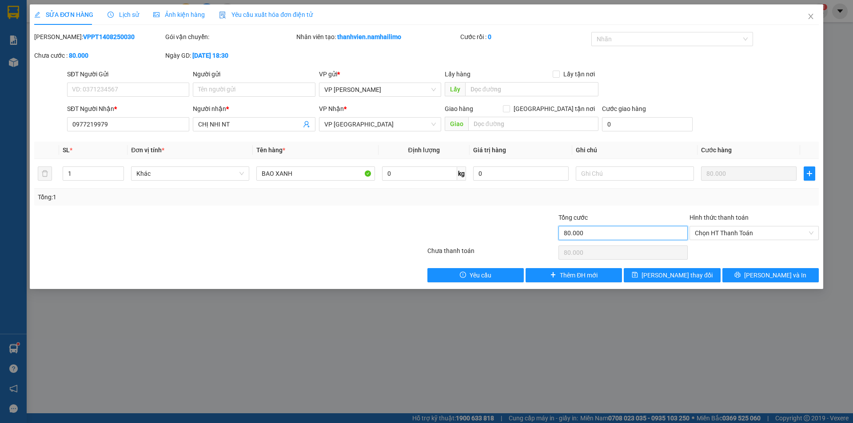
click at [635, 235] on input "80.000" at bounding box center [623, 233] width 129 height 14
drag, startPoint x: 635, startPoint y: 235, endPoint x: 511, endPoint y: 229, distance: 125.0
click at [511, 229] on div "Tổng cước 80.000 Hình thức thanh toán Chọn HT Thanh Toán" at bounding box center [426, 228] width 786 height 31
click at [807, 175] on icon "plus" at bounding box center [809, 173] width 7 height 7
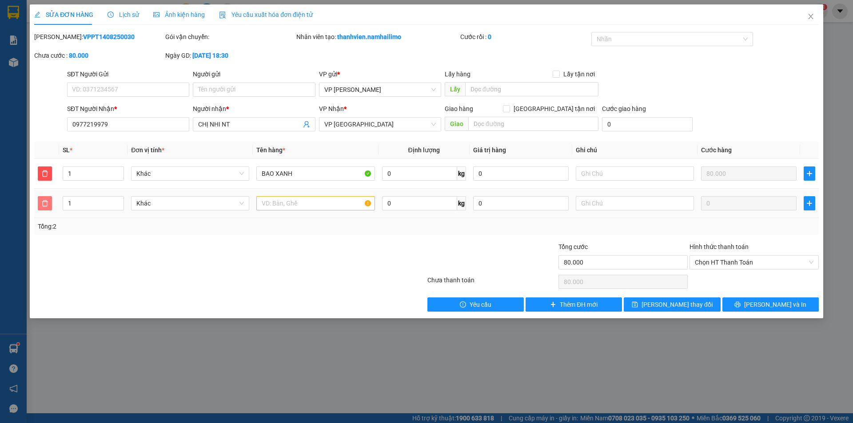
click at [48, 208] on button "button" at bounding box center [45, 203] width 14 height 14
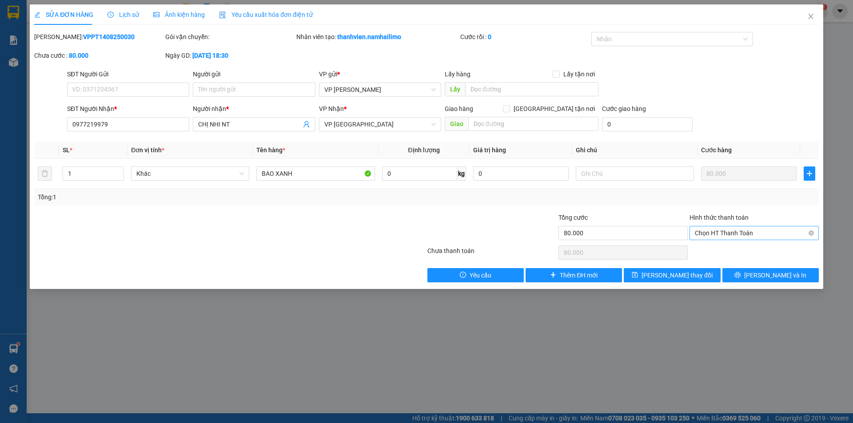
click at [755, 234] on span "Chọn HT Thanh Toán" at bounding box center [754, 233] width 119 height 13
click at [847, 132] on div "SỬA ĐƠN HÀNG Lịch sử Ảnh kiện hàng Yêu cầu xuất hóa đơn điện tử Total Paid Fee …" at bounding box center [426, 211] width 853 height 423
click at [810, 18] on icon "close" at bounding box center [810, 16] width 7 height 7
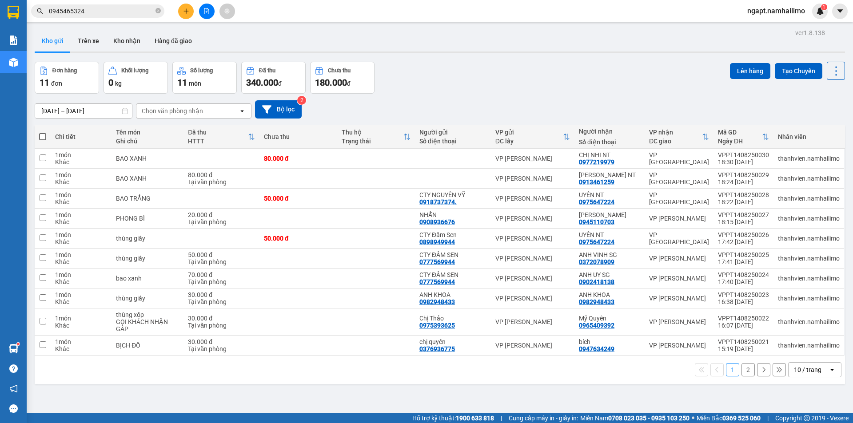
click at [124, 10] on input "0945465324" at bounding box center [101, 11] width 105 height 10
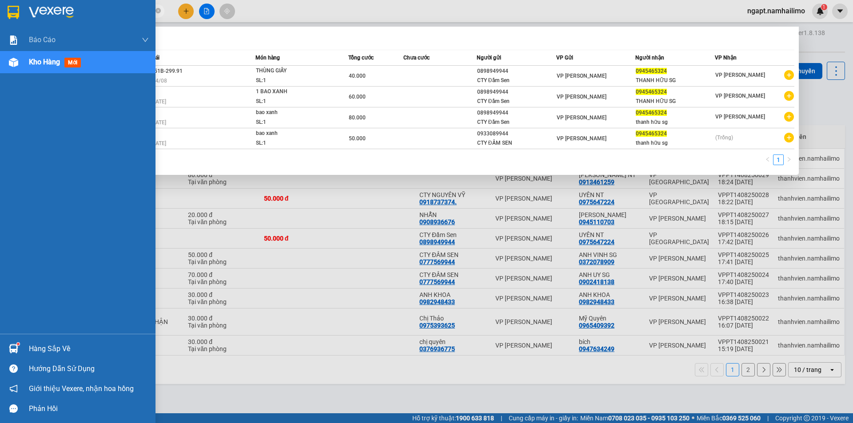
drag, startPoint x: 124, startPoint y: 9, endPoint x: 0, endPoint y: 0, distance: 123.9
click at [0, 0] on section "Kết quả tìm kiếm ( 4 ) Bộ lọc Mã ĐH Trạng thái Món hàng Tổng cước Chưa cước Ngư…" at bounding box center [426, 211] width 853 height 423
click at [0, 0] on div at bounding box center [78, 14] width 156 height 29
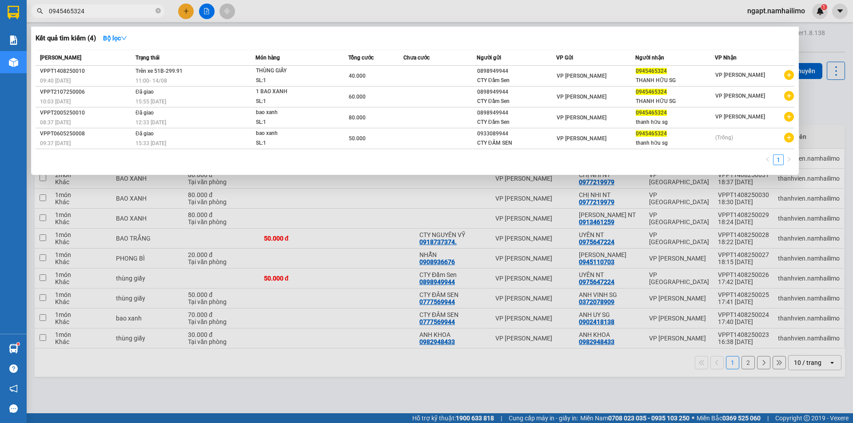
click at [105, 12] on input "0945465324" at bounding box center [101, 11] width 105 height 10
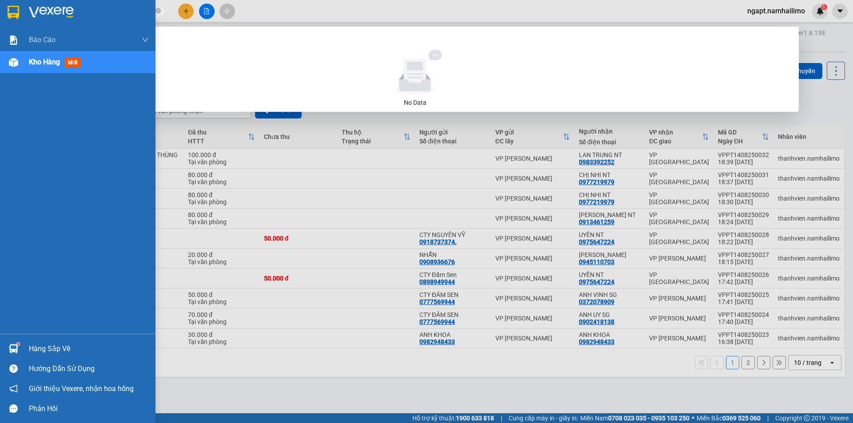
drag, startPoint x: 107, startPoint y: 12, endPoint x: 3, endPoint y: 9, distance: 104.5
click at [3, 9] on section "Kết quả tìm kiếm ( 0 ) Bộ lọc No Data 093133566 ngapt.namhailimo 1 Báo cáo Báo …" at bounding box center [426, 211] width 853 height 423
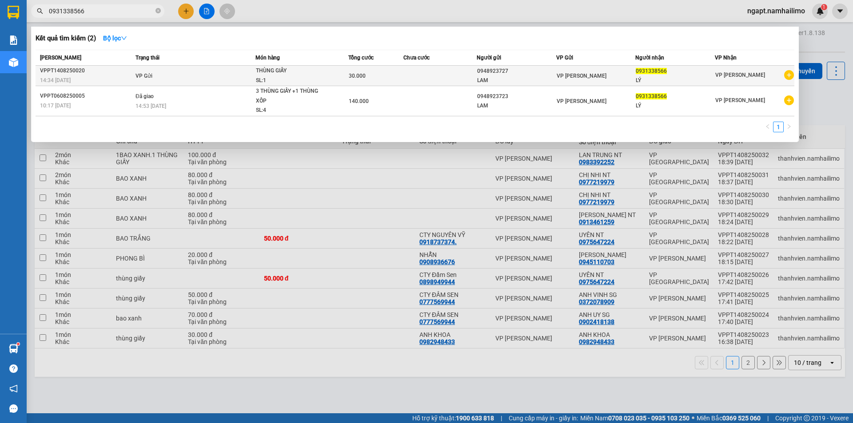
type input "0931338566"
click at [690, 77] on div "LÝ" at bounding box center [675, 80] width 79 height 9
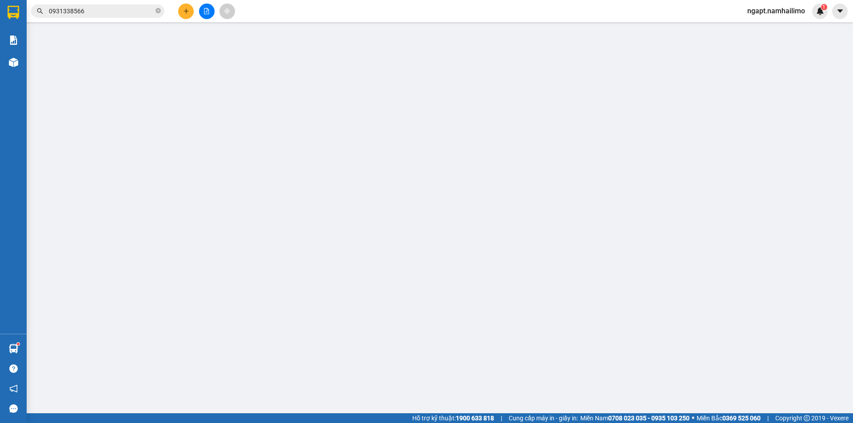
type input "0948923727"
type input "0931338566"
type input "30.000"
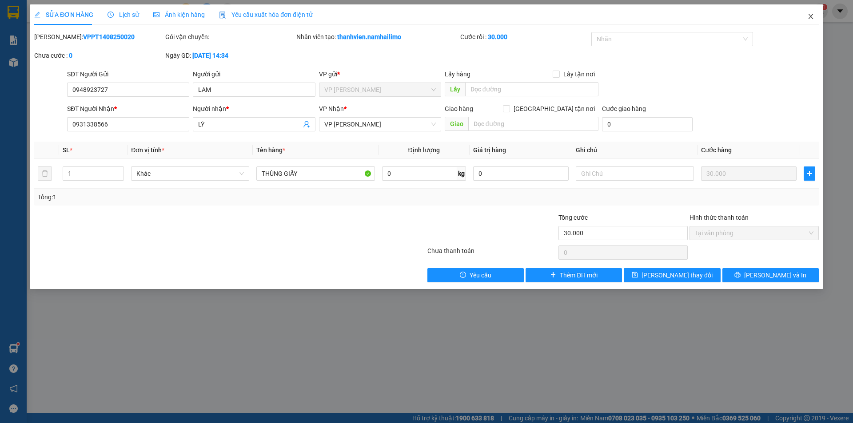
click at [814, 21] on span "Close" at bounding box center [810, 16] width 25 height 25
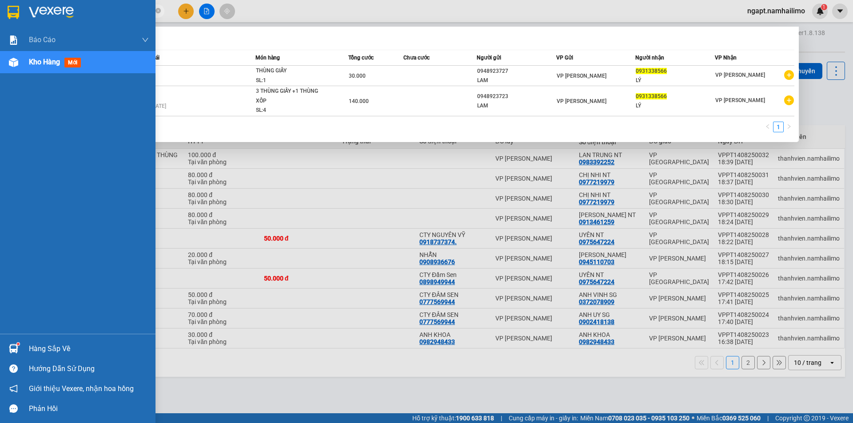
drag, startPoint x: 90, startPoint y: 12, endPoint x: 0, endPoint y: 6, distance: 90.4
click at [0, 6] on section "Kết quả tìm kiếm ( 2 ) Bộ lọc Mã ĐH Trạng thái Món hàng Tổng cước Chưa cước Ngư…" at bounding box center [426, 211] width 853 height 423
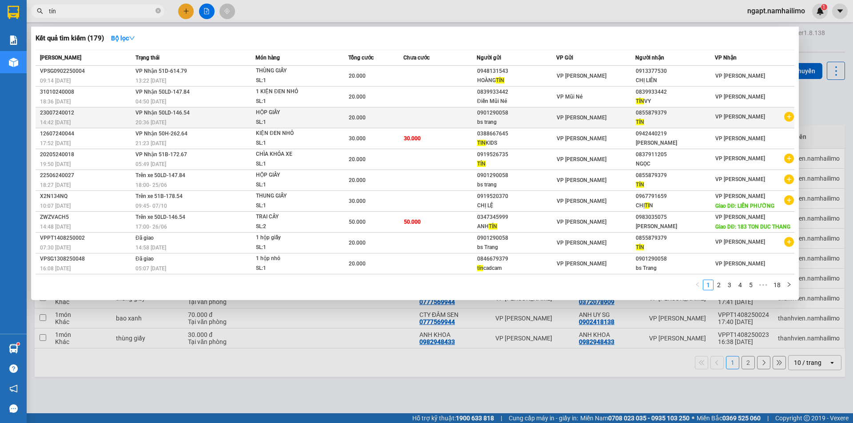
type input "tín"
click at [790, 119] on icon "plus-circle" at bounding box center [789, 117] width 10 height 10
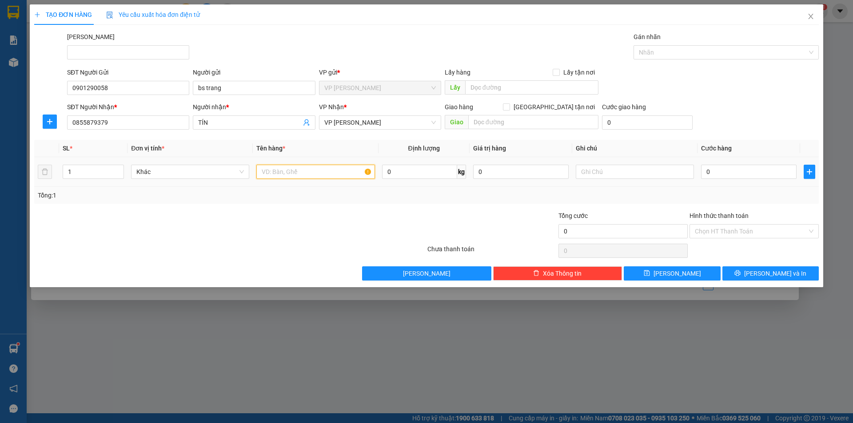
click at [300, 176] on input "text" at bounding box center [315, 172] width 118 height 14
type input "hộp"
click at [715, 175] on input "0" at bounding box center [749, 172] width 96 height 14
type input "2"
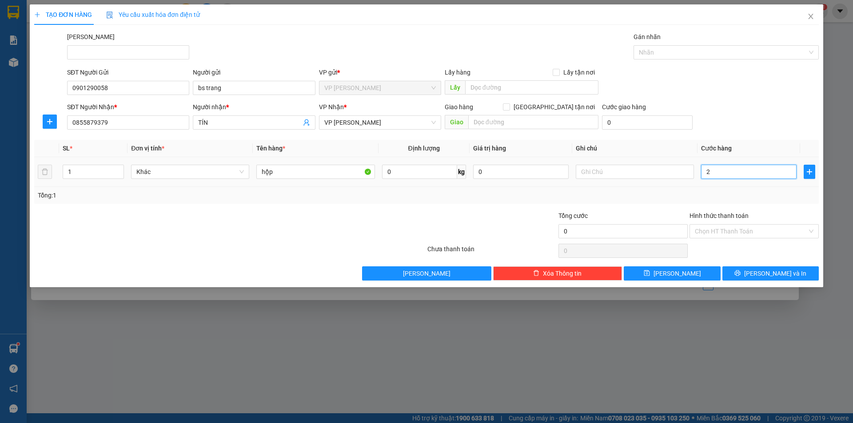
type input "2"
type input "20"
click at [771, 232] on input "Hình thức thanh toán" at bounding box center [751, 231] width 112 height 13
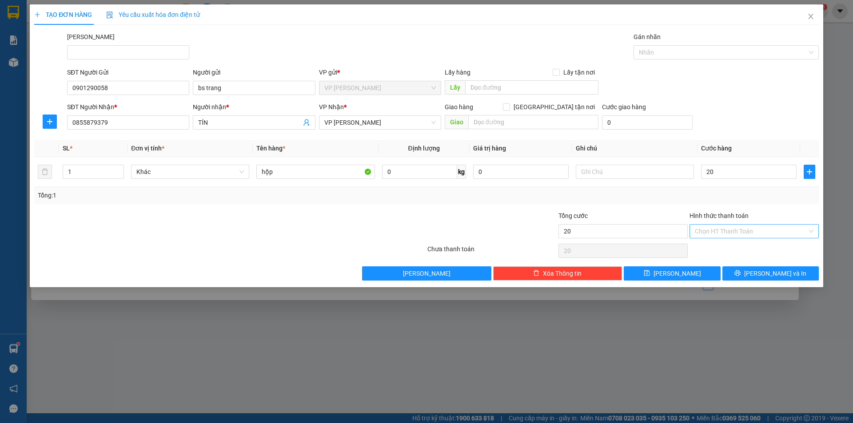
type input "20.000"
click at [770, 247] on div "Tại văn phòng" at bounding box center [754, 249] width 119 height 10
type input "0"
click at [750, 276] on button "Lưu và In" at bounding box center [771, 274] width 96 height 14
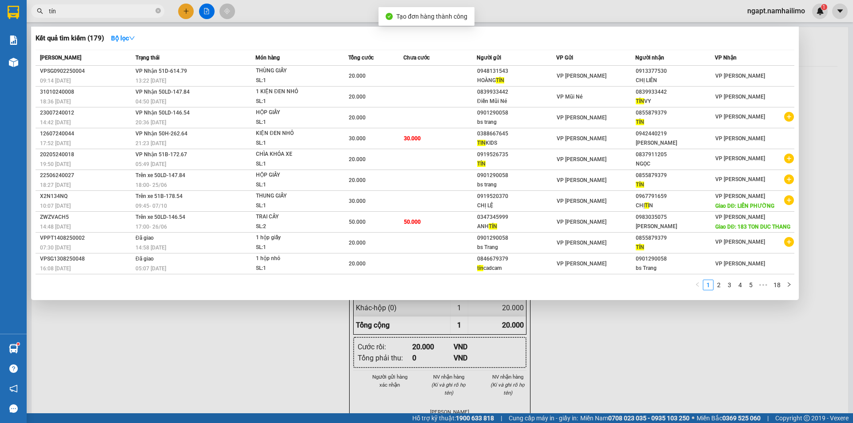
click at [632, 352] on div at bounding box center [426, 211] width 853 height 423
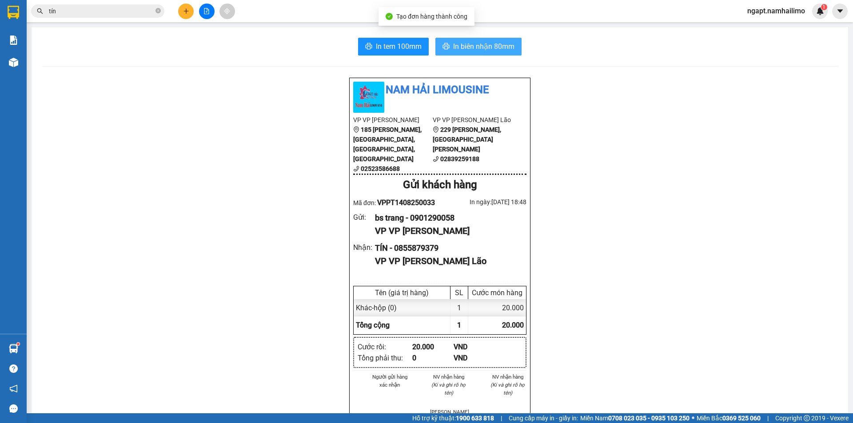
click at [485, 41] on span "In biên nhận 80mm" at bounding box center [483, 46] width 61 height 11
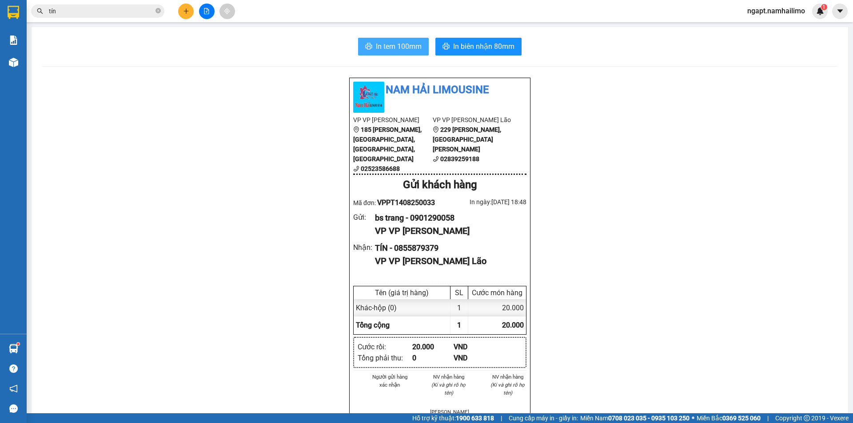
click at [391, 42] on span "In tem 100mm" at bounding box center [399, 46] width 46 height 11
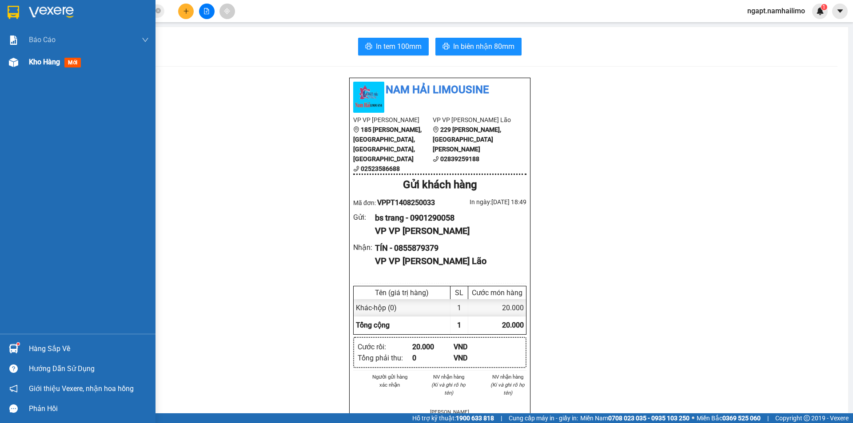
click at [34, 59] on span "Kho hàng" at bounding box center [44, 62] width 31 height 8
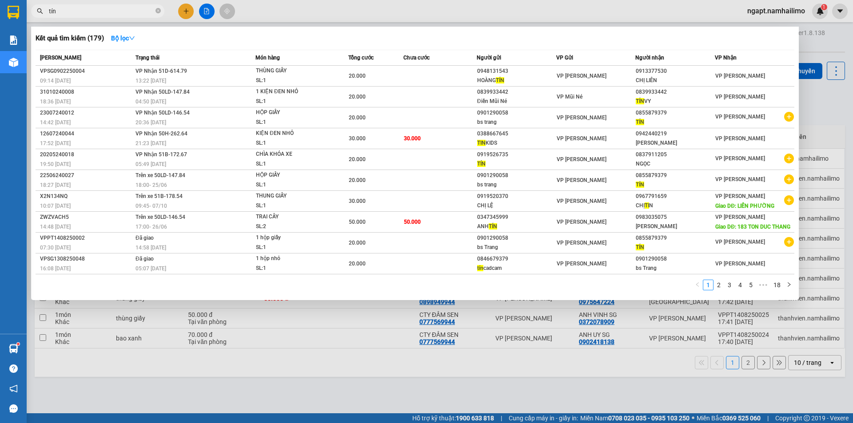
click at [140, 8] on input "tín" at bounding box center [101, 11] width 105 height 10
click at [96, 400] on div at bounding box center [426, 211] width 853 height 423
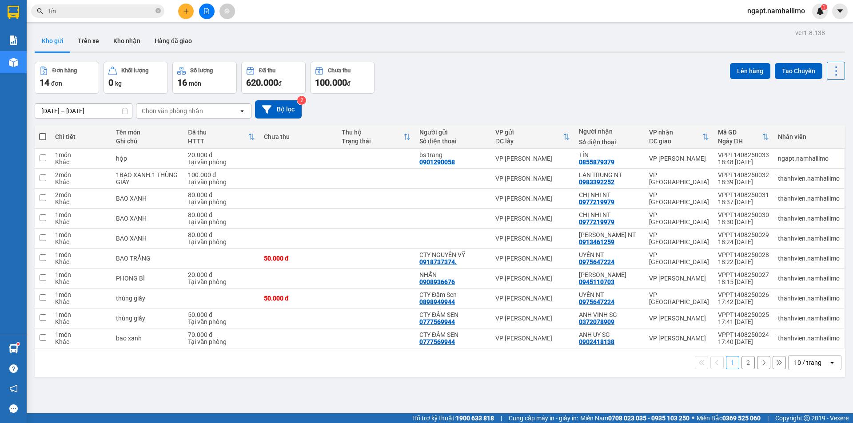
drag, startPoint x: 119, startPoint y: 37, endPoint x: 0, endPoint y: 28, distance: 119.0
click at [118, 38] on button "Kho nhận" at bounding box center [126, 40] width 41 height 21
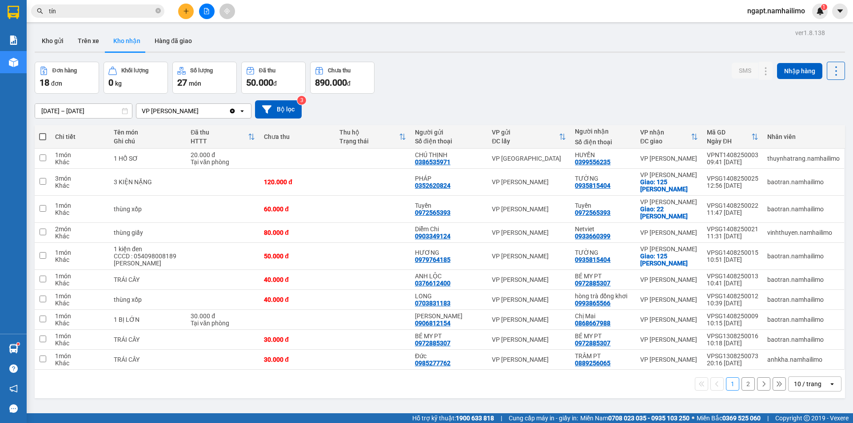
click at [742, 385] on button "2" at bounding box center [748, 384] width 13 height 13
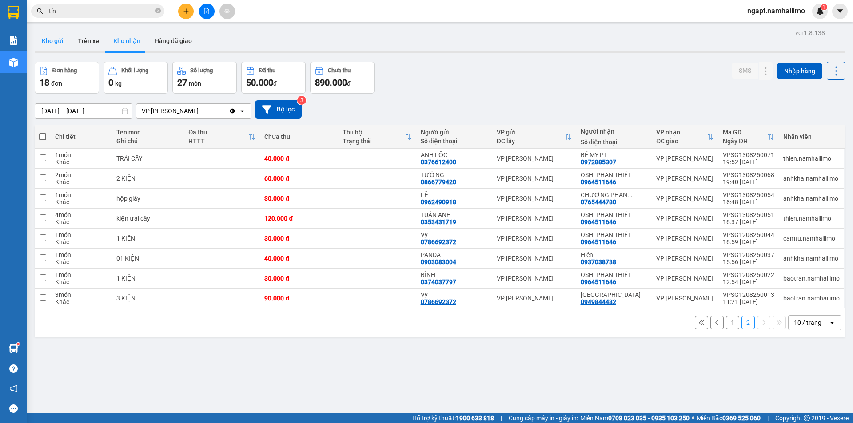
click at [59, 43] on button "Kho gửi" at bounding box center [53, 40] width 36 height 21
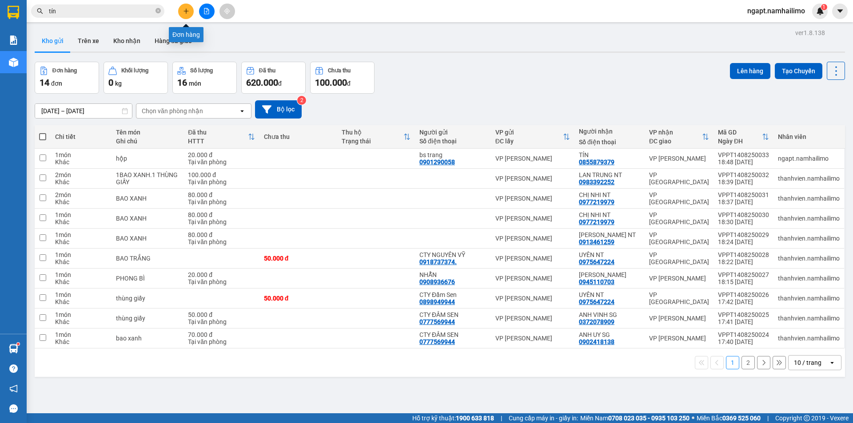
click at [184, 12] on icon "plus" at bounding box center [186, 11] width 6 height 6
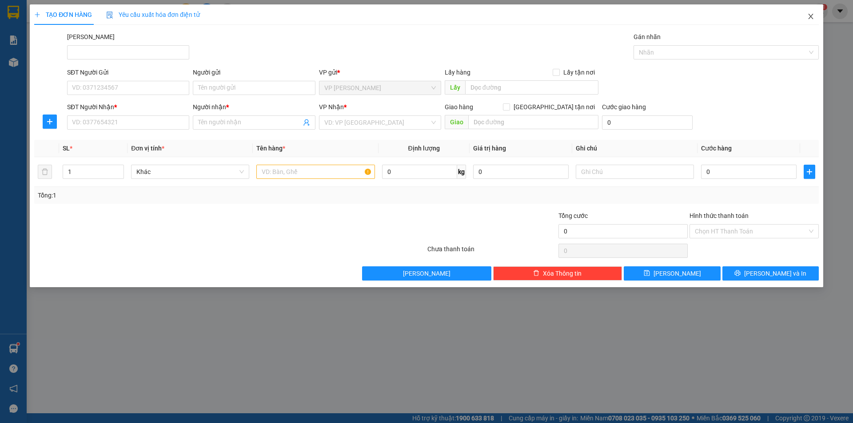
click at [812, 17] on icon "close" at bounding box center [810, 16] width 7 height 7
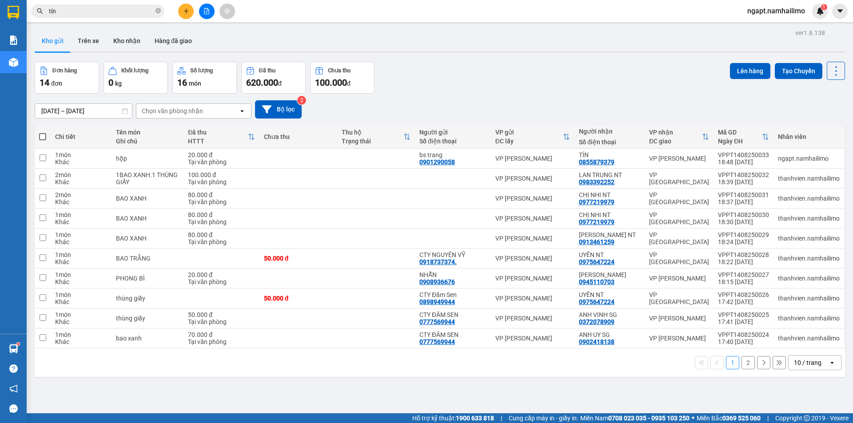
click at [742, 362] on button "2" at bounding box center [748, 362] width 13 height 13
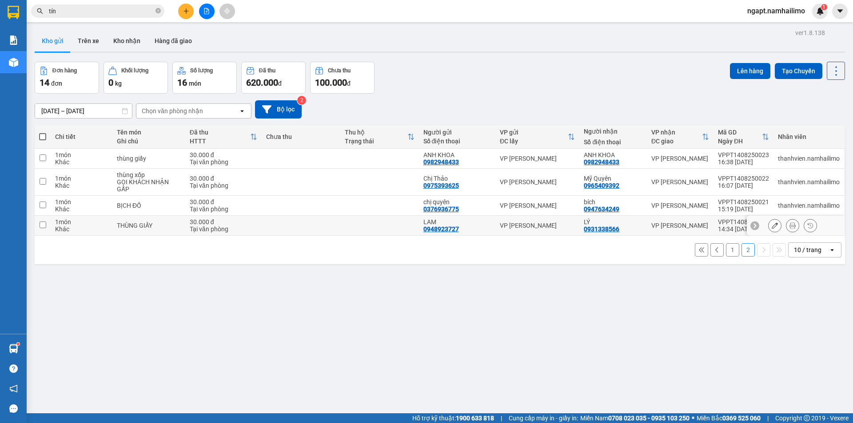
click at [43, 227] on input "checkbox" at bounding box center [43, 225] width 7 height 7
checkbox input "true"
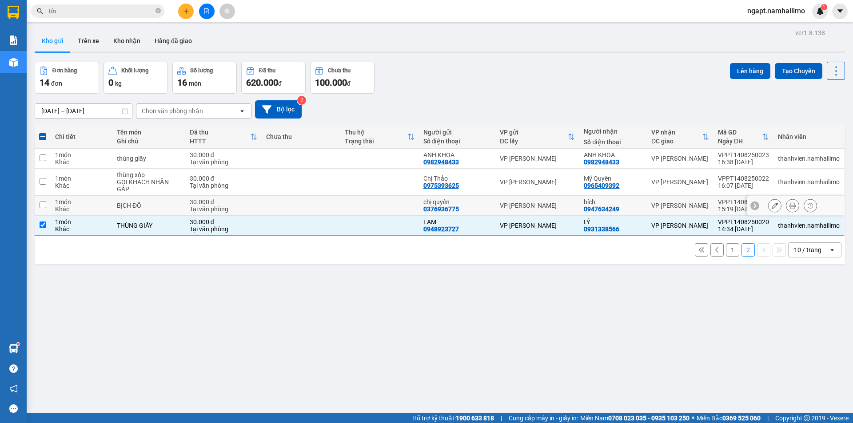
click at [42, 204] on input "checkbox" at bounding box center [43, 205] width 7 height 7
checkbox input "true"
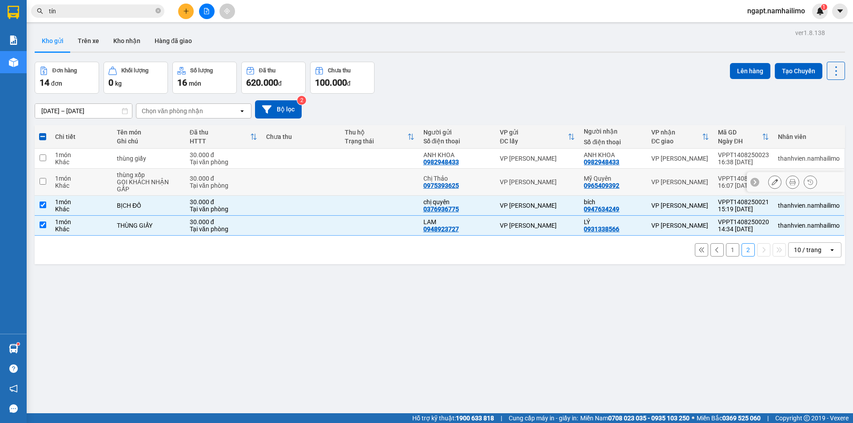
drag, startPoint x: 42, startPoint y: 183, endPoint x: 104, endPoint y: 213, distance: 69.4
click at [41, 183] on input "checkbox" at bounding box center [43, 181] width 7 height 7
checkbox input "true"
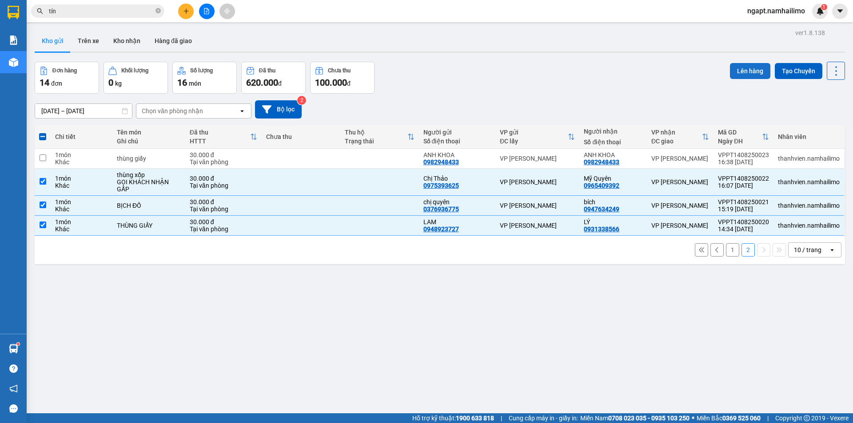
click at [743, 67] on button "Lên hàng" at bounding box center [750, 71] width 40 height 16
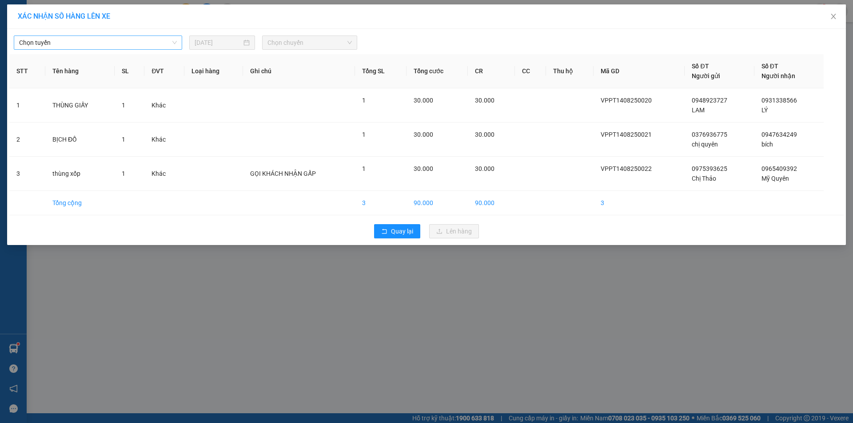
click at [66, 44] on span "Chọn tuyến" at bounding box center [98, 42] width 158 height 13
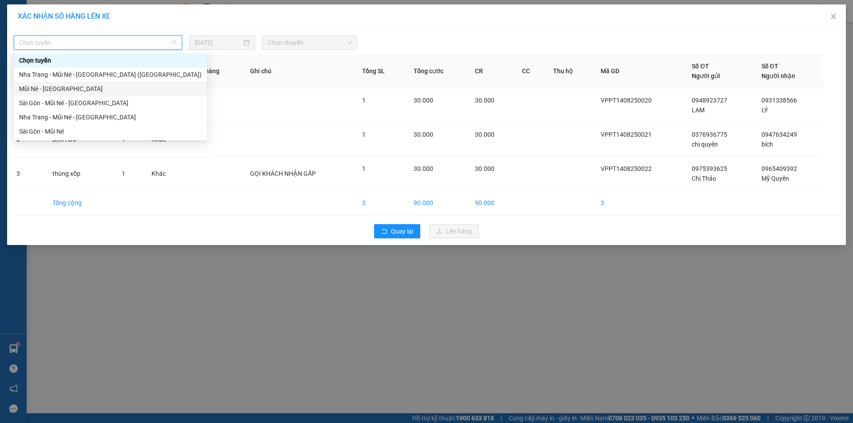
click at [65, 91] on div "Mũi Né - [GEOGRAPHIC_DATA]" at bounding box center [110, 89] width 183 height 10
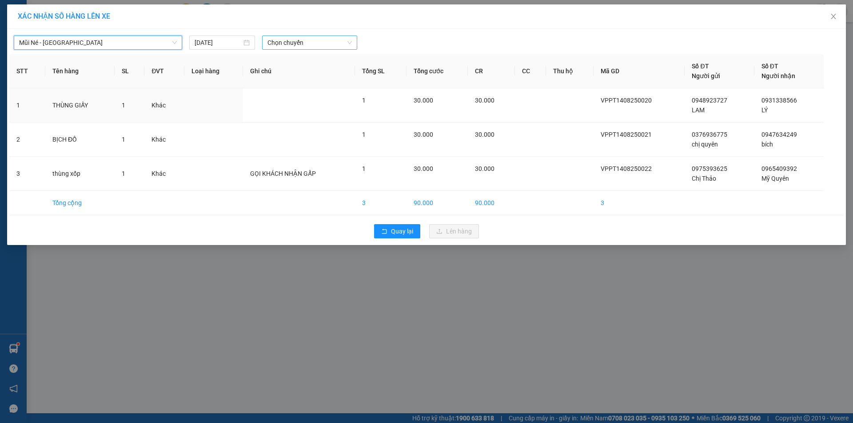
click at [323, 45] on span "Chọn chuyến" at bounding box center [309, 42] width 84 height 13
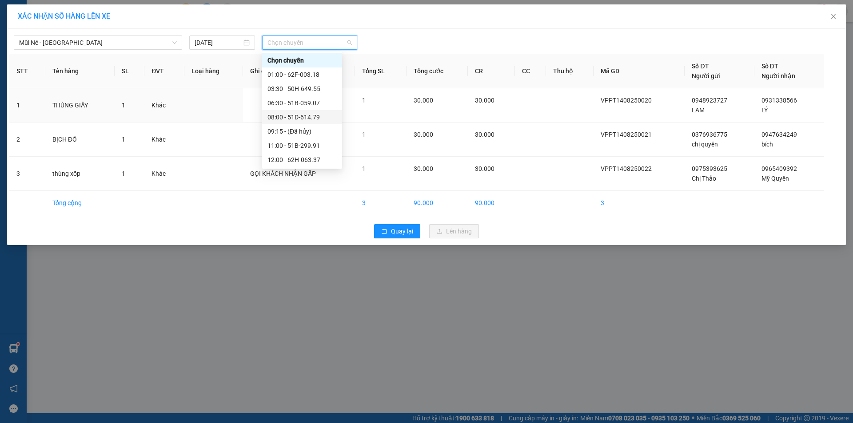
scroll to position [85, 0]
click at [307, 116] on div "14:30 - 51B-502.79" at bounding box center [301, 117] width 69 height 10
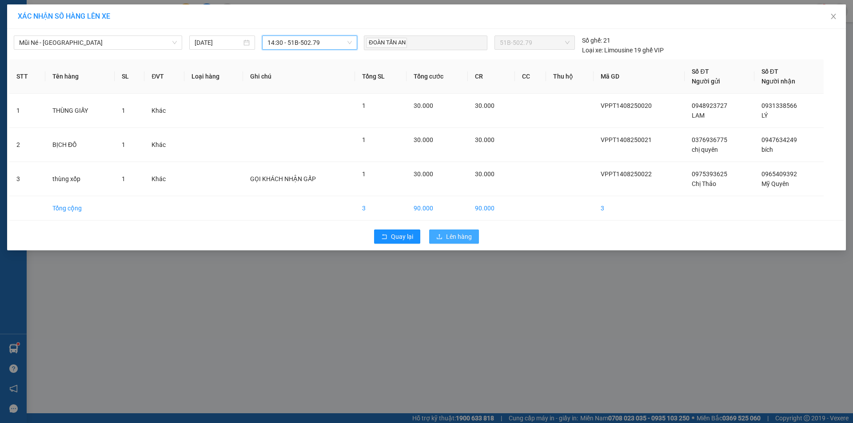
click at [455, 234] on span "Lên hàng" at bounding box center [459, 237] width 26 height 10
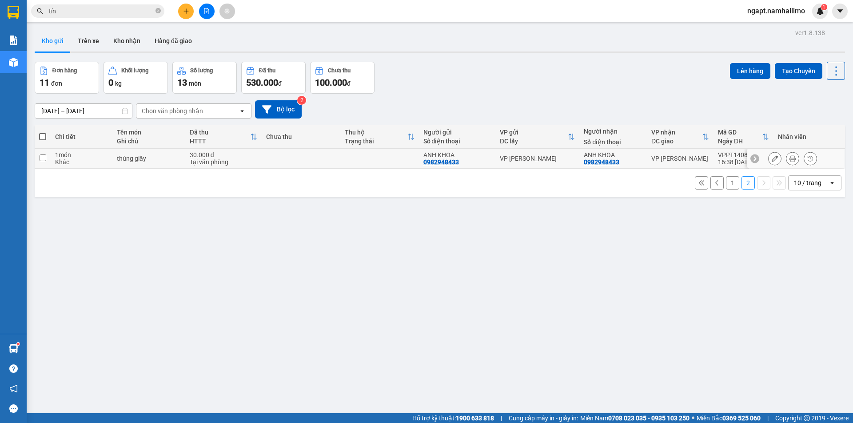
click at [41, 158] on input "checkbox" at bounding box center [43, 158] width 7 height 7
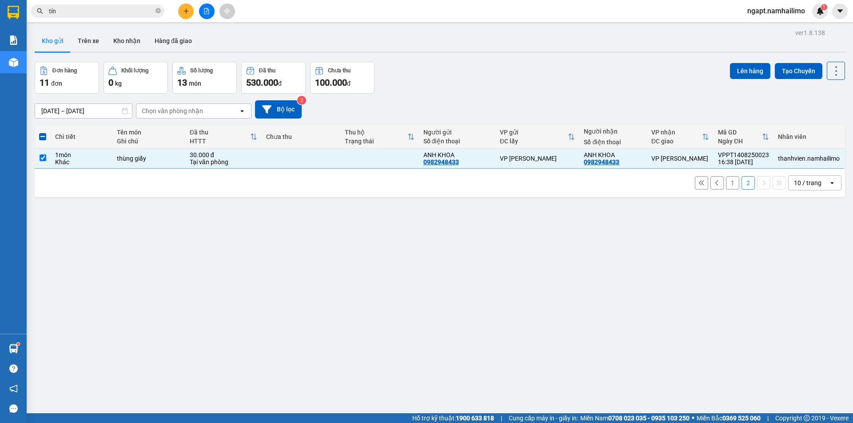
click at [727, 184] on button "1" at bounding box center [732, 182] width 13 height 13
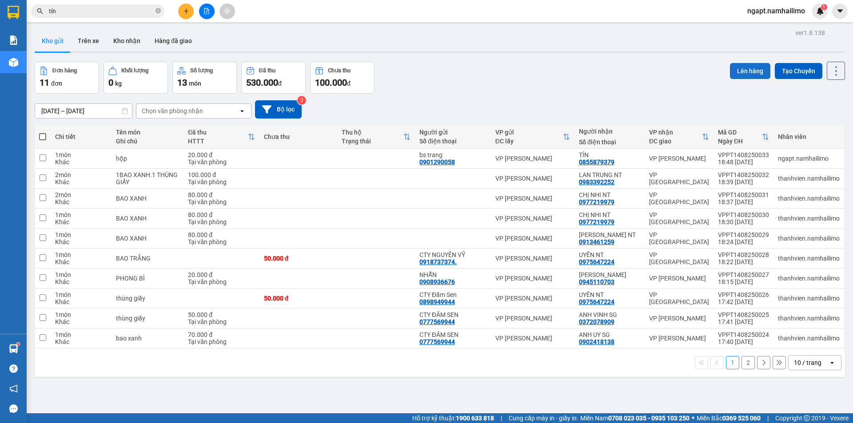
click at [745, 74] on button "Lên hàng" at bounding box center [750, 71] width 40 height 16
click at [744, 364] on button "2" at bounding box center [748, 362] width 13 height 13
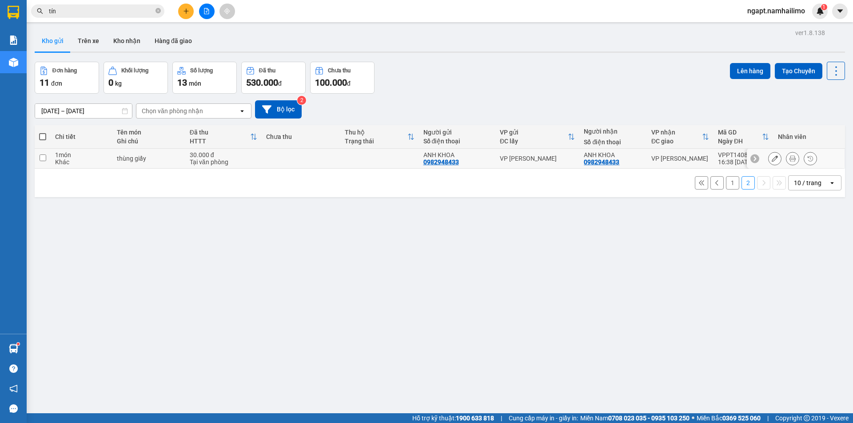
click at [47, 158] on td at bounding box center [43, 159] width 16 height 20
checkbox input "true"
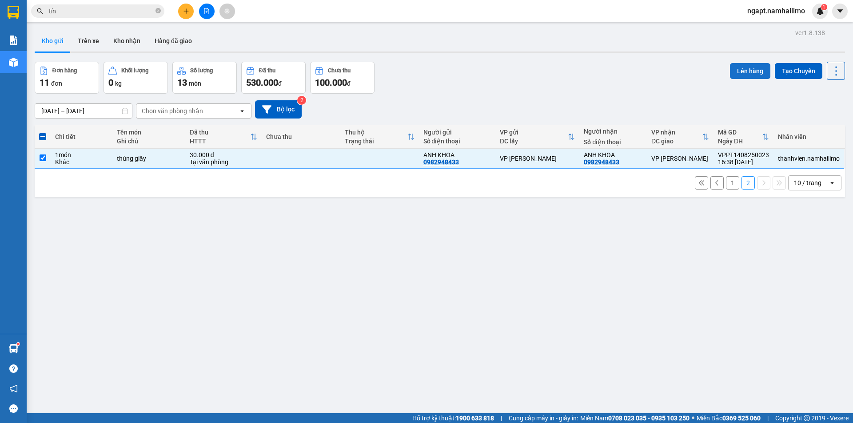
click at [740, 70] on button "Lên hàng" at bounding box center [750, 71] width 40 height 16
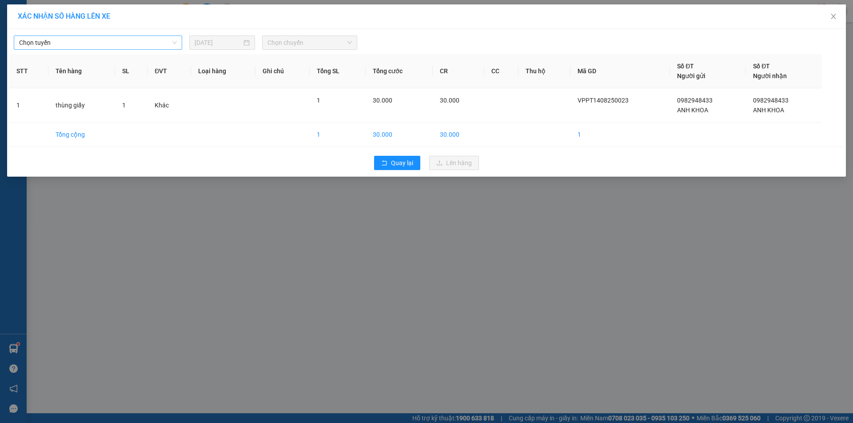
click at [136, 39] on span "Chọn tuyến" at bounding box center [98, 42] width 158 height 13
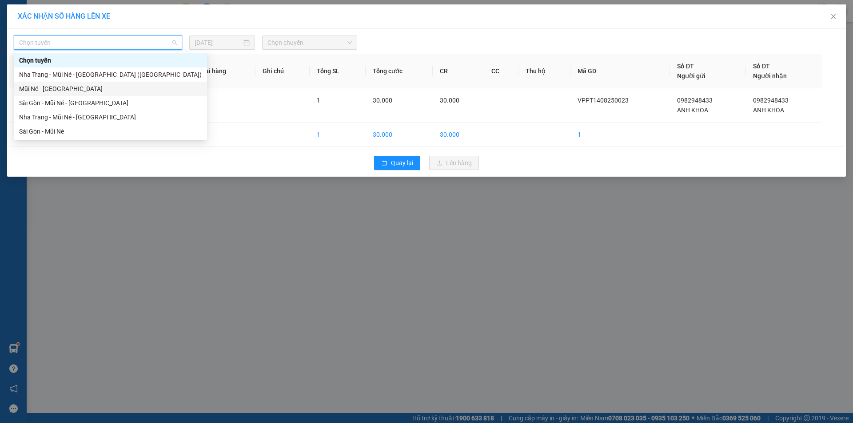
click at [68, 91] on div "Mũi Né - [GEOGRAPHIC_DATA]" at bounding box center [110, 89] width 183 height 10
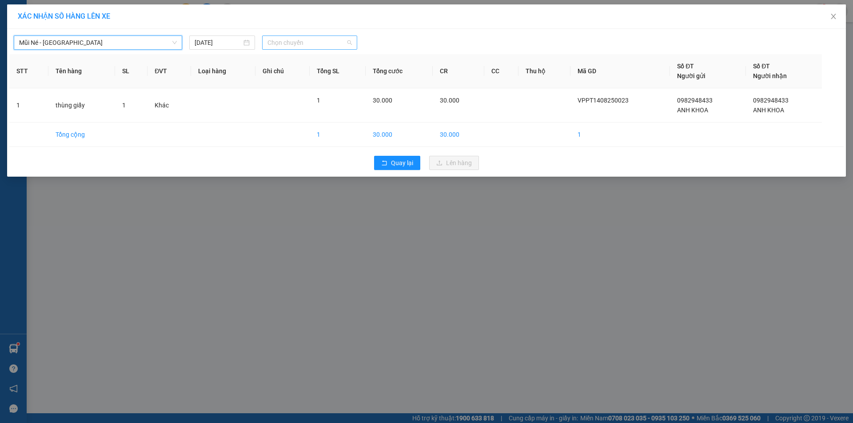
click at [312, 41] on span "Chọn chuyến" at bounding box center [309, 42] width 84 height 13
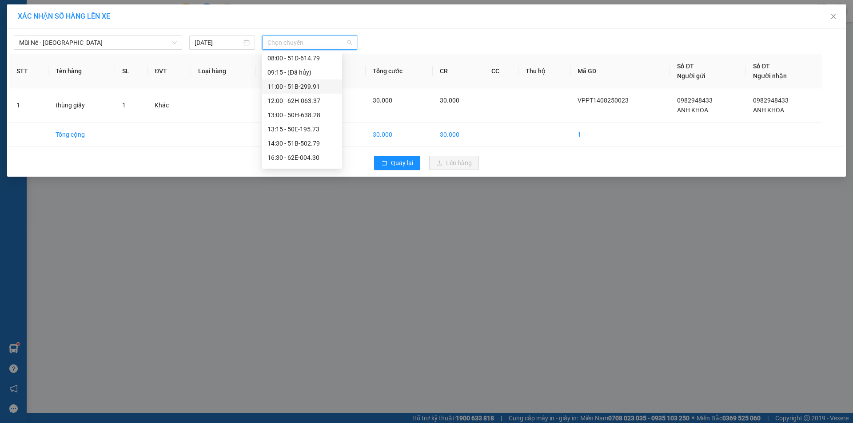
scroll to position [85, 0]
click at [315, 134] on div "16:30 - 62E-004.30" at bounding box center [301, 132] width 69 height 10
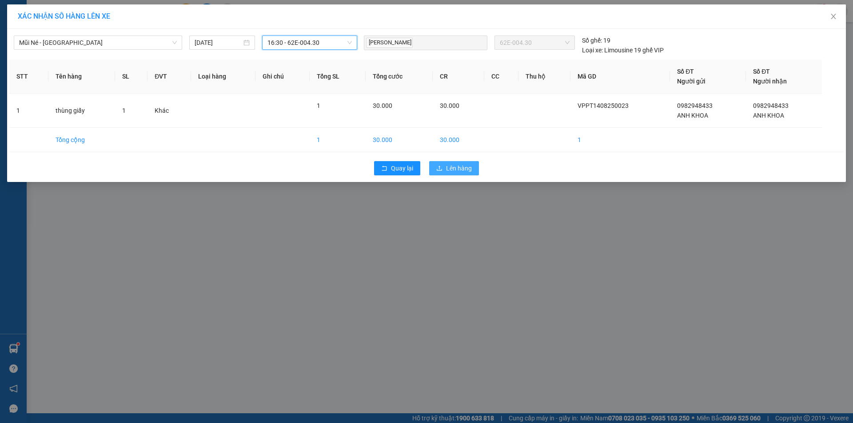
click at [473, 172] on button "Lên hàng" at bounding box center [454, 168] width 50 height 14
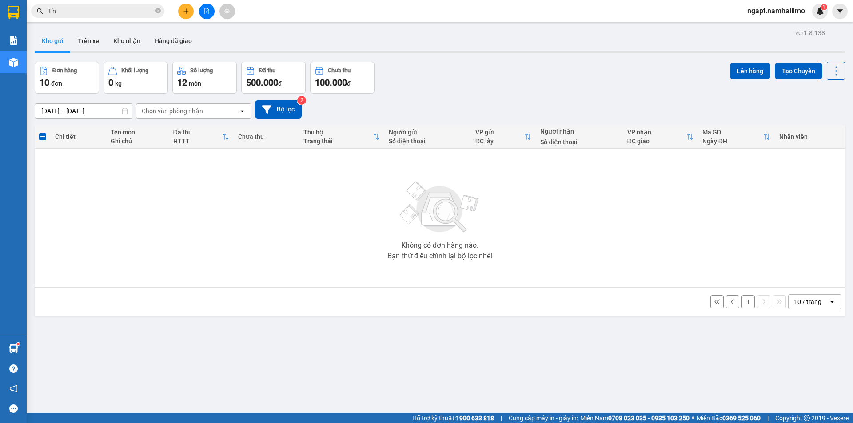
click at [742, 302] on button "1" at bounding box center [748, 301] width 13 height 13
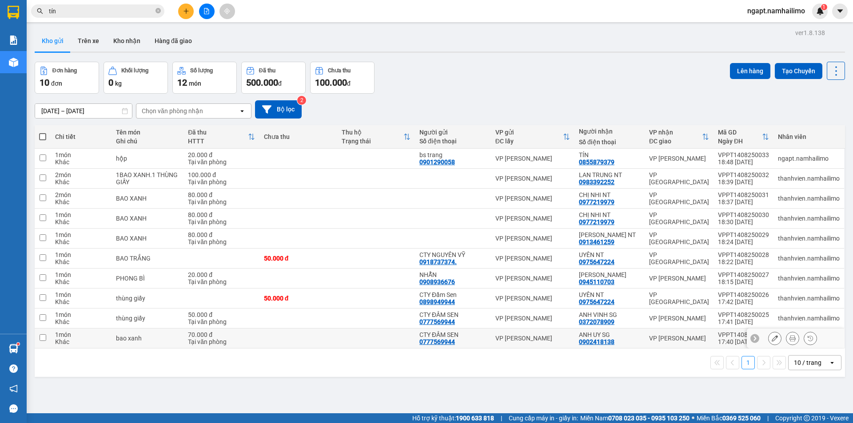
click at [42, 337] on input "checkbox" at bounding box center [43, 338] width 7 height 7
checkbox input "true"
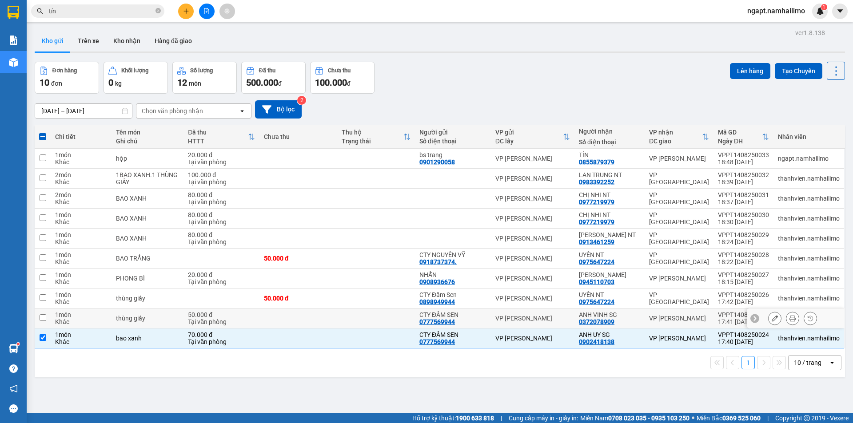
click at [44, 318] on input "checkbox" at bounding box center [43, 318] width 7 height 7
checkbox input "true"
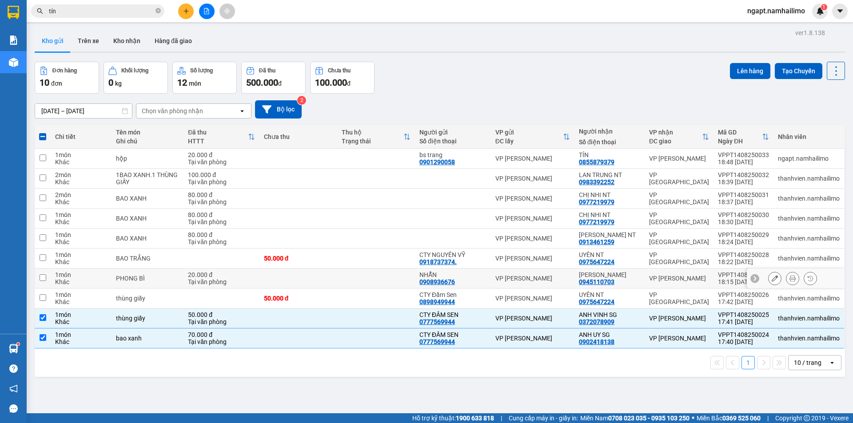
click at [41, 277] on input "checkbox" at bounding box center [43, 278] width 7 height 7
checkbox input "true"
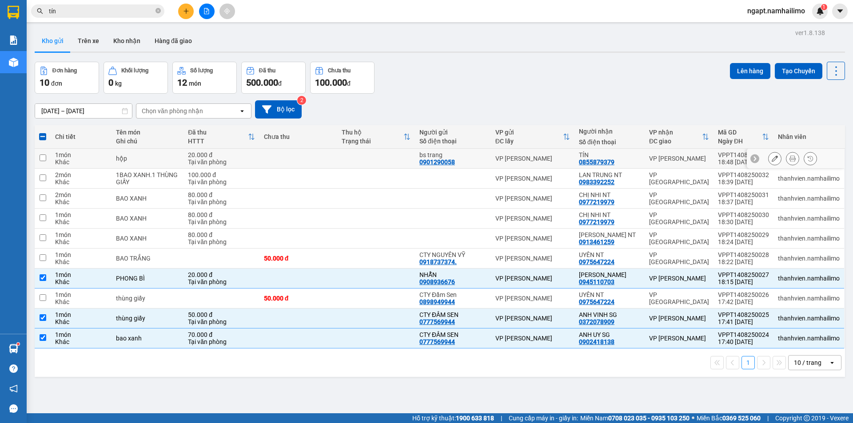
click at [45, 158] on input "checkbox" at bounding box center [43, 158] width 7 height 7
checkbox input "true"
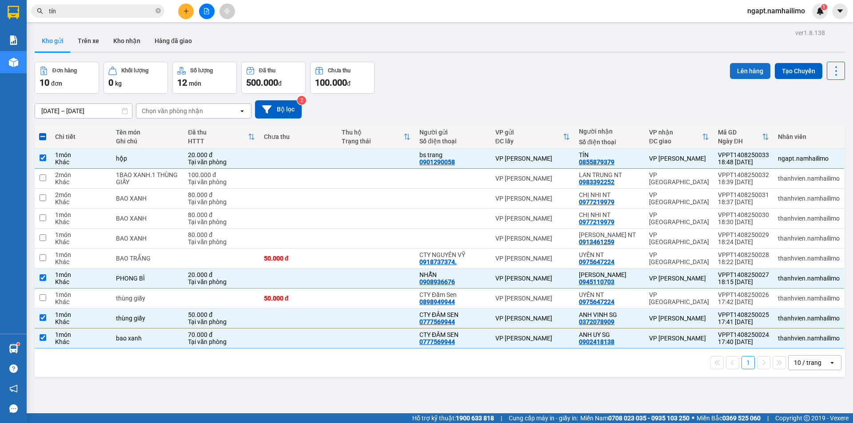
click at [748, 72] on button "Lên hàng" at bounding box center [750, 71] width 40 height 16
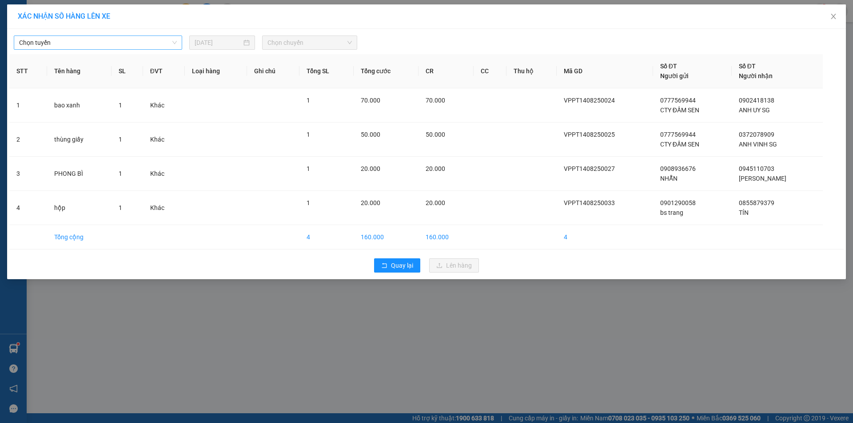
click at [142, 43] on span "Chọn tuyến" at bounding box center [98, 42] width 158 height 13
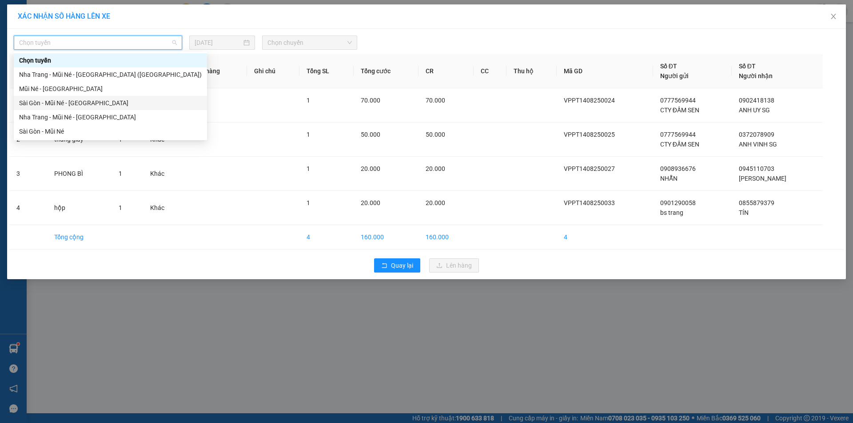
click at [78, 94] on div "Mũi Né - [GEOGRAPHIC_DATA]" at bounding box center [110, 89] width 193 height 14
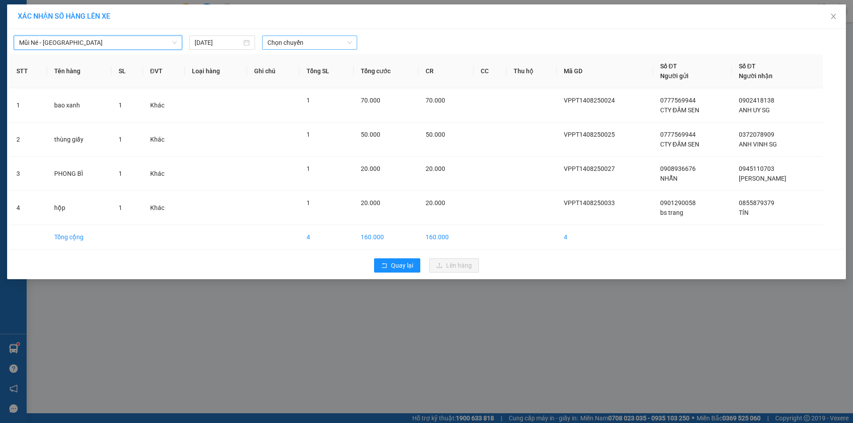
click at [334, 48] on span "Chọn chuyến" at bounding box center [309, 42] width 84 height 13
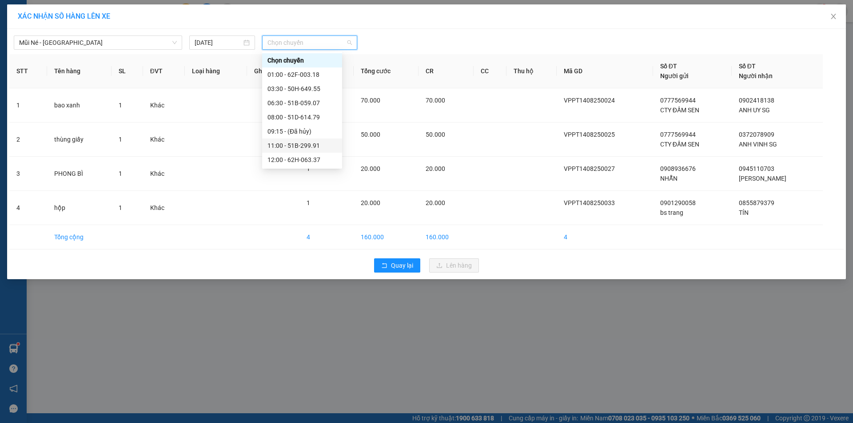
scroll to position [85, 0]
click at [307, 141] on div "18:00 - 62F-003.18" at bounding box center [301, 146] width 69 height 10
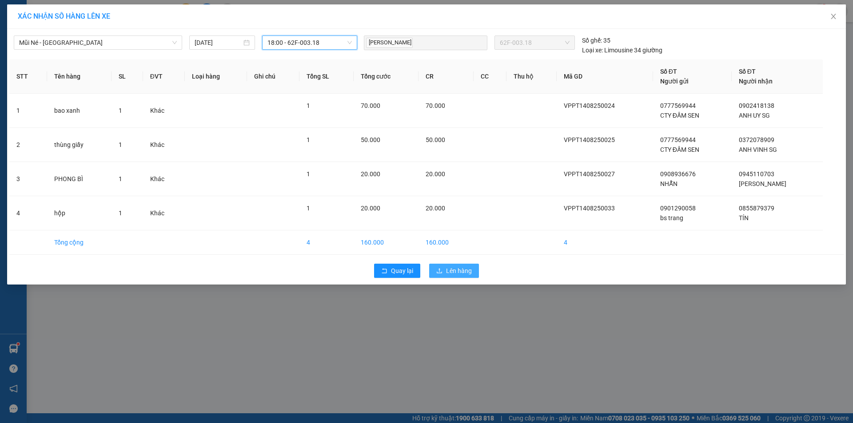
click at [469, 268] on span "Lên hàng" at bounding box center [459, 271] width 26 height 10
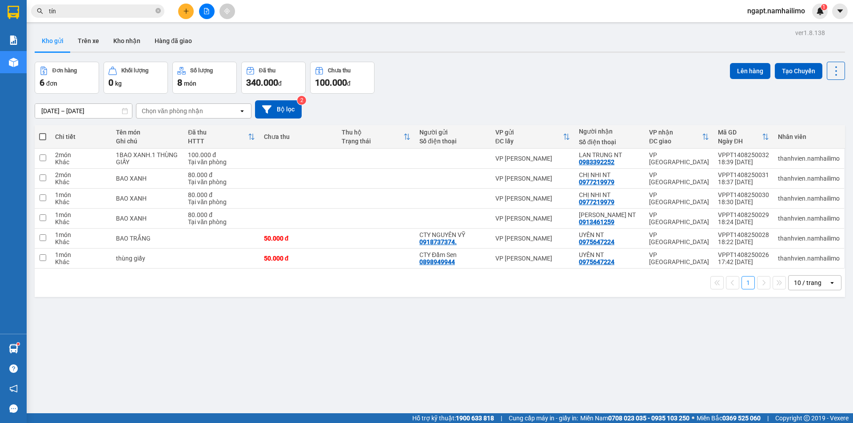
click at [202, 15] on button at bounding box center [207, 12] width 16 height 16
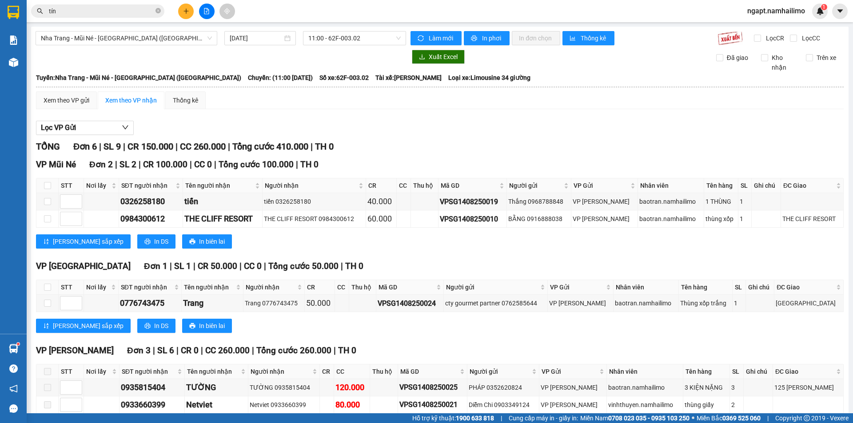
click at [176, 40] on span "Nha Trang - Mũi Né - [GEOGRAPHIC_DATA] ([GEOGRAPHIC_DATA])" at bounding box center [126, 38] width 171 height 13
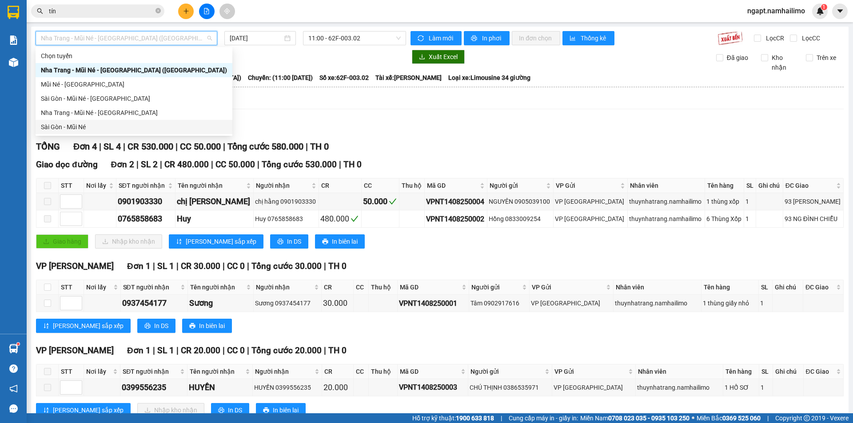
drag, startPoint x: 74, startPoint y: 124, endPoint x: 391, endPoint y: 69, distance: 322.5
click at [75, 123] on div "Sài Gòn - Mũi Né" at bounding box center [134, 127] width 186 height 10
type input "[DATE]"
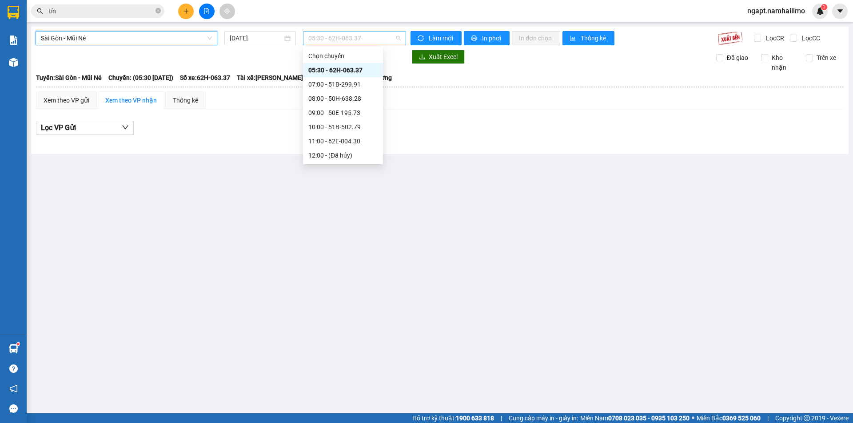
click at [367, 40] on span "05:30 - 62H-063.37" at bounding box center [354, 38] width 92 height 13
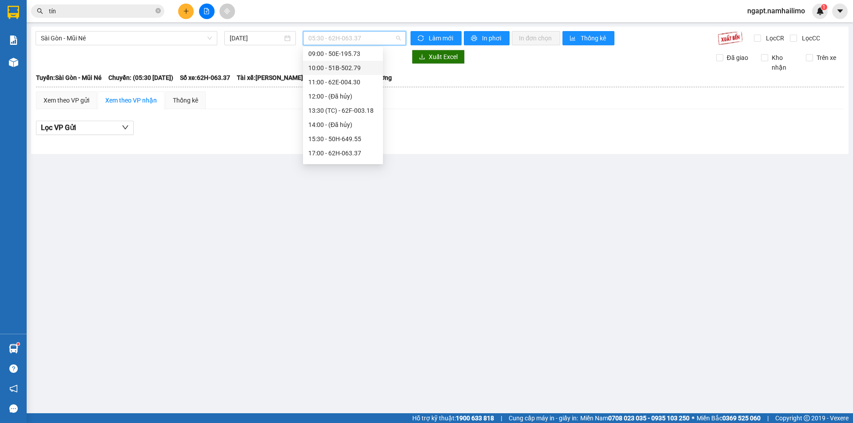
scroll to position [114, 0]
click at [363, 88] on div "15:30 - 50H-649.55" at bounding box center [342, 85] width 69 height 10
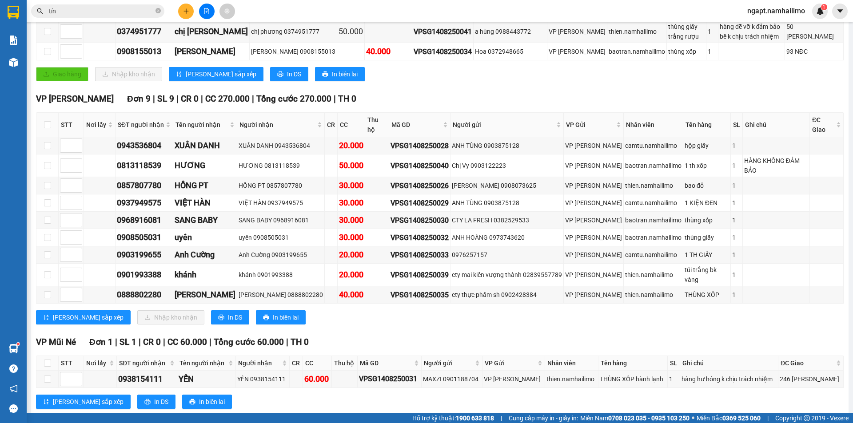
scroll to position [169, 0]
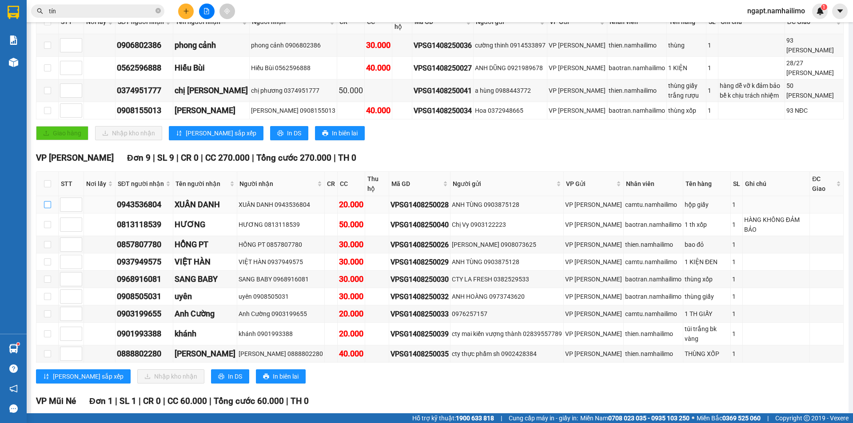
click at [50, 201] on input "checkbox" at bounding box center [47, 204] width 7 height 7
checkbox input "true"
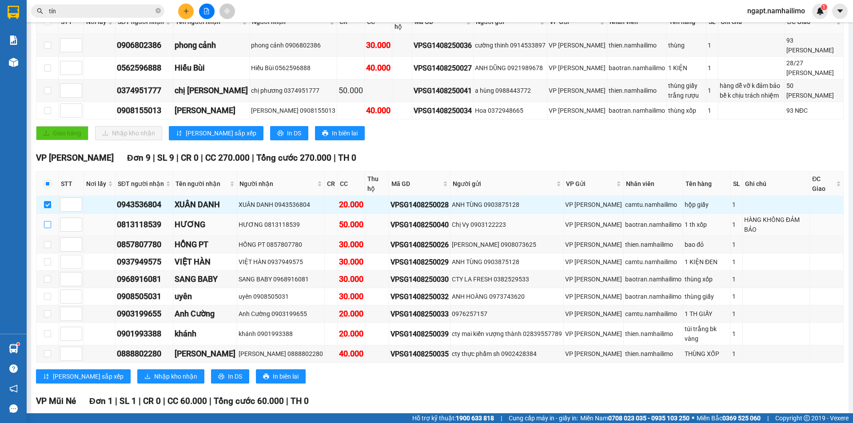
click at [48, 221] on input "checkbox" at bounding box center [47, 224] width 7 height 7
checkbox input "true"
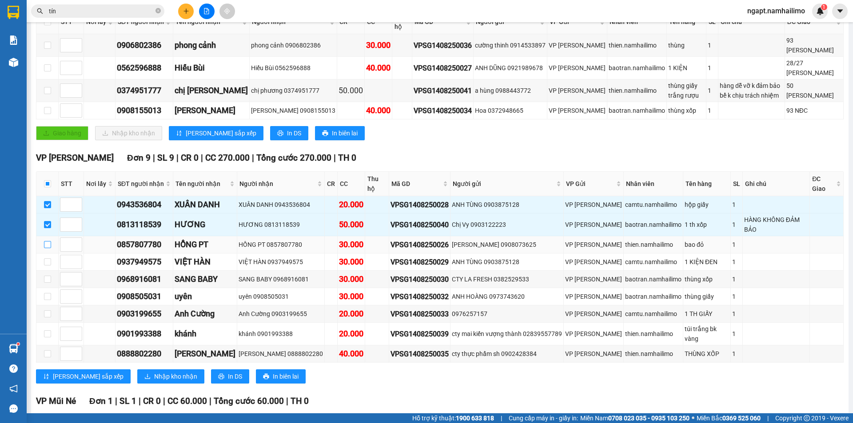
click at [48, 241] on input "checkbox" at bounding box center [47, 244] width 7 height 7
checkbox input "true"
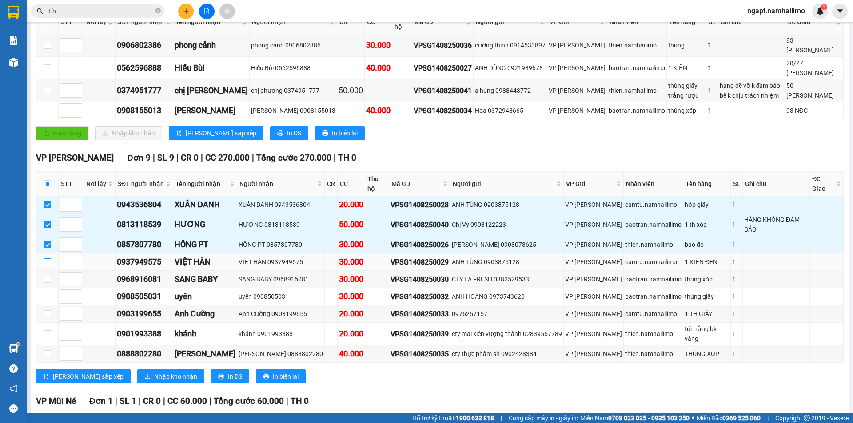
click at [44, 259] on input "checkbox" at bounding box center [47, 262] width 7 height 7
checkbox input "true"
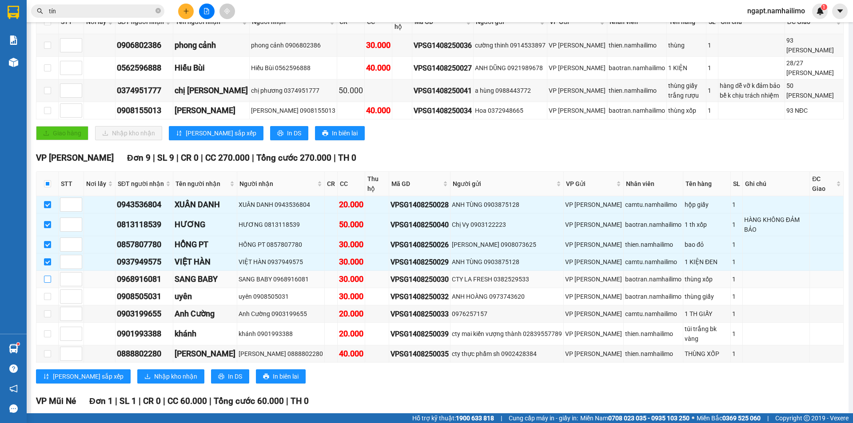
click at [46, 276] on input "checkbox" at bounding box center [47, 279] width 7 height 7
checkbox input "true"
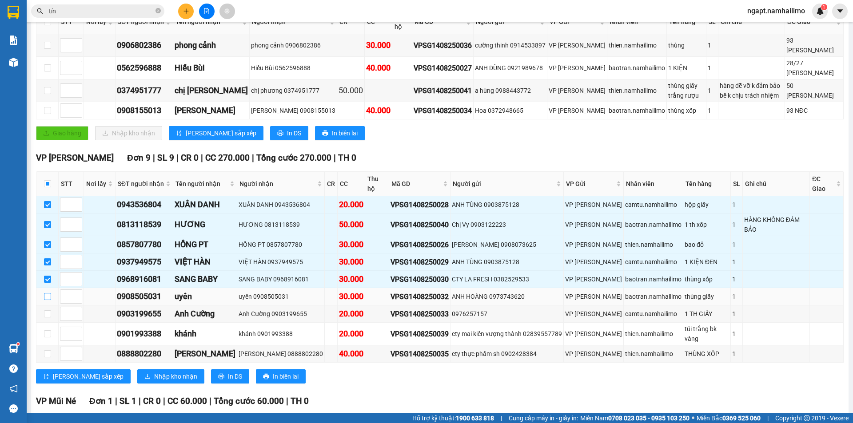
click at [48, 293] on input "checkbox" at bounding box center [47, 296] width 7 height 7
checkbox input "true"
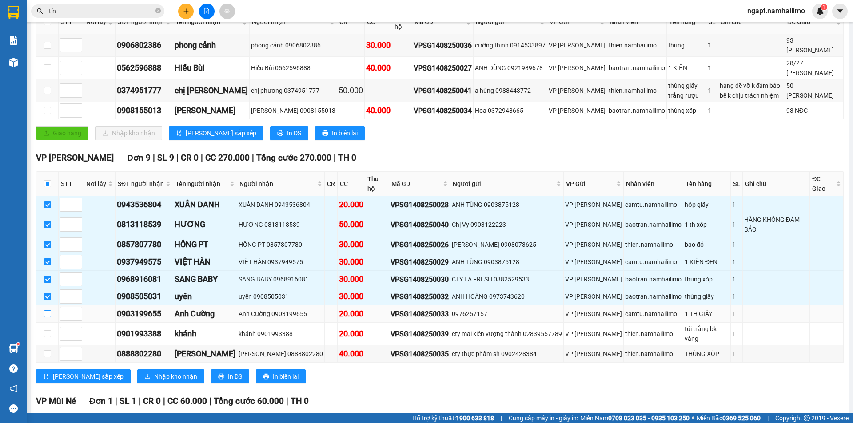
click at [47, 311] on input "checkbox" at bounding box center [47, 314] width 7 height 7
checkbox input "true"
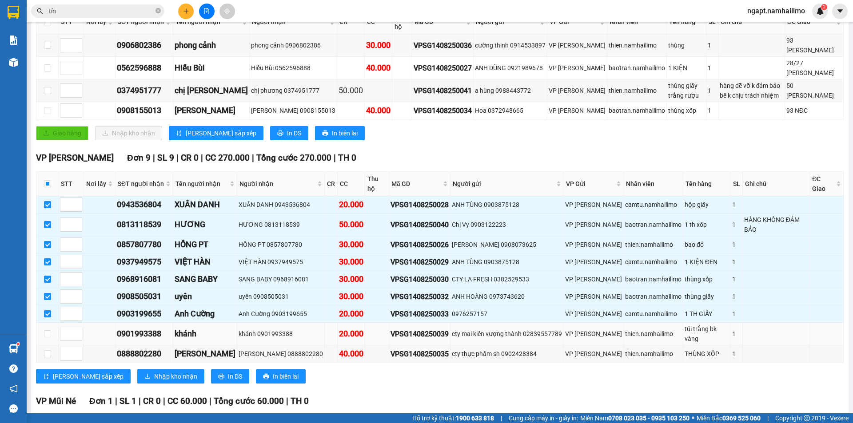
click at [52, 323] on td at bounding box center [47, 334] width 22 height 23
click at [45, 331] on input "checkbox" at bounding box center [47, 334] width 7 height 7
checkbox input "true"
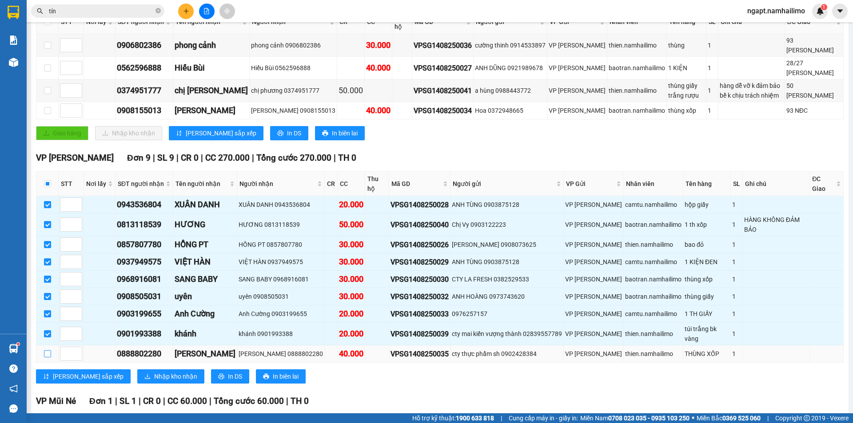
click at [49, 351] on input "checkbox" at bounding box center [47, 354] width 7 height 7
checkbox input "true"
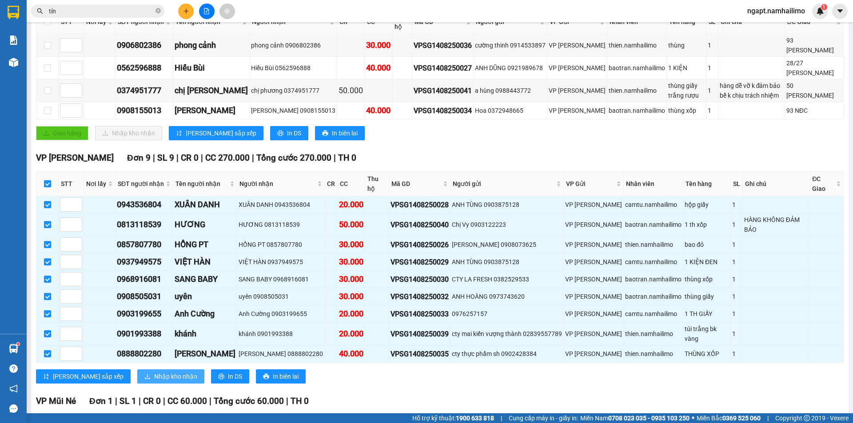
click at [154, 372] on span "Nhập kho nhận" at bounding box center [175, 377] width 43 height 10
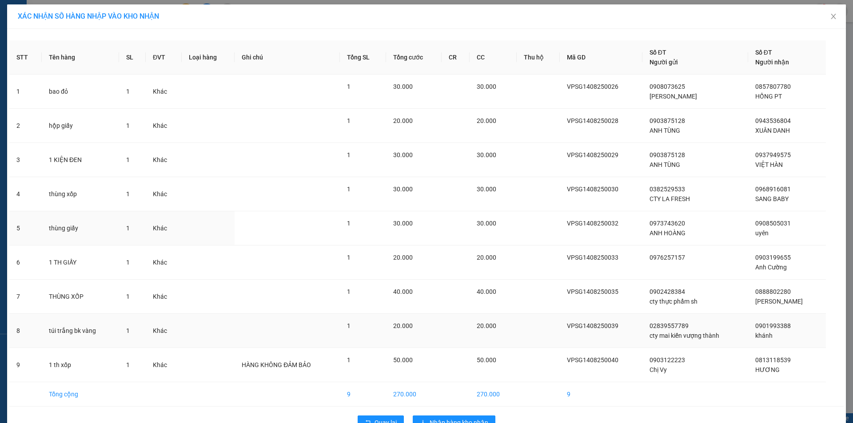
scroll to position [24, 0]
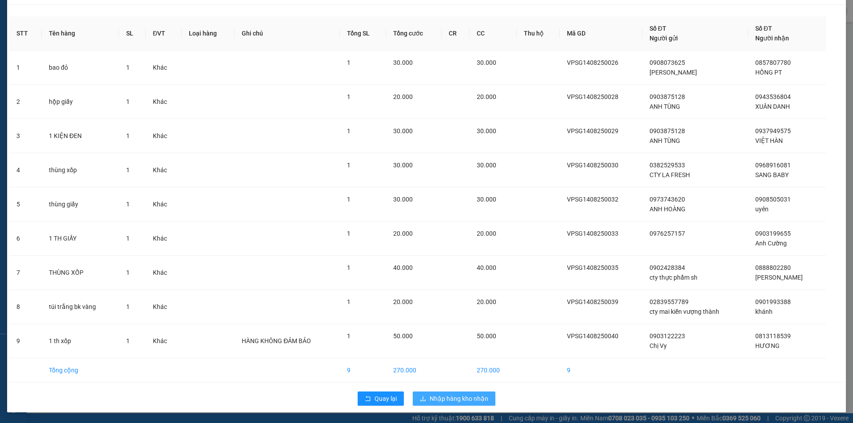
click at [454, 396] on span "Nhập hàng kho nhận" at bounding box center [459, 399] width 59 height 10
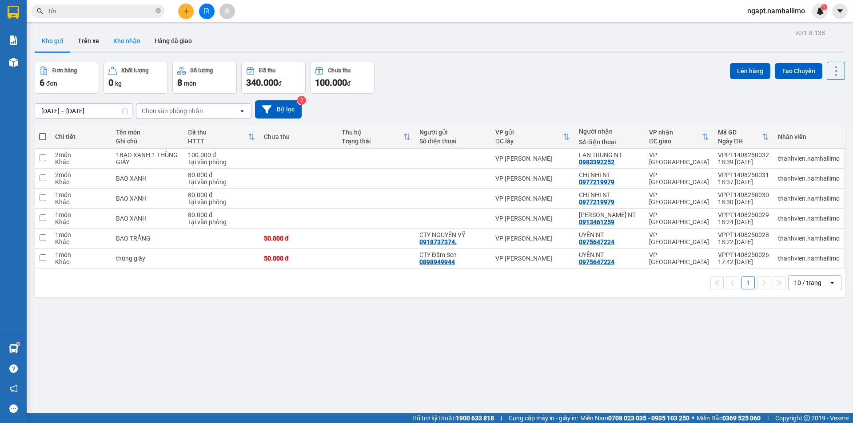
click at [116, 40] on button "Kho nhận" at bounding box center [126, 40] width 41 height 21
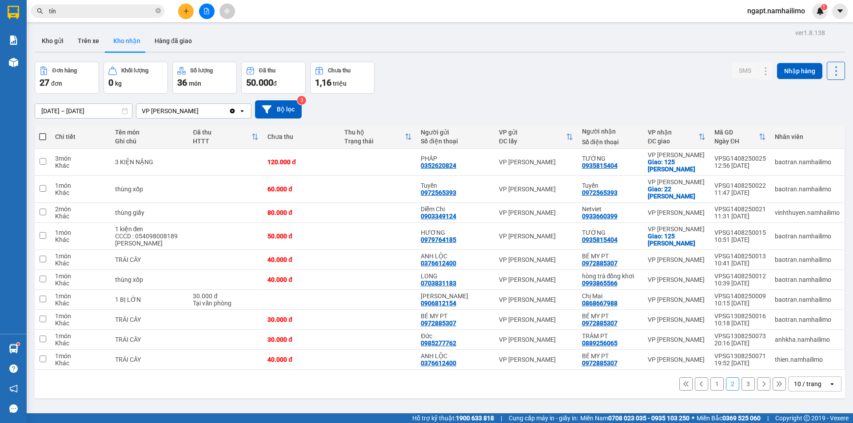
click at [716, 381] on button "1" at bounding box center [717, 384] width 13 height 13
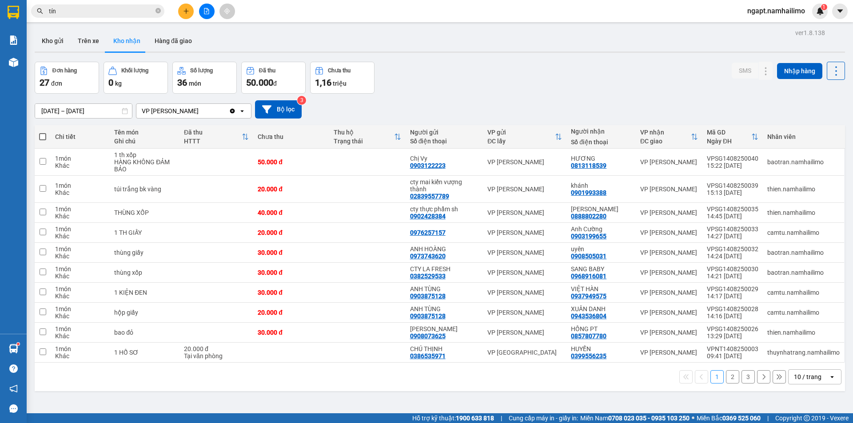
click at [728, 380] on button "2" at bounding box center [732, 377] width 13 height 13
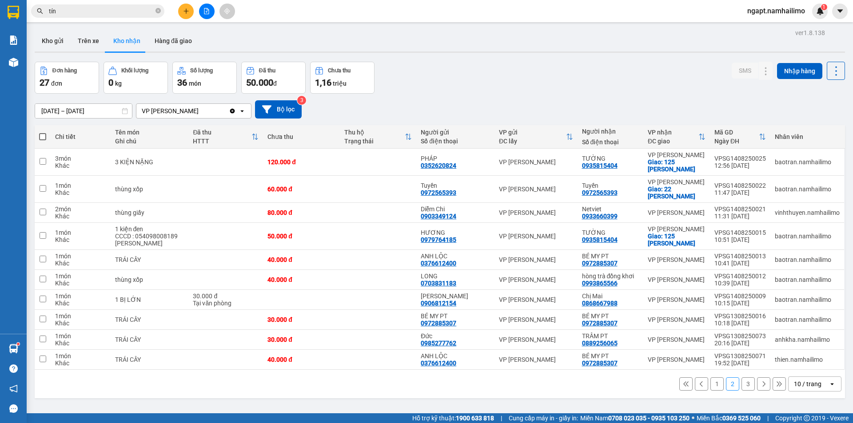
click at [716, 383] on button "1" at bounding box center [717, 384] width 13 height 13
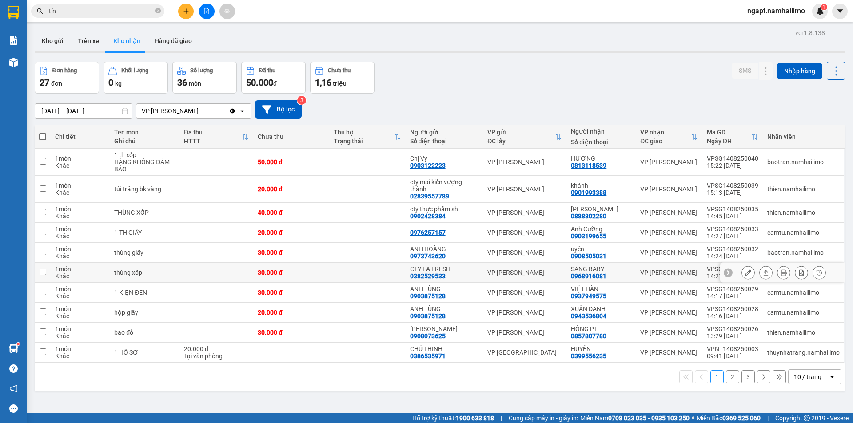
click at [745, 271] on icon at bounding box center [748, 273] width 6 height 6
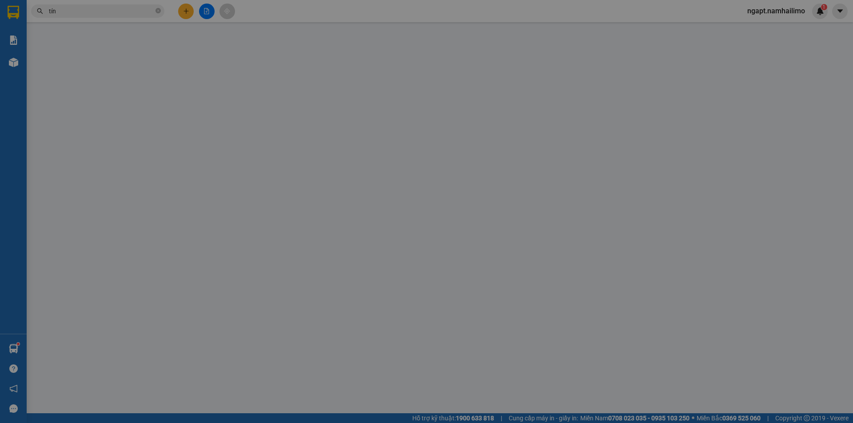
type input "0382529533"
type input "CTY LA FRESH"
type input "0968916081"
type input "SANG BABY"
type input "30.000"
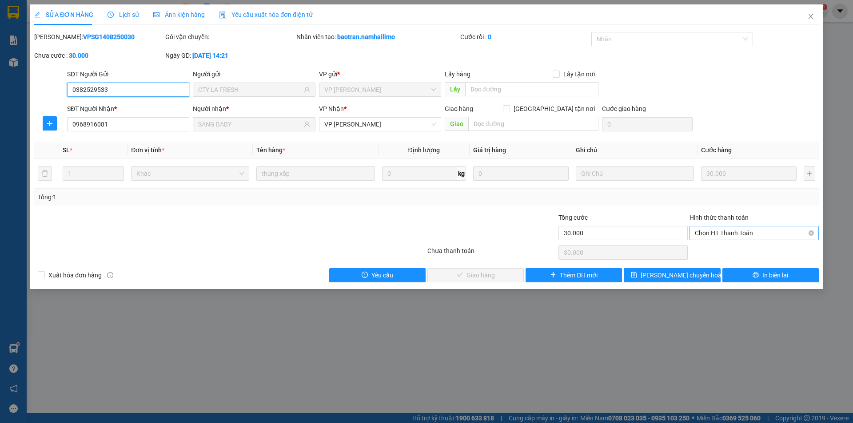
click at [742, 236] on span "Chọn HT Thanh Toán" at bounding box center [754, 233] width 119 height 13
click at [751, 245] on div "Tại văn phòng" at bounding box center [754, 251] width 129 height 14
type input "0"
click at [472, 279] on span "Giao hàng" at bounding box center [481, 276] width 28 height 10
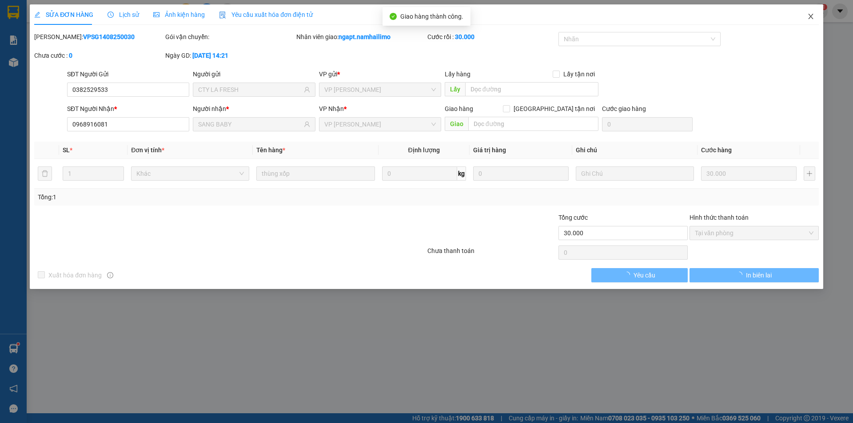
click at [812, 15] on icon "close" at bounding box center [810, 16] width 5 height 5
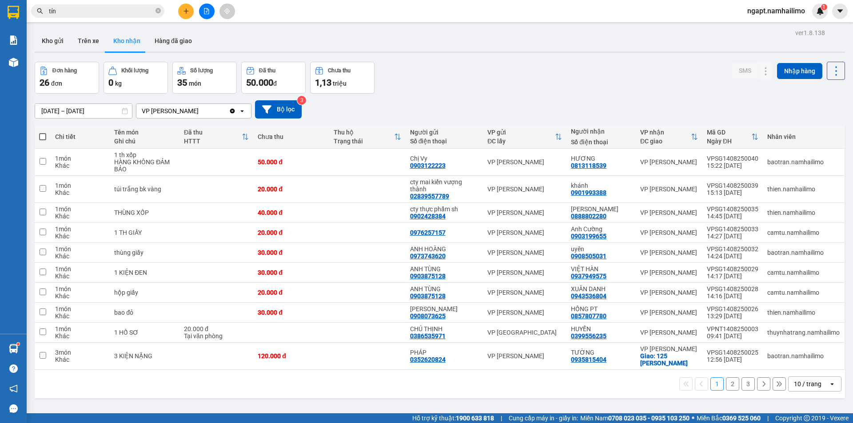
click at [382, 40] on div "Kho gửi Trên xe Kho nhận Hàng đã giao" at bounding box center [440, 42] width 810 height 24
click at [203, 12] on button at bounding box center [207, 12] width 16 height 16
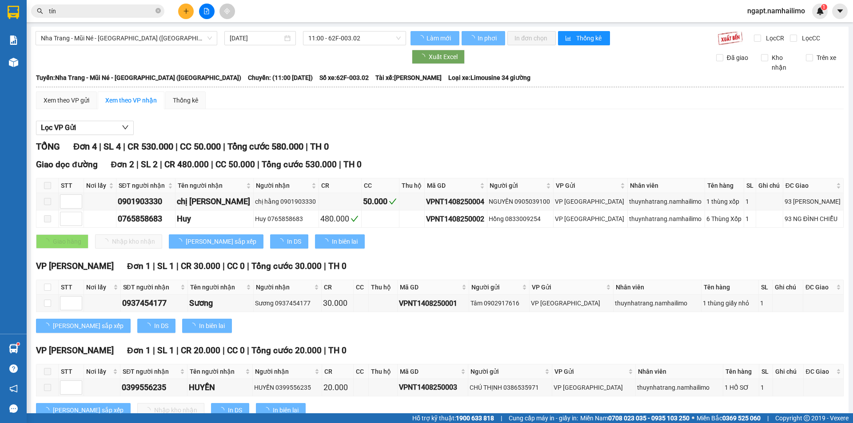
click at [176, 39] on span "Nha Trang - Mũi Né - [GEOGRAPHIC_DATA] ([GEOGRAPHIC_DATA])" at bounding box center [126, 38] width 171 height 13
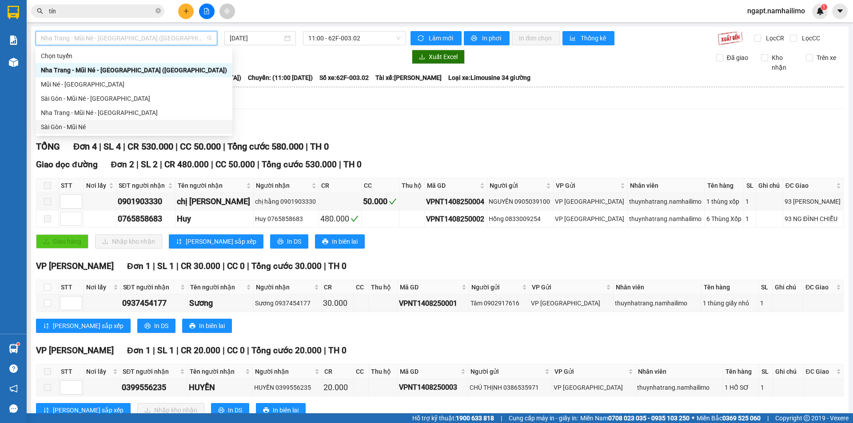
click at [88, 125] on div "Sài Gòn - Mũi Né" at bounding box center [134, 127] width 186 height 10
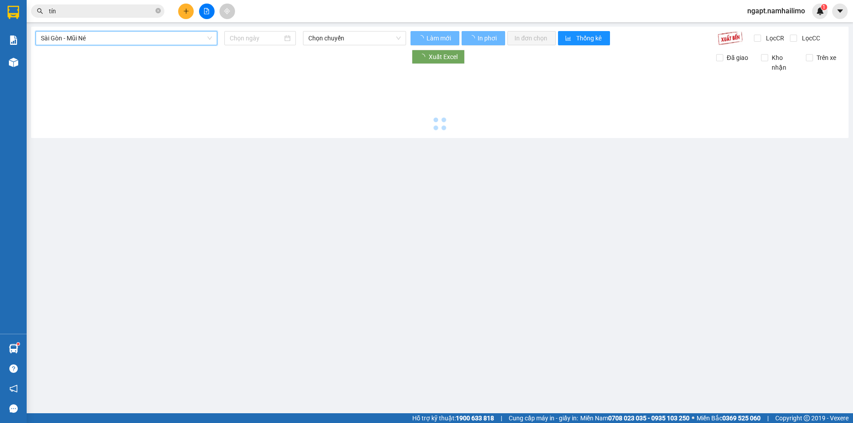
type input "[DATE]"
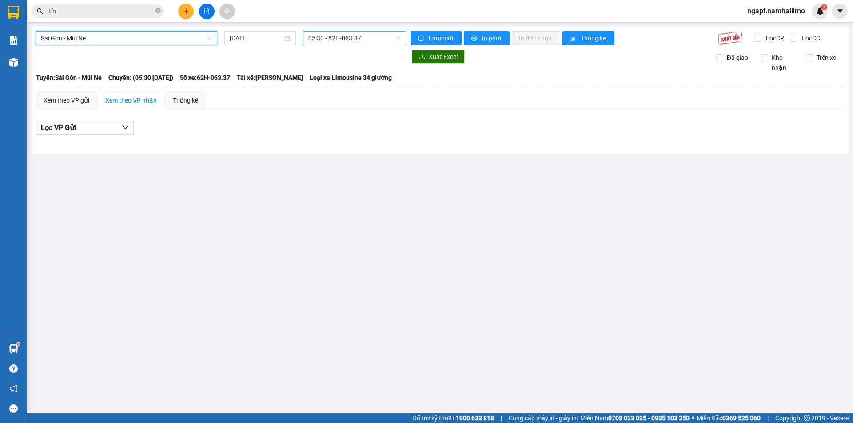
click at [358, 37] on span "05:30 - 62H-063.37" at bounding box center [354, 38] width 92 height 13
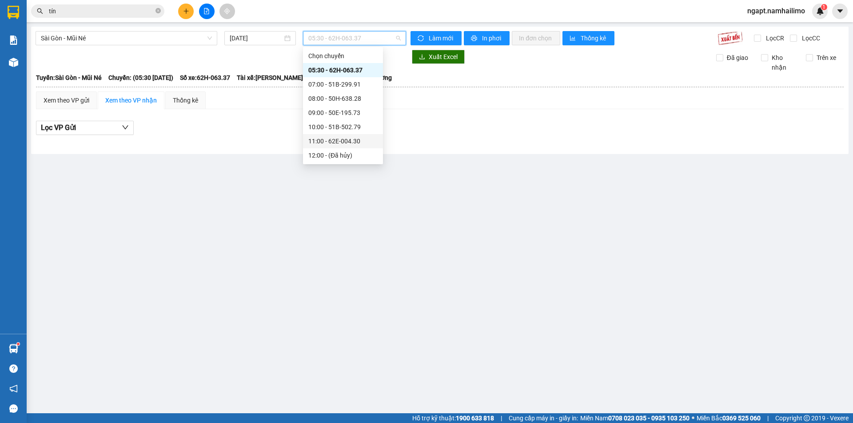
scroll to position [59, 0]
click at [354, 141] on div "15:30 - 50H-649.55" at bounding box center [342, 139] width 69 height 10
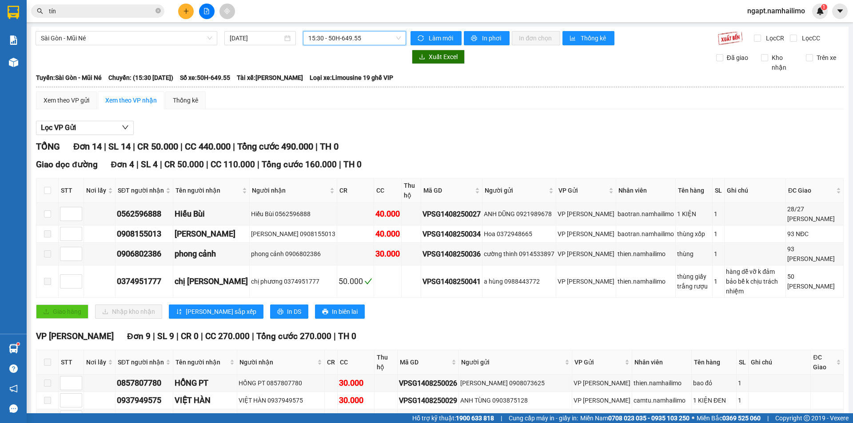
click at [368, 39] on span "15:30 - 50H-649.55" at bounding box center [354, 38] width 92 height 13
